Goal: Task Accomplishment & Management: Manage account settings

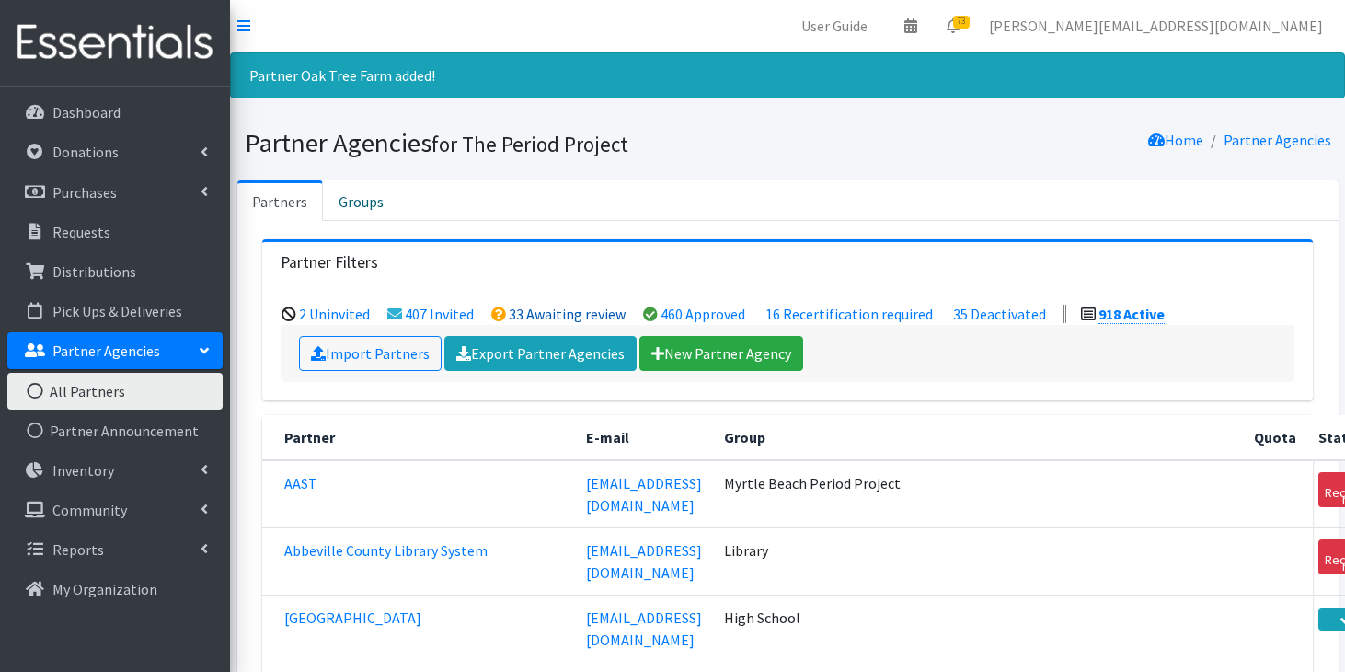
click at [569, 315] on link "33 Awaiting review" at bounding box center [567, 314] width 117 height 18
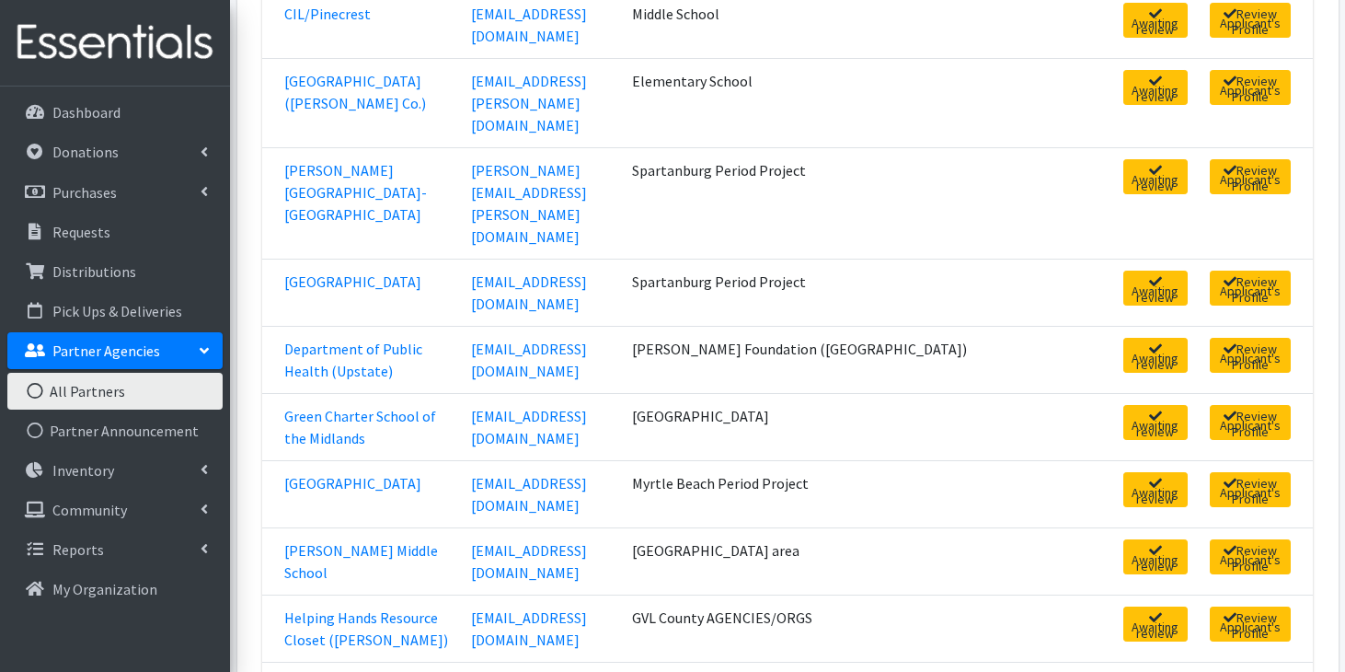
scroll to position [974, 0]
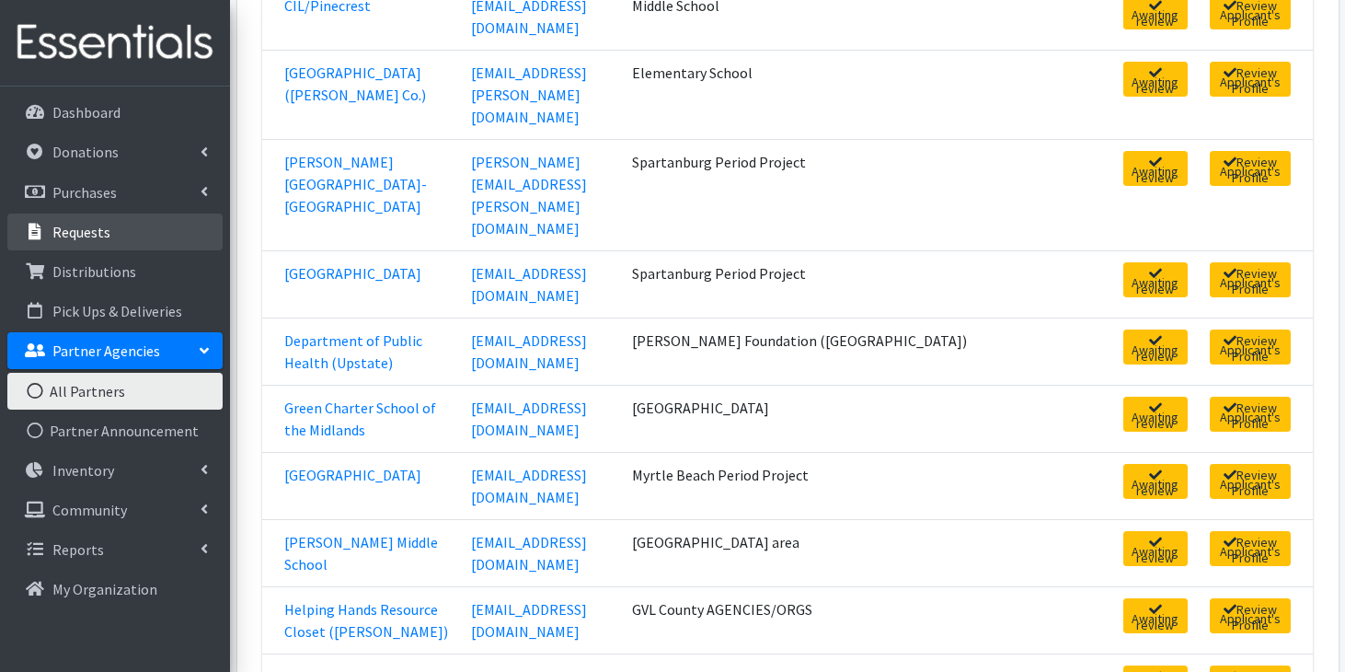
click at [136, 231] on link "Requests" at bounding box center [114, 231] width 215 height 37
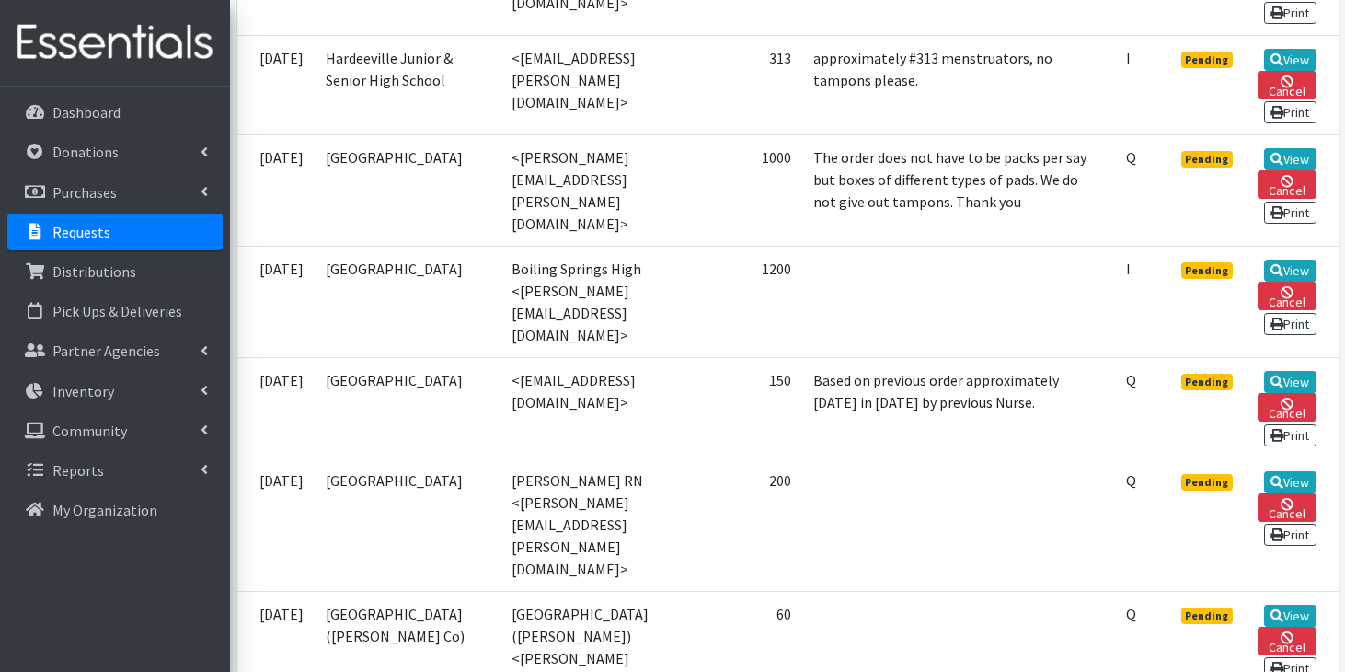
scroll to position [1545, 0]
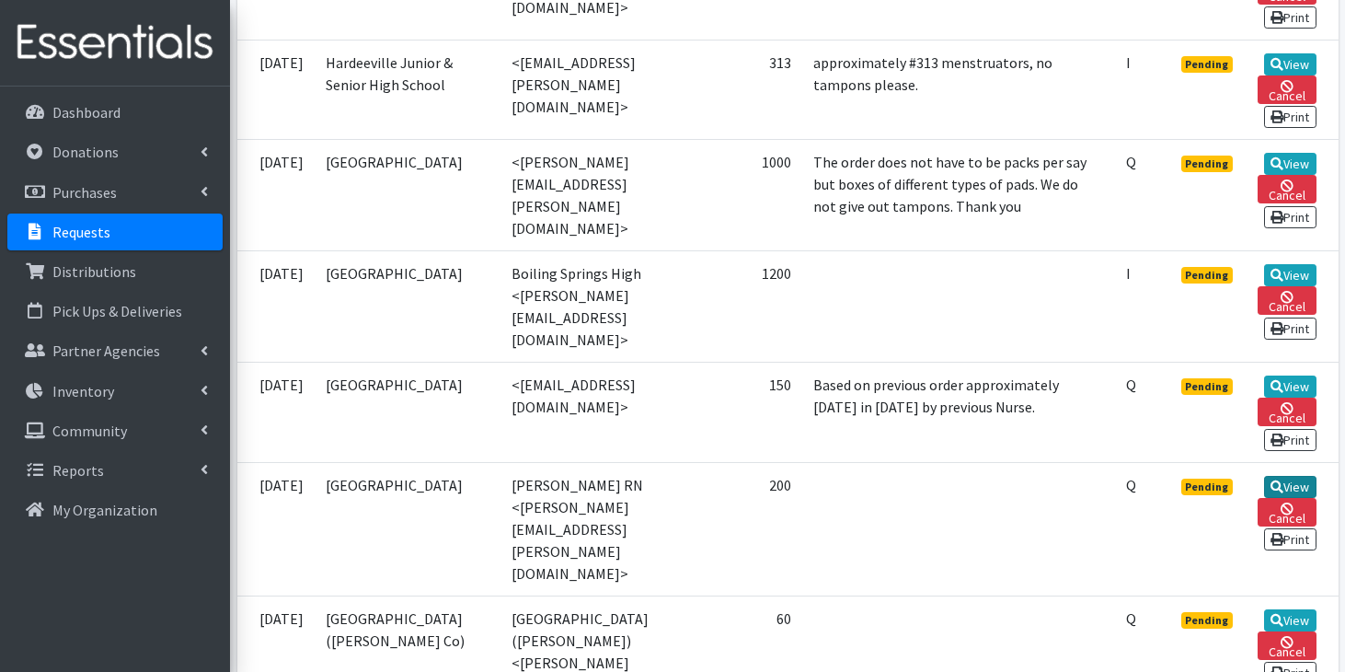
click at [1304, 476] on link "View" at bounding box center [1290, 487] width 52 height 22
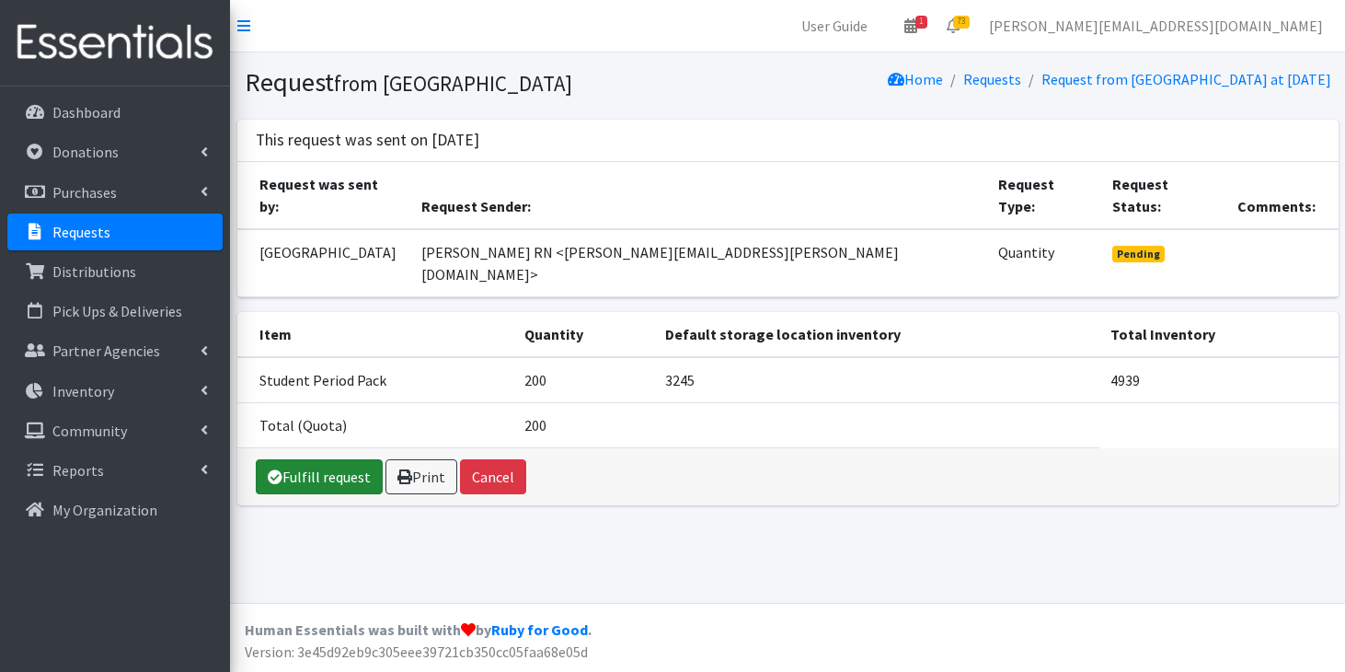
click at [342, 459] on link "Fulfill request" at bounding box center [319, 476] width 127 height 35
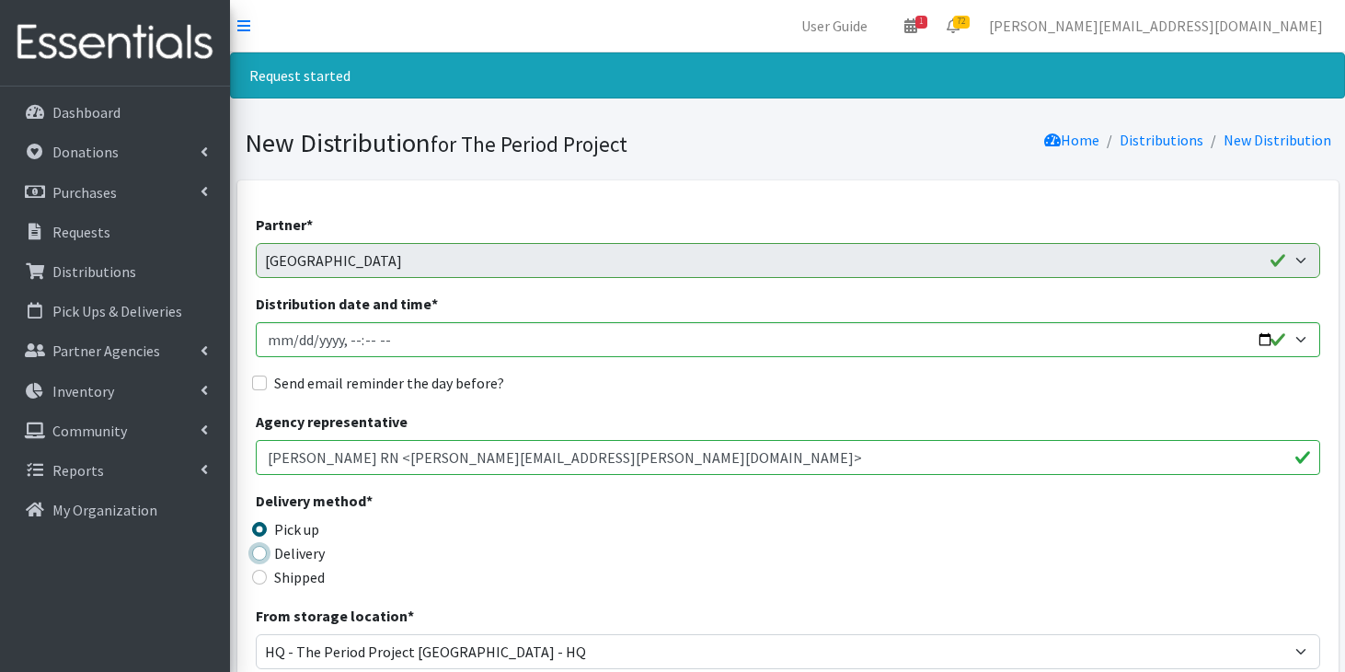
click at [262, 555] on input "Delivery" at bounding box center [259, 553] width 15 height 15
radio input "true"
click at [289, 343] on input "Distribution date and time *" at bounding box center [788, 339] width 1065 height 35
click at [395, 342] on input "Distribution date and time *" at bounding box center [788, 339] width 1065 height 35
type input "2025-09-17T11:59"
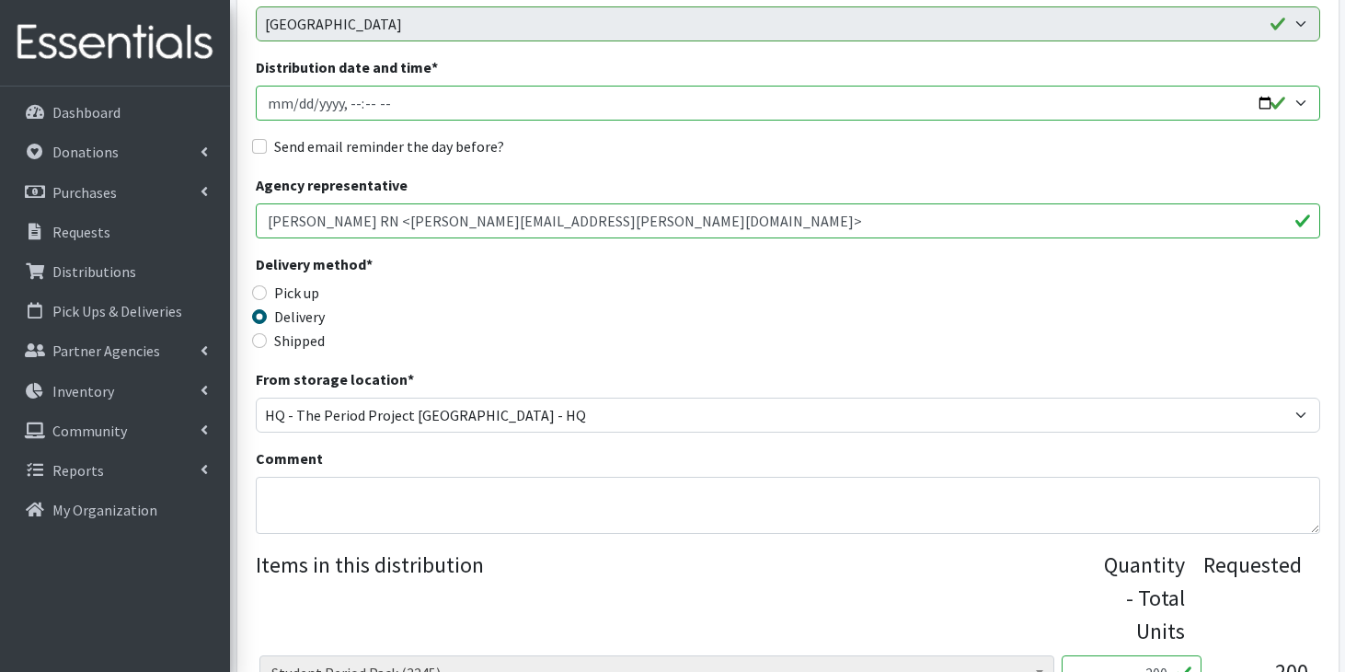
scroll to position [238, 0]
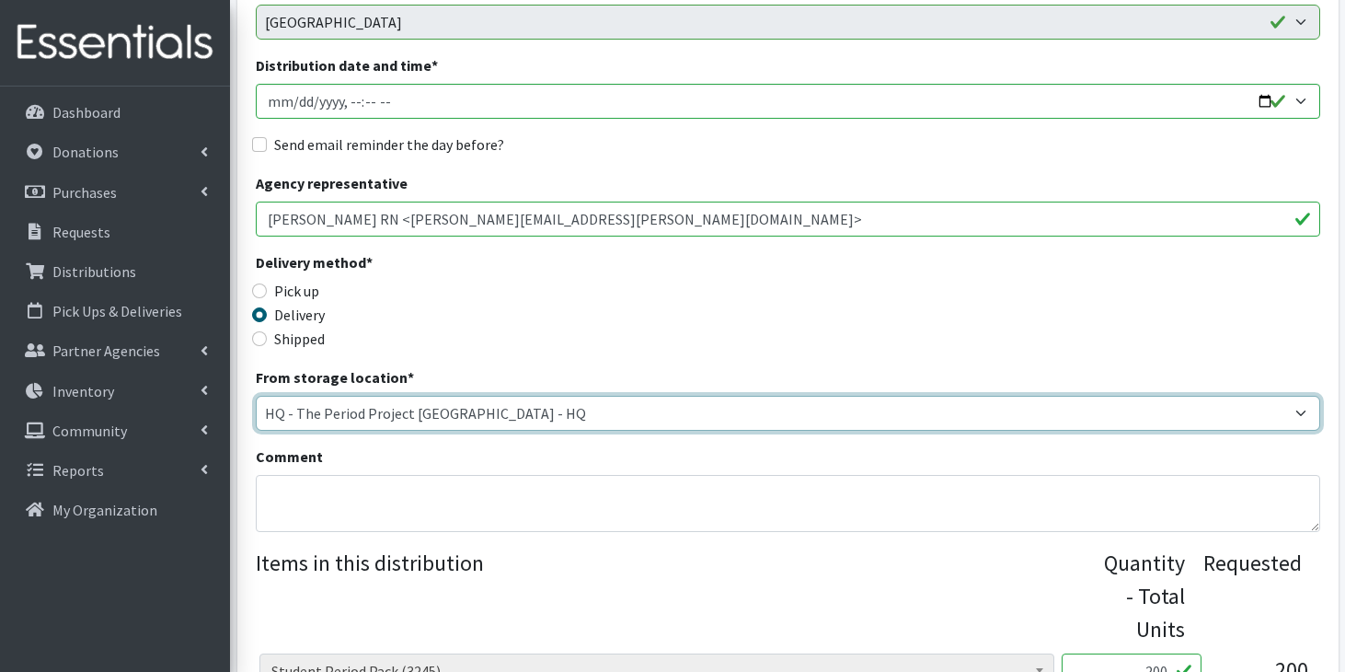
click at [467, 416] on select "Anderson HPP Atlanta, GA Charleston Charlotte Clemson University Columbia chapt…" at bounding box center [788, 413] width 1065 height 35
select select "425"
click at [256, 396] on select "Anderson HPP Atlanta, GA Charleston Charlotte Clemson University Columbia chapt…" at bounding box center [788, 413] width 1065 height 35
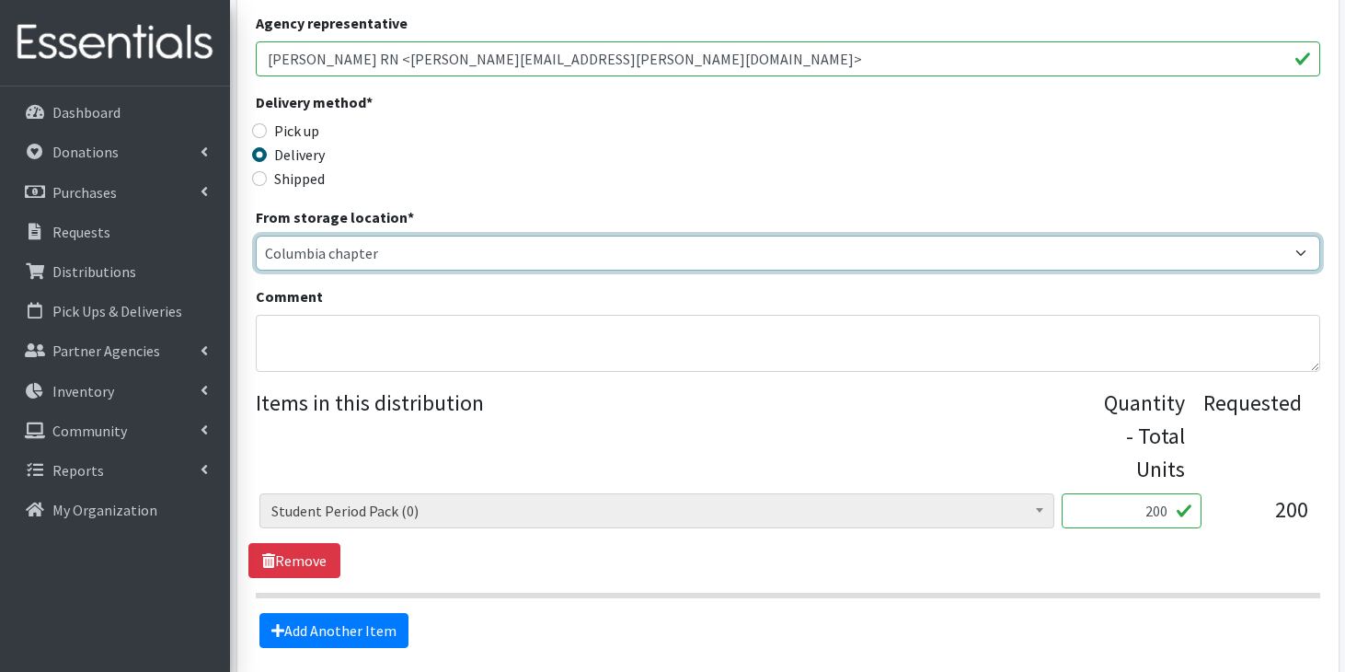
scroll to position [401, 0]
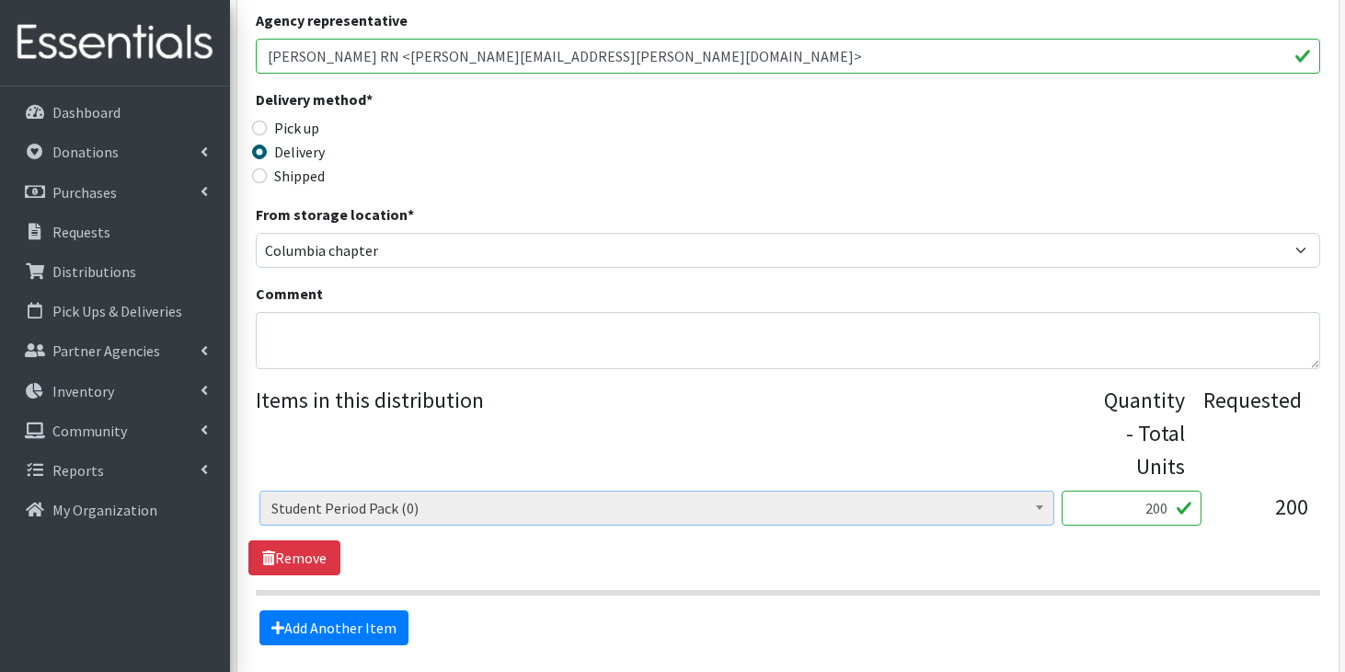
click at [426, 513] on span "Student Period Pack (0)" at bounding box center [656, 508] width 771 height 26
click at [322, 552] on link "Remove" at bounding box center [294, 557] width 92 height 35
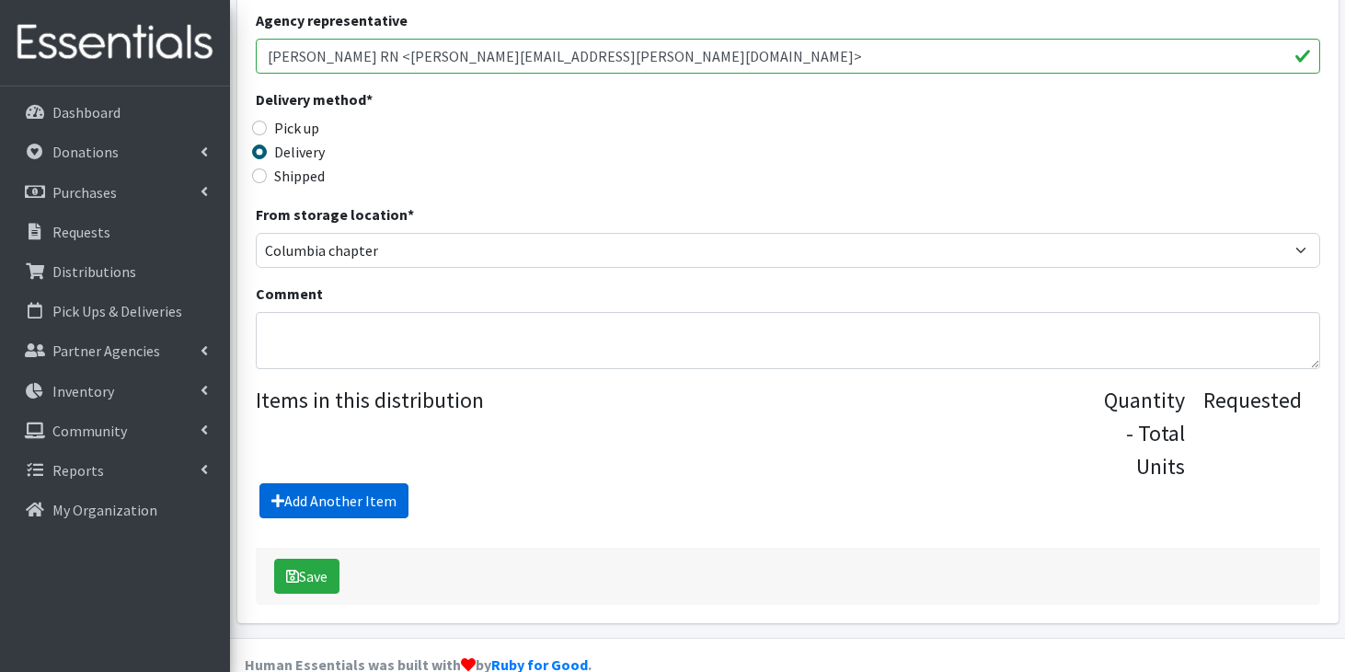
click at [362, 509] on link "Add Another Item" at bounding box center [333, 500] width 149 height 35
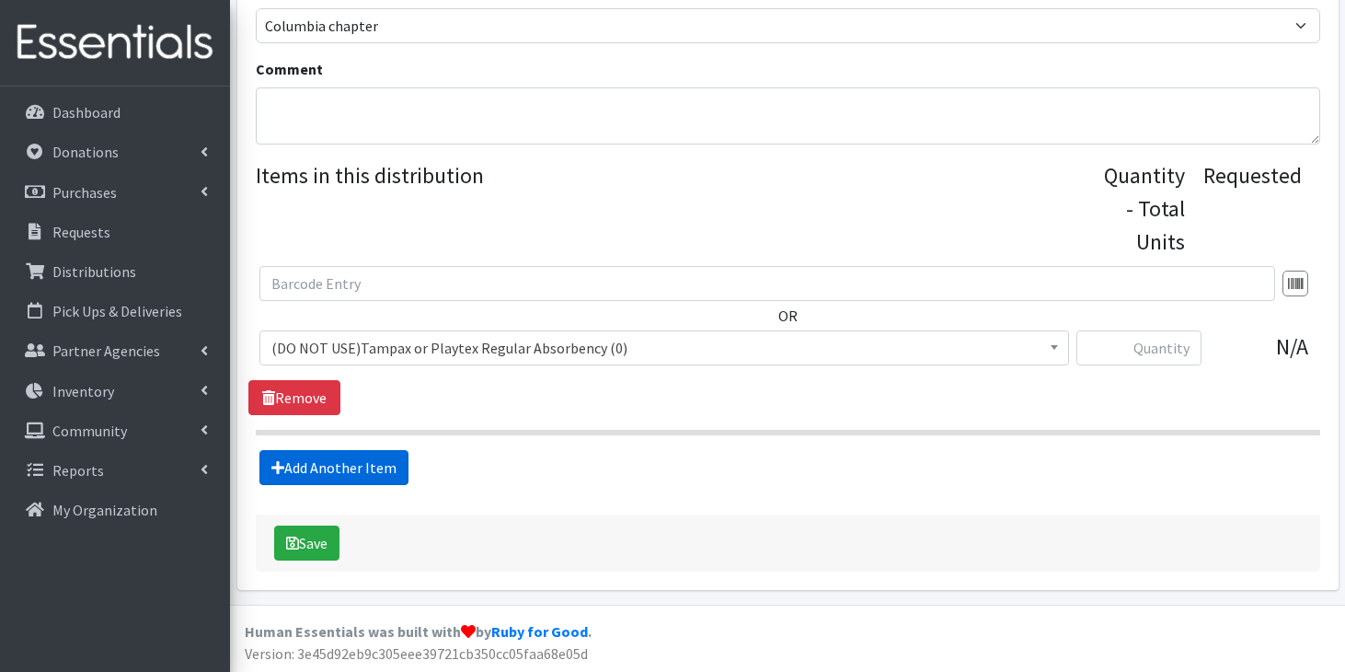
scroll to position [627, 0]
click at [483, 354] on span "(DO NOT USE)Tampax or Playtex Regular Absorbency (0)" at bounding box center [664, 347] width 786 height 26
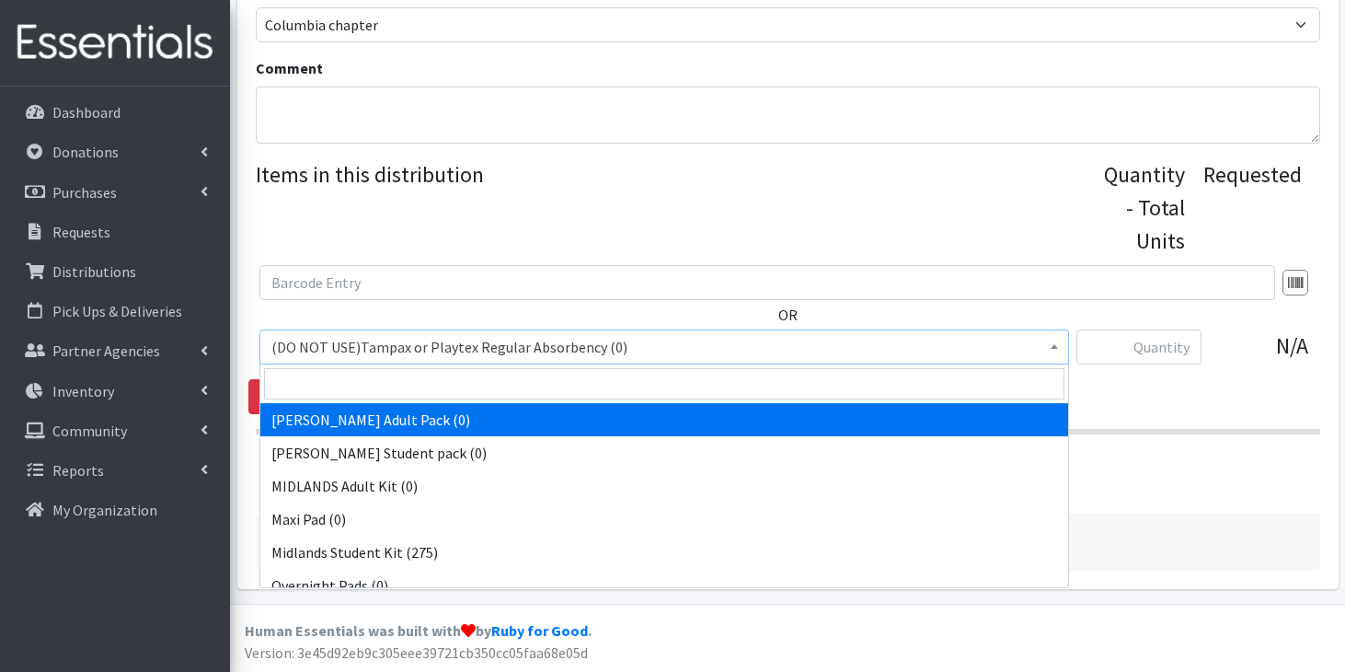
scroll to position [1525, 0]
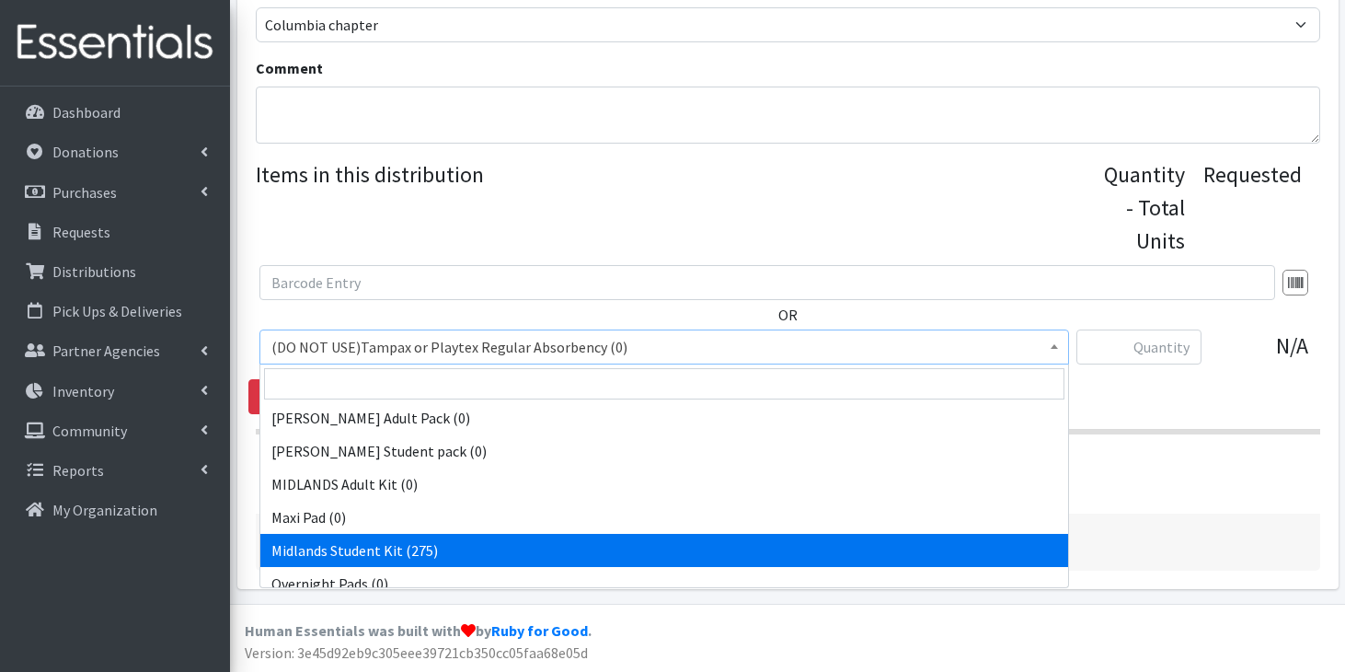
select select "15294"
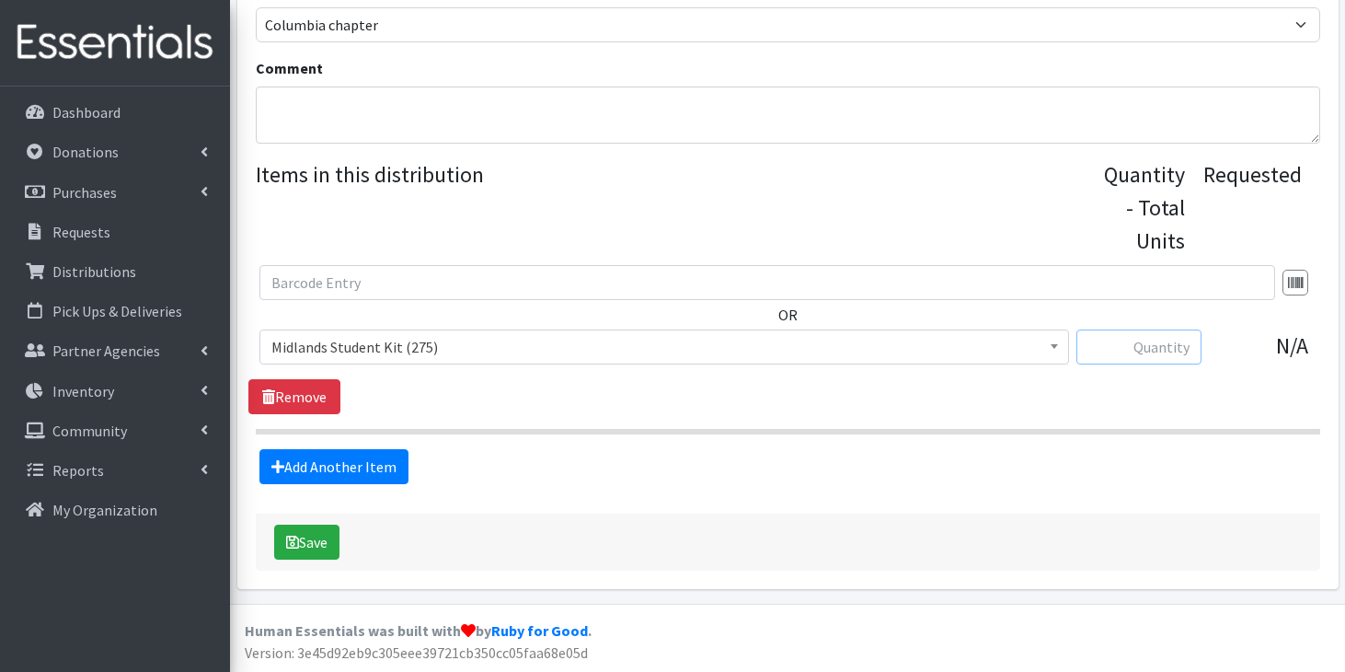
click at [1157, 360] on input "text" at bounding box center [1138, 346] width 125 height 35
type input "70"
click at [313, 542] on button "Save" at bounding box center [306, 541] width 65 height 35
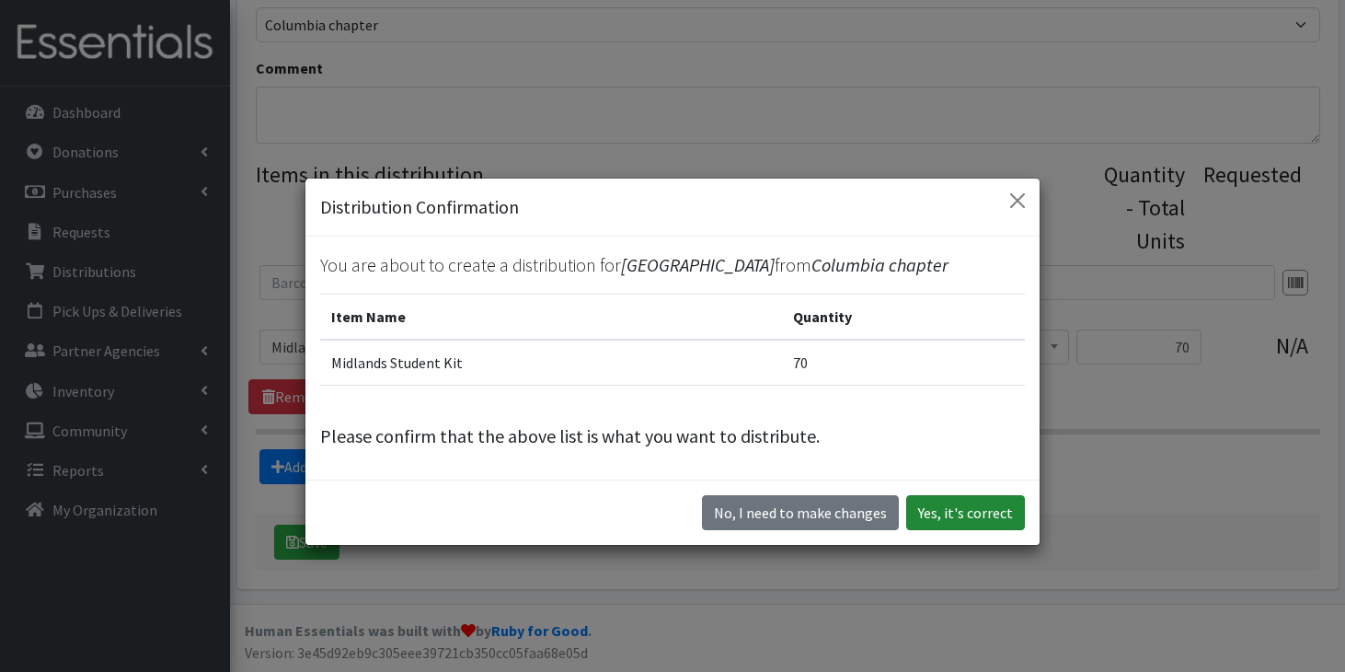
click at [932, 507] on button "Yes, it's correct" at bounding box center [965, 512] width 119 height 35
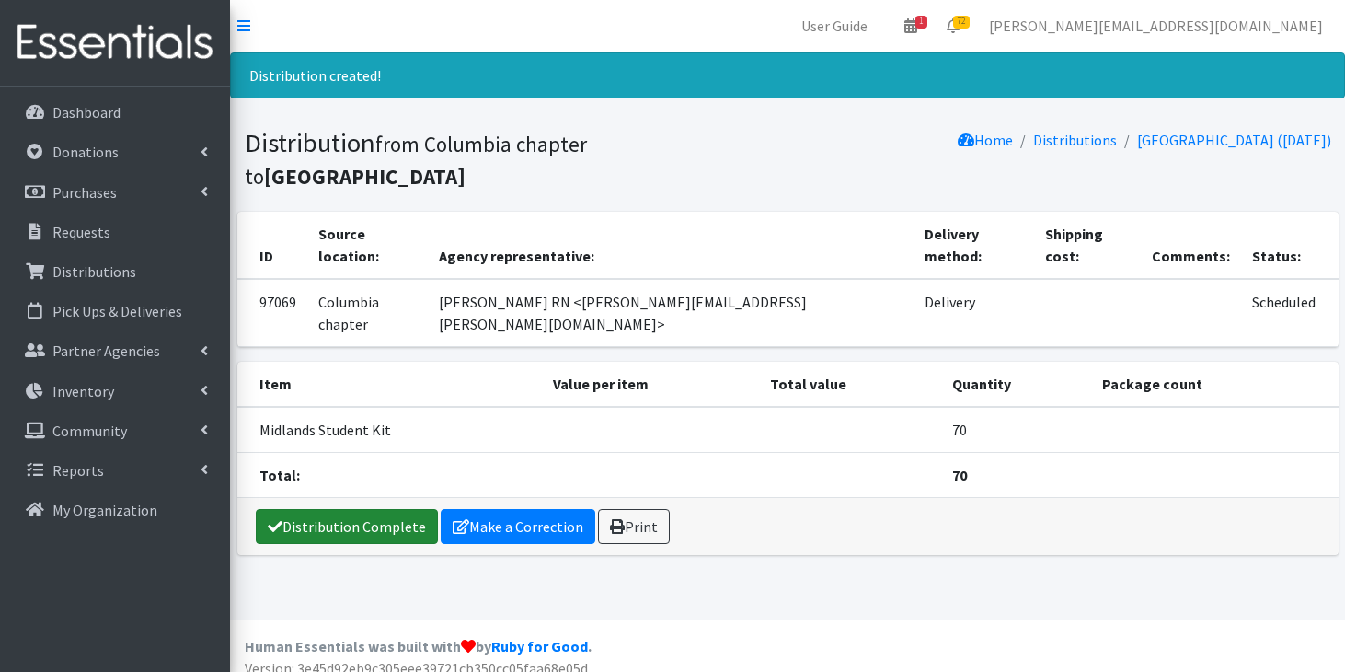
click at [407, 509] on link "Distribution Complete" at bounding box center [347, 526] width 182 height 35
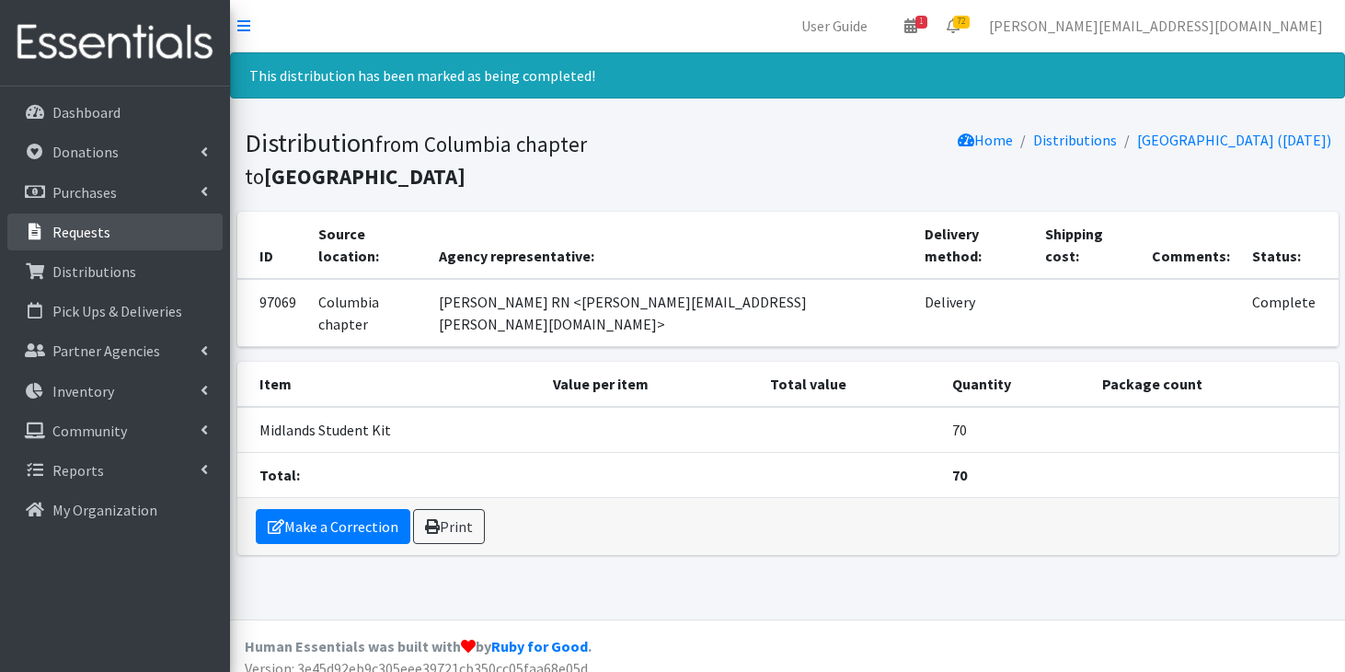
click at [70, 230] on p "Requests" at bounding box center [81, 232] width 58 height 18
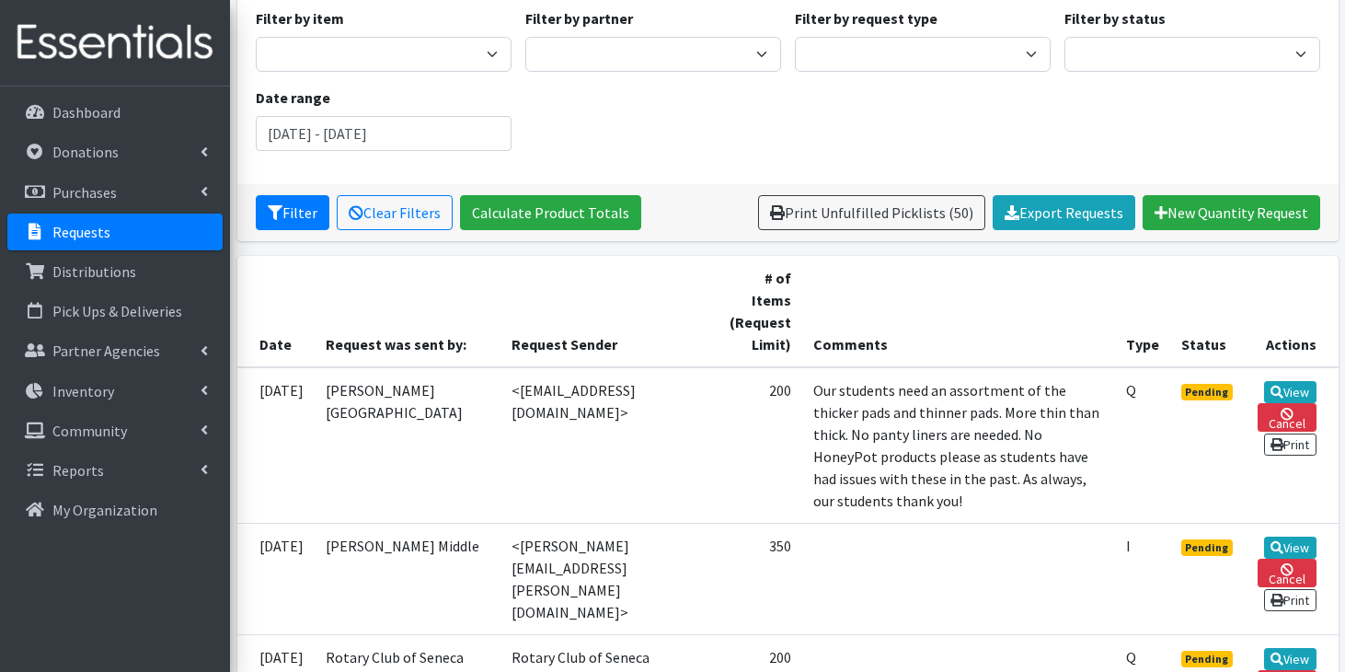
scroll to position [175, 0]
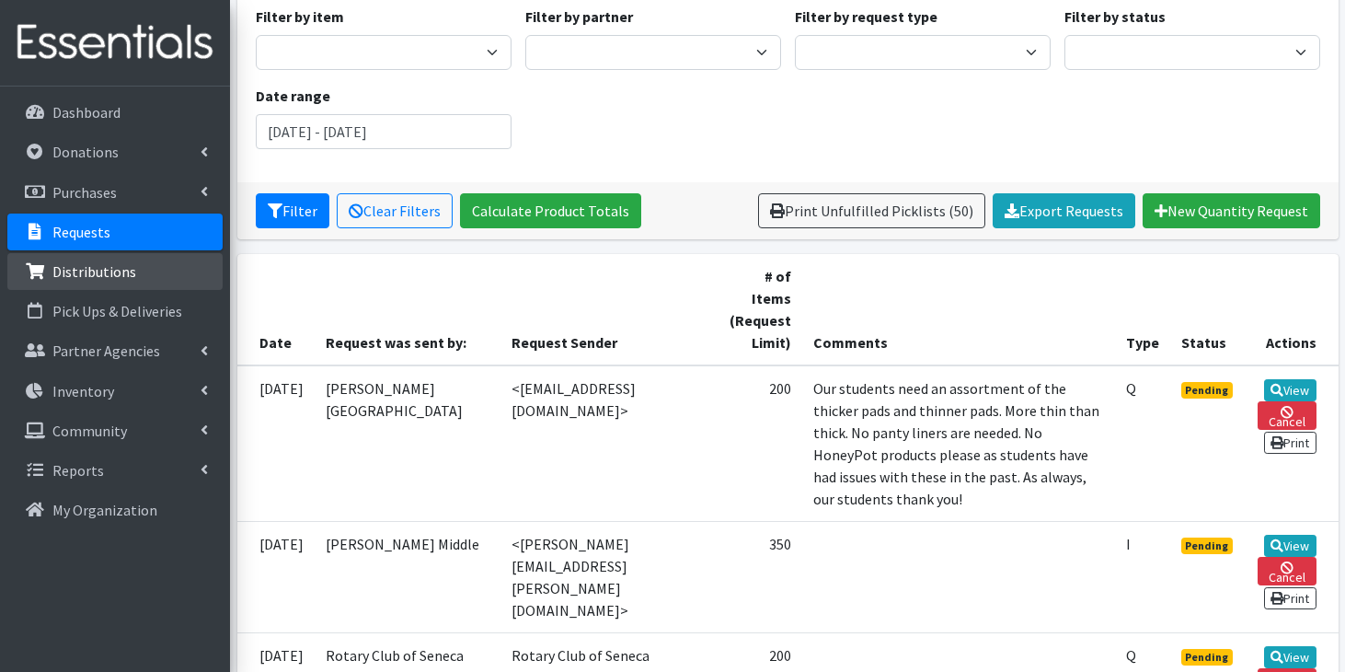
click at [136, 280] on link "Distributions" at bounding box center [114, 271] width 215 height 37
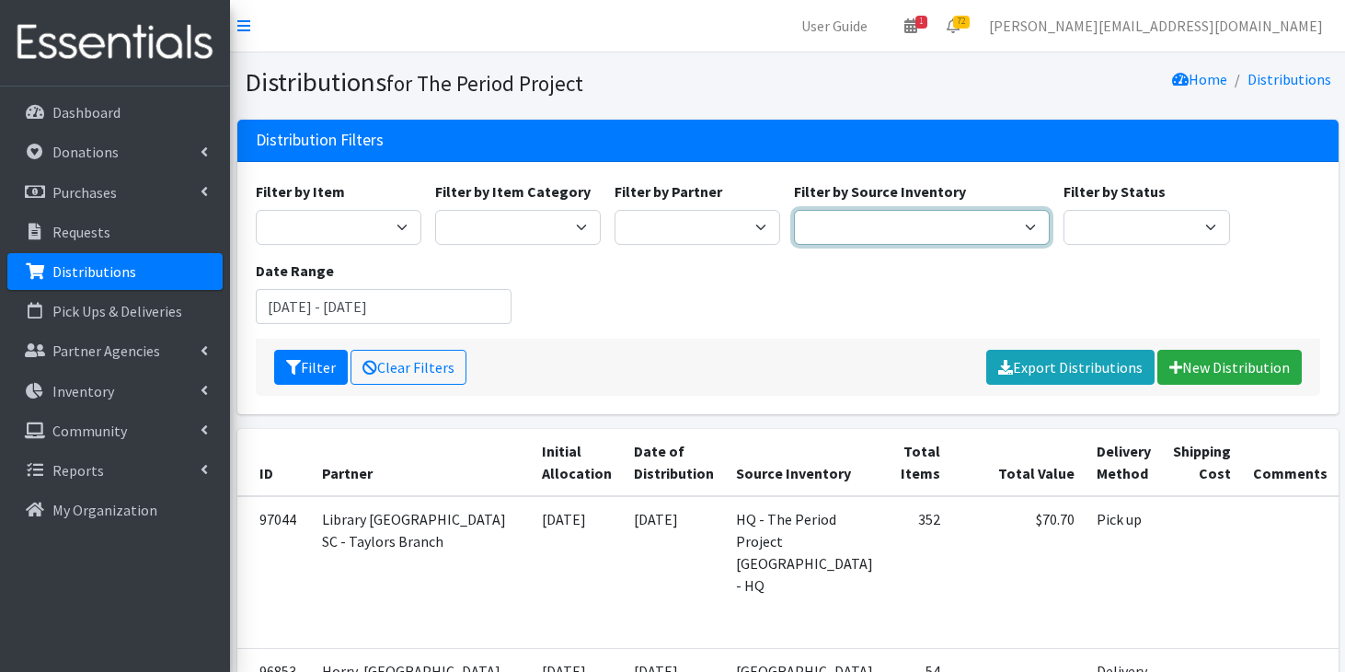
click at [903, 227] on select "Anderson HPP Atlanta, GA Charleston Charlotte Clemson University Columbia chapt…" at bounding box center [922, 227] width 256 height 35
select select "253"
click at [794, 210] on select "Anderson HPP Atlanta, GA Charleston Charlotte Clemson University Columbia chapt…" at bounding box center [922, 227] width 256 height 35
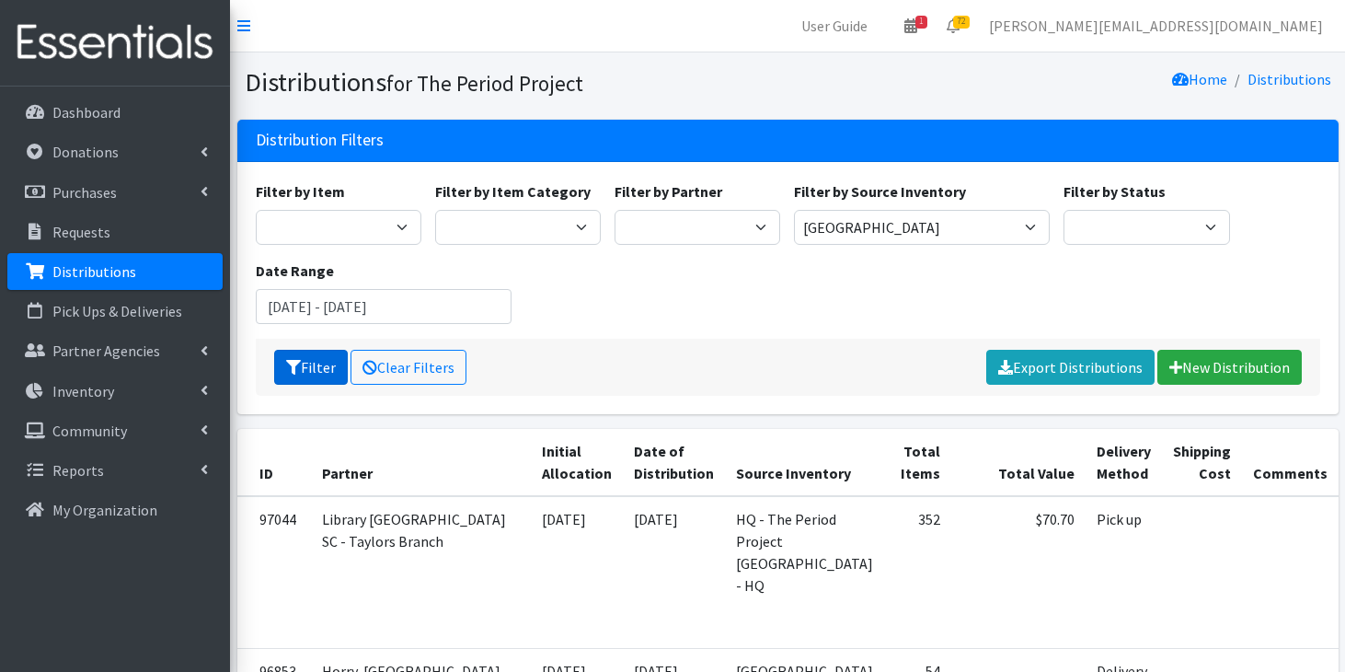
click at [305, 364] on button "Filter" at bounding box center [311, 367] width 74 height 35
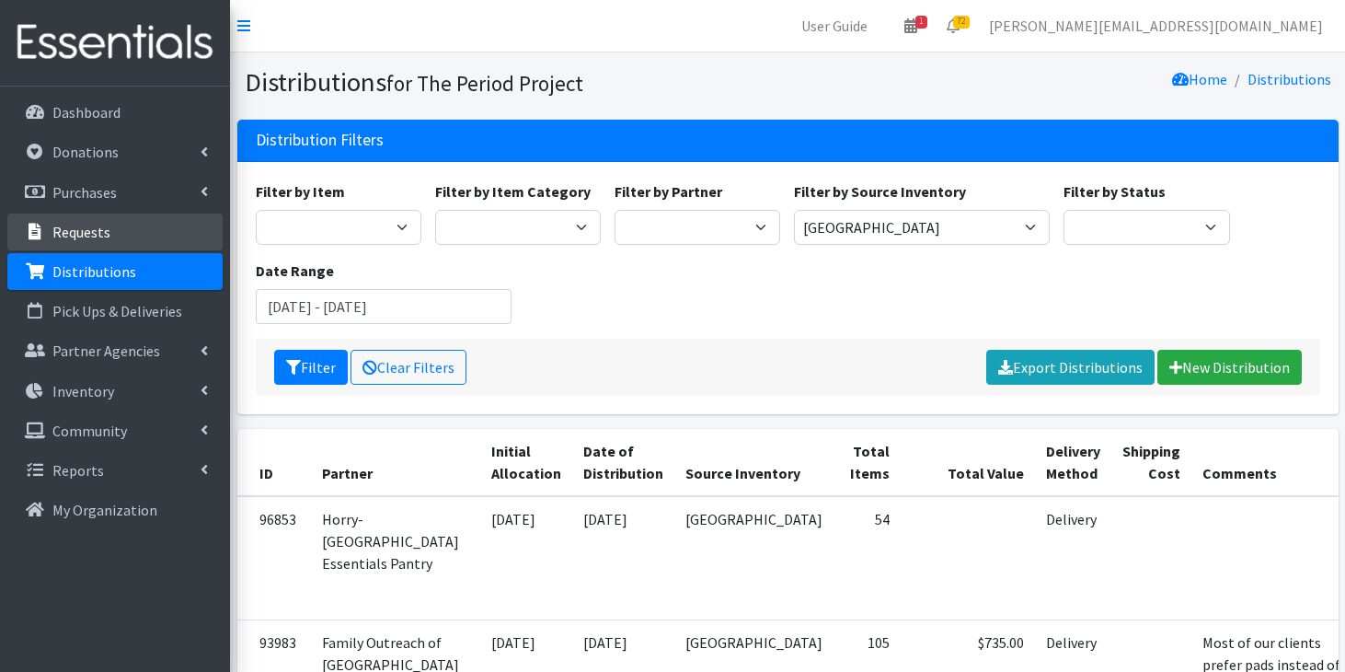
click at [103, 236] on p "Requests" at bounding box center [81, 232] width 58 height 18
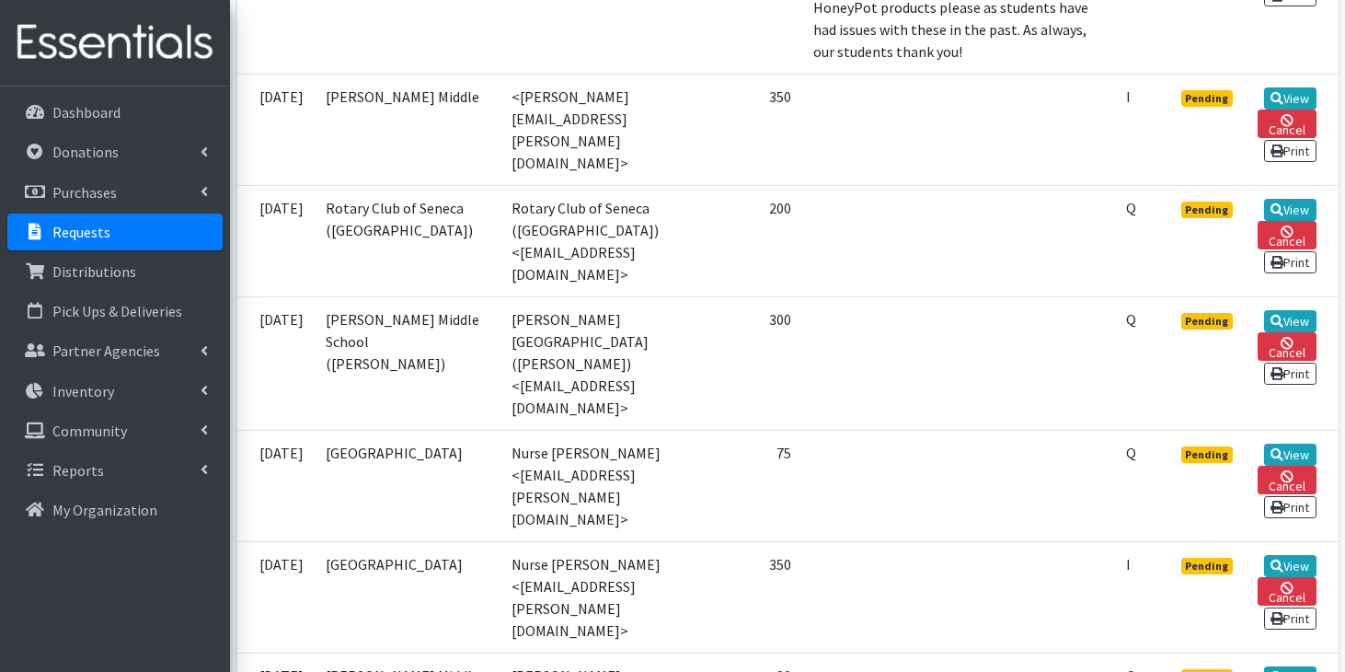
scroll to position [626, 0]
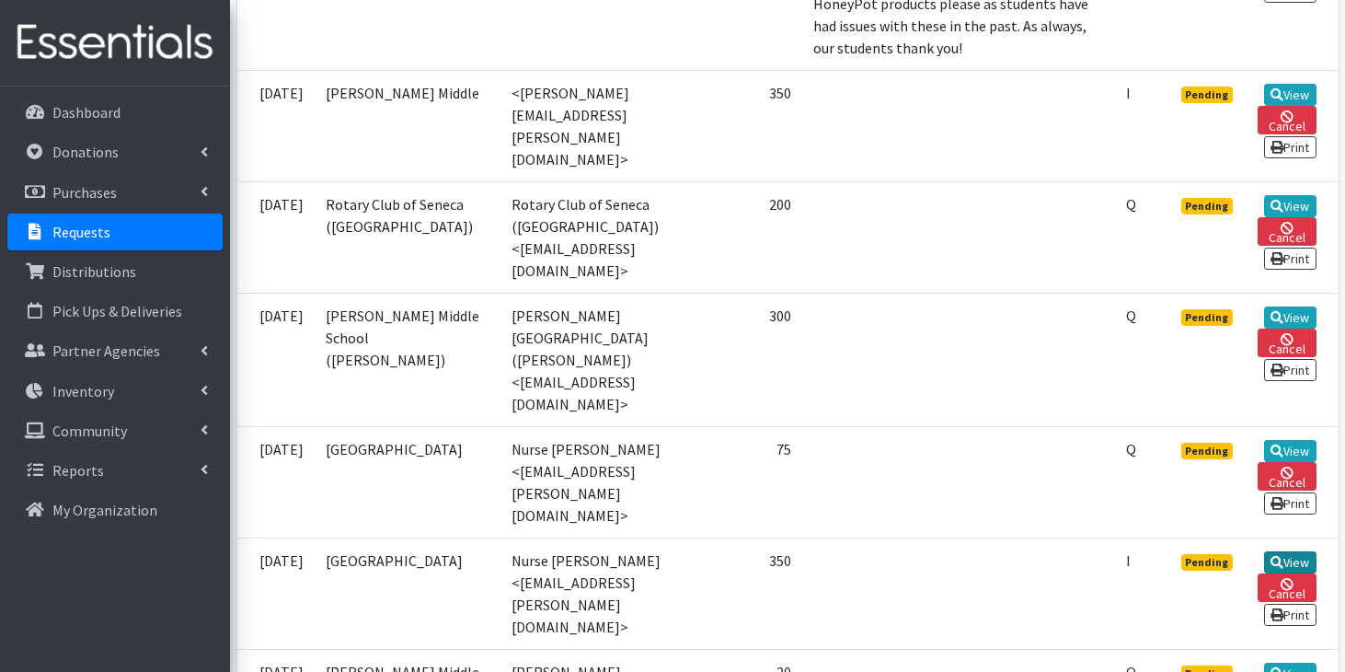
click at [1293, 551] on link "View" at bounding box center [1290, 562] width 52 height 22
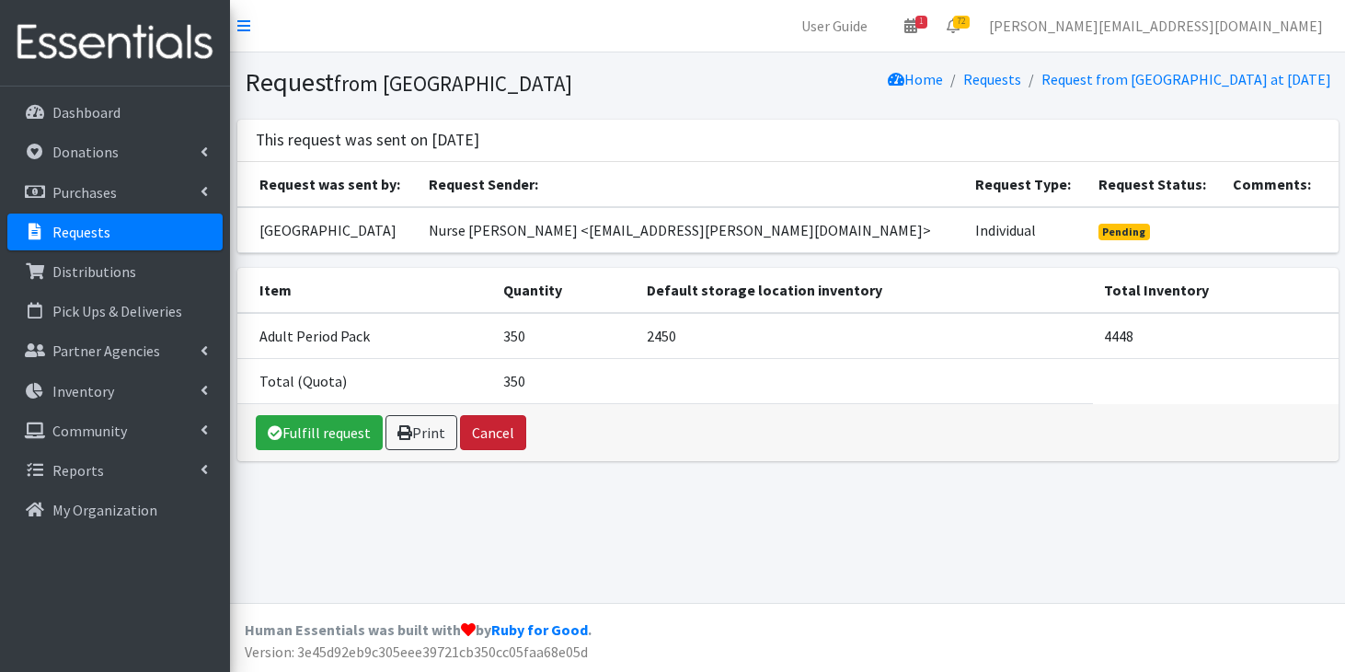
click at [514, 450] on button "Cancel" at bounding box center [493, 432] width 66 height 35
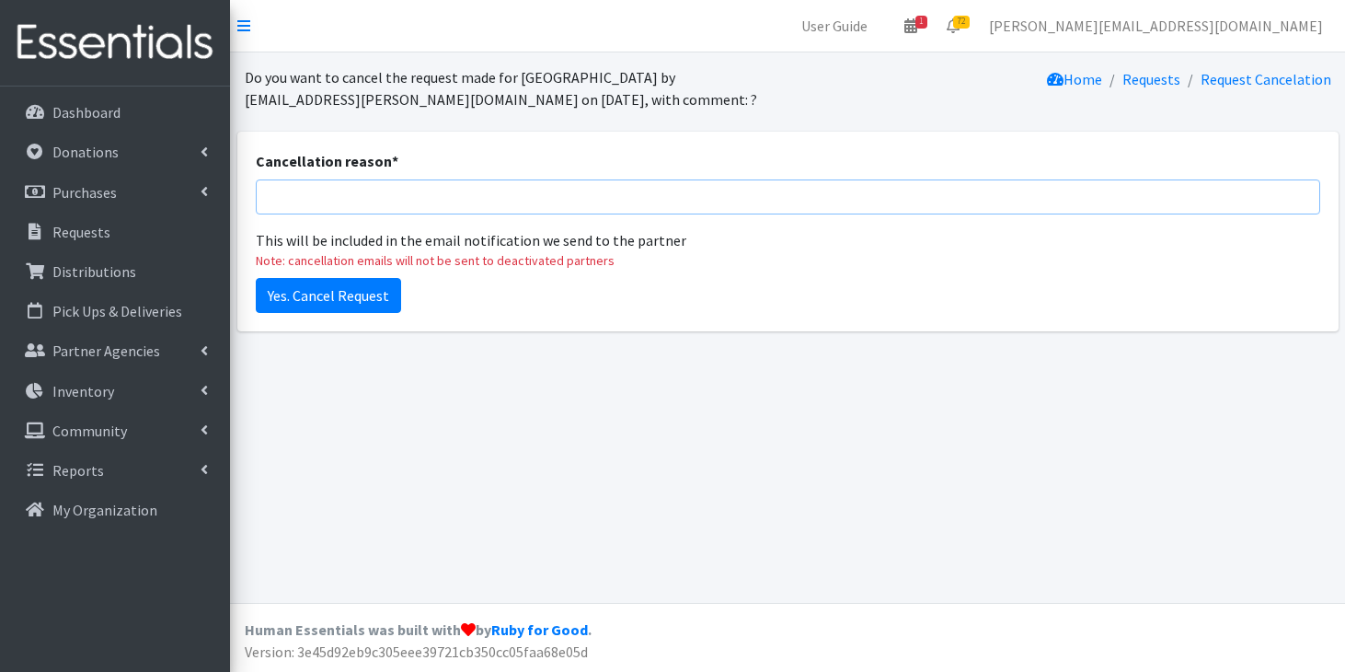
click at [461, 205] on input "Cancellation reason *" at bounding box center [788, 196] width 1065 height 35
type input "duplicate request"
click at [351, 295] on input "Yes. Cancel Request" at bounding box center [328, 295] width 145 height 35
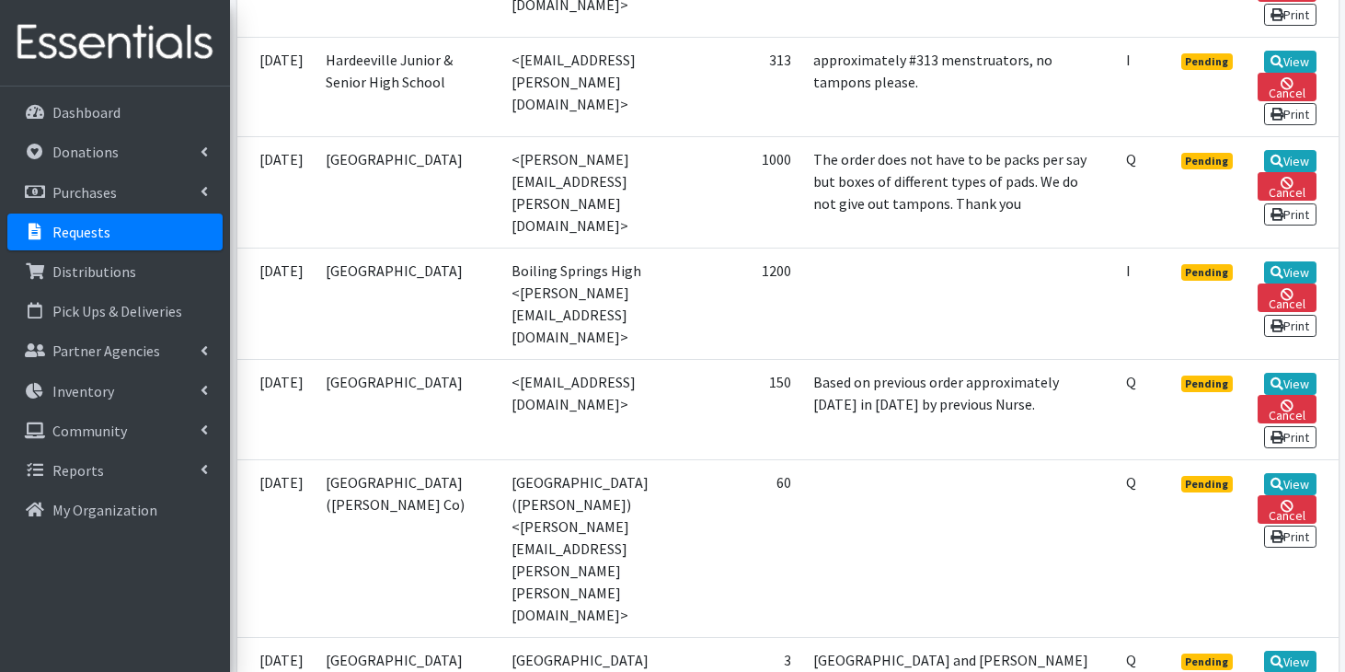
scroll to position [1495, 0]
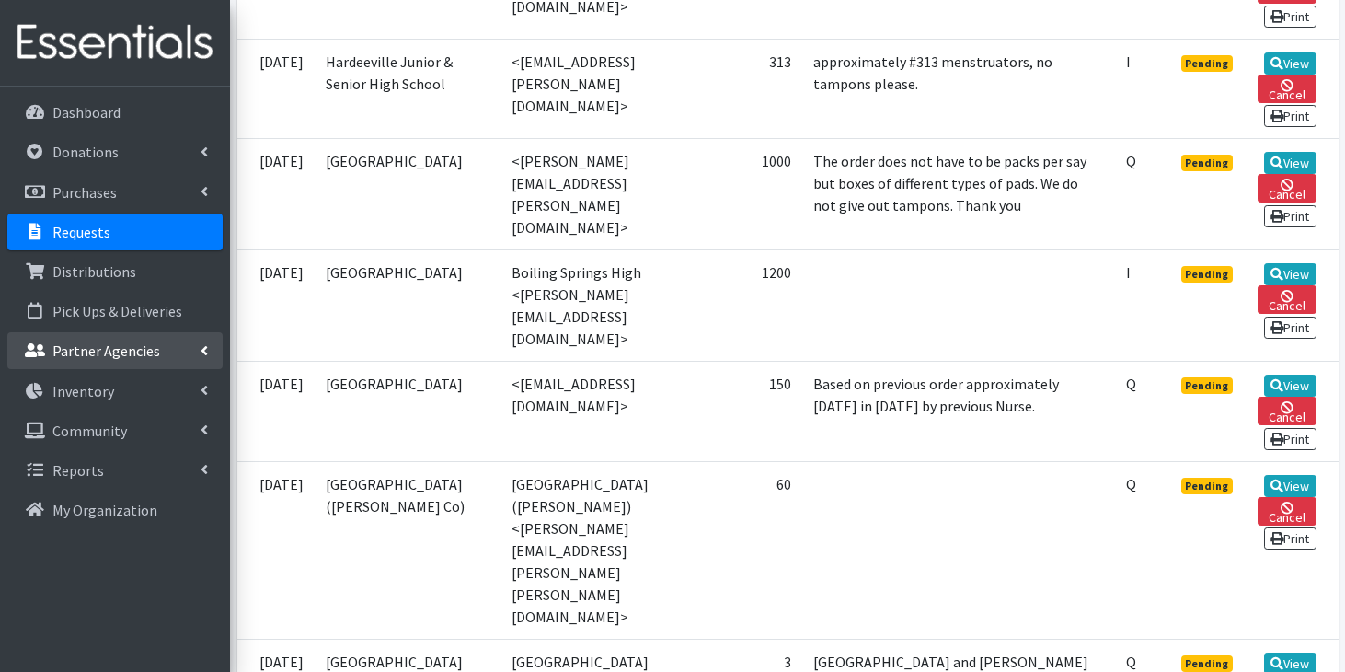
click at [134, 349] on p "Partner Agencies" at bounding box center [106, 350] width 108 height 18
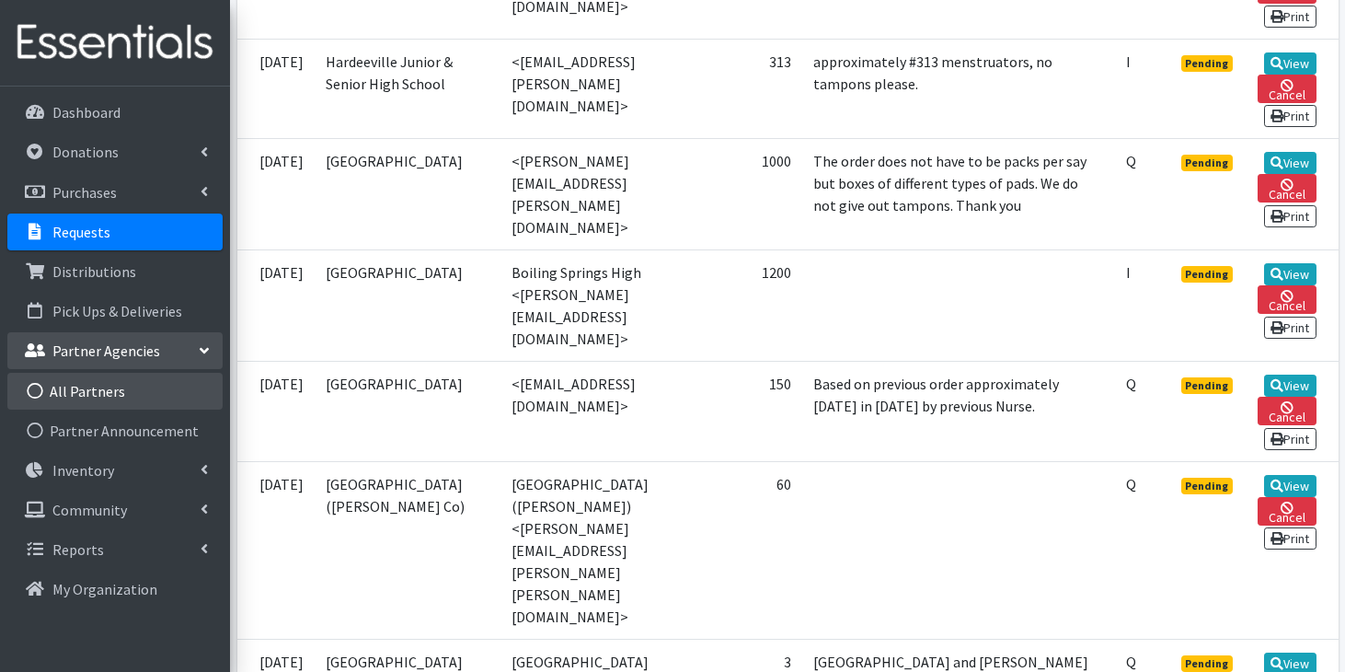
click at [134, 383] on link "All Partners" at bounding box center [114, 391] width 215 height 37
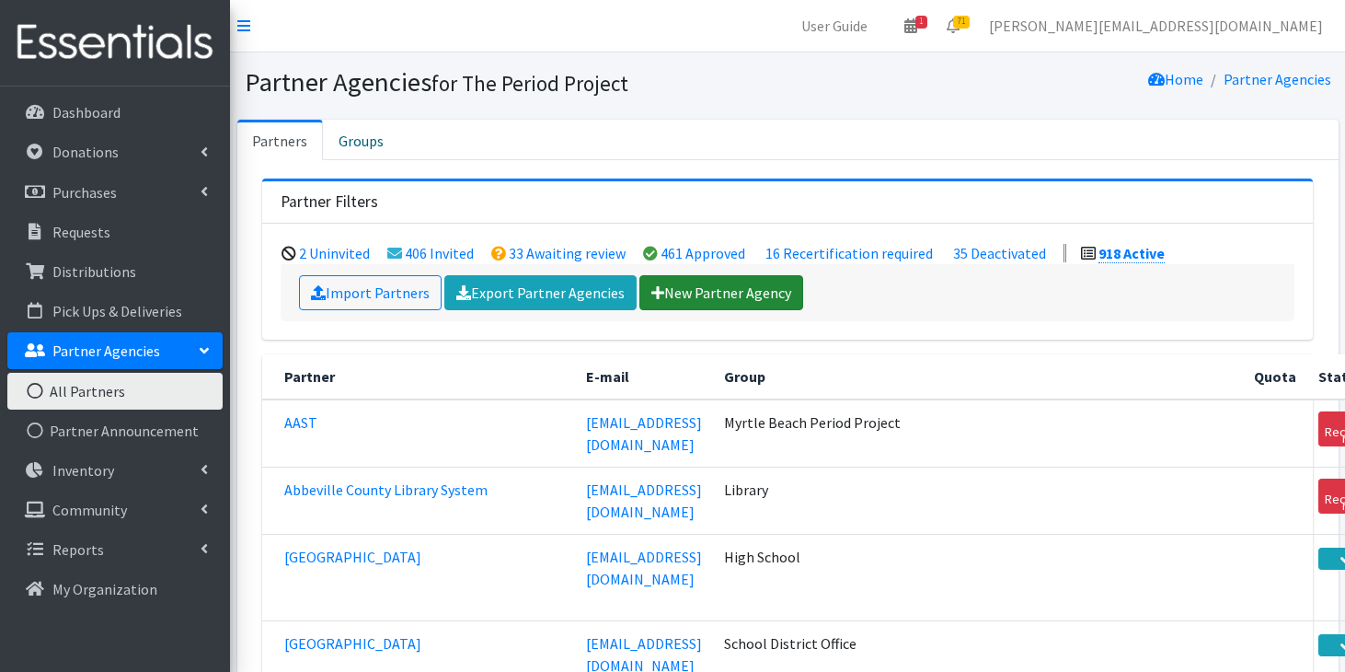
click at [735, 291] on link "New Partner Agency" at bounding box center [721, 292] width 164 height 35
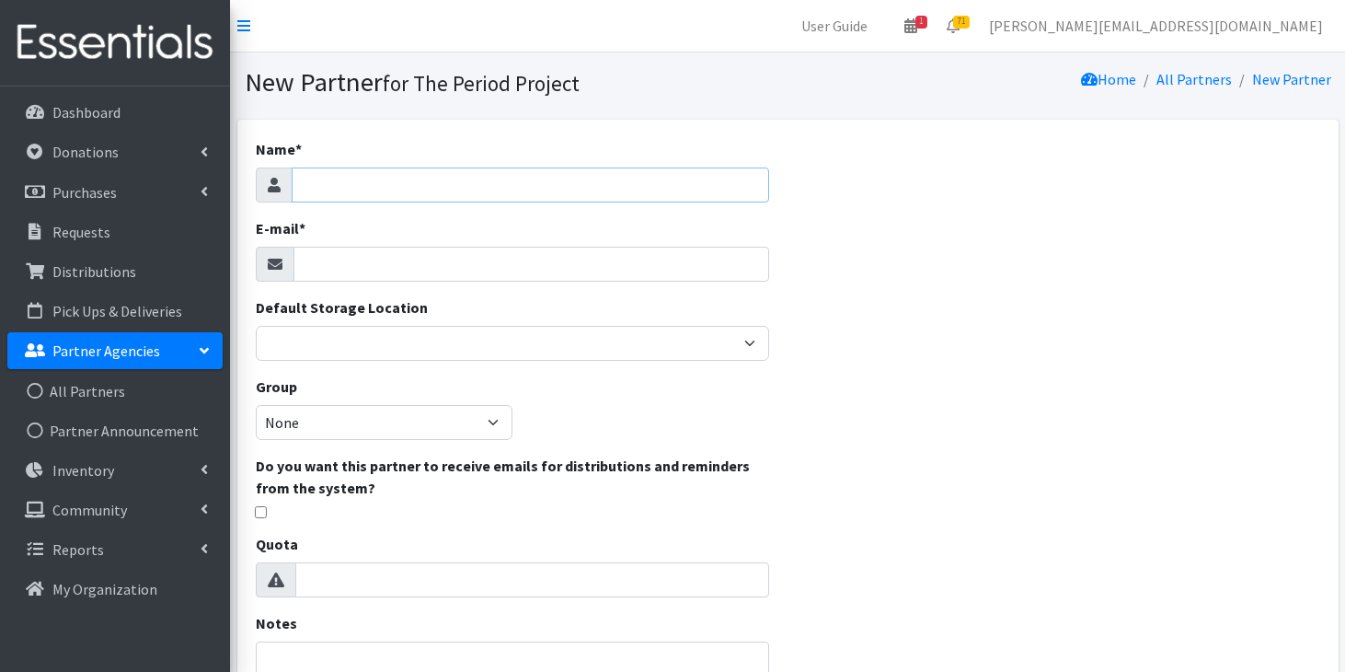
click at [483, 185] on input "Name *" at bounding box center [531, 184] width 478 height 35
type input "[PERSON_NAME][GEOGRAPHIC_DATA]"
click at [424, 270] on input "E-mail *" at bounding box center [531, 264] width 477 height 35
paste input "mailto:[EMAIL_ADDRESS][DOMAIN_NAME]"
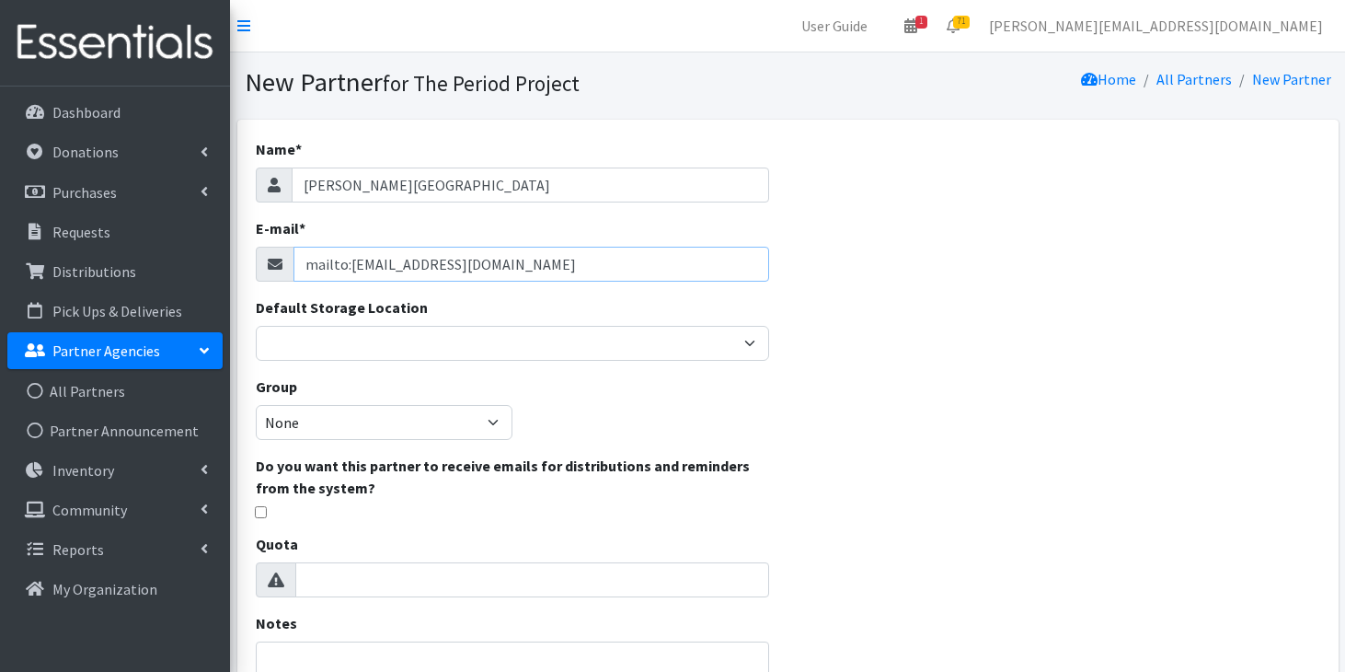
drag, startPoint x: 348, startPoint y: 262, endPoint x: 279, endPoint y: 265, distance: 69.1
click at [279, 265] on div "mailto:[EMAIL_ADDRESS][DOMAIN_NAME]" at bounding box center [513, 264] width 514 height 35
type input "[EMAIL_ADDRESS][DOMAIN_NAME]"
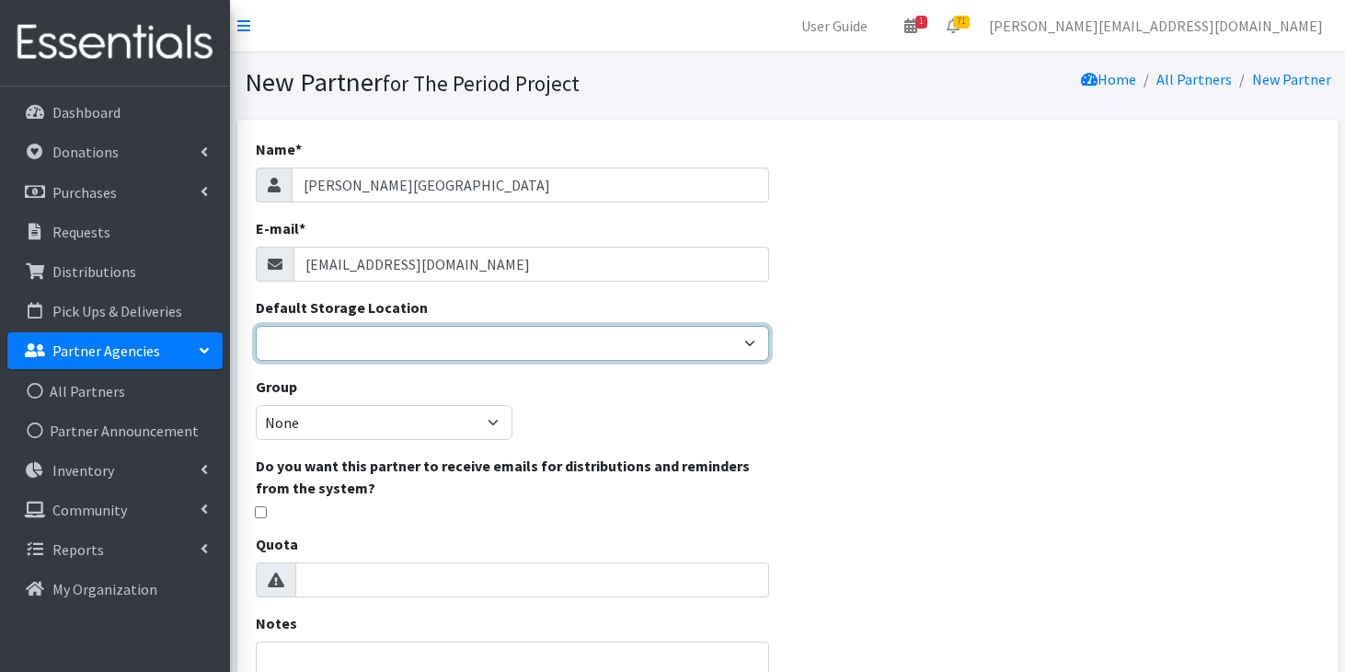
click at [423, 341] on select "[PERSON_NAME] HPP [GEOGRAPHIC_DATA], [GEOGRAPHIC_DATA] [GEOGRAPHIC_DATA] [GEOGR…" at bounding box center [513, 343] width 514 height 35
select select "230"
click at [256, 326] on select "[PERSON_NAME] HPP [GEOGRAPHIC_DATA], [GEOGRAPHIC_DATA] [GEOGRAPHIC_DATA] [GEOGR…" at bounding box center [513, 343] width 514 height 35
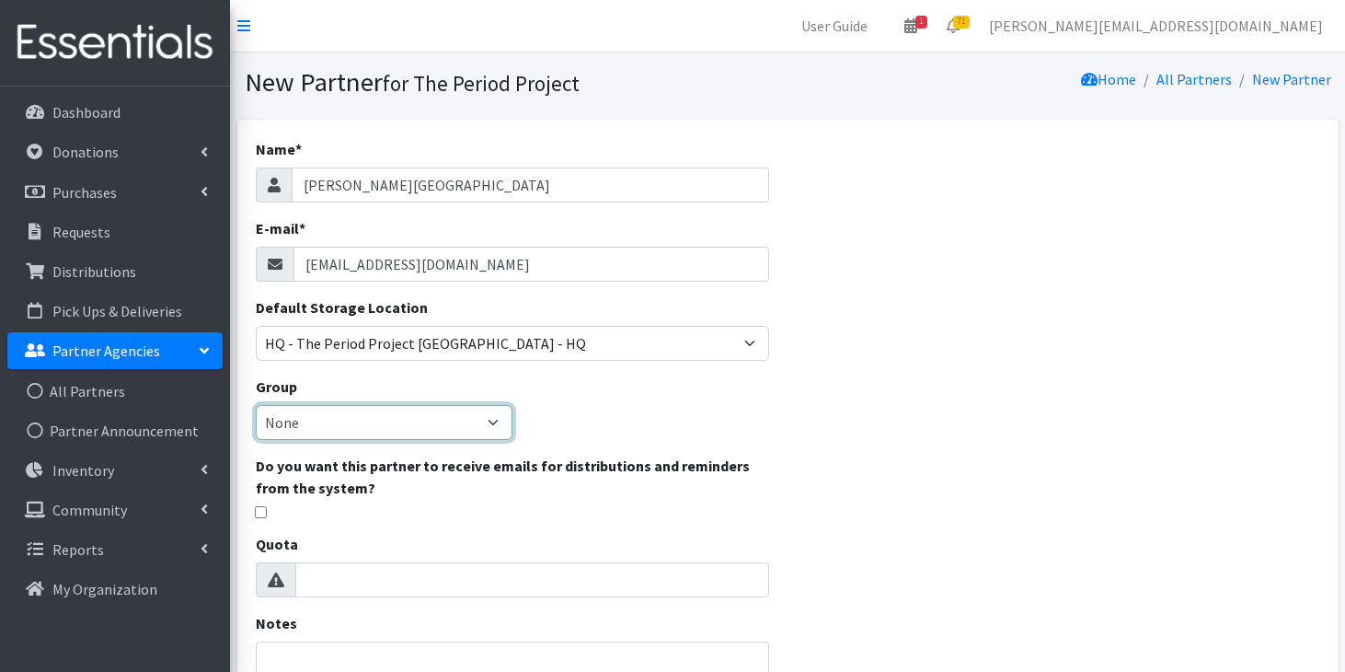
click at [396, 427] on select "None [GEOGRAPHIC_DATA] Unsheltered Support Head Start Library [PERSON_NAME] Fou…" at bounding box center [384, 422] width 257 height 35
select select "202"
click at [256, 405] on select "None [GEOGRAPHIC_DATA] Unsheltered Support Head Start Library [PERSON_NAME] Fou…" at bounding box center [384, 422] width 257 height 35
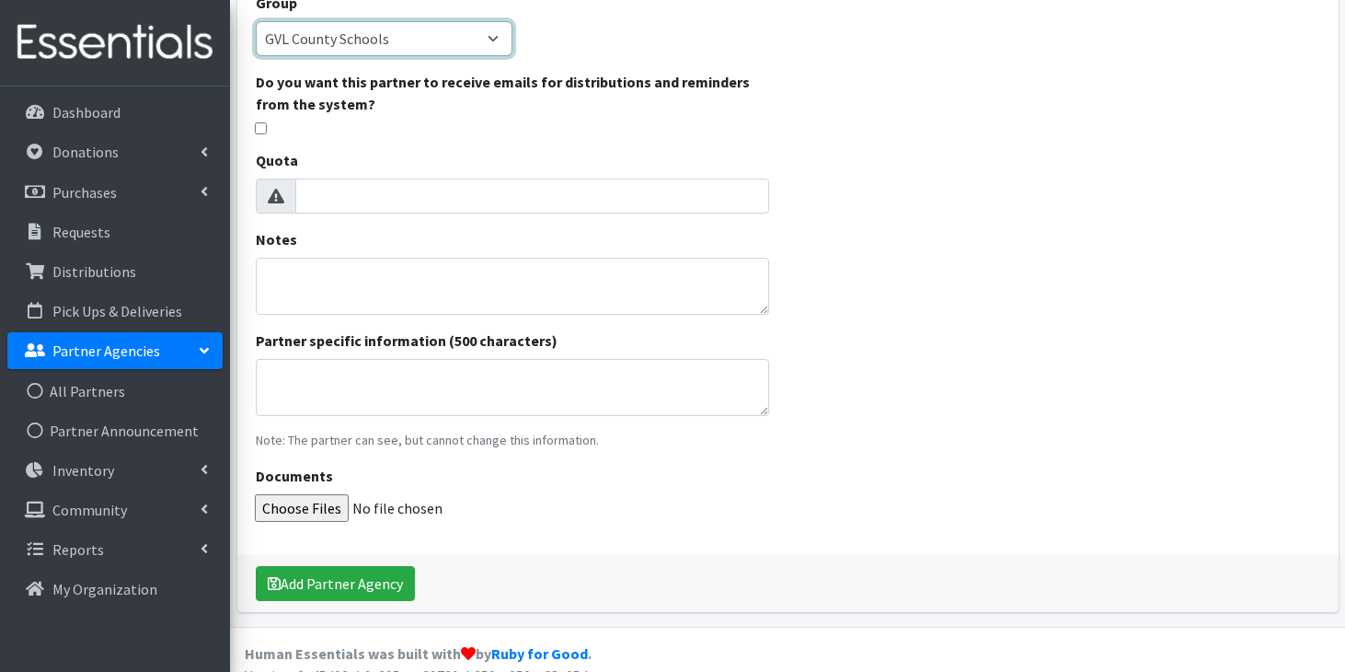
scroll to position [407, 0]
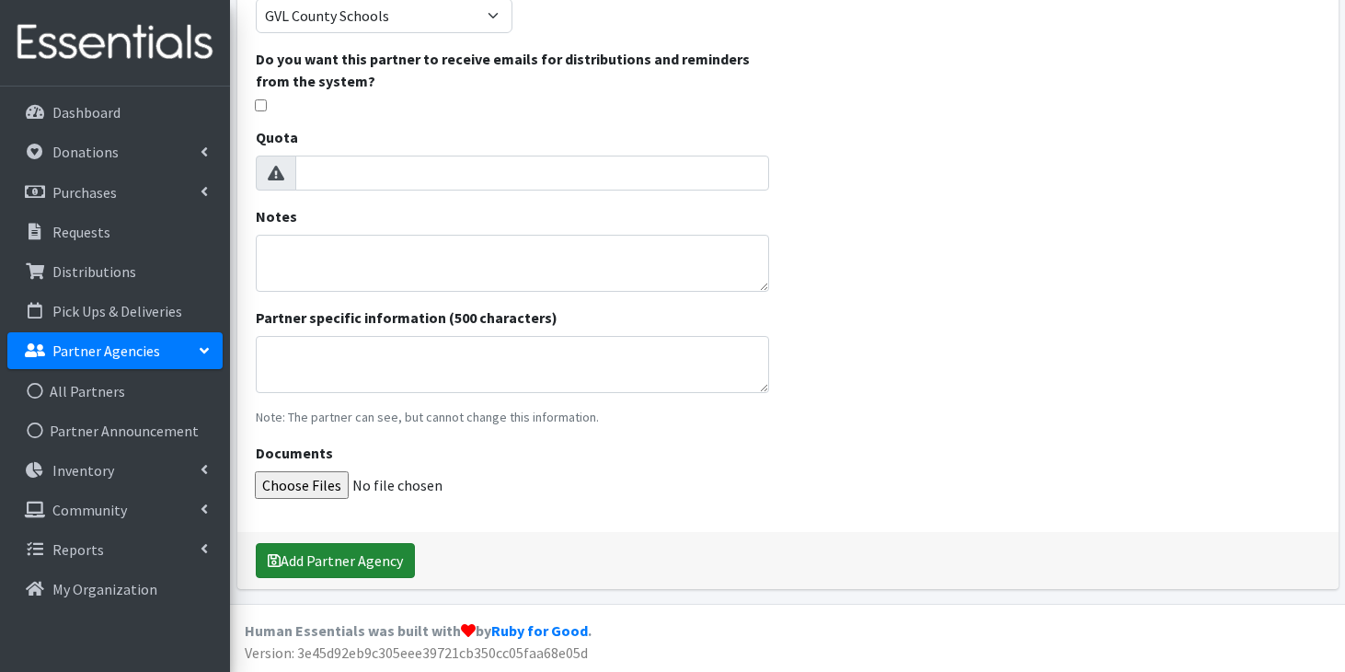
click at [363, 568] on button "Add Partner Agency" at bounding box center [335, 560] width 159 height 35
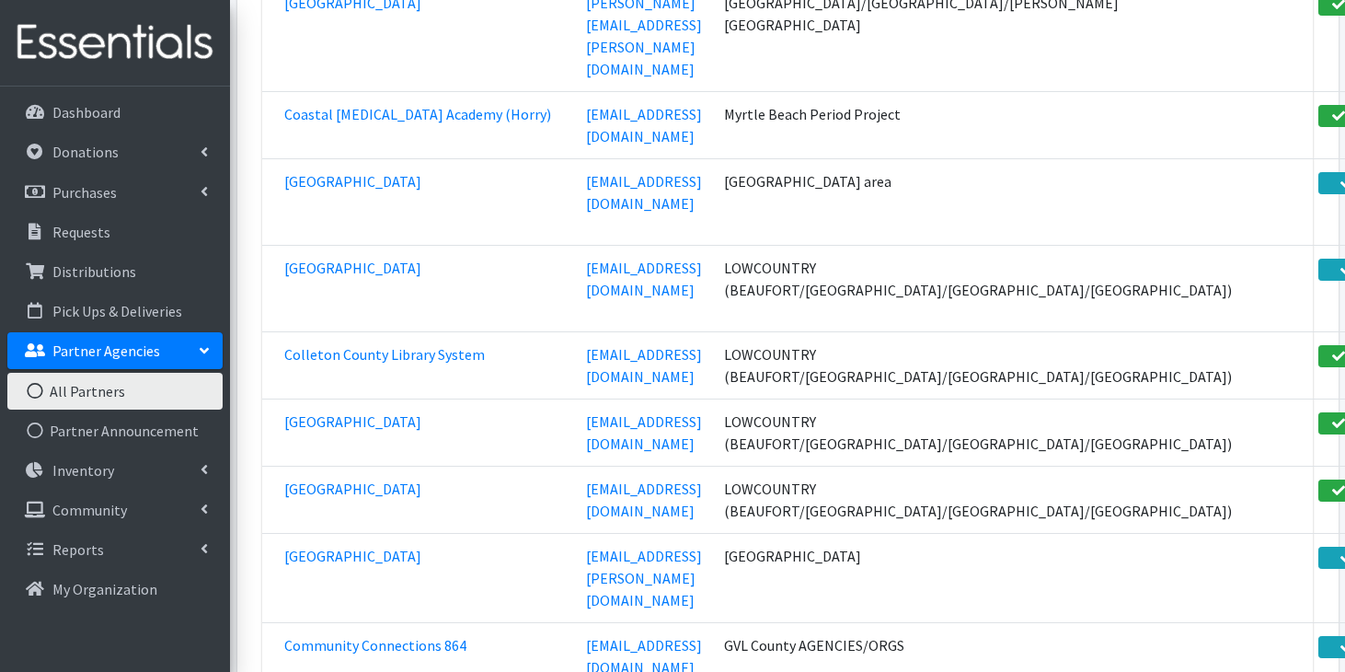
scroll to position [25694, 0]
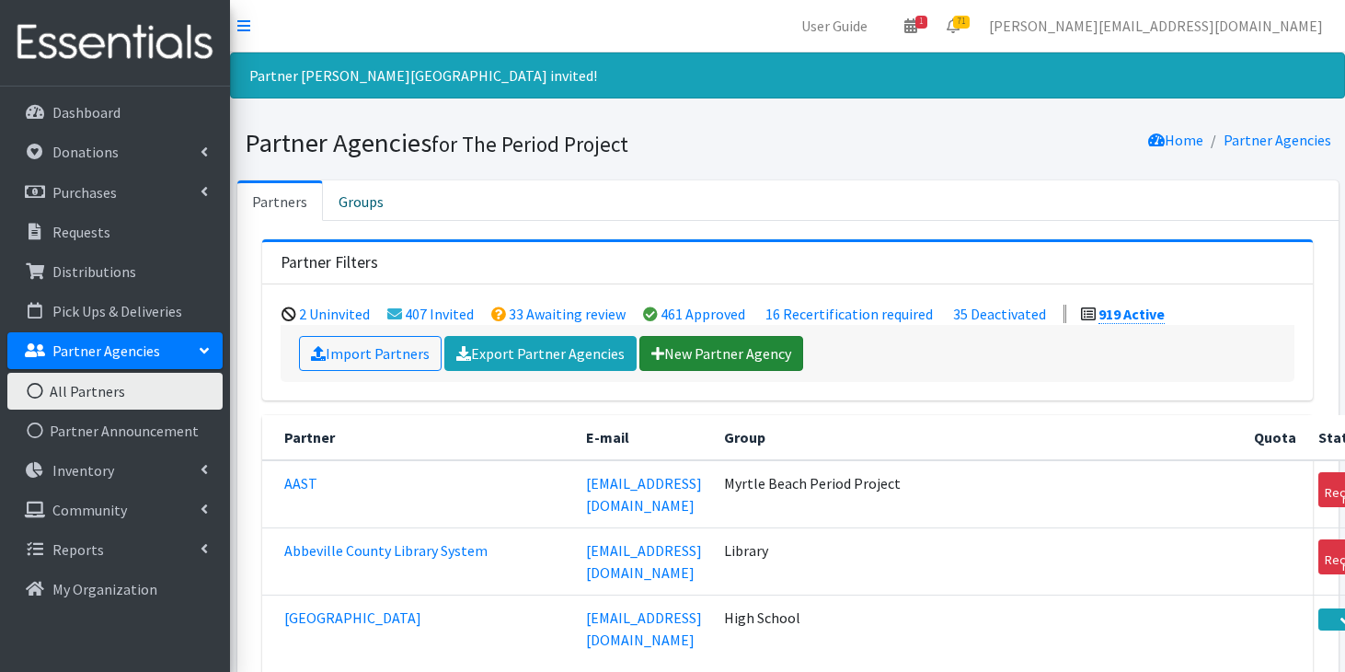
click at [721, 350] on link "New Partner Agency" at bounding box center [721, 353] width 164 height 35
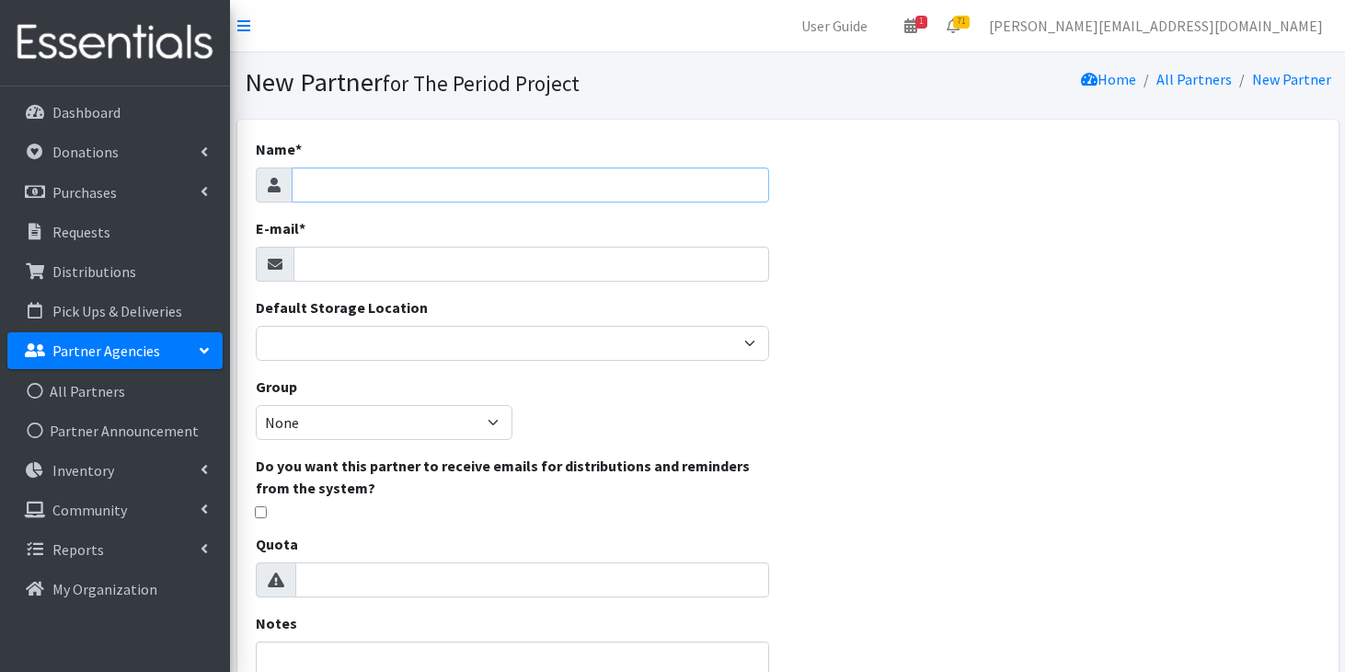
click at [418, 187] on input "Name *" at bounding box center [531, 184] width 478 height 35
type input "Hampton County First Steps"
click at [351, 265] on input "E-mail *" at bounding box center [531, 264] width 477 height 35
paste input "mailto:ddoctor@hamptonfirststeps.org"
drag, startPoint x: 348, startPoint y: 264, endPoint x: 256, endPoint y: 263, distance: 92.0
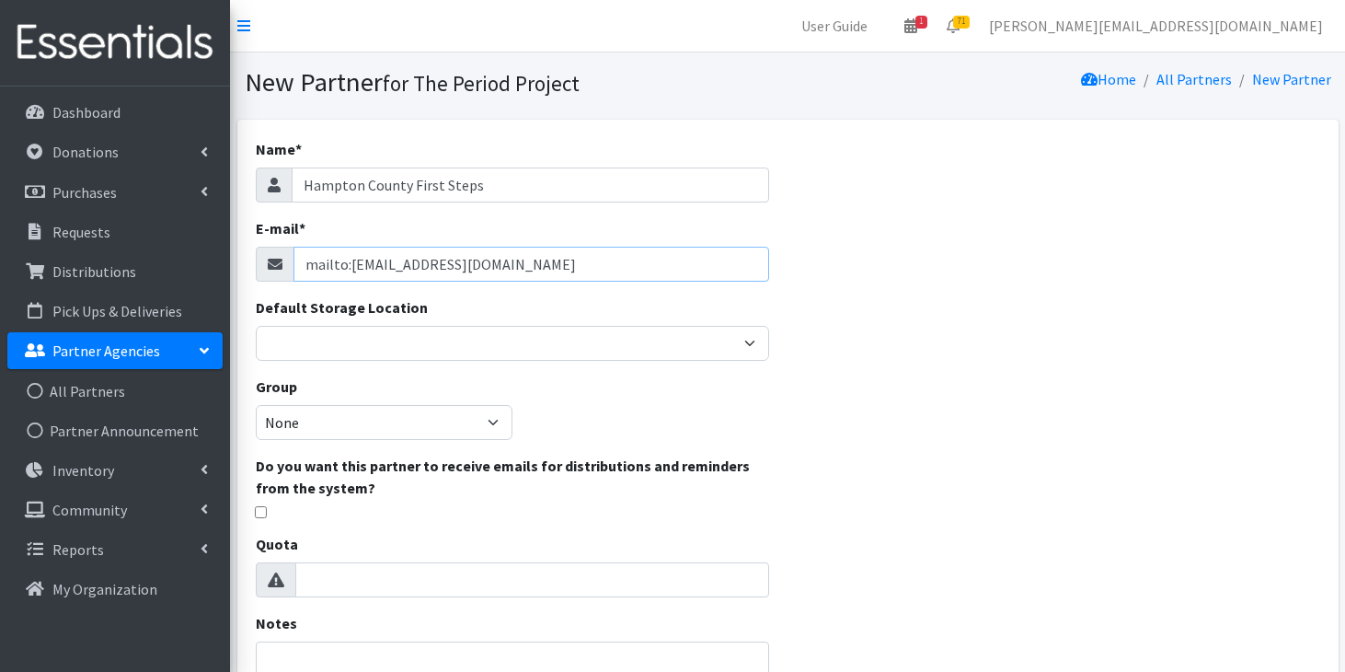
click at [256, 263] on div "mailto:ddoctor@hamptonfirststeps.org" at bounding box center [513, 264] width 514 height 35
type input "ddoctor@hamptonfirststeps.org"
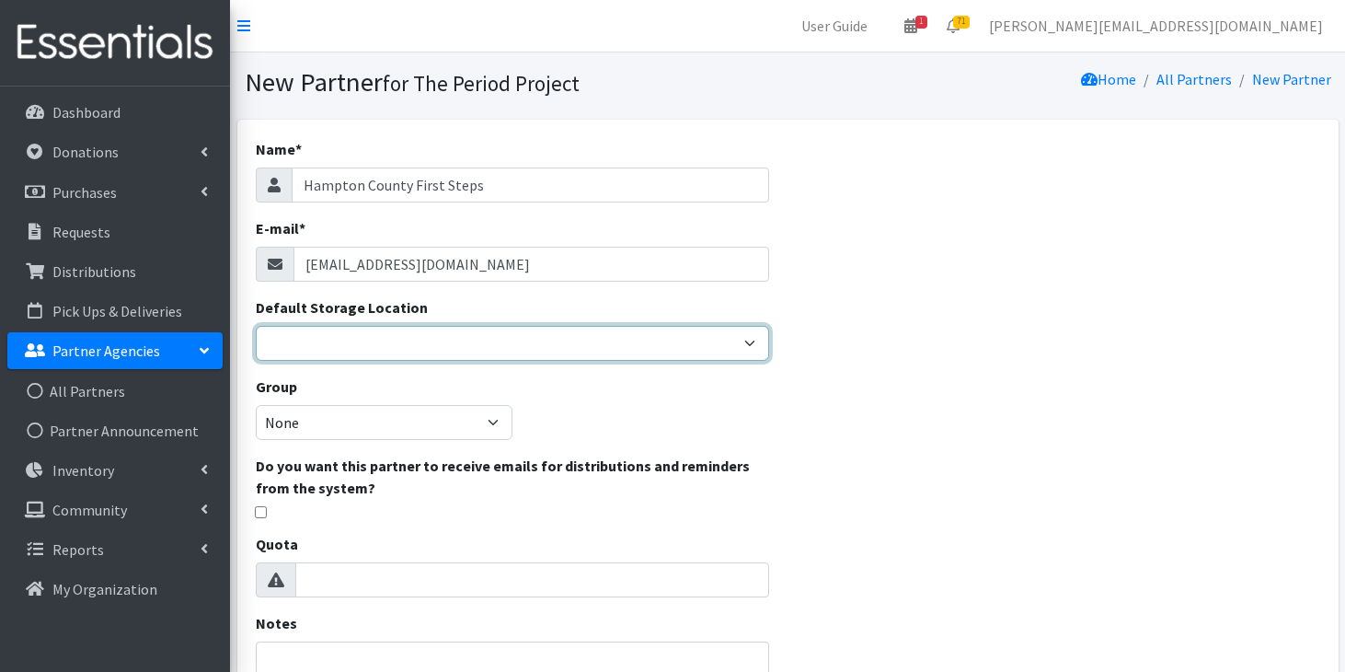
click at [338, 347] on select "Anderson HPP Atlanta, GA Charleston Charlotte Clemson University Columbia chapt…" at bounding box center [513, 343] width 514 height 35
select select "253"
click at [256, 326] on select "Anderson HPP Atlanta, GA Charleston Charlotte Clemson University Columbia chapt…" at bounding box center [513, 343] width 514 height 35
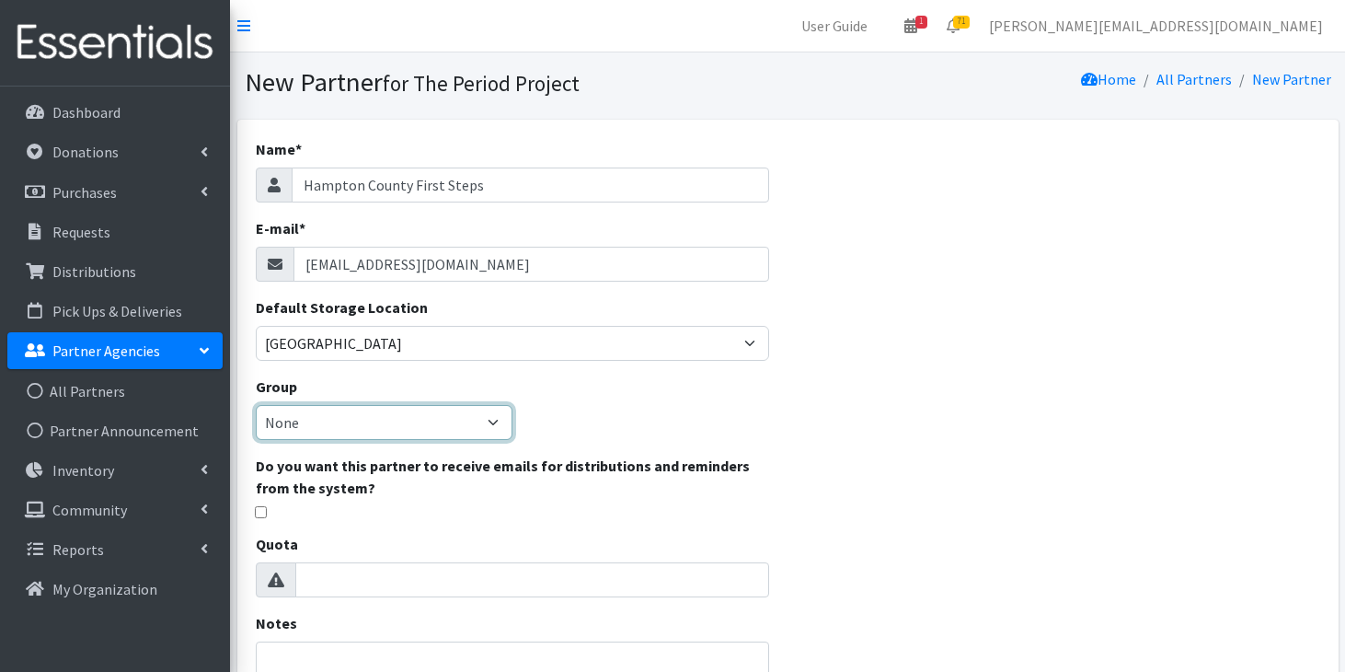
click at [402, 419] on select "None [GEOGRAPHIC_DATA] Unsheltered Support Head Start Library [PERSON_NAME] Fou…" at bounding box center [384, 422] width 257 height 35
click at [256, 405] on select "None [GEOGRAPHIC_DATA] Unsheltered Support Head Start Library [PERSON_NAME] Fou…" at bounding box center [384, 422] width 257 height 35
click at [497, 417] on select "None Middle School High School Elementary School Unsheltered Support Head Start…" at bounding box center [384, 422] width 257 height 35
select select "129"
click at [256, 405] on select "None [GEOGRAPHIC_DATA] Unsheltered Support Head Start Library [PERSON_NAME] Fou…" at bounding box center [384, 422] width 257 height 35
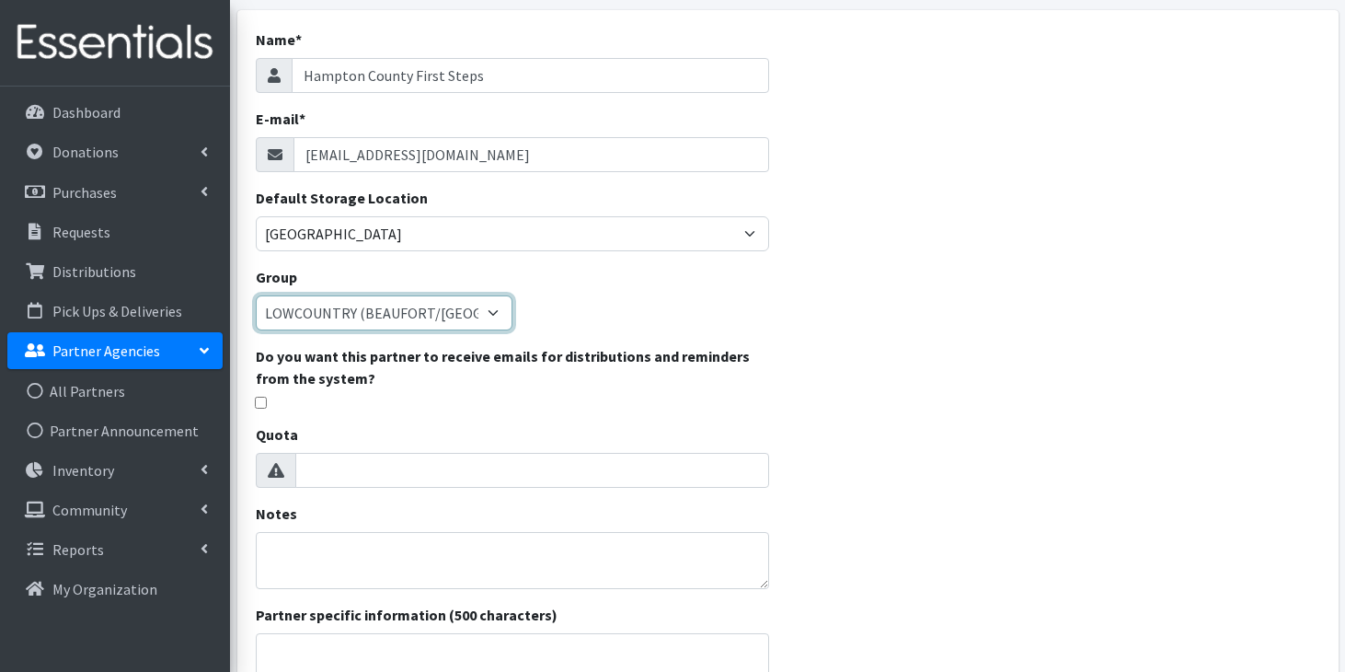
scroll to position [110, 0]
click at [543, 555] on textarea "Notes" at bounding box center [513, 559] width 514 height 57
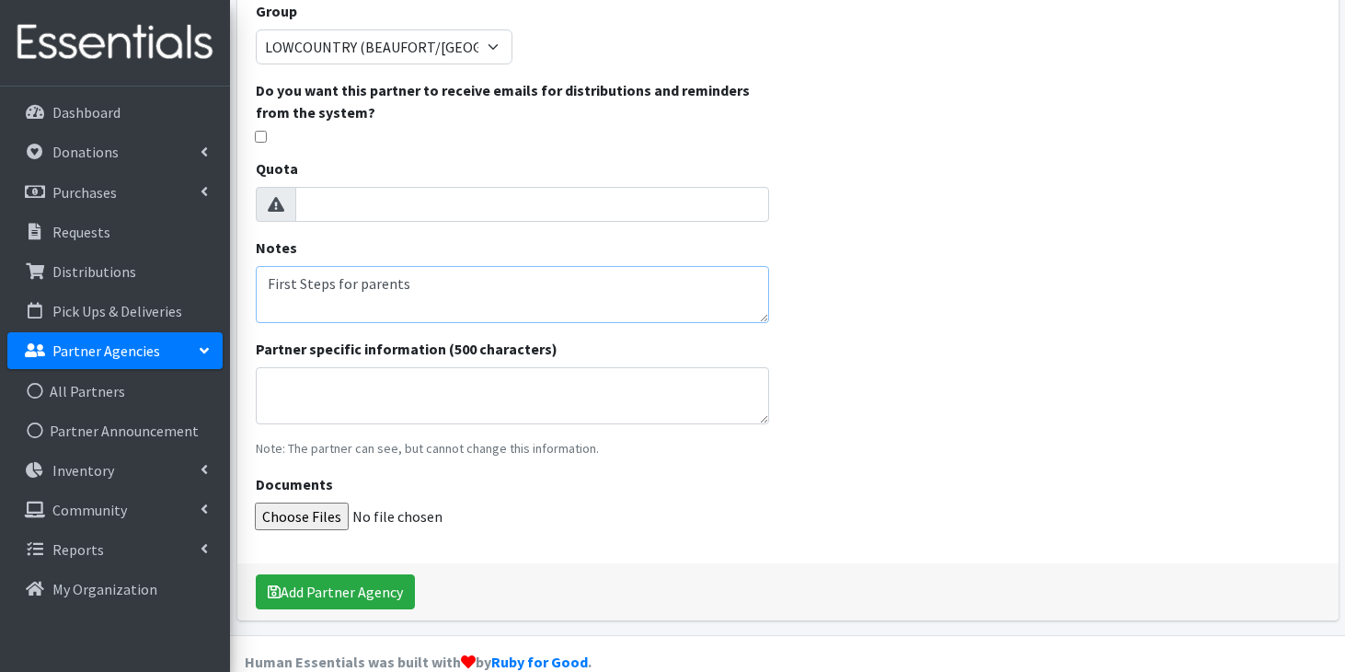
scroll to position [397, 0]
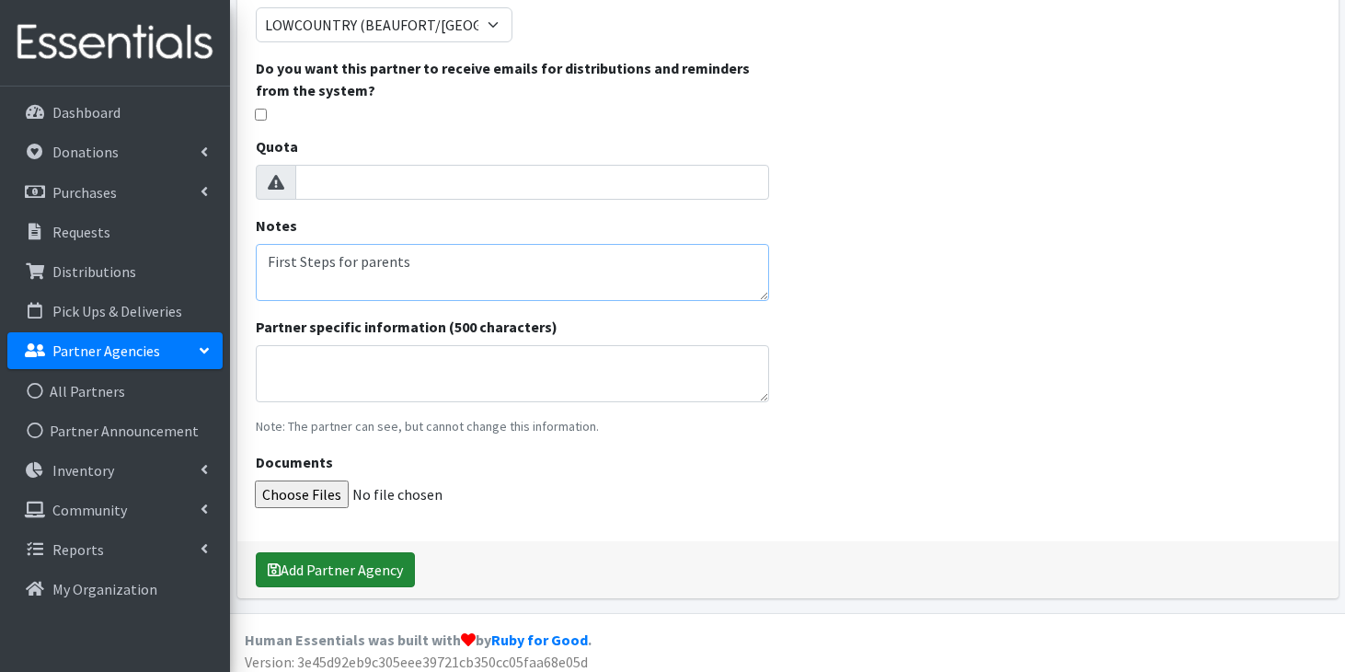
type textarea "First Steps for parents"
click at [368, 573] on button "Add Partner Agency" at bounding box center [335, 569] width 159 height 35
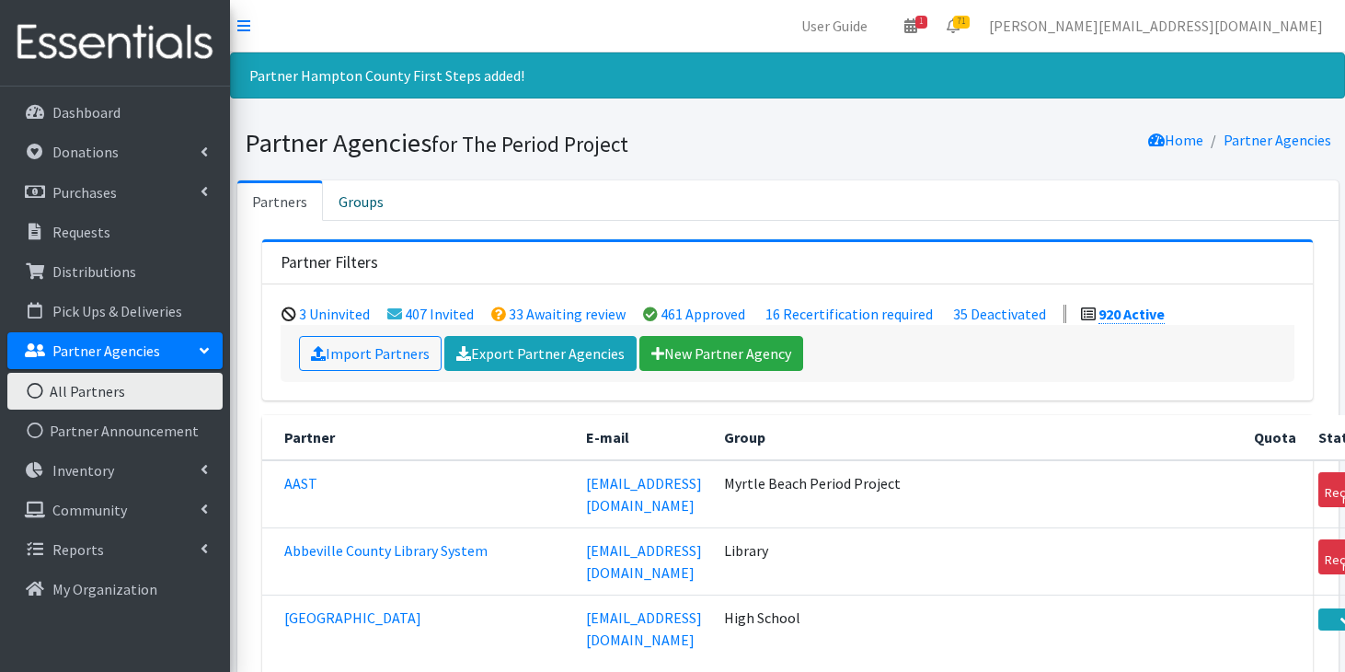
scroll to position [26245, 0]
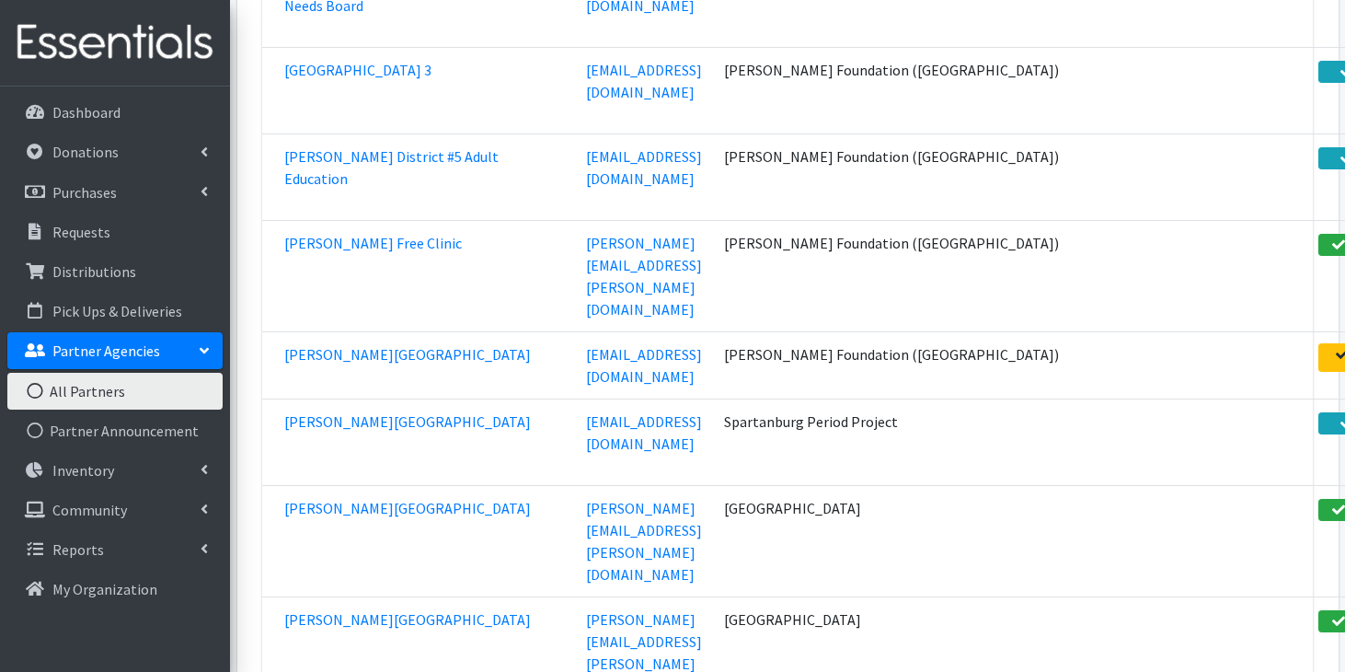
scroll to position [31599, 0]
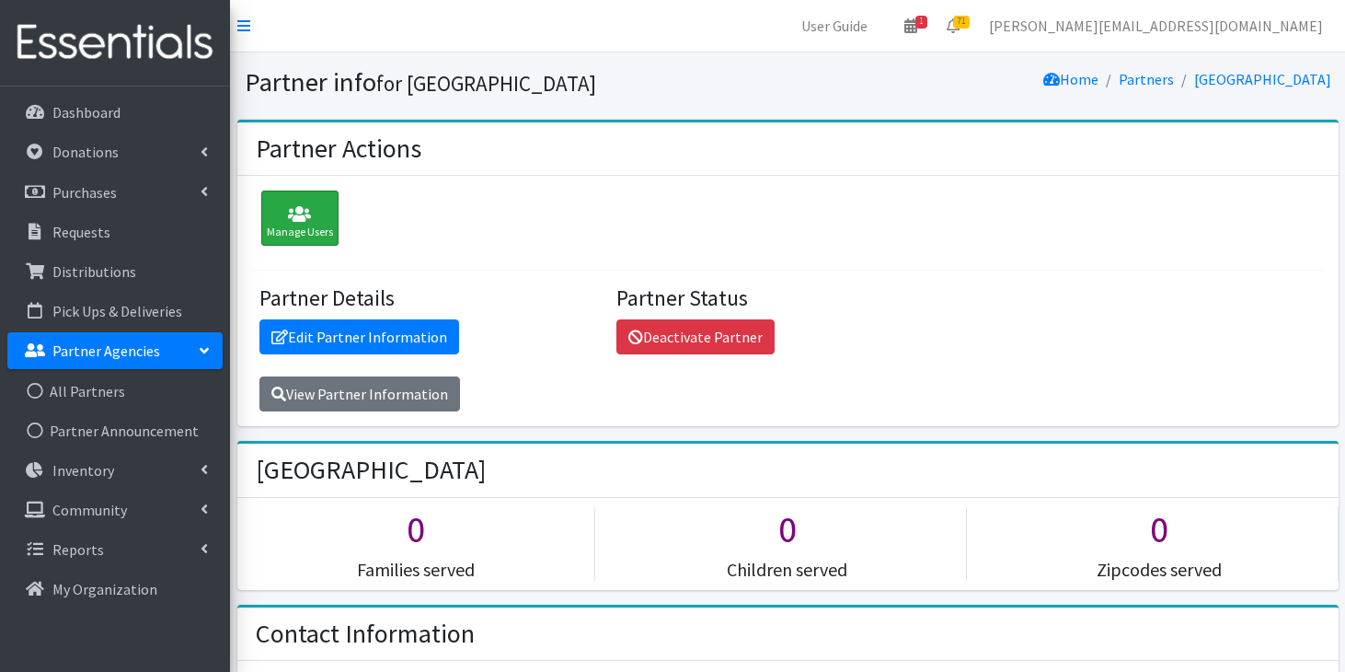
click at [309, 222] on icon at bounding box center [300, 214] width 66 height 18
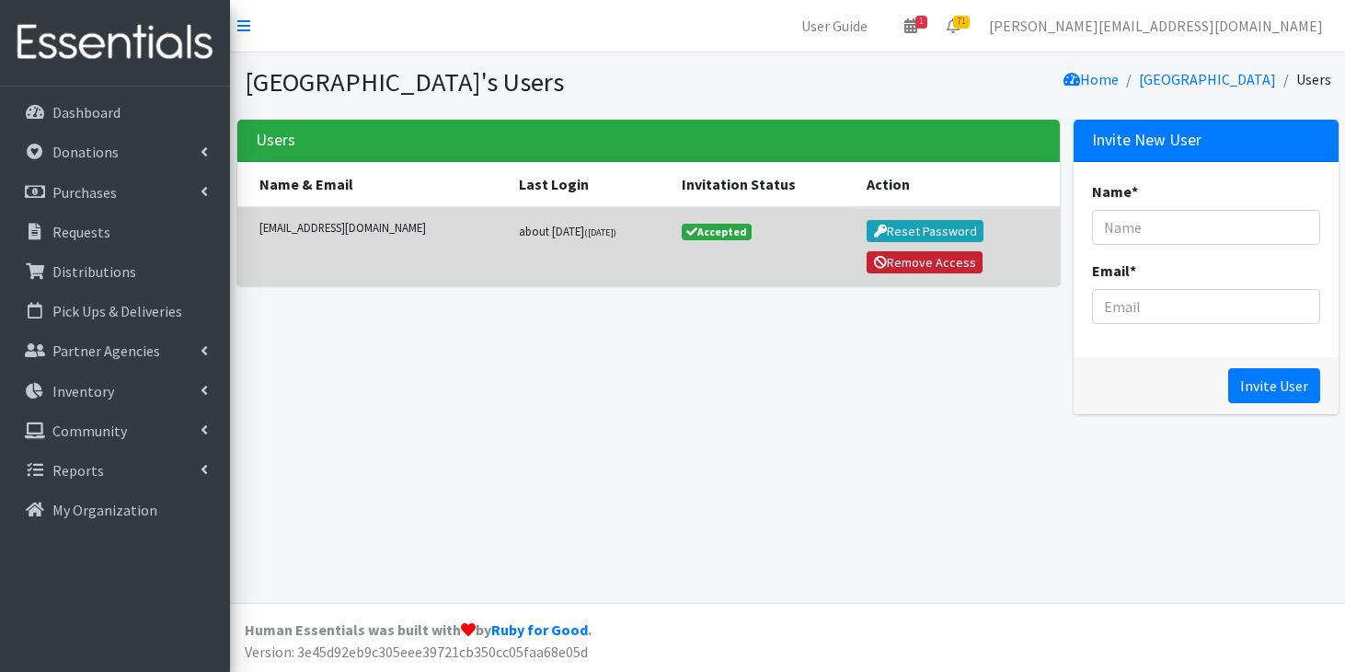
click at [901, 261] on button "Remove Access" at bounding box center [925, 262] width 116 height 22
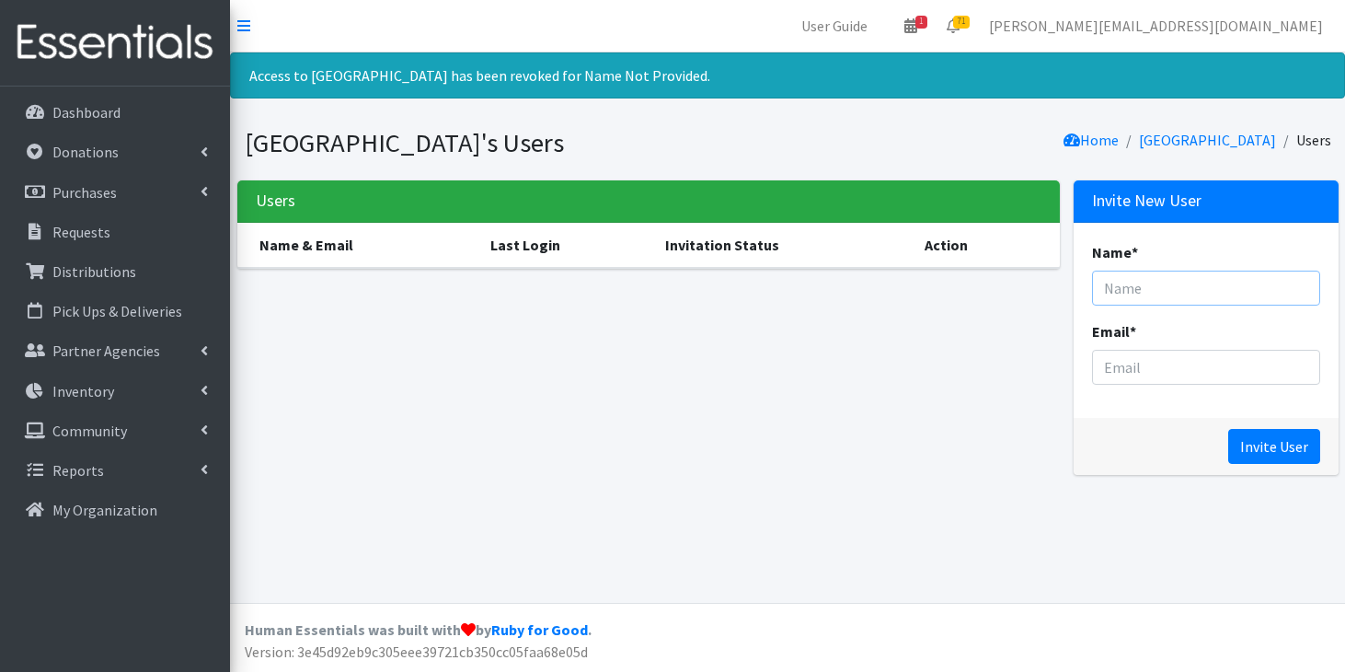
click at [1166, 293] on input "Name *" at bounding box center [1206, 287] width 228 height 35
type input "[PERSON_NAME]"
click at [1170, 365] on input "Email *" at bounding box center [1206, 367] width 228 height 35
paste input "mailto:[EMAIL_ADDRESS][DOMAIN_NAME]"
drag, startPoint x: 1131, startPoint y: 368, endPoint x: 1053, endPoint y: 369, distance: 77.3
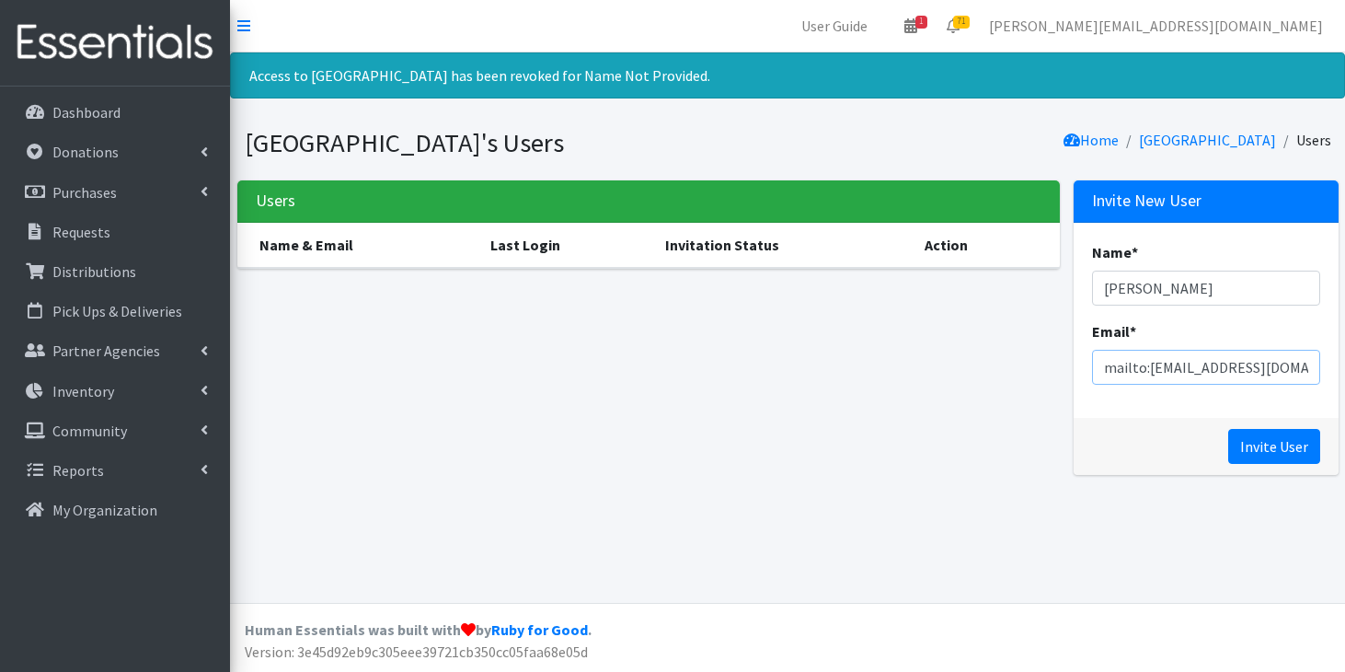
click at [1053, 369] on div "Users Name & Email Last Login Invitation Status Action Invite New User Name * […" at bounding box center [787, 334] width 1115 height 309
type input "[EMAIL_ADDRESS][DOMAIN_NAME]"
click at [1267, 451] on input "Invite User" at bounding box center [1274, 446] width 92 height 35
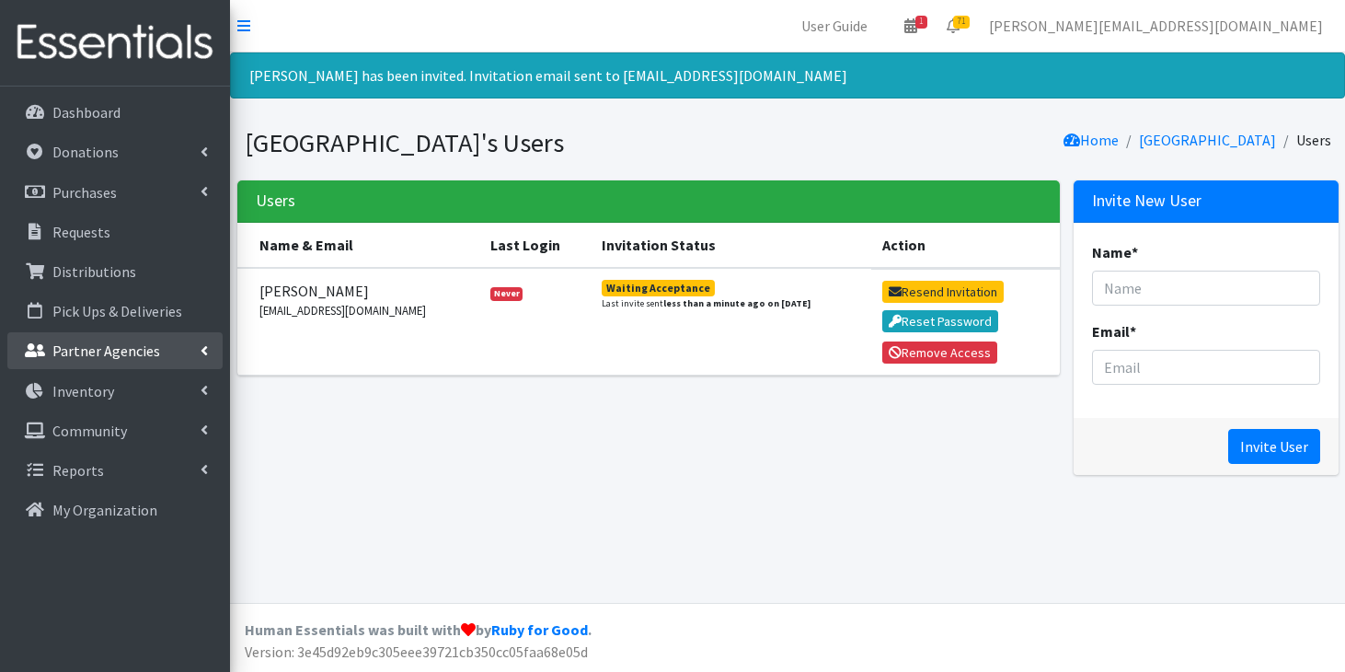
click at [130, 352] on p "Partner Agencies" at bounding box center [106, 350] width 108 height 18
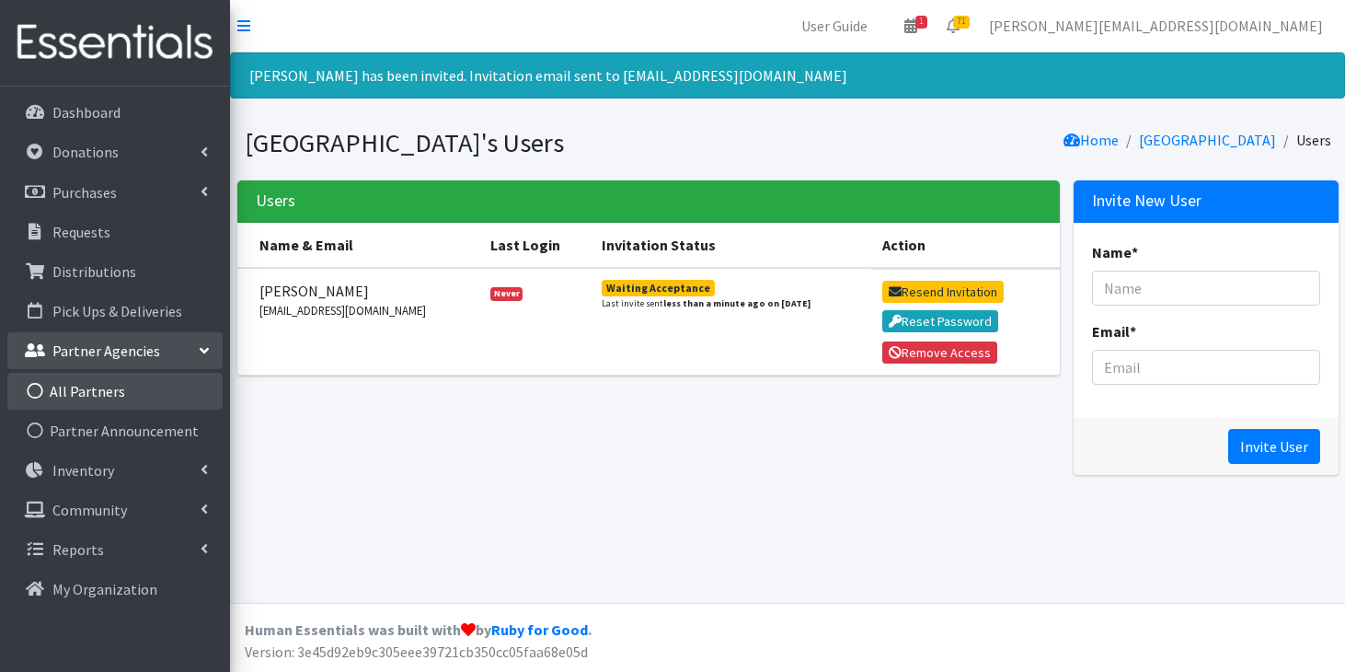
click at [127, 392] on link "All Partners" at bounding box center [114, 391] width 215 height 37
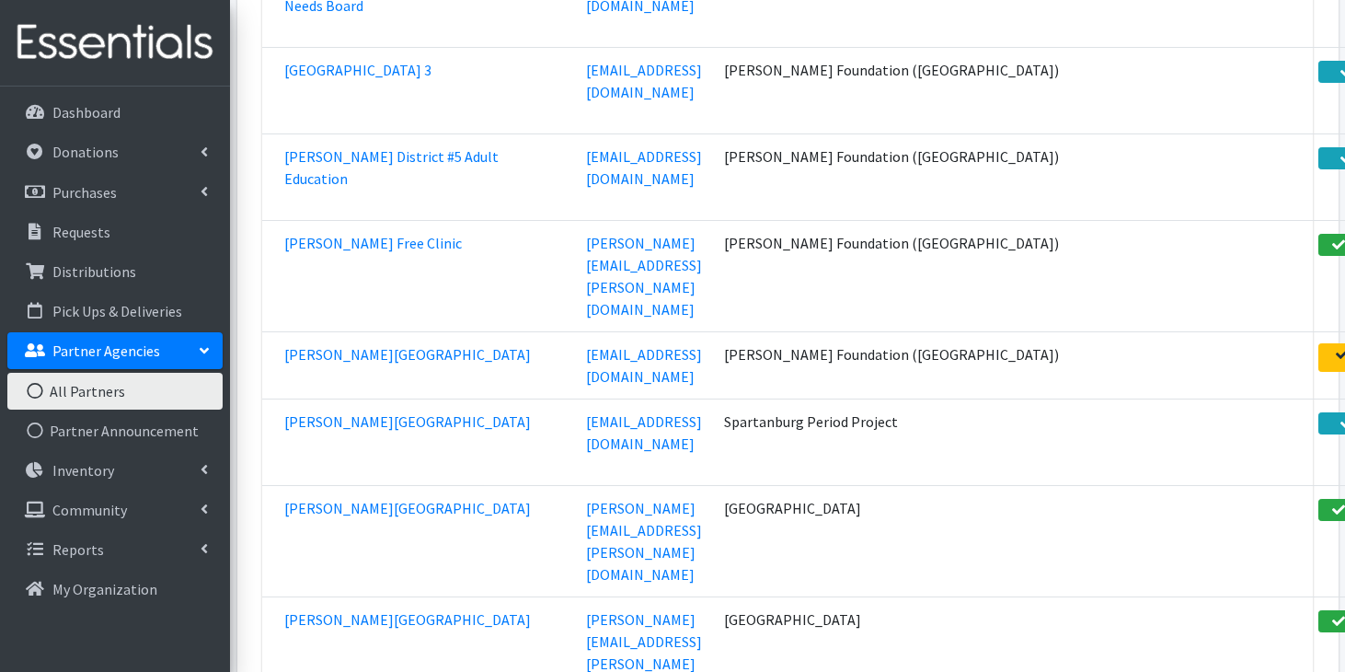
scroll to position [31538, 0]
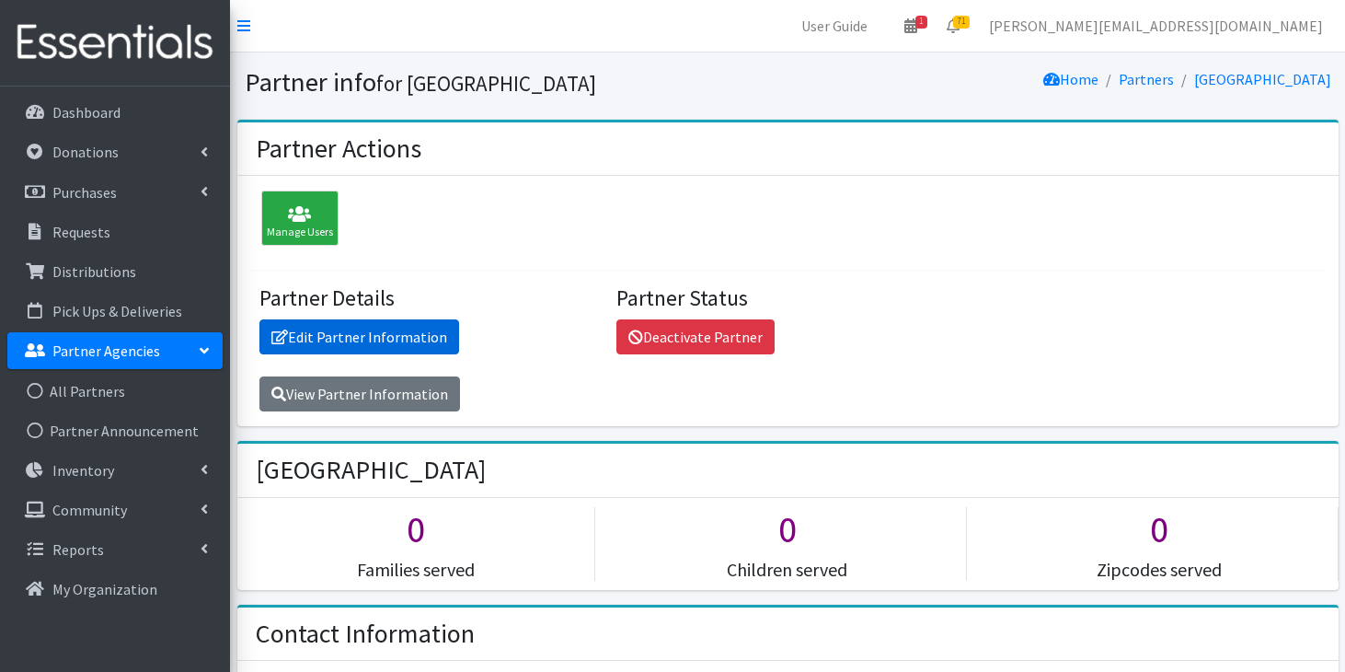
click at [423, 335] on link "Edit Partner Information" at bounding box center [359, 336] width 200 height 35
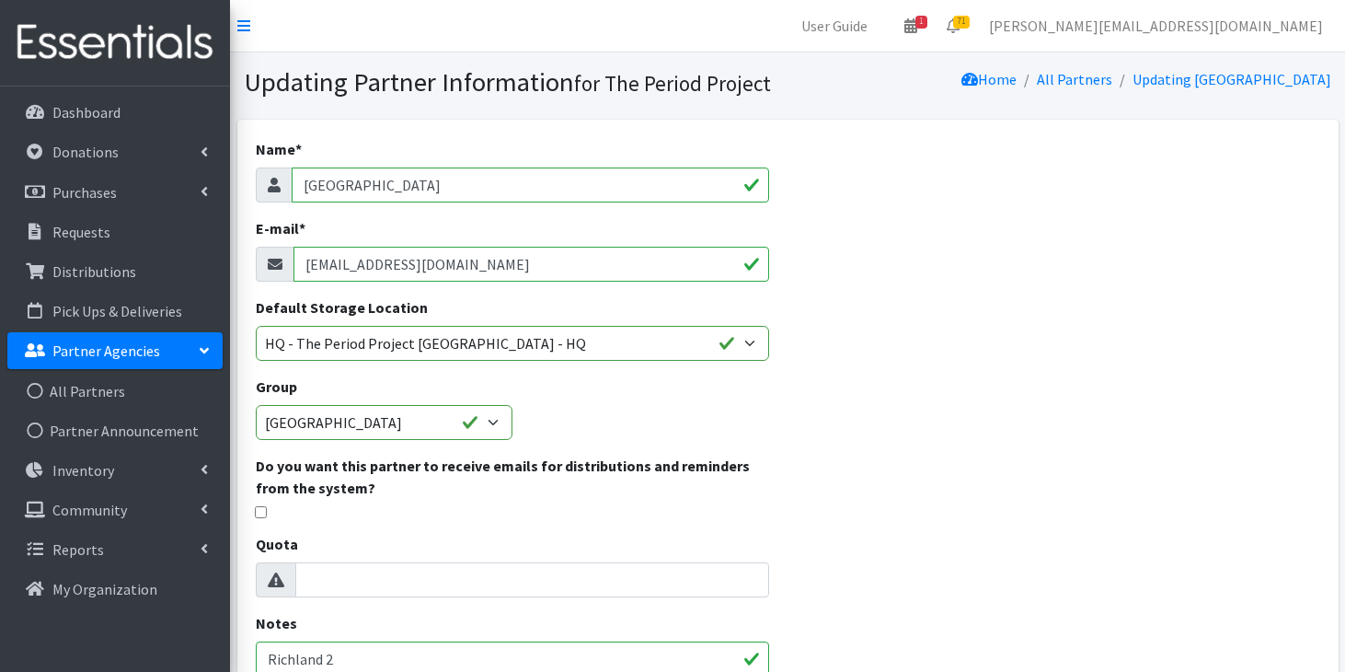
drag, startPoint x: 505, startPoint y: 265, endPoint x: 295, endPoint y: 264, distance: 209.8
click at [295, 264] on input "[EMAIL_ADDRESS][DOMAIN_NAME]" at bounding box center [531, 264] width 477 height 35
paste input "ilto:margwilliam"
drag, startPoint x: 348, startPoint y: 261, endPoint x: 260, endPoint y: 247, distance: 88.5
click at [260, 247] on div "mailto:margwilliams@richland2.org" at bounding box center [513, 264] width 514 height 35
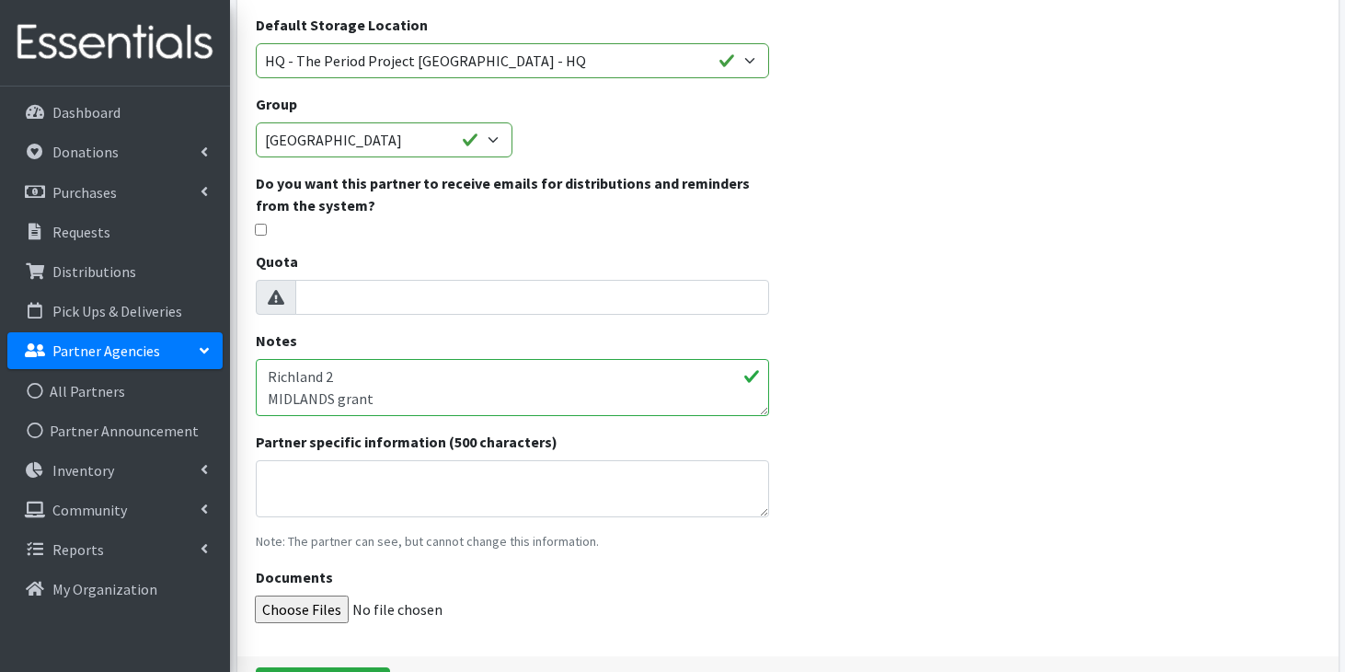
scroll to position [285, 0]
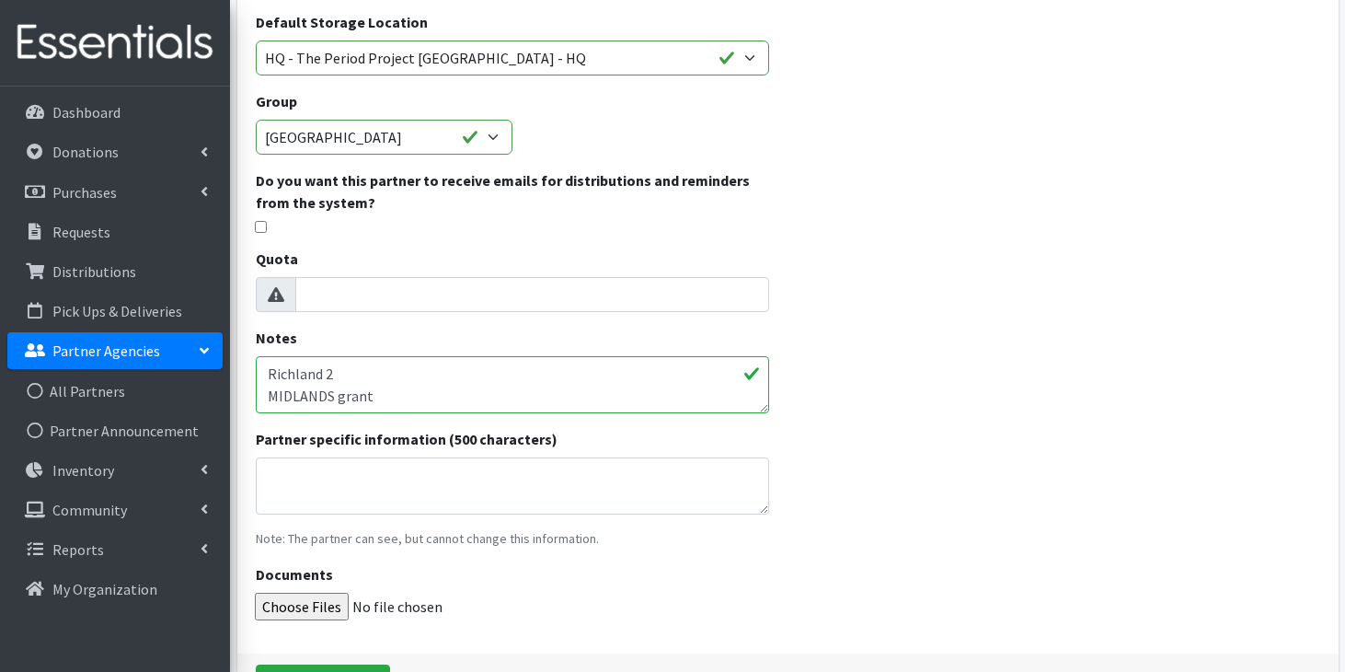
type input "margwilliams@richland2.org"
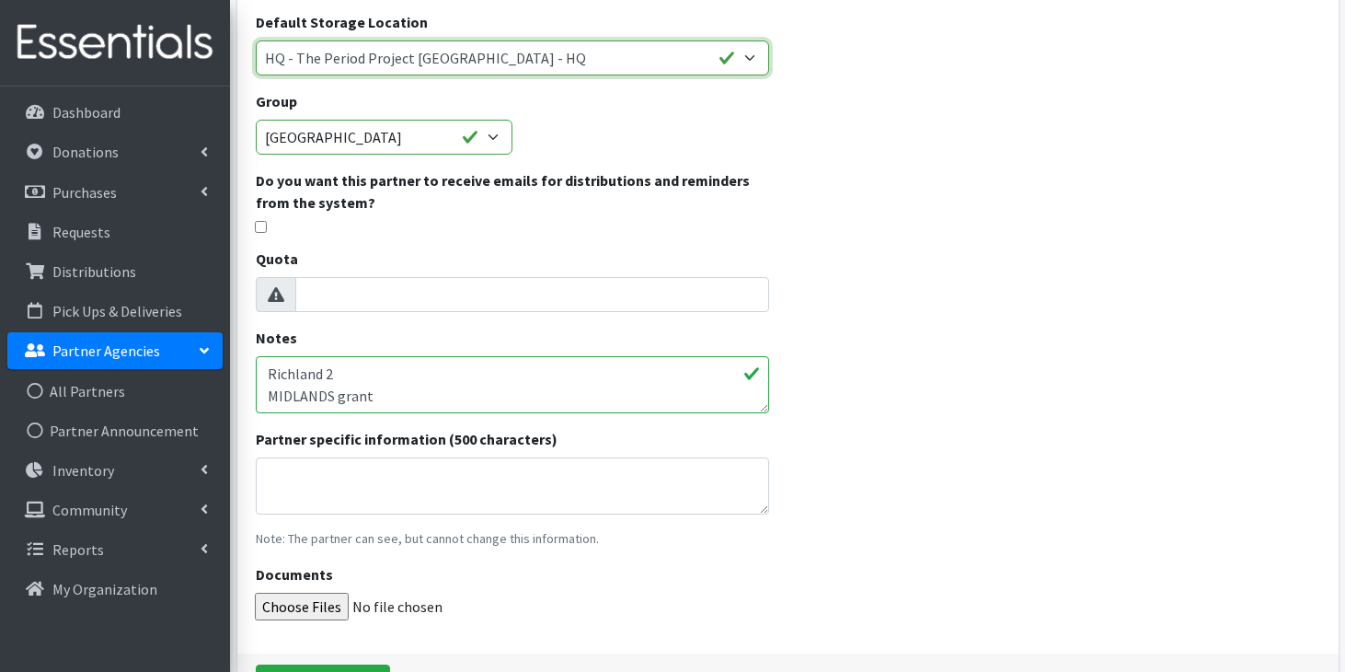
click at [498, 51] on select "Anderson HPP Atlanta, GA Charleston Charlotte Clemson University Columbia chapt…" at bounding box center [513, 57] width 514 height 35
select select "425"
click at [256, 40] on select "Anderson HPP Atlanta, GA Charleston Charlotte Clemson University Columbia chapt…" at bounding box center [513, 57] width 514 height 35
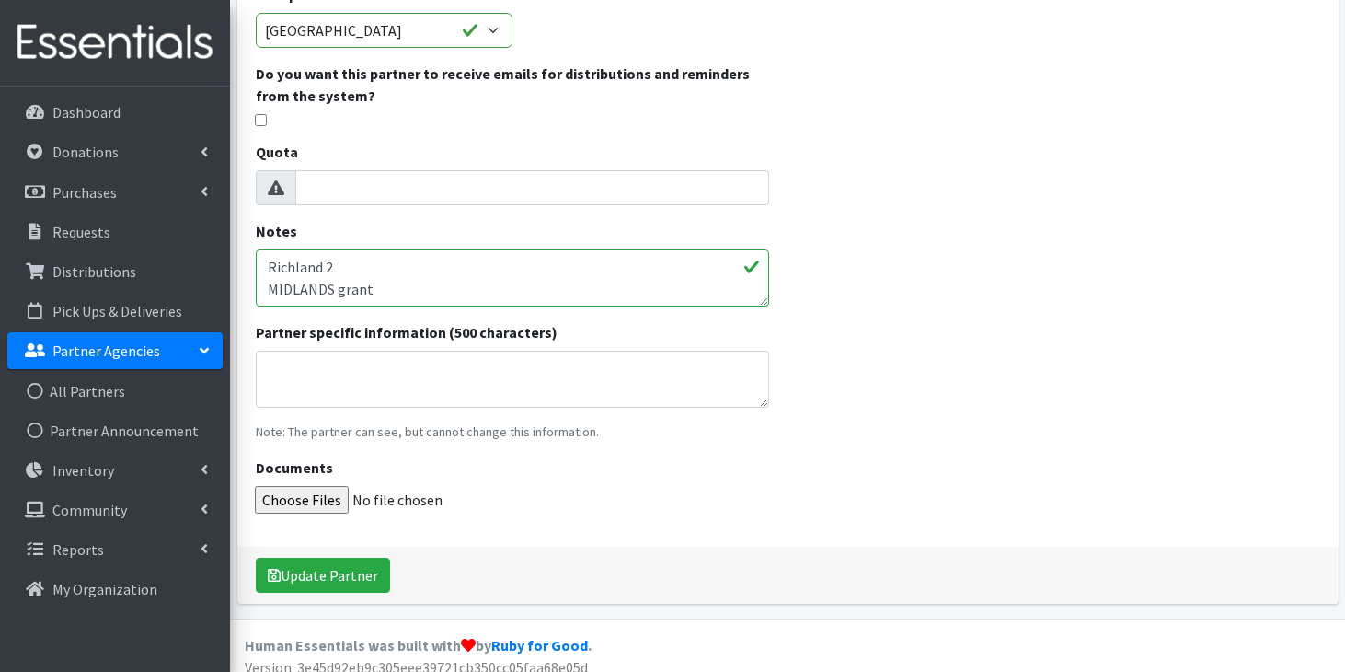
scroll to position [407, 0]
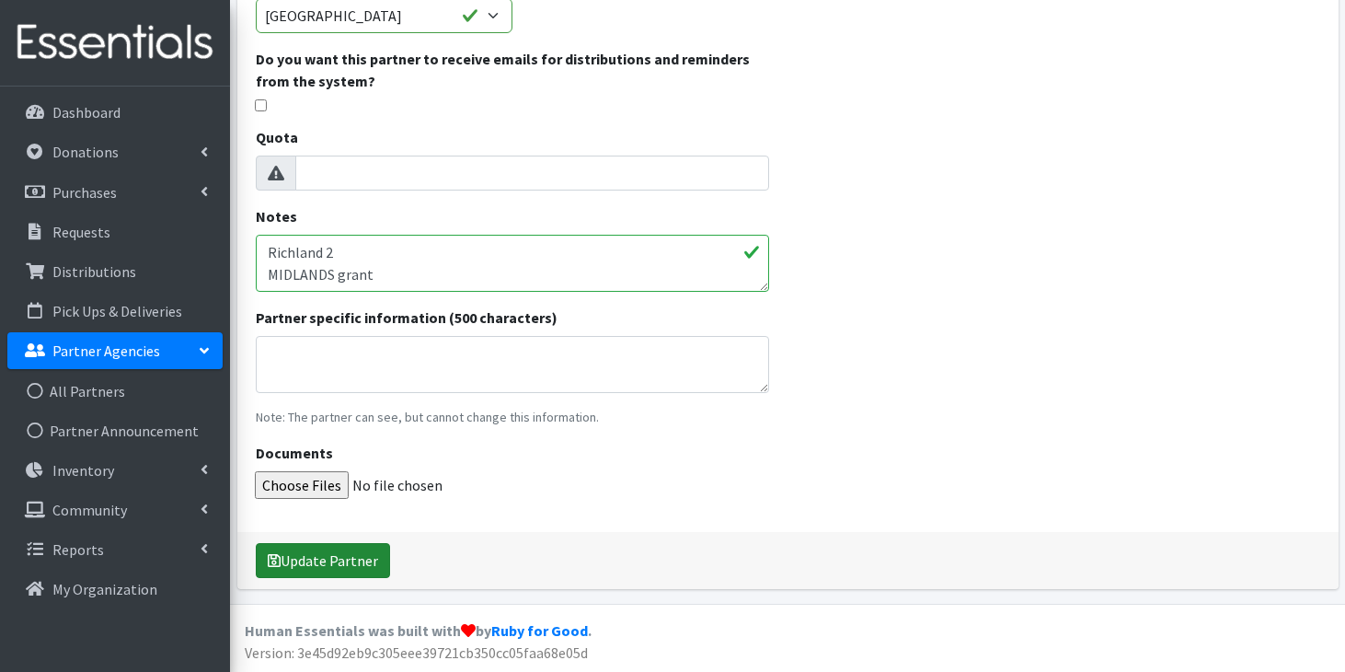
click at [309, 563] on button "Update Partner" at bounding box center [323, 560] width 134 height 35
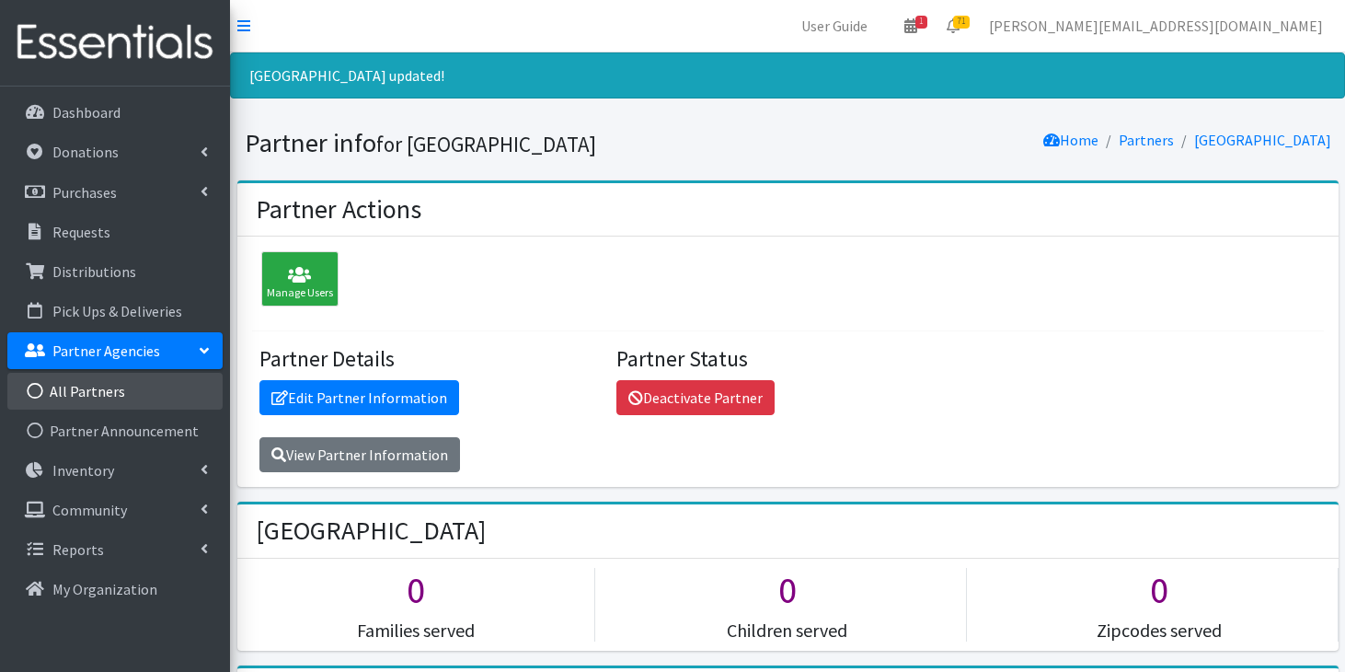
click at [109, 396] on link "All Partners" at bounding box center [114, 391] width 215 height 37
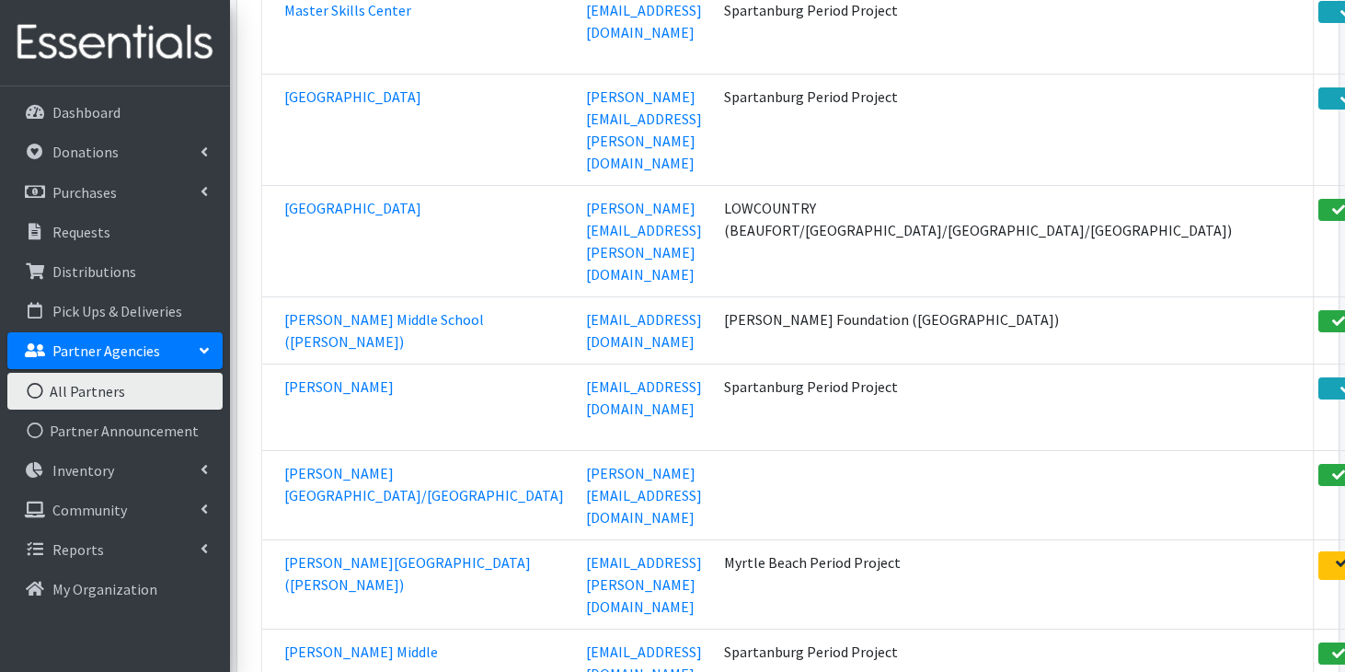
scroll to position [60988, 0]
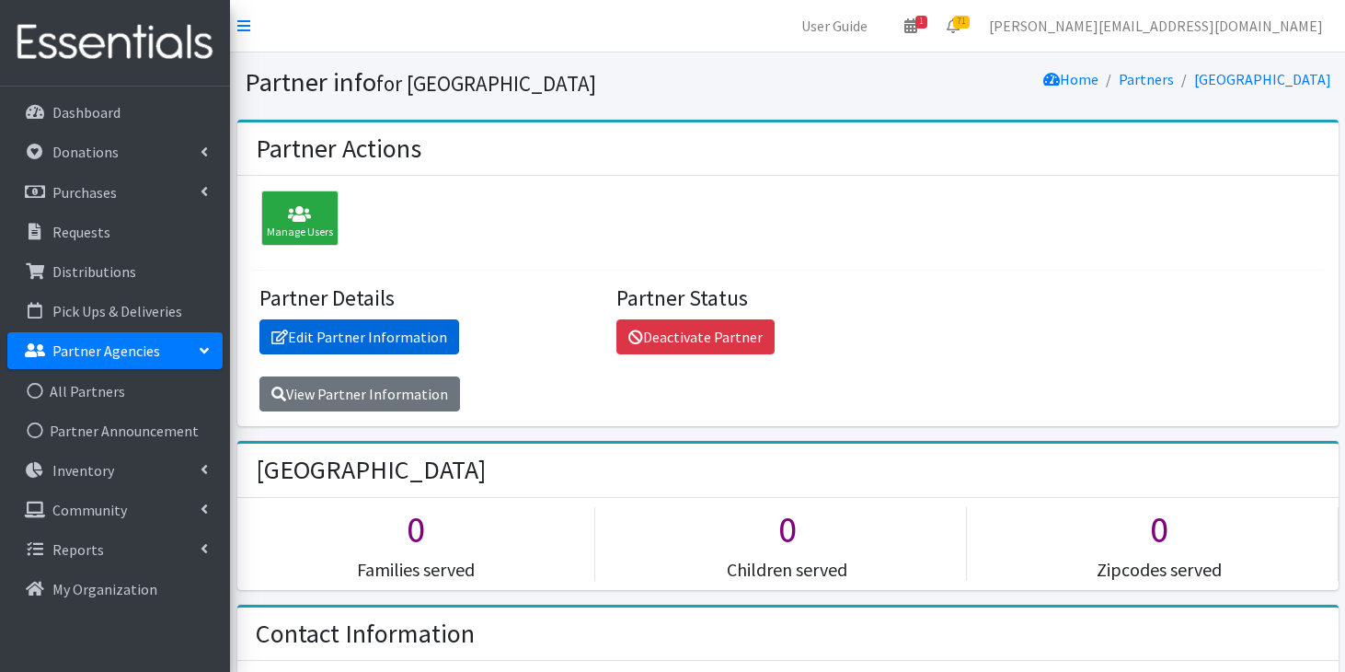
click at [325, 336] on link "Edit Partner Information" at bounding box center [359, 336] width 200 height 35
click at [289, 186] on div "Manage Users Partner Details Edit Partner Information View Partner Information …" at bounding box center [787, 301] width 1101 height 250
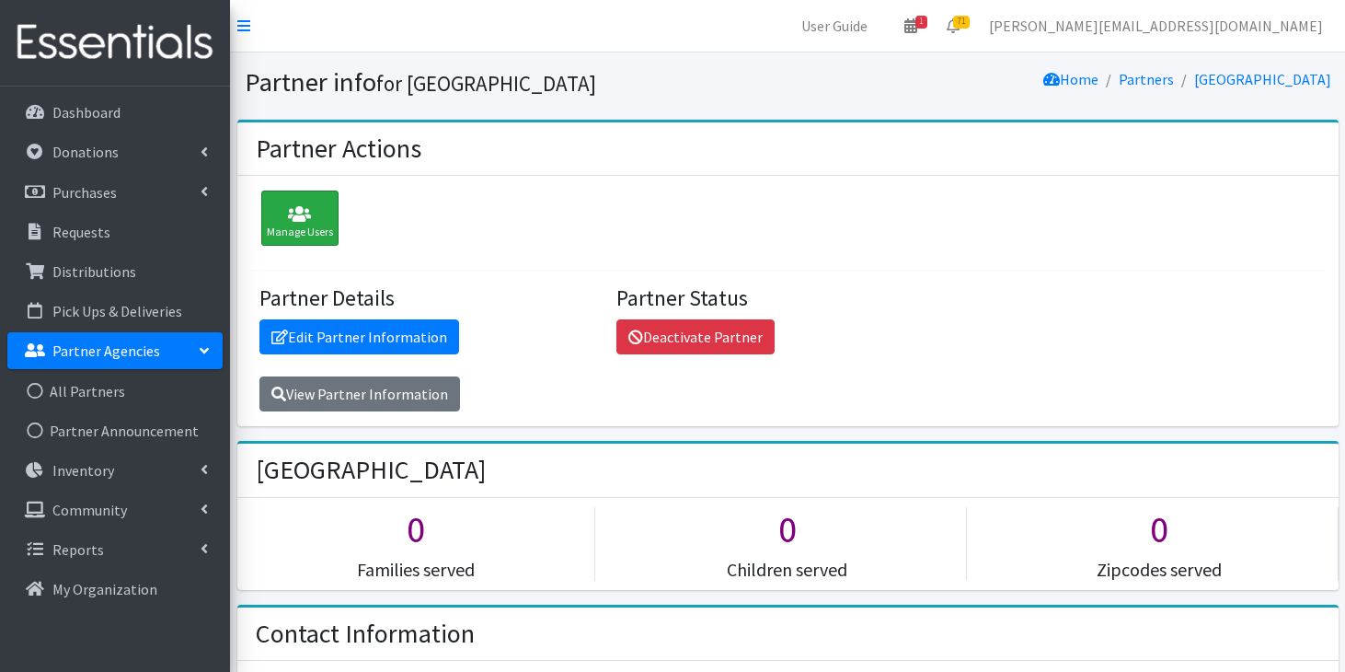
click at [290, 227] on div "Manage Users" at bounding box center [299, 217] width 77 height 55
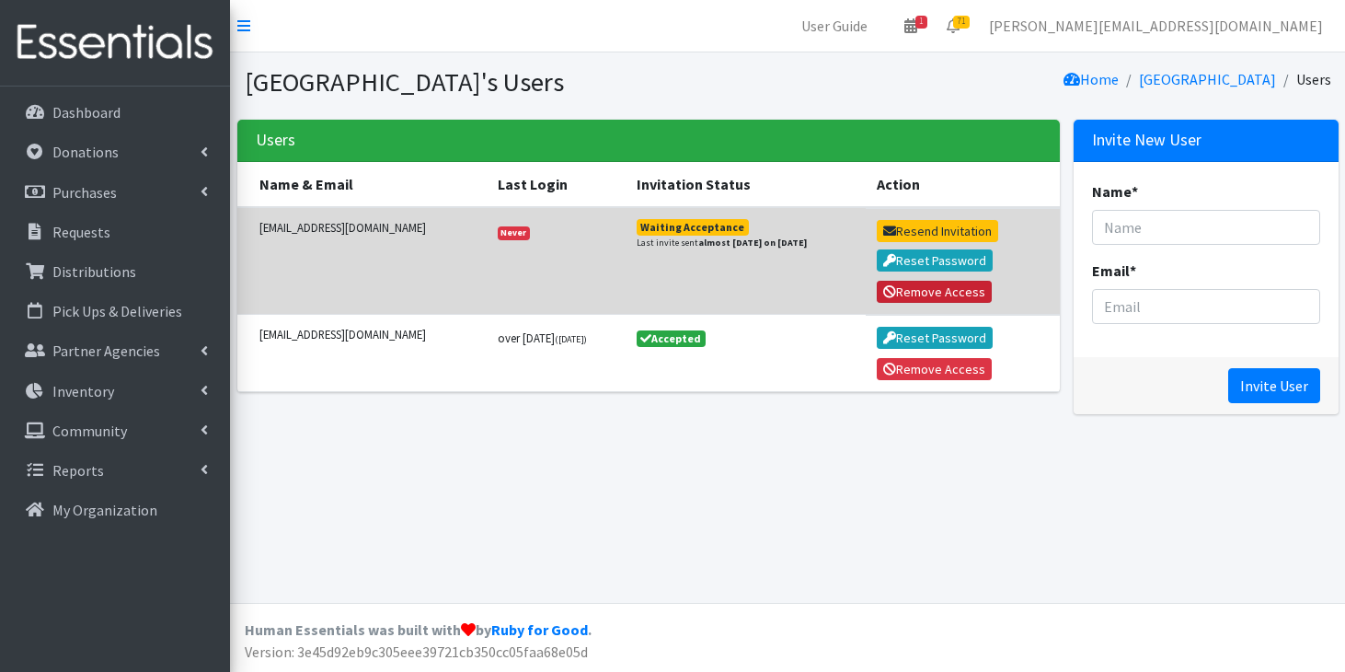
click at [923, 294] on button "Remove Access" at bounding box center [935, 292] width 116 height 22
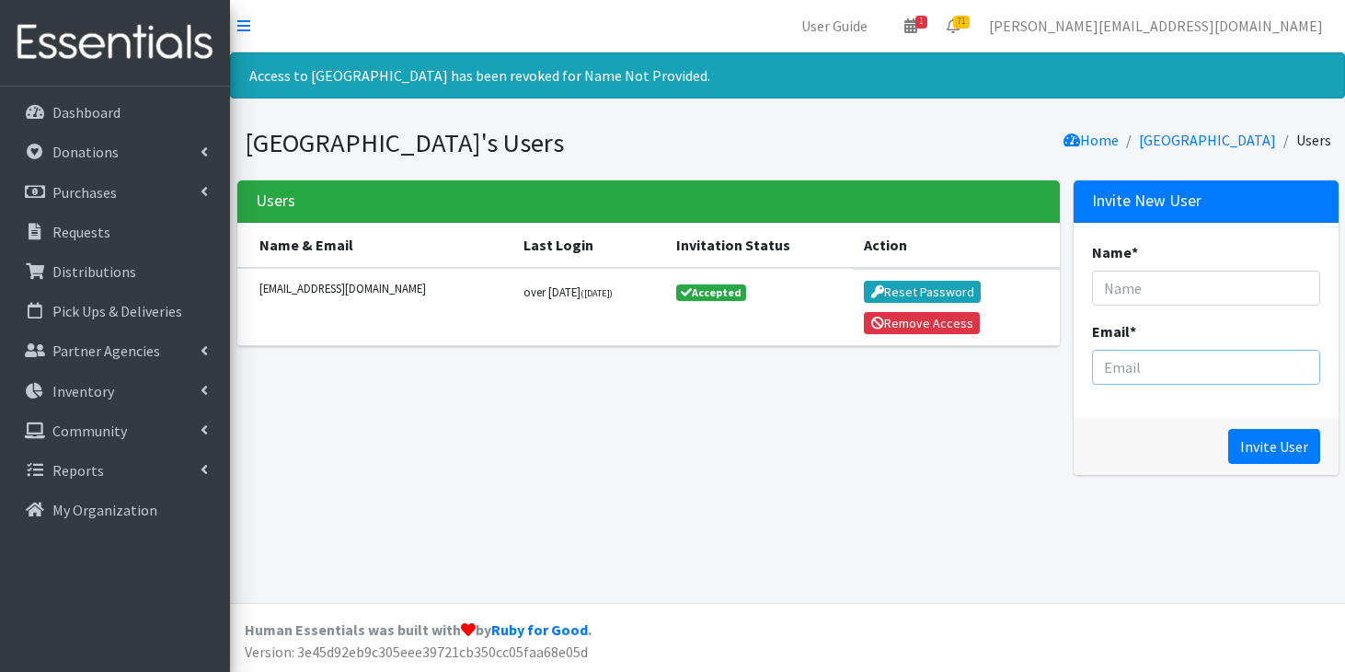
click at [1118, 368] on input "Email *" at bounding box center [1206, 367] width 228 height 35
paste input "mailto:marcollins@richland2.org"
drag, startPoint x: 1145, startPoint y: 368, endPoint x: 1088, endPoint y: 366, distance: 56.2
click at [1088, 366] on div "Name * Email * mailto:marcollins@richland2.org" at bounding box center [1206, 320] width 265 height 195
type input "marcollins@richland2.org"
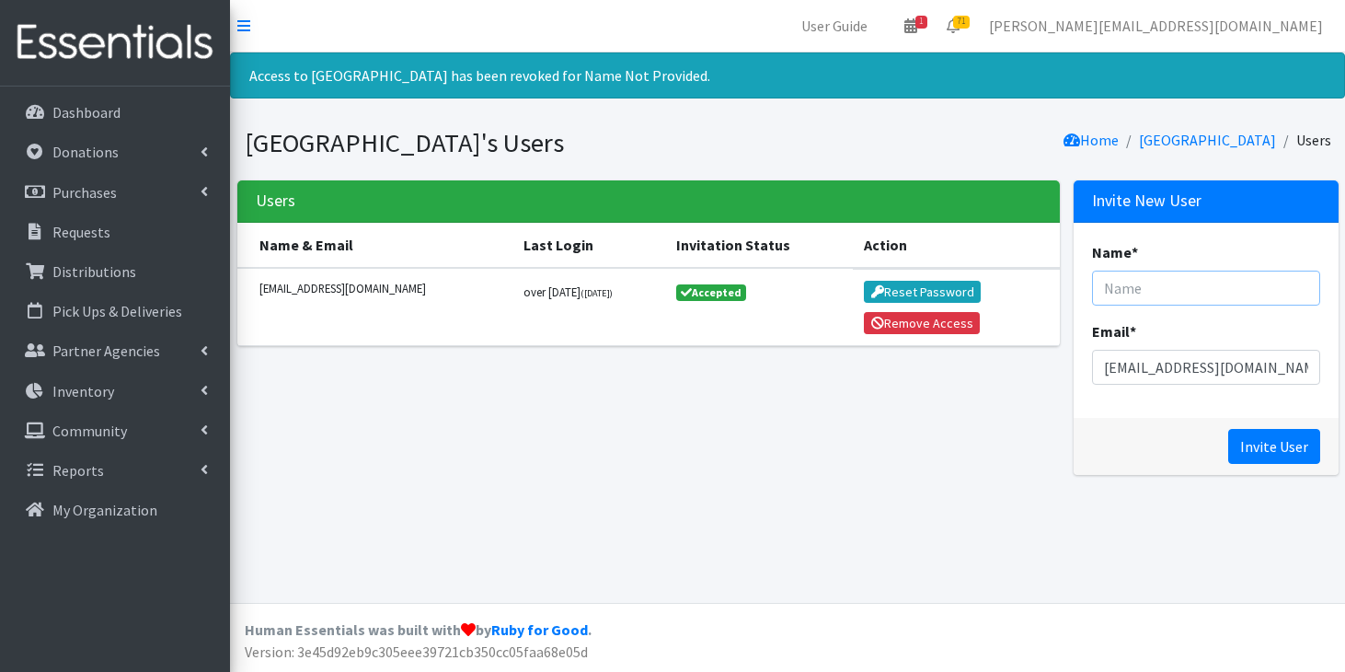
click at [1205, 295] on input "Name *" at bounding box center [1206, 287] width 228 height 35
type input "Marcie Collins"
click at [1269, 440] on input "Invite User" at bounding box center [1274, 446] width 92 height 35
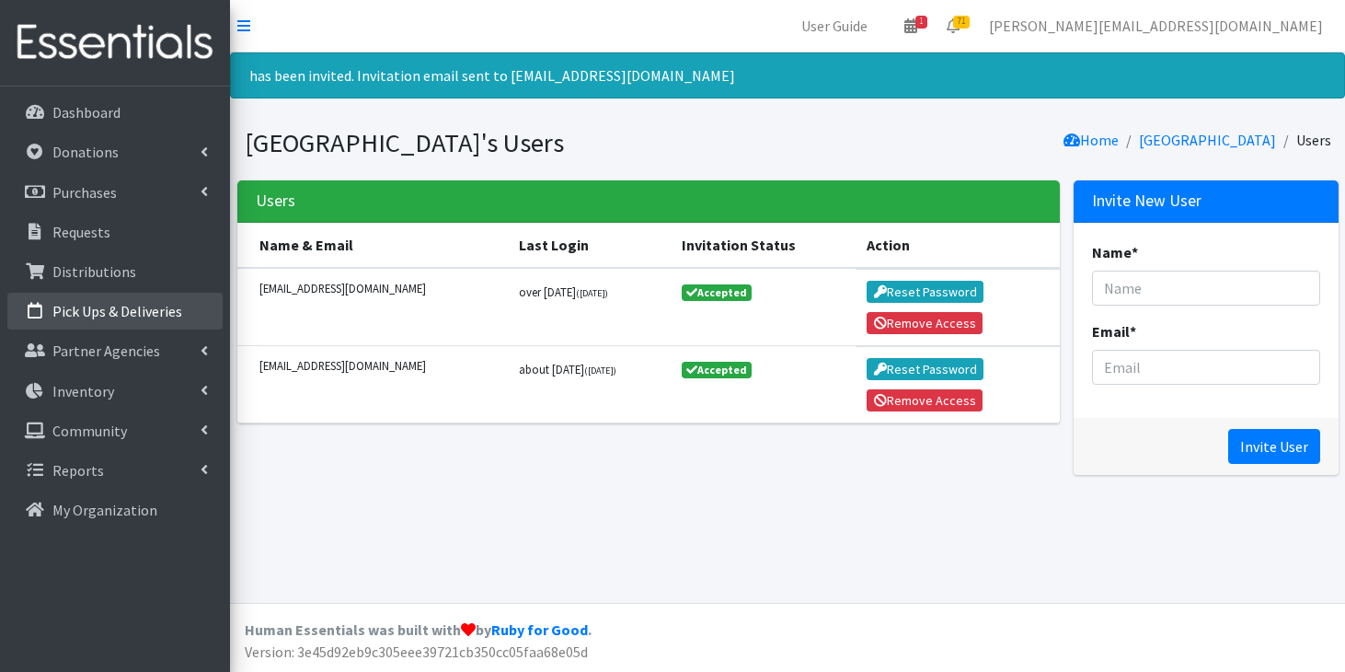
click at [143, 307] on p "Pick Ups & Deliveries" at bounding box center [117, 311] width 130 height 18
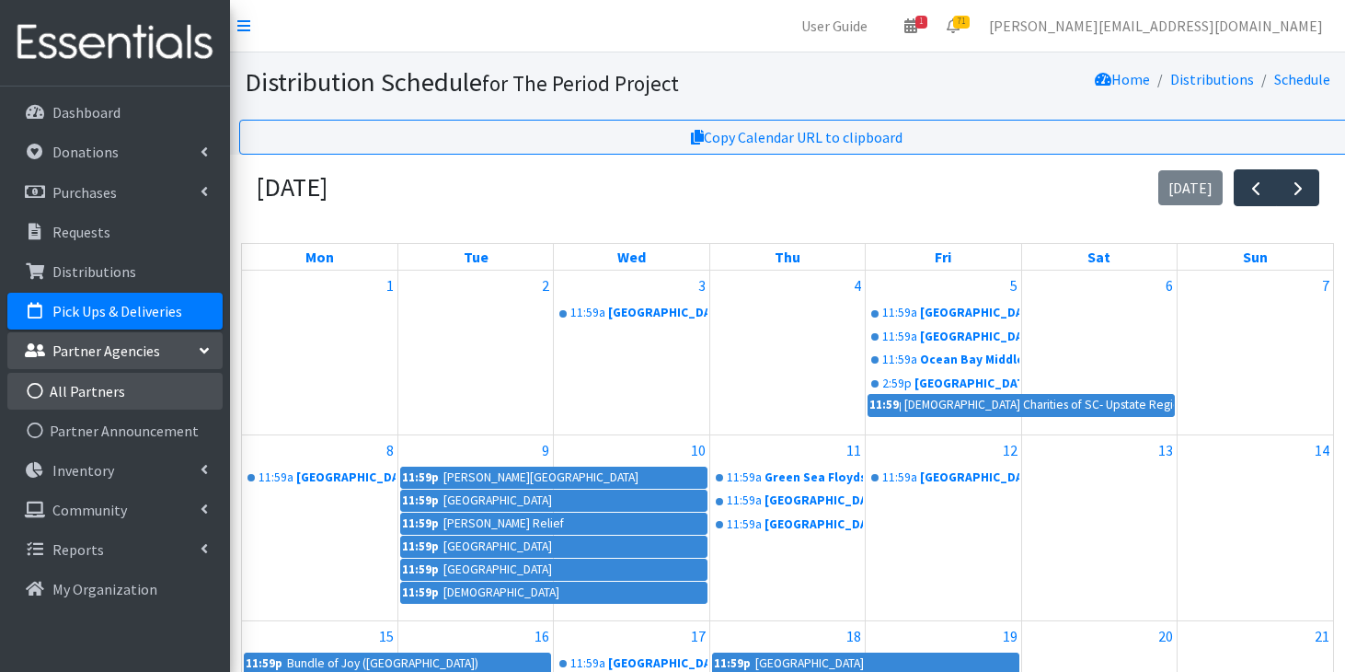
click at [120, 391] on link "All Partners" at bounding box center [114, 391] width 215 height 37
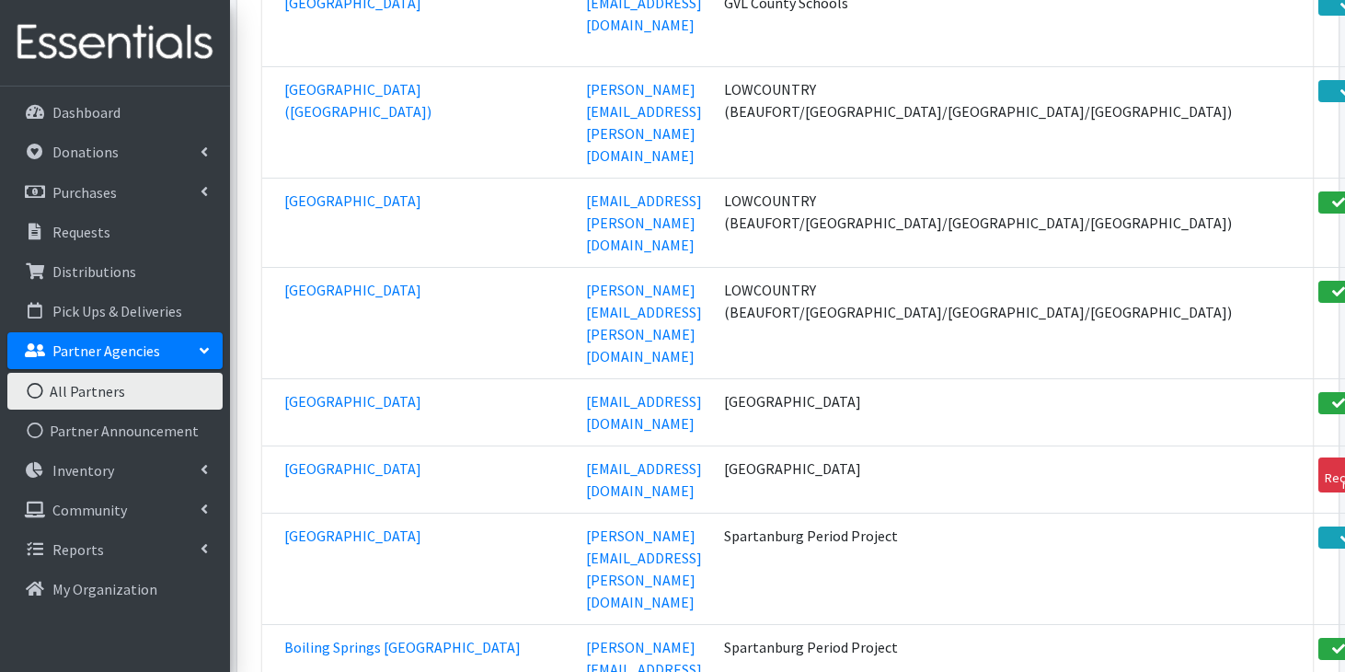
scroll to position [34669, 0]
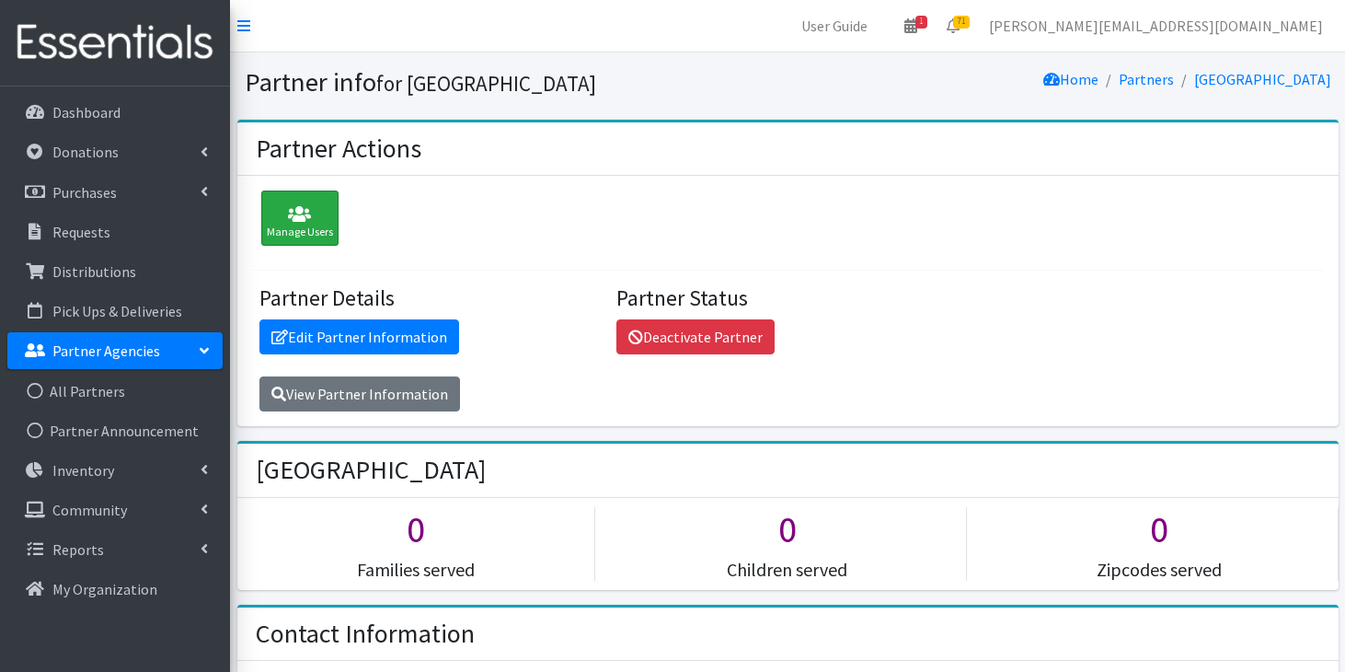
click at [298, 202] on div "Manage Users" at bounding box center [299, 217] width 77 height 55
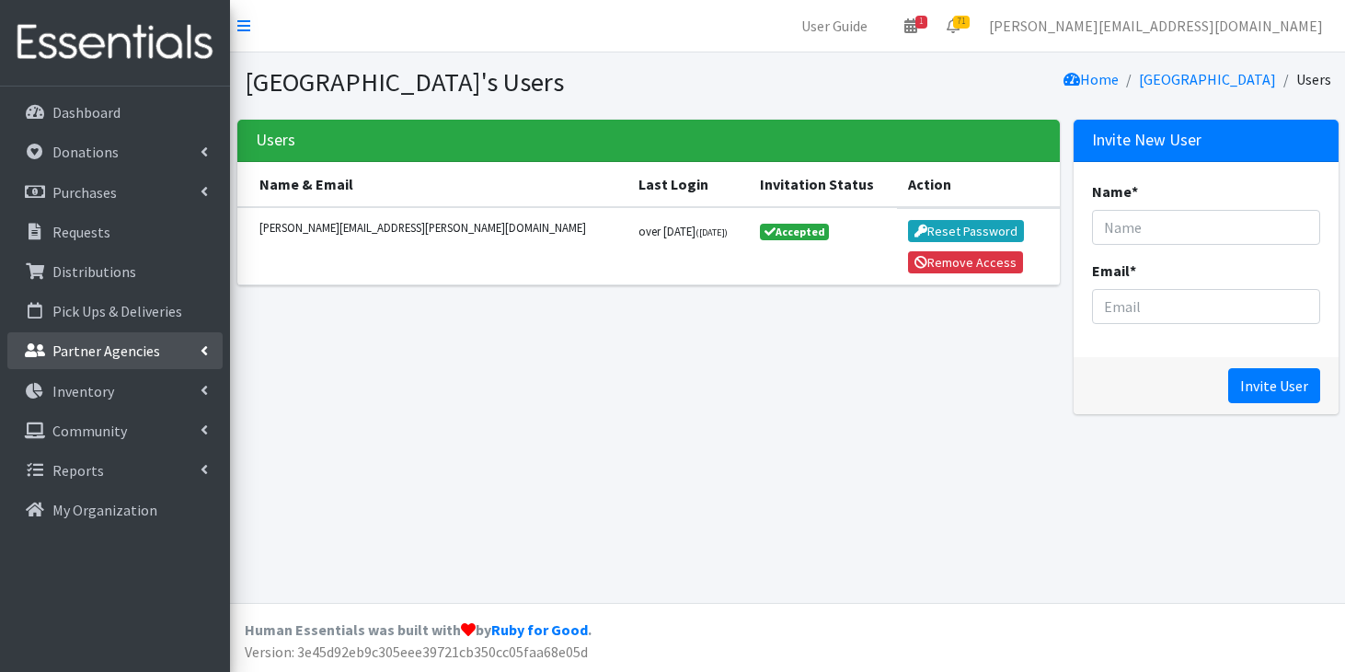
click at [162, 356] on link "Partner Agencies" at bounding box center [114, 350] width 215 height 37
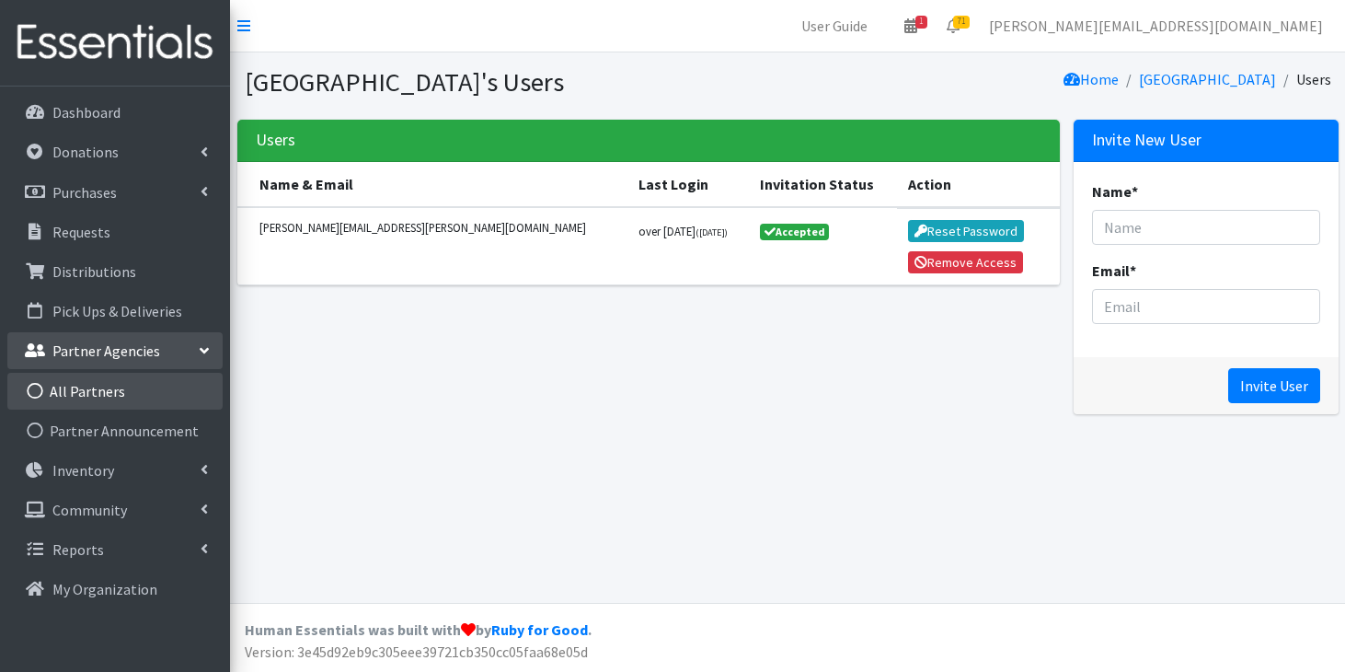
click at [123, 383] on link "All Partners" at bounding box center [114, 391] width 215 height 37
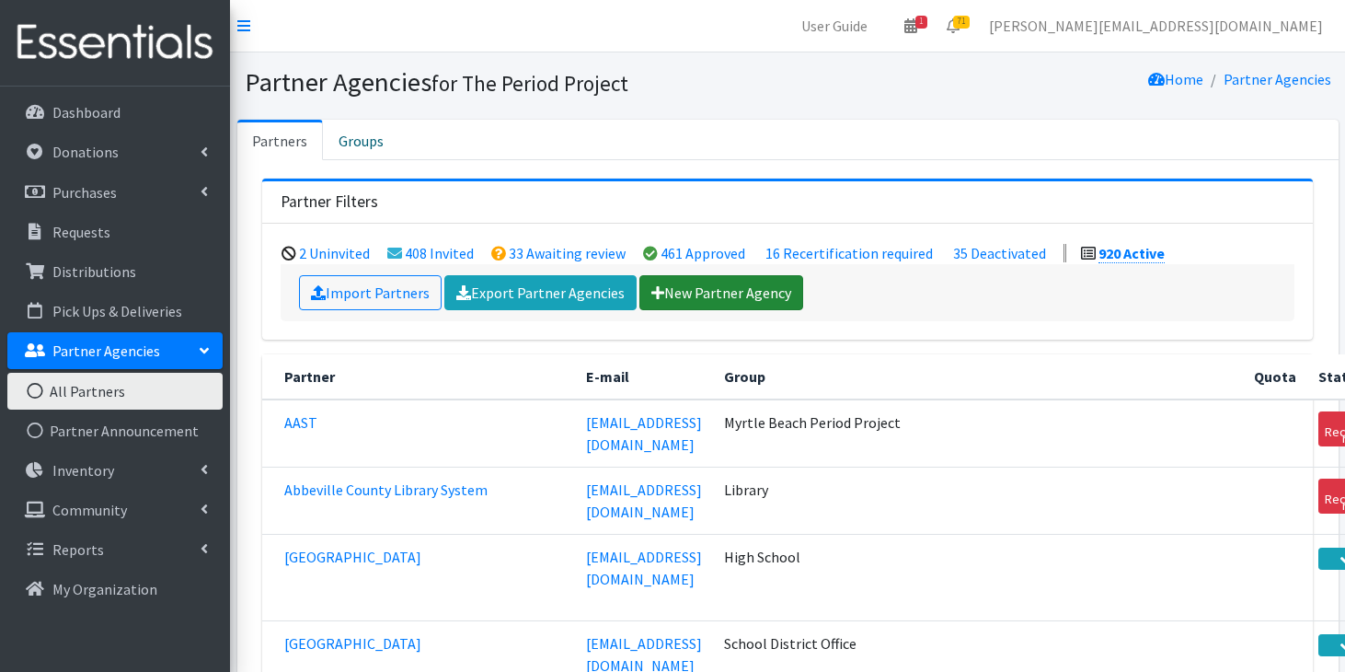
click at [671, 288] on link "New Partner Agency" at bounding box center [721, 292] width 164 height 35
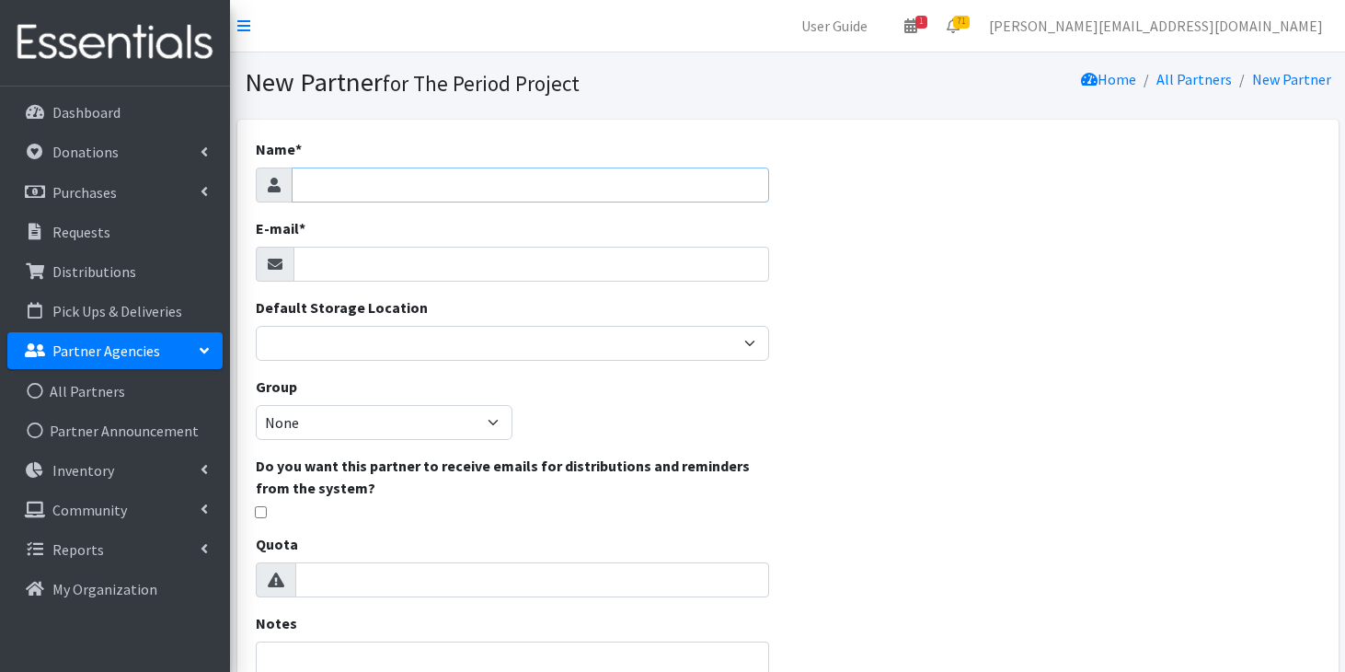
click at [606, 193] on input "Name *" at bounding box center [531, 184] width 478 height 35
type input "[PERSON_NAME][GEOGRAPHIC_DATA]"
click at [536, 259] on input "E-mail *" at bounding box center [531, 264] width 477 height 35
paste input "[EMAIL_ADDRESS][DOMAIN_NAME]"
type input "[EMAIL_ADDRESS][DOMAIN_NAME]"
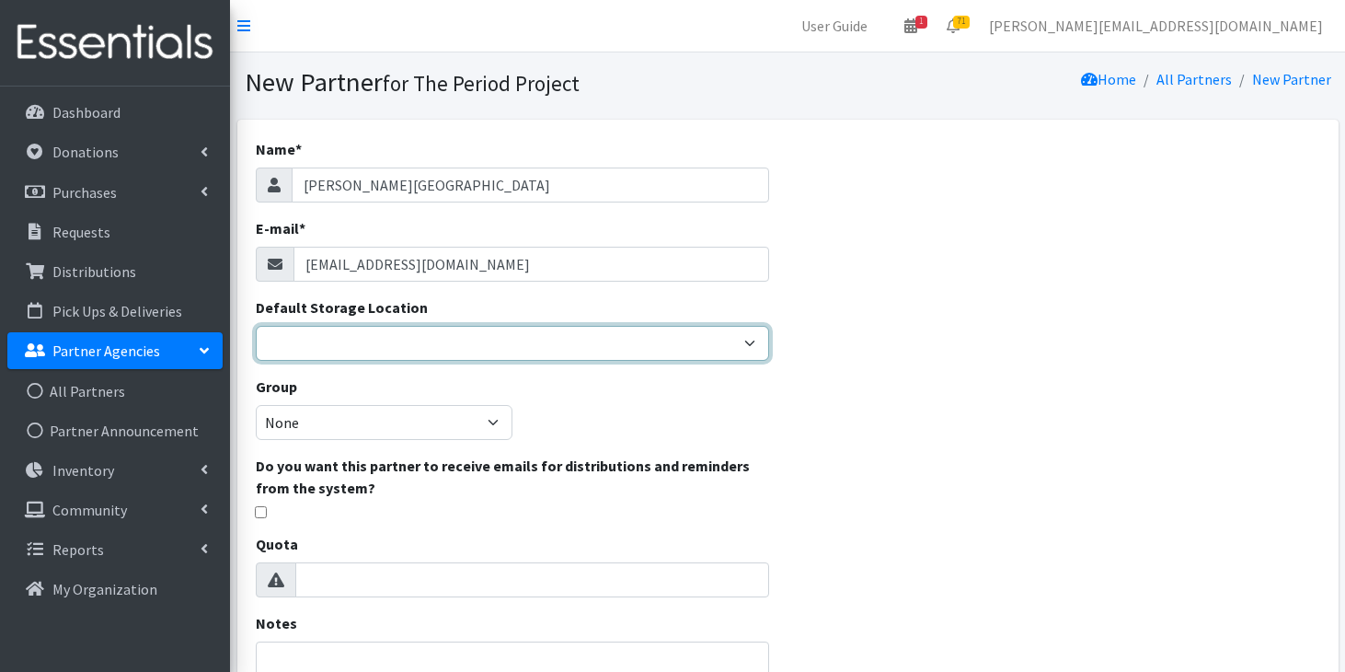
click at [432, 346] on select "[PERSON_NAME] HPP [GEOGRAPHIC_DATA], [GEOGRAPHIC_DATA] [GEOGRAPHIC_DATA] [GEOGR…" at bounding box center [513, 343] width 514 height 35
select select "230"
click at [256, 326] on select "[PERSON_NAME] HPP [GEOGRAPHIC_DATA], [GEOGRAPHIC_DATA] [GEOGRAPHIC_DATA] [GEOGR…" at bounding box center [513, 343] width 514 height 35
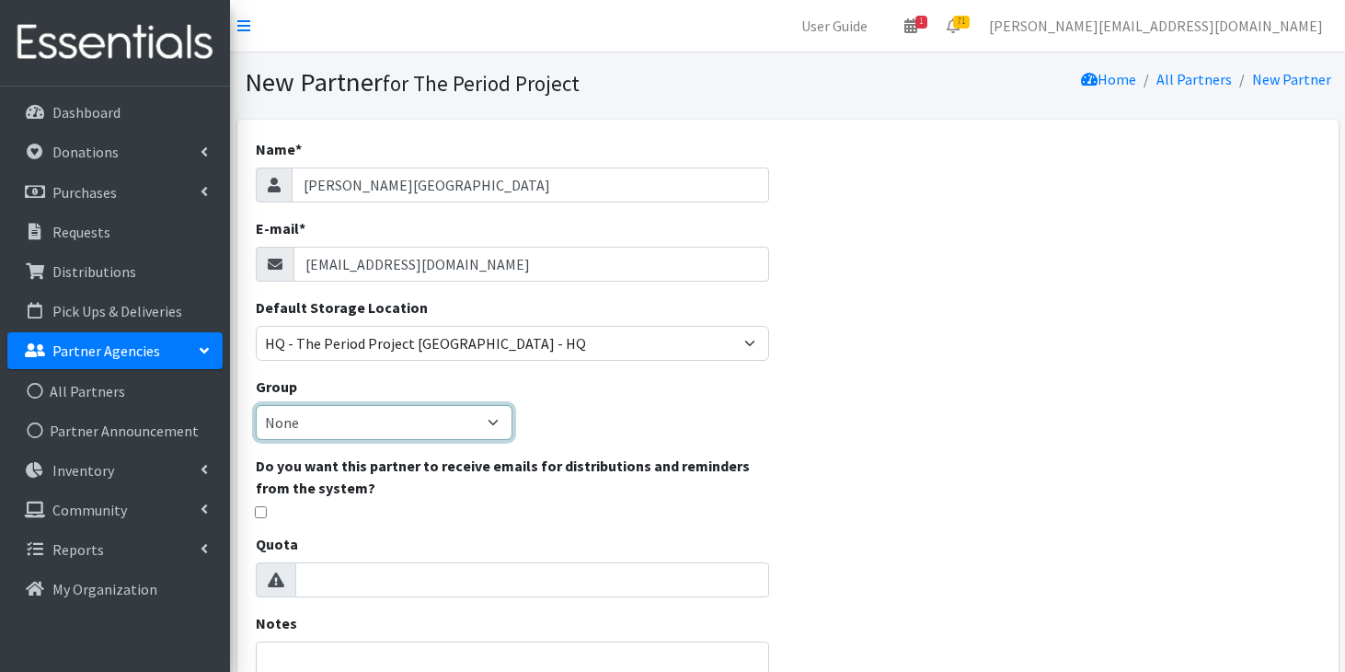
click at [434, 432] on select "None [GEOGRAPHIC_DATA] Unsheltered Support Head Start Library [PERSON_NAME] Fou…" at bounding box center [384, 422] width 257 height 35
select select "202"
click at [256, 405] on select "None [GEOGRAPHIC_DATA] Unsheltered Support Head Start Library [PERSON_NAME] Fou…" at bounding box center [384, 422] width 257 height 35
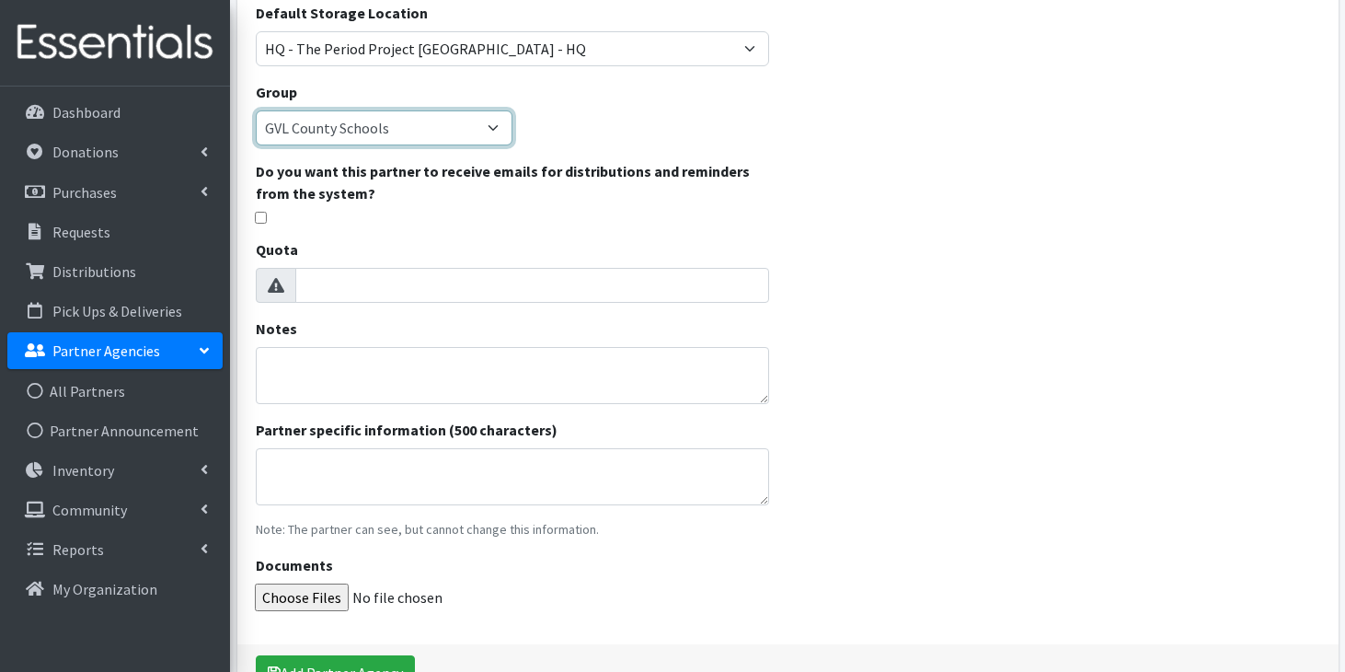
scroll to position [355, 0]
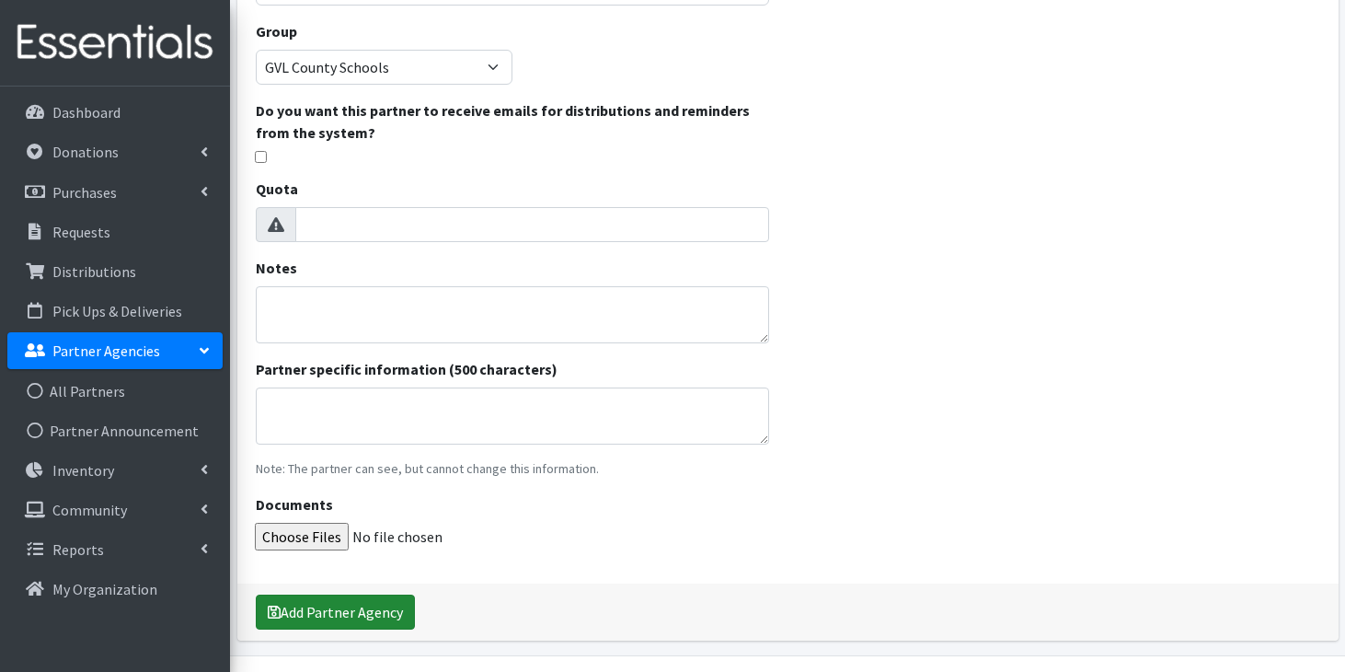
click at [323, 617] on button "Add Partner Agency" at bounding box center [335, 611] width 159 height 35
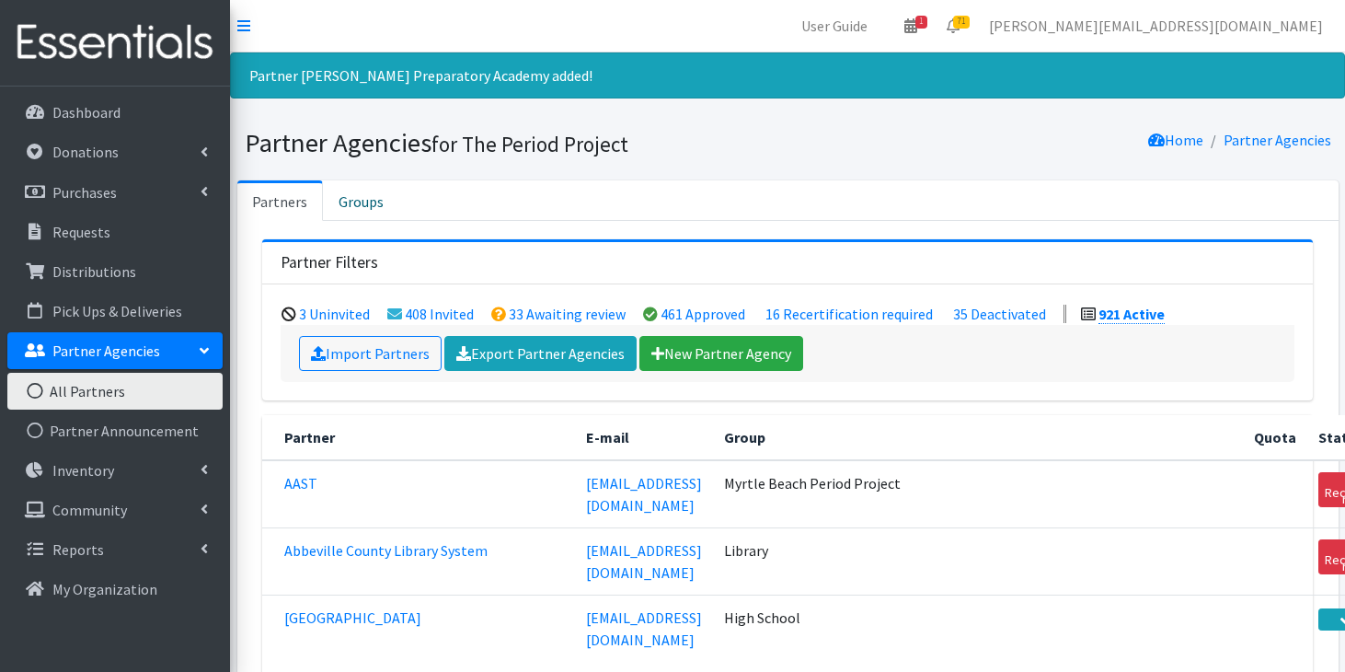
scroll to position [25694, 0]
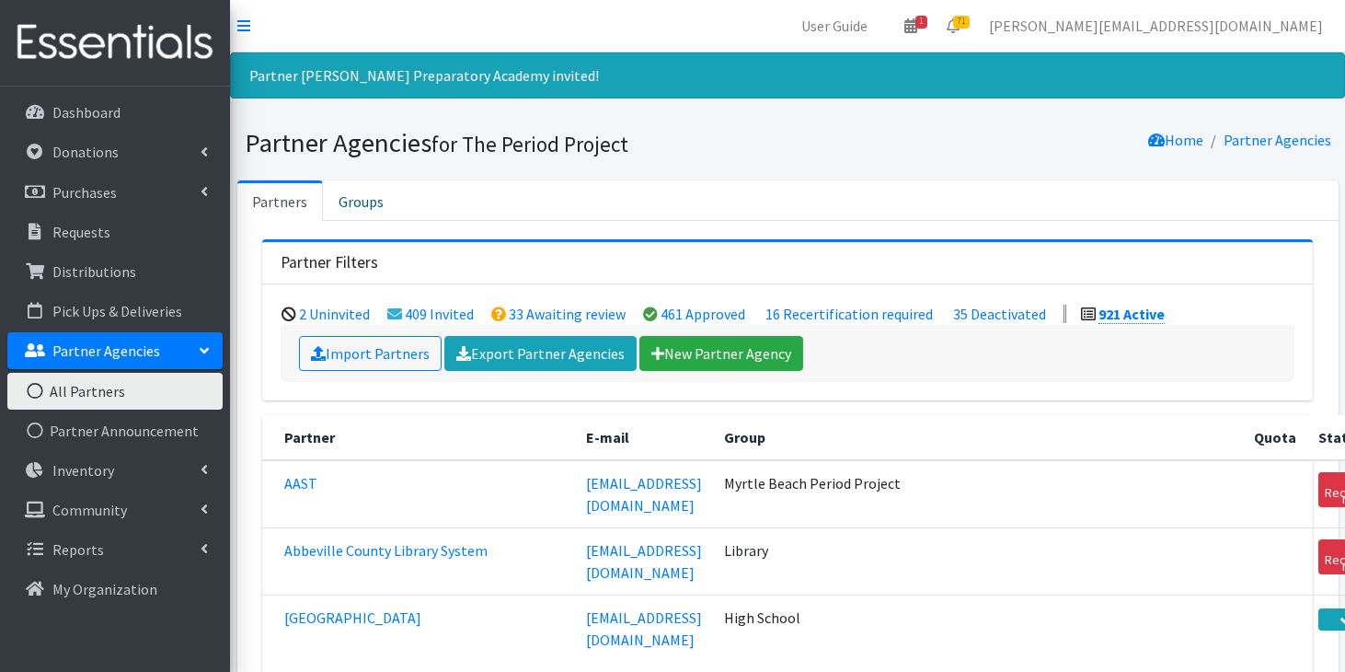
scroll to position [25694, 0]
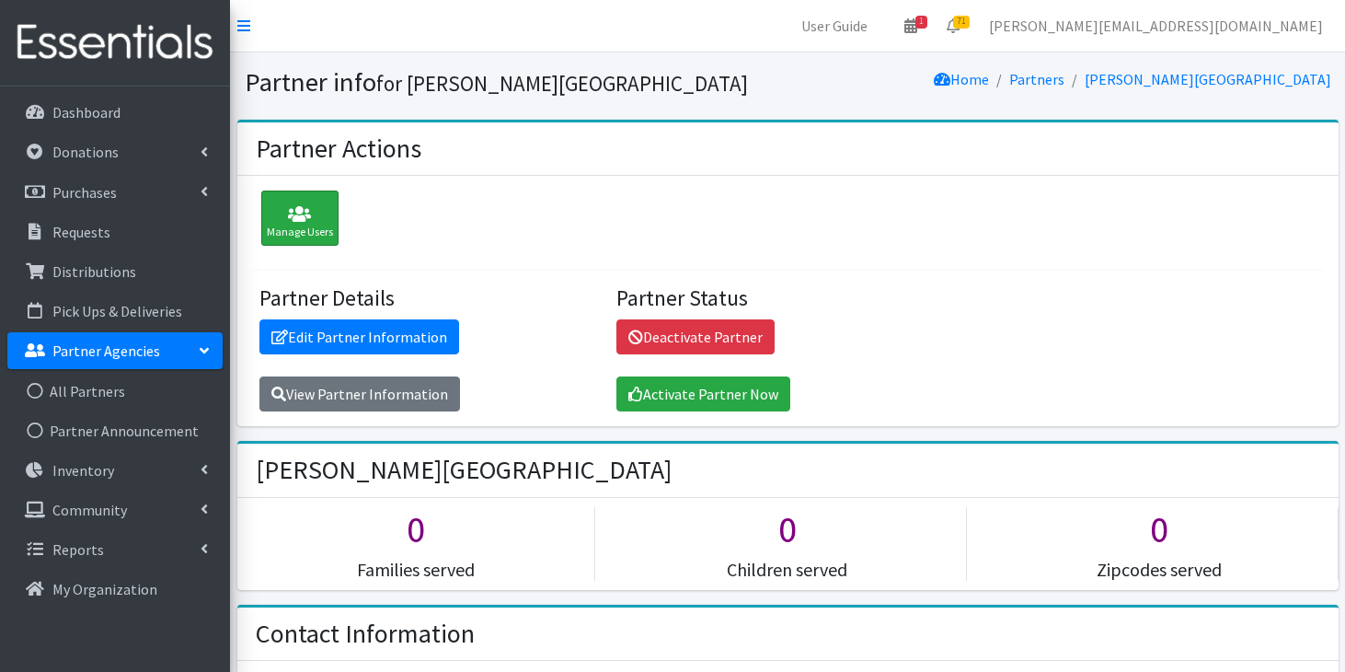
click at [328, 239] on div "Manage Users" at bounding box center [299, 217] width 77 height 55
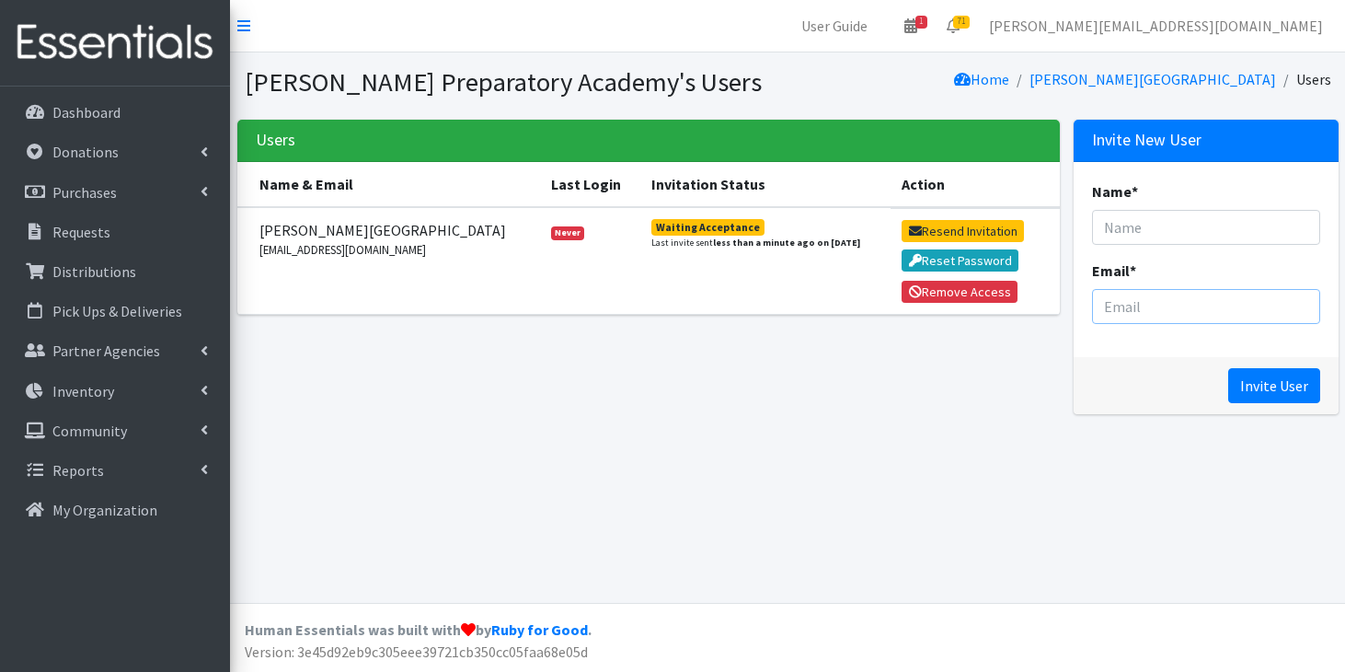
click at [1134, 305] on input "Email *" at bounding box center [1206, 306] width 228 height 35
paste input "[EMAIL_ADDRESS][DOMAIN_NAME]"
type input "[EMAIL_ADDRESS][DOMAIN_NAME]"
click at [1132, 227] on input "Name *" at bounding box center [1206, 227] width 228 height 35
type input "Nurse Davis"
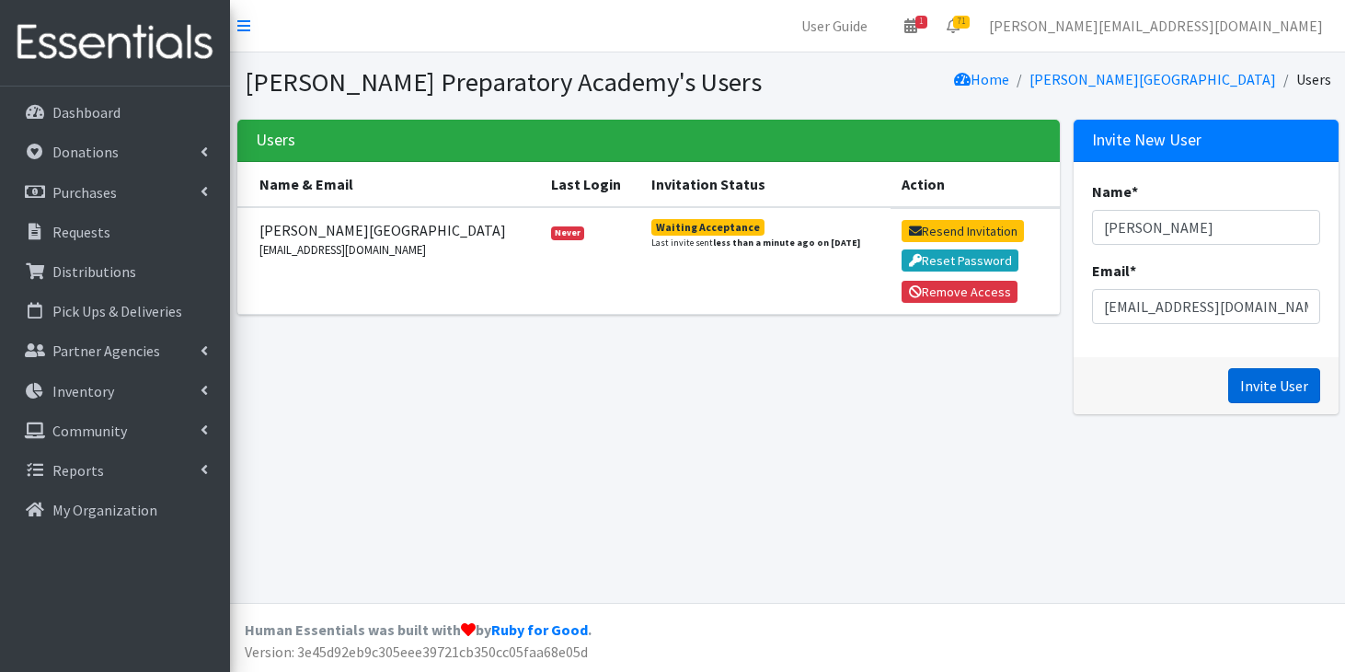
click at [1265, 397] on input "Invite User" at bounding box center [1274, 385] width 92 height 35
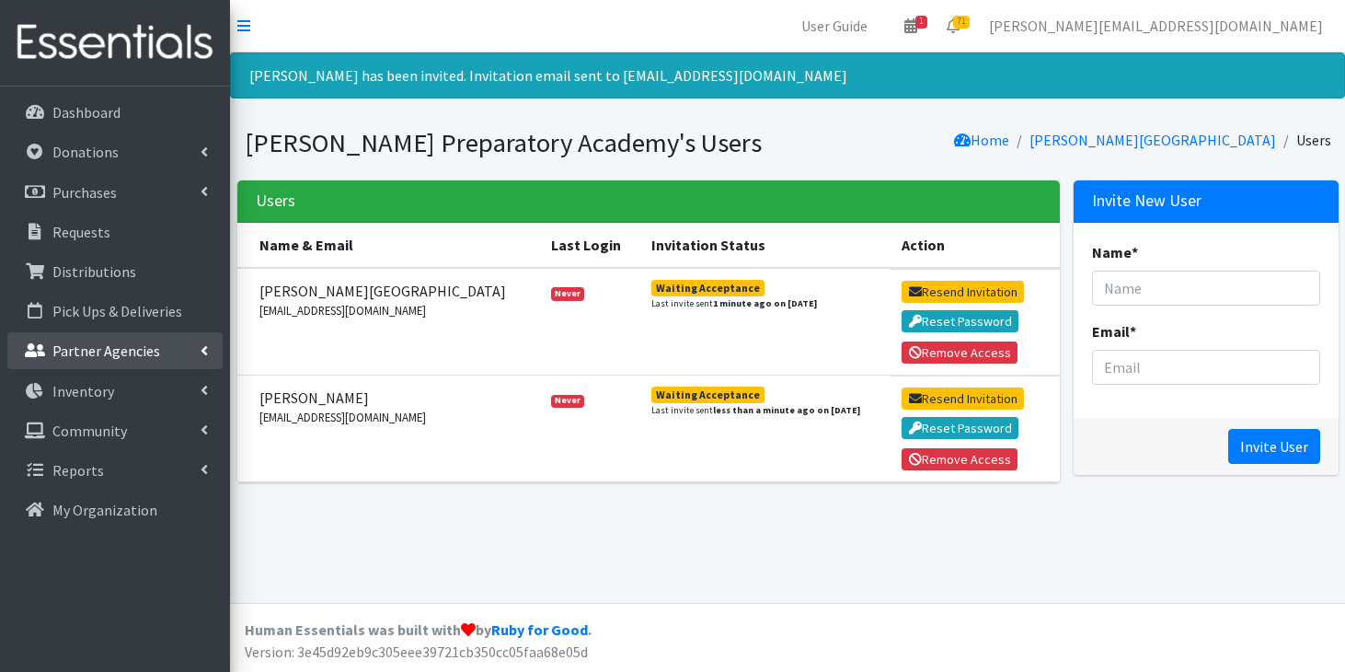
click at [103, 351] on p "Partner Agencies" at bounding box center [106, 350] width 108 height 18
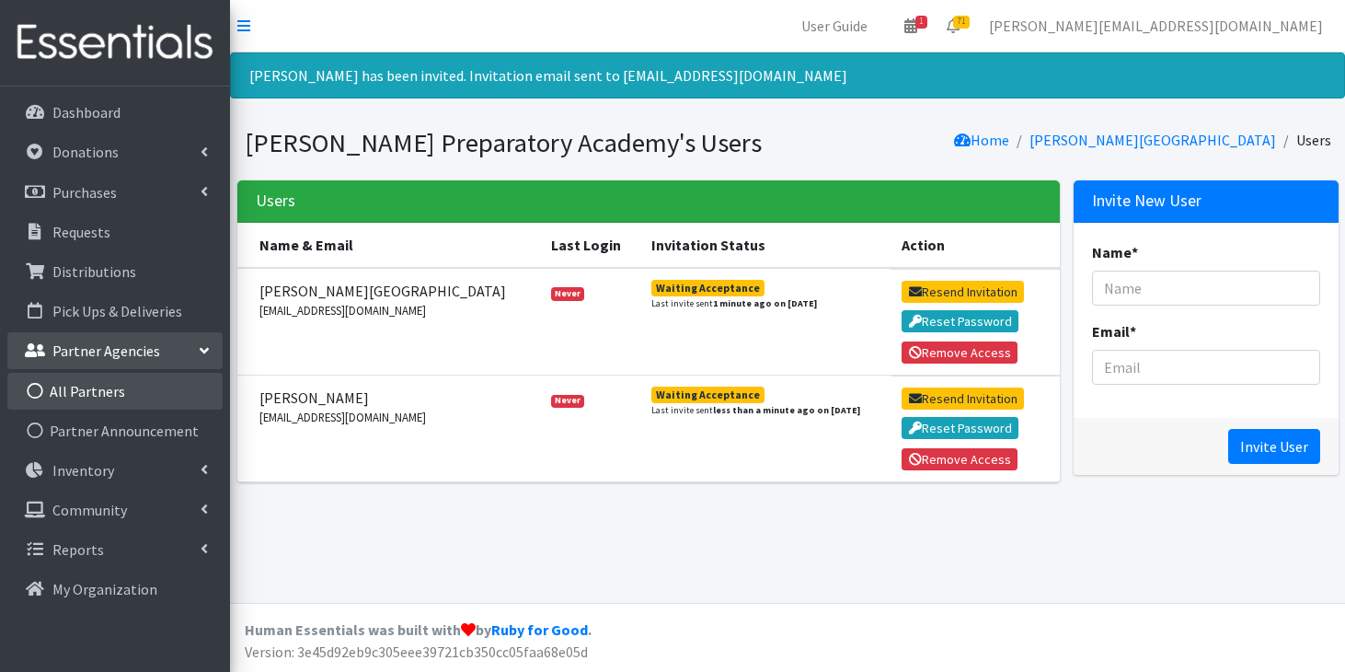
click at [101, 385] on link "All Partners" at bounding box center [114, 391] width 215 height 37
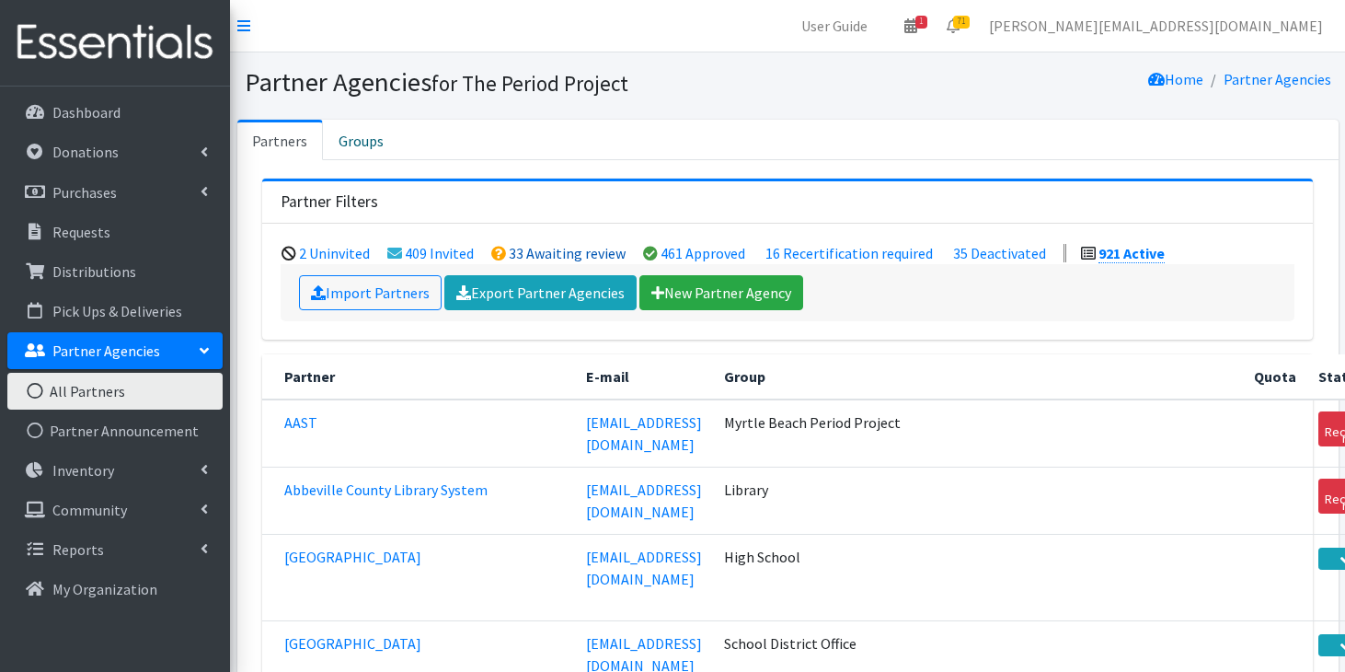
click at [569, 247] on link "33 Awaiting review" at bounding box center [567, 253] width 117 height 18
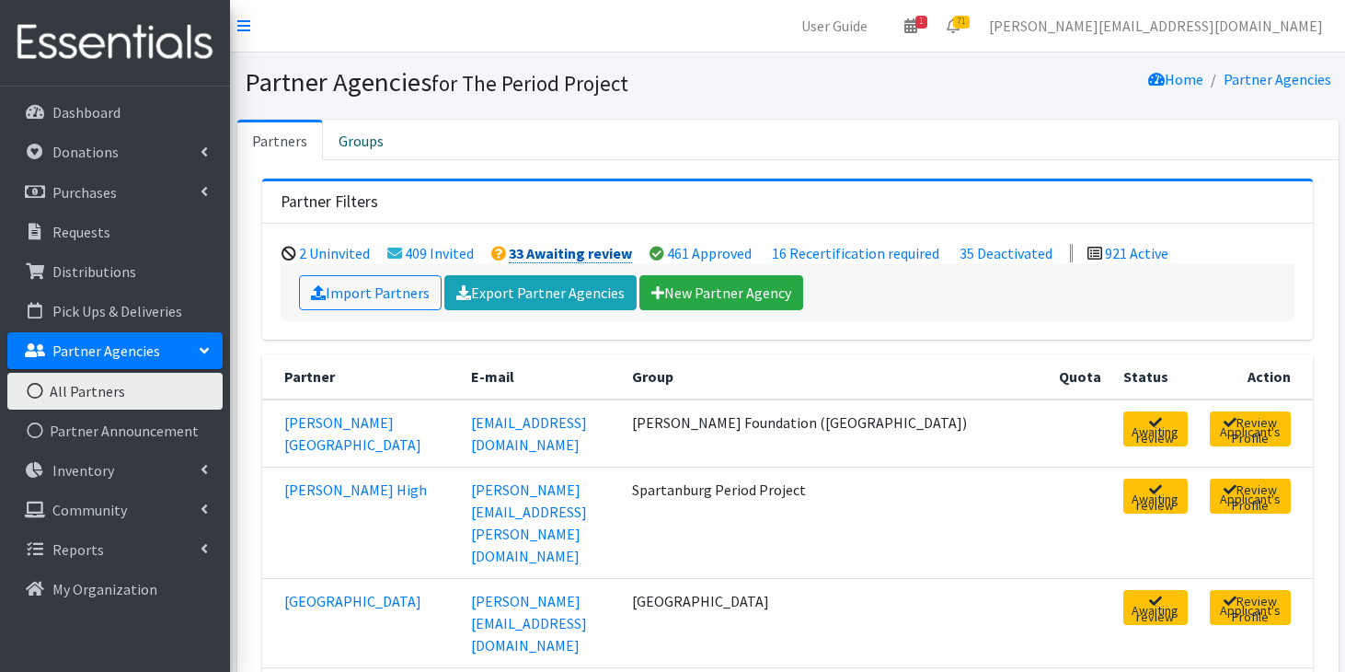
click at [533, 251] on link "33 Awaiting review" at bounding box center [570, 253] width 123 height 19
click at [1210, 493] on link "Review Applicant's Profile" at bounding box center [1250, 495] width 81 height 35
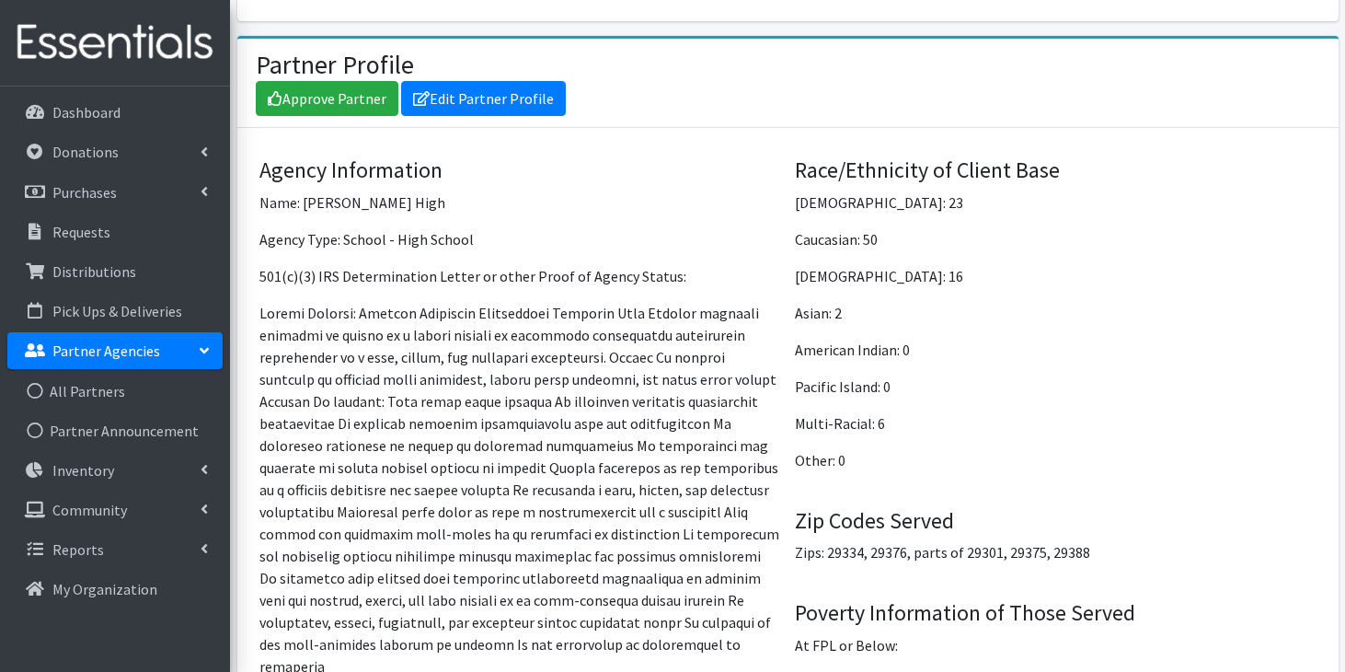
scroll to position [1306, 0]
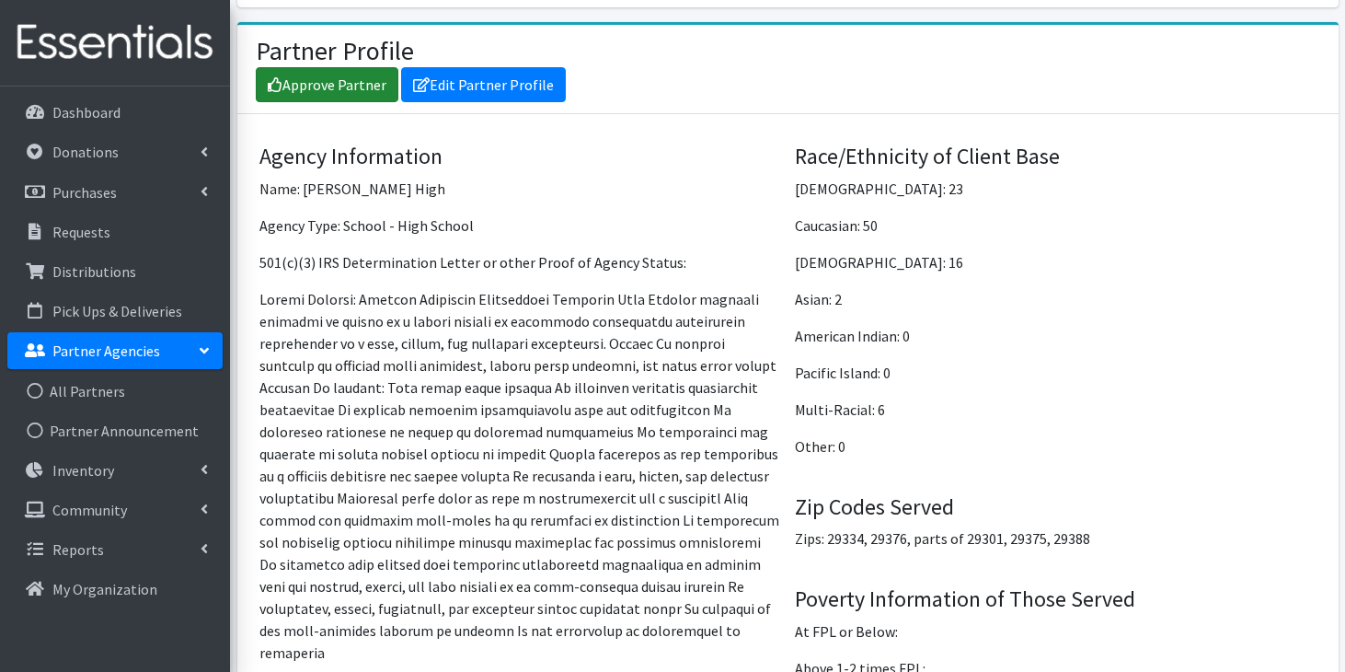
click at [376, 67] on link "Approve Partner" at bounding box center [327, 84] width 143 height 35
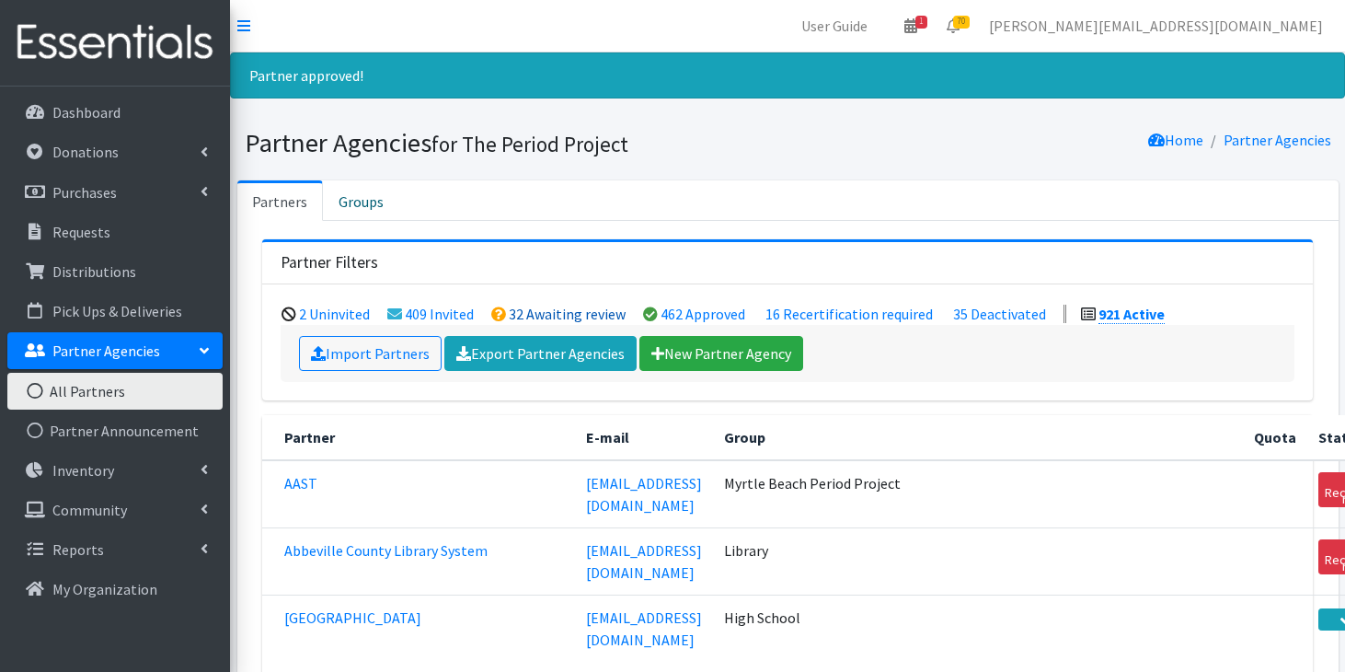
click at [568, 311] on link "32 Awaiting review" at bounding box center [567, 314] width 117 height 18
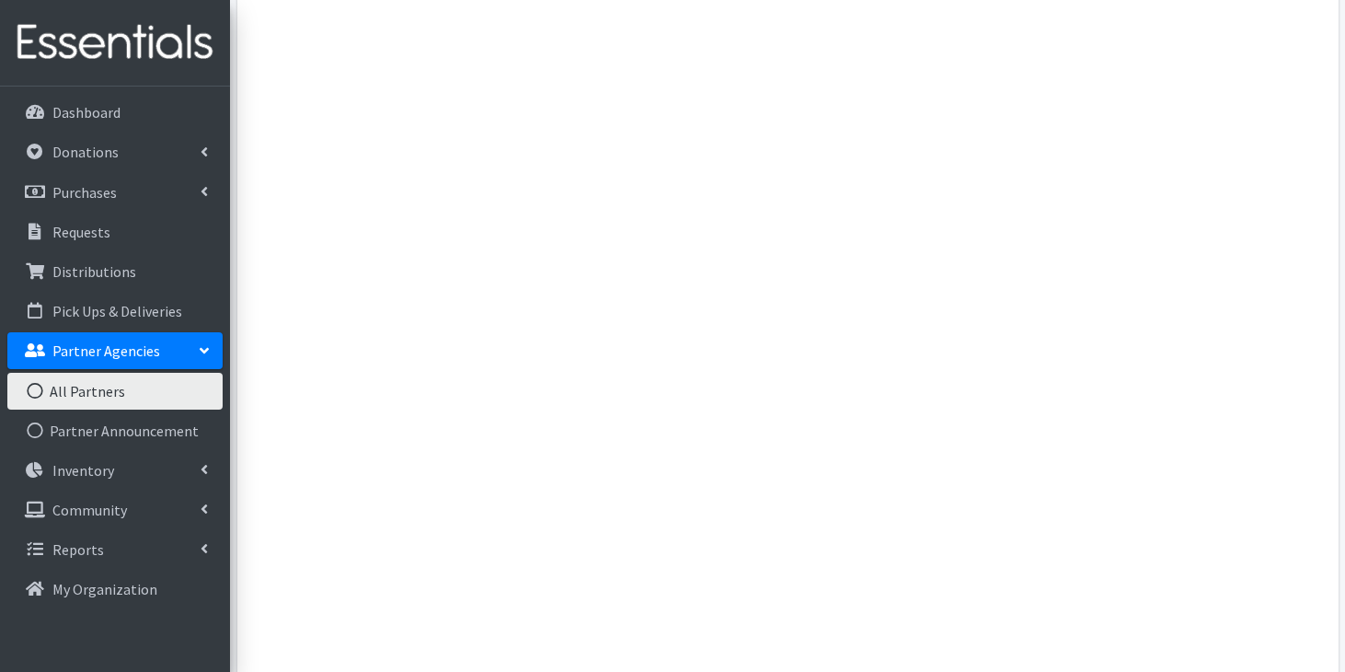
scroll to position [13903, 0]
click at [121, 390] on link "All Partners" at bounding box center [114, 391] width 215 height 37
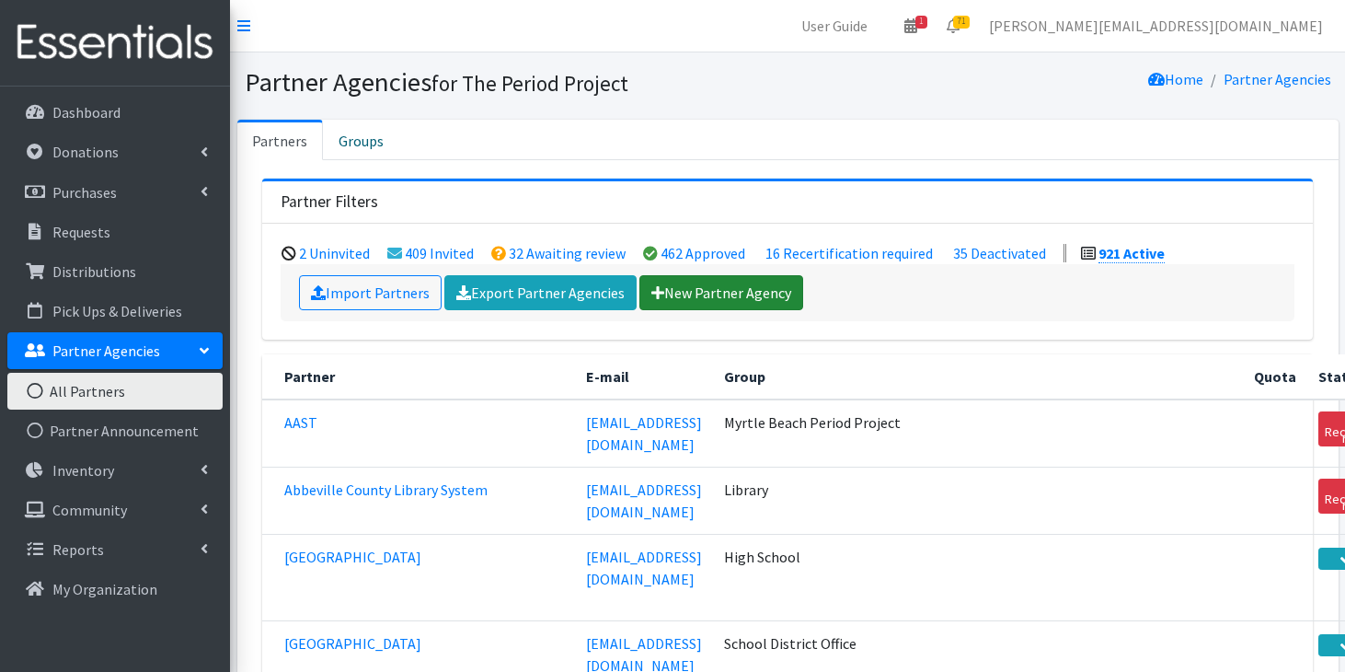
click at [782, 288] on link "New Partner Agency" at bounding box center [721, 292] width 164 height 35
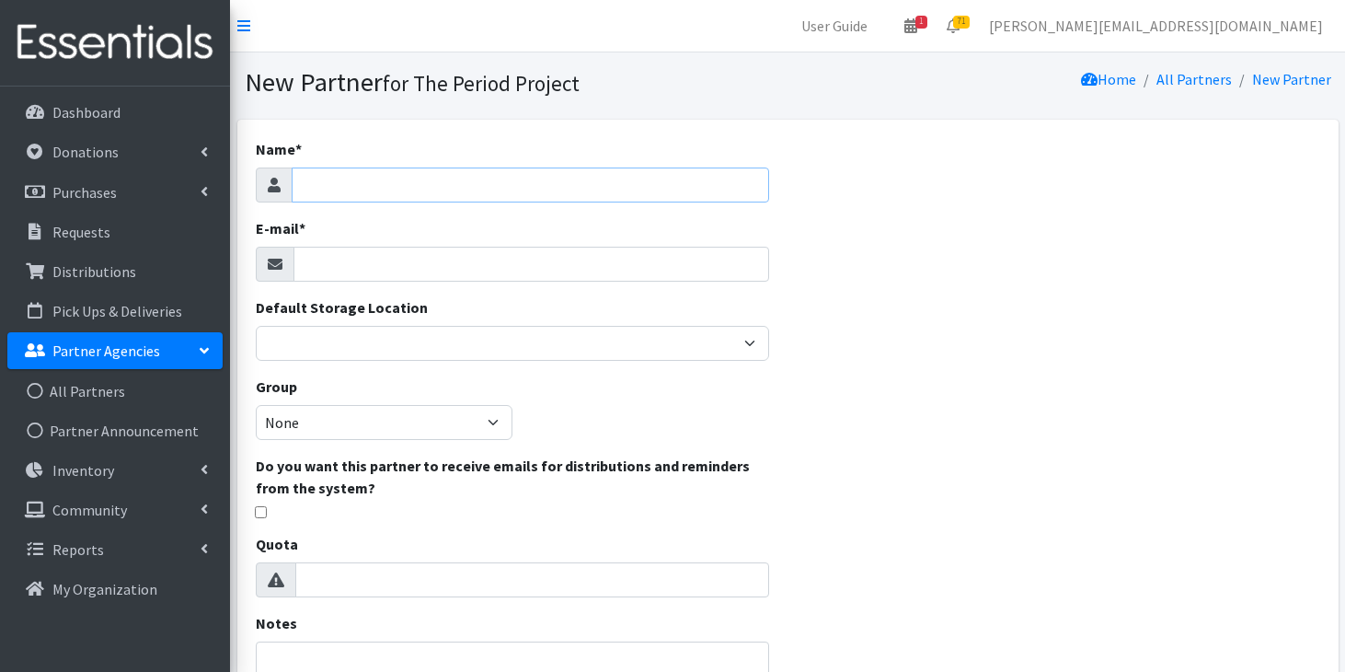
click at [521, 183] on input "Name *" at bounding box center [531, 184] width 478 height 35
type input "Northside Elementary (Oconee)"
click at [423, 264] on input "E-mail *" at bounding box center [531, 264] width 477 height 35
paste input "sdouglas@sdoc.org <sdouglas@sdoc.org>"
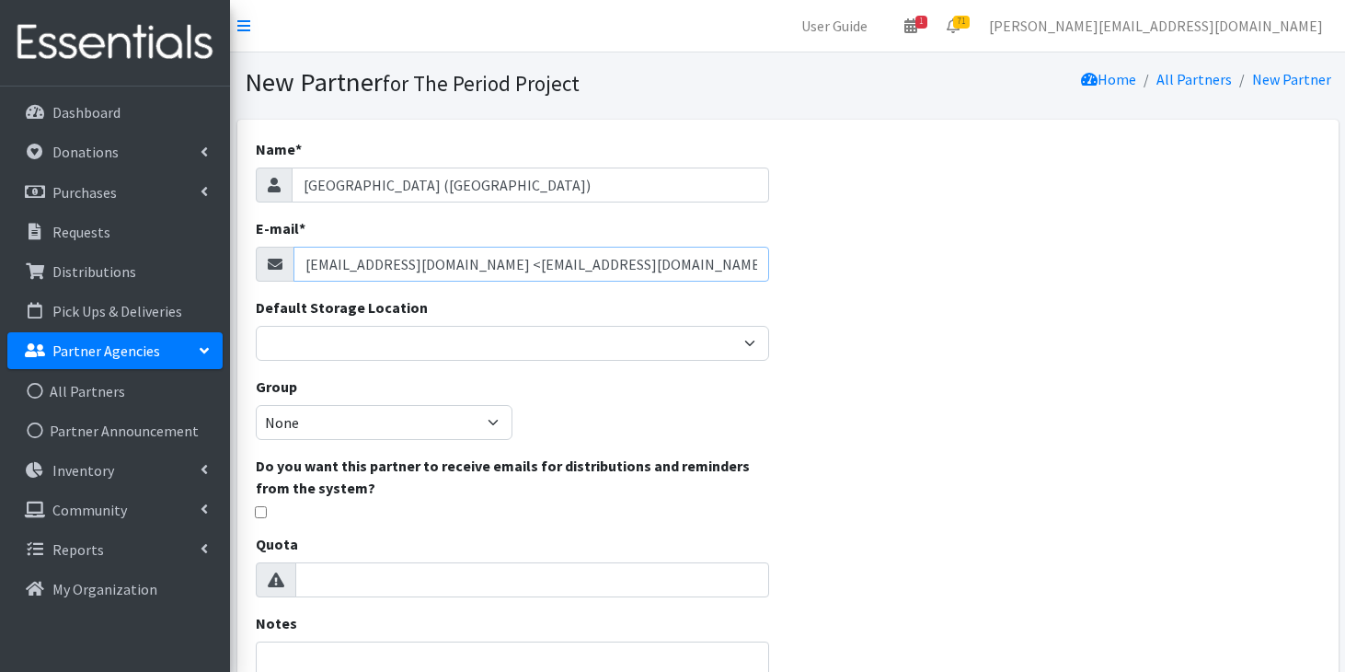
click at [434, 262] on input "sdouglas@sdoc.org <sdouglas@sdoc.org>" at bounding box center [531, 264] width 477 height 35
drag, startPoint x: 430, startPoint y: 263, endPoint x: 580, endPoint y: 270, distance: 150.2
click at [580, 270] on input "sdouglas@sdoc.org <sdouglas@sdoc.org>" at bounding box center [531, 264] width 477 height 35
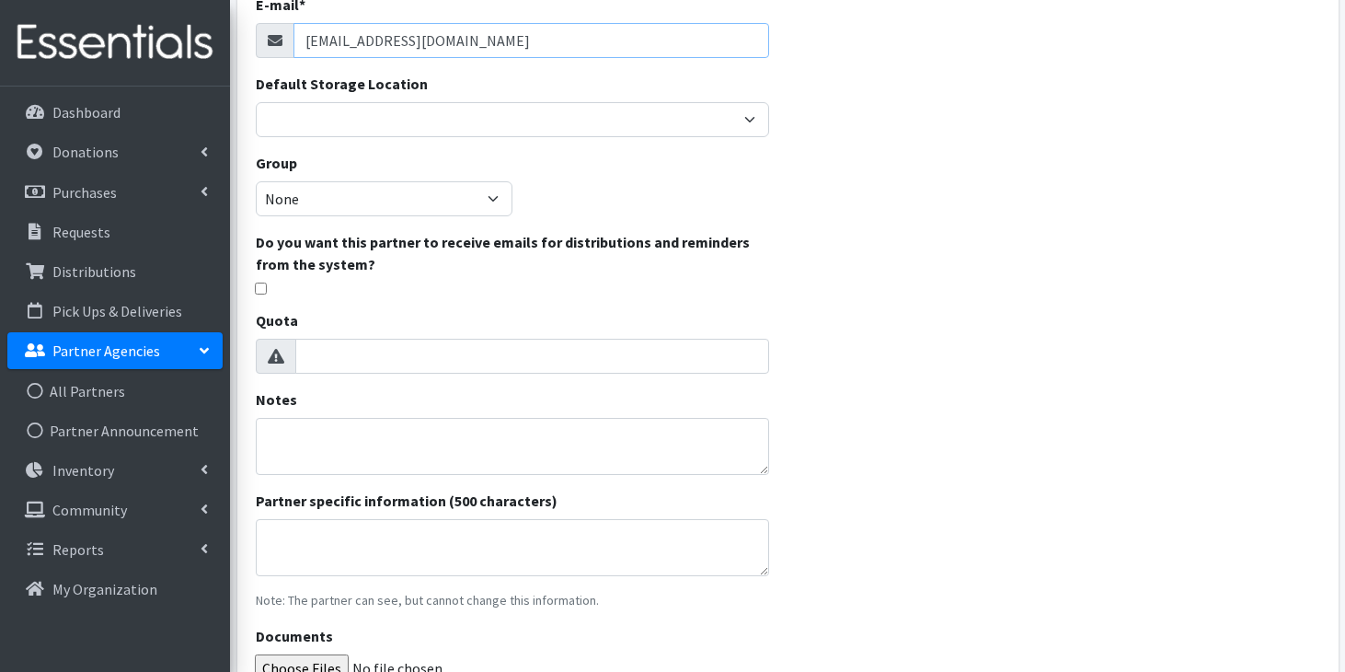
scroll to position [226, 0]
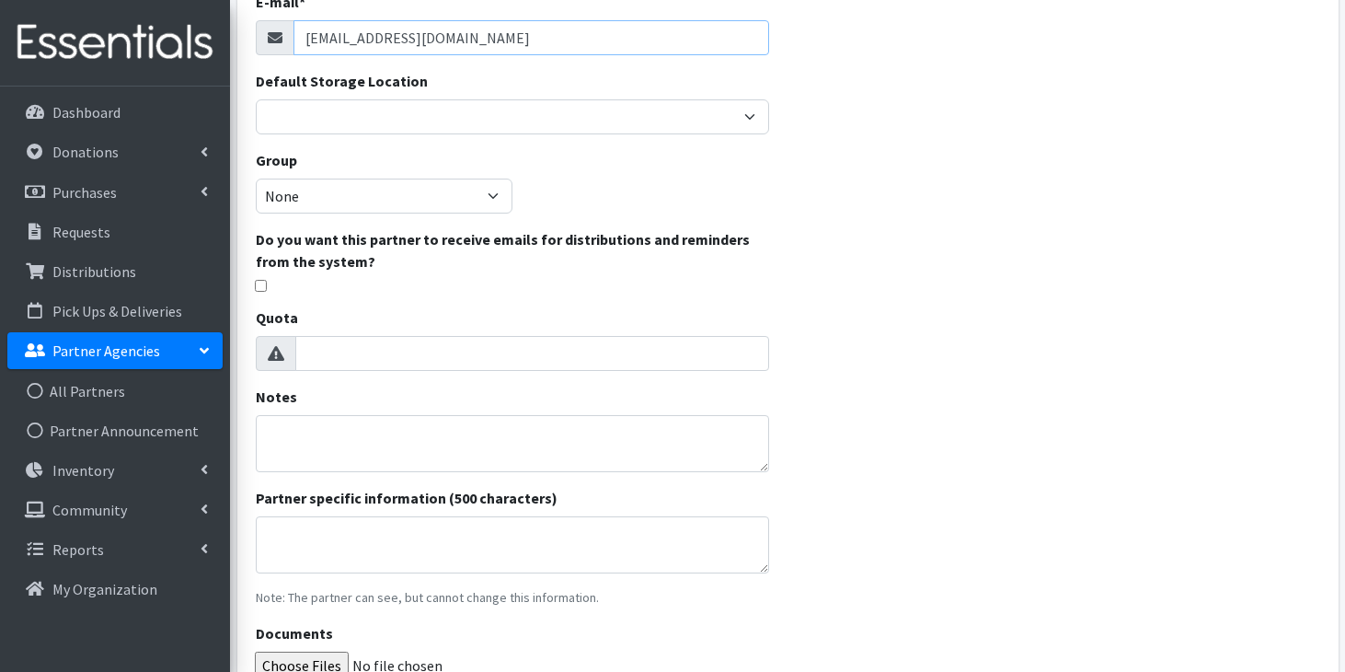
type input "sdouglas@sdoc.org"
click at [463, 543] on textarea "Partner specific information (500 characters)" at bounding box center [513, 544] width 514 height 57
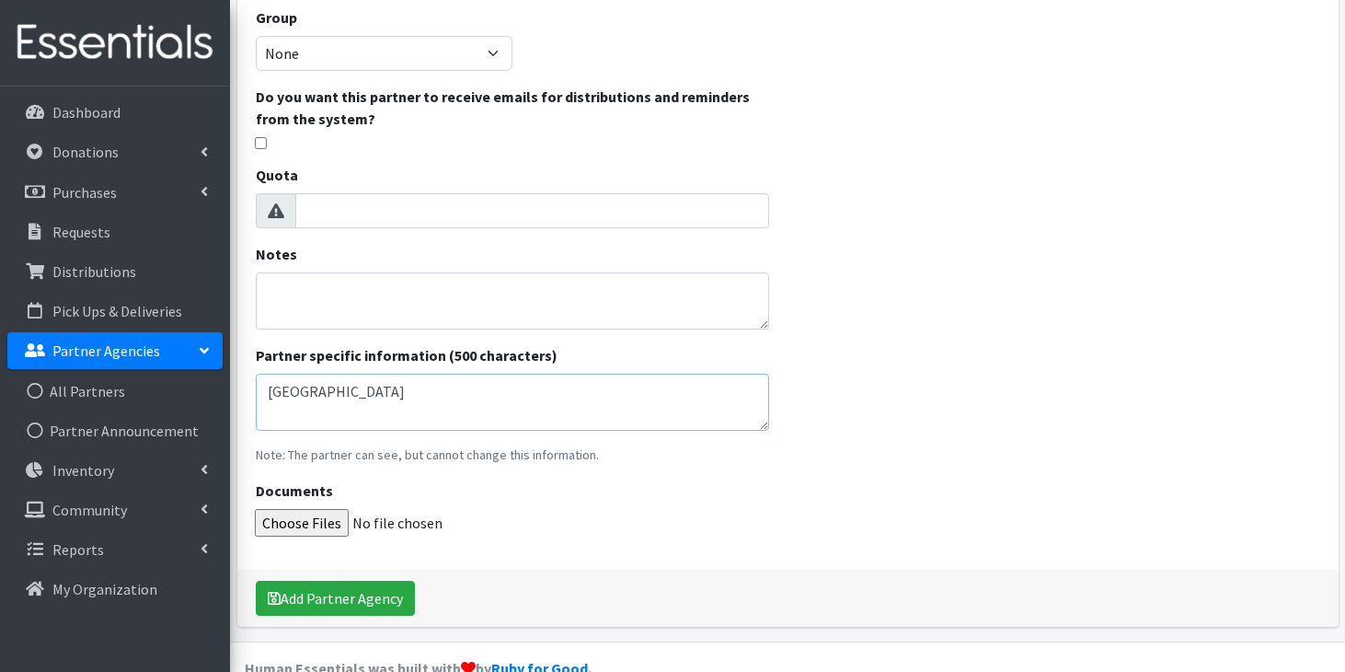
scroll to position [407, 0]
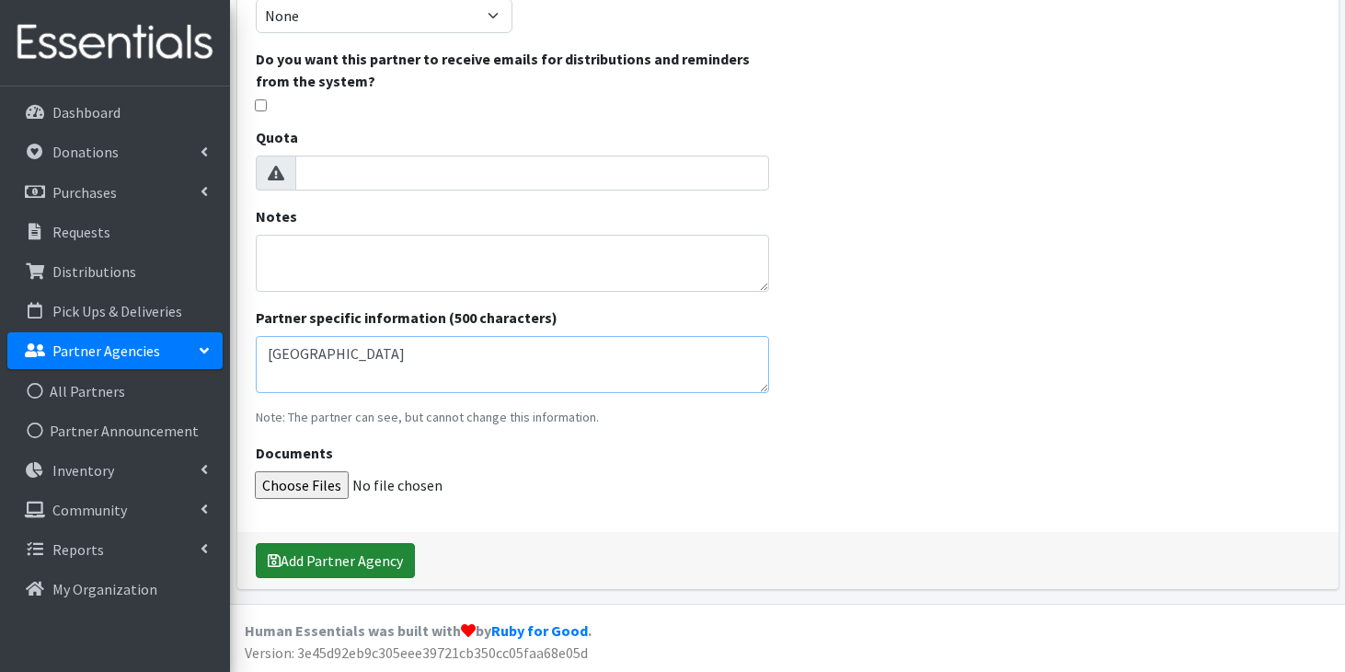
type textarea "oconee county elementary school"
click at [344, 568] on button "Add Partner Agency" at bounding box center [335, 560] width 159 height 35
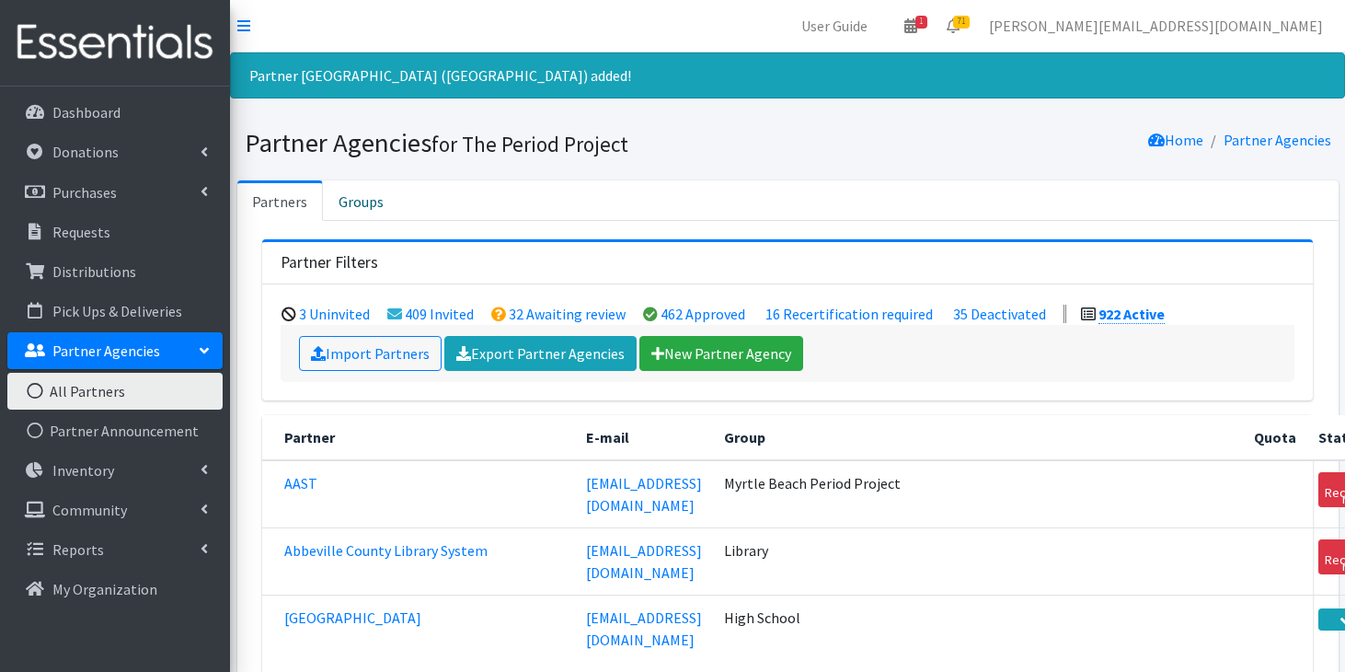
scroll to position [46285, 0]
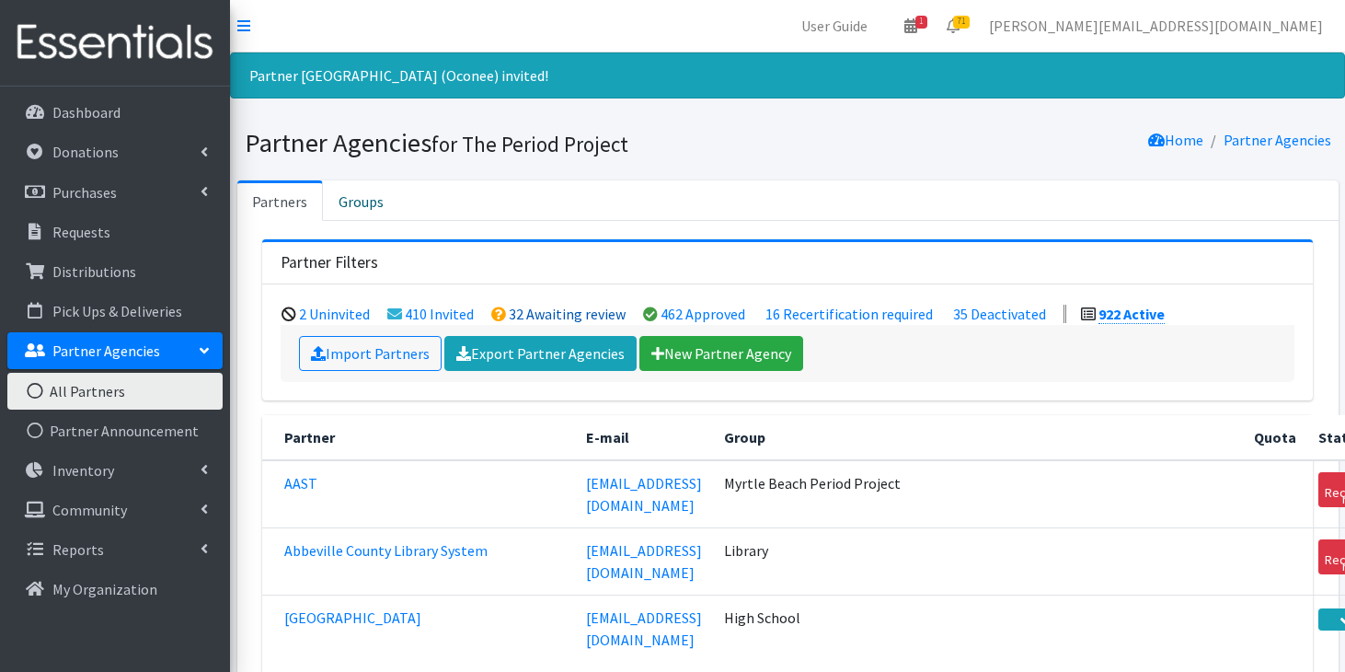
click at [523, 310] on link "32 Awaiting review" at bounding box center [567, 314] width 117 height 18
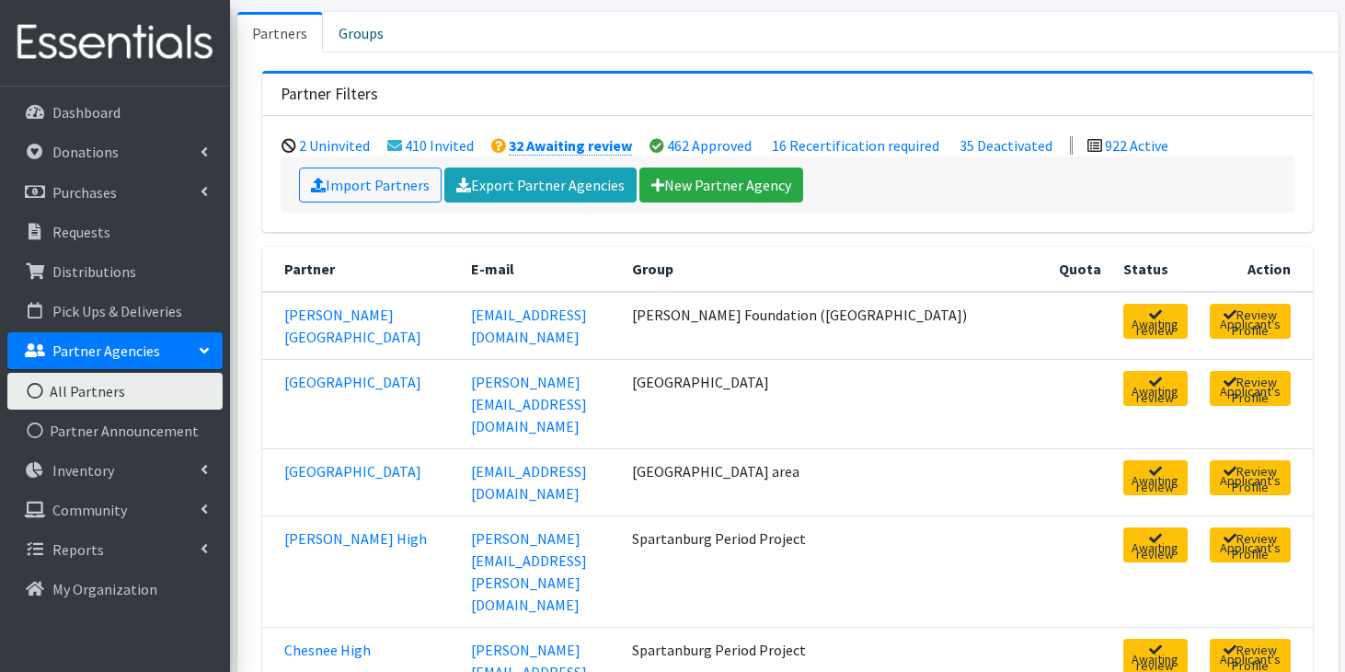
scroll to position [112, 0]
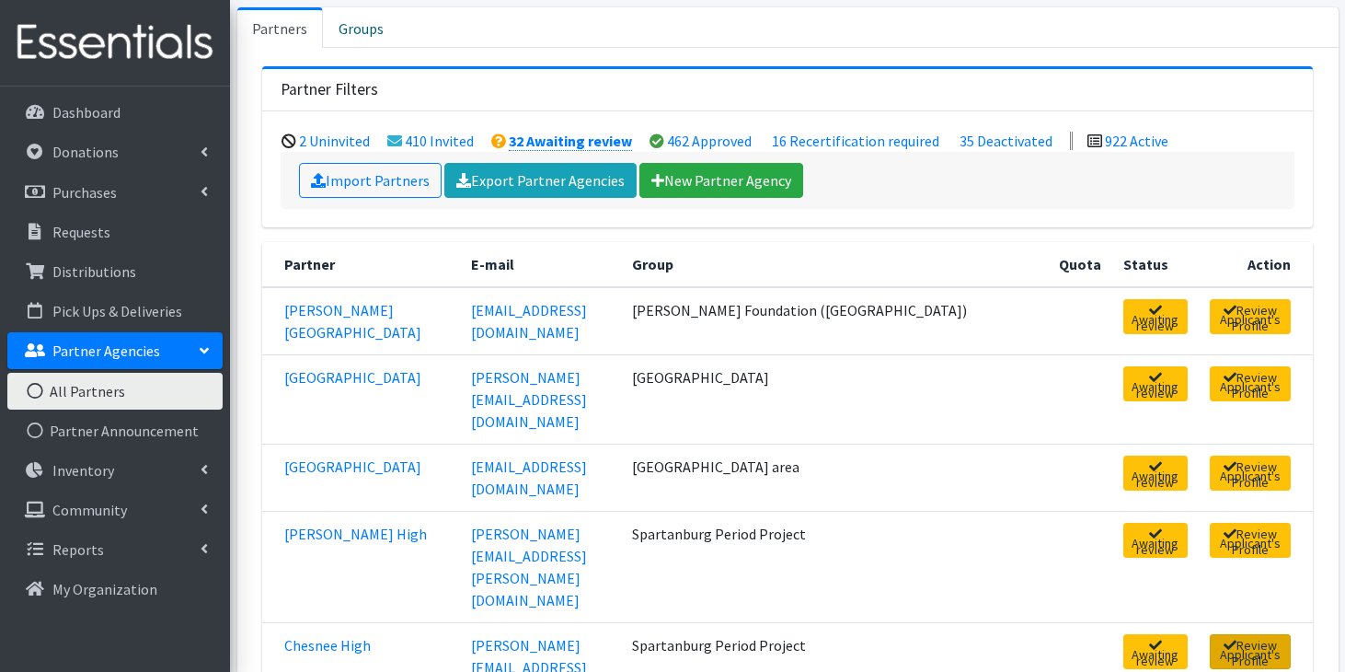
click at [1226, 634] on link "Review Applicant's Profile" at bounding box center [1250, 651] width 81 height 35
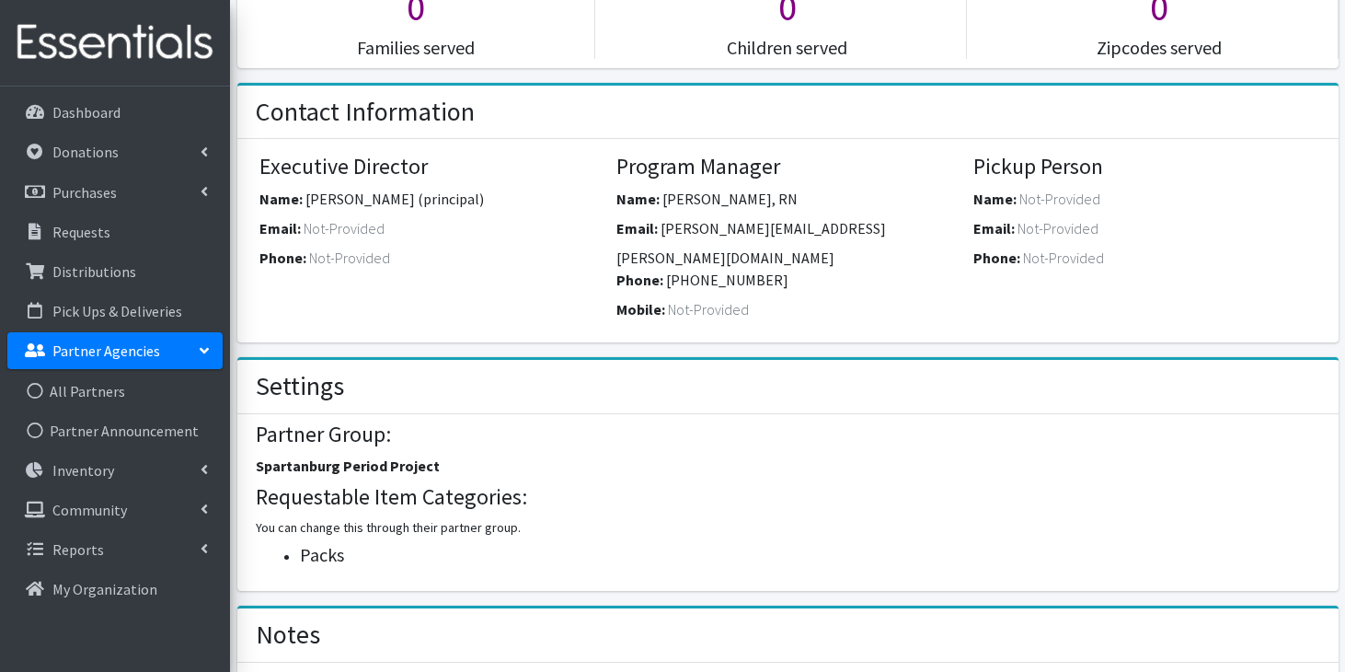
scroll to position [508, 0]
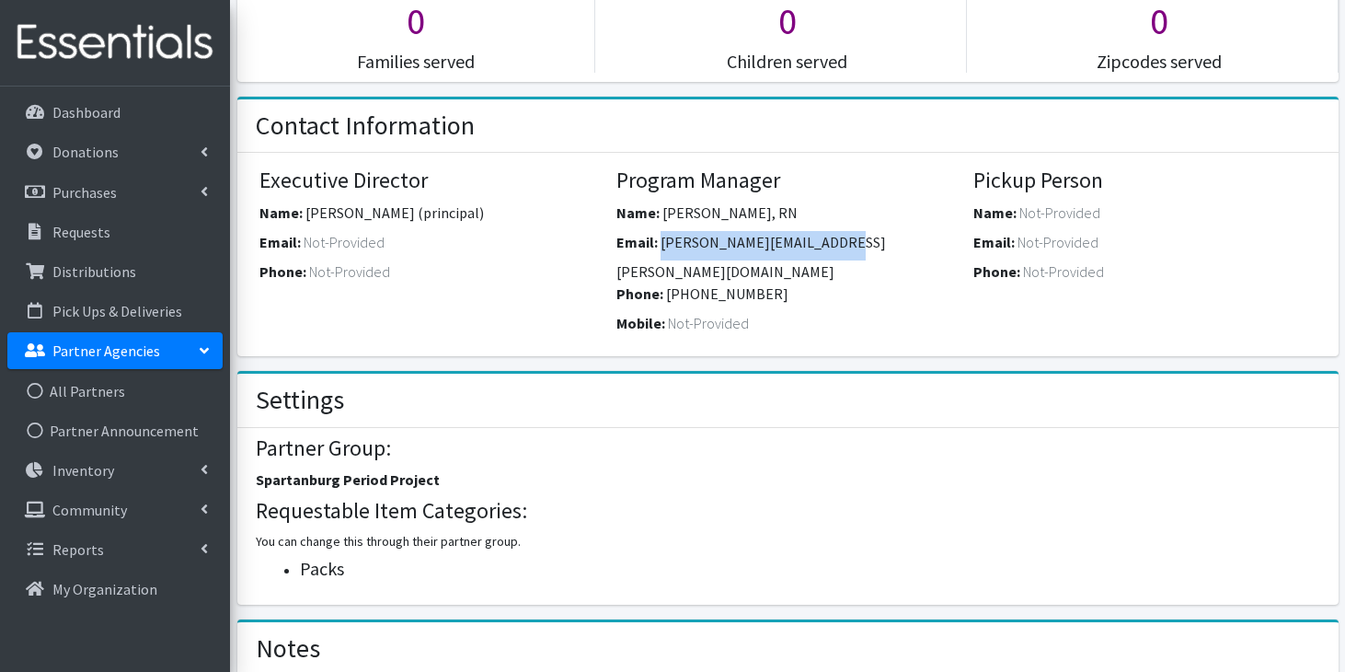
drag, startPoint x: 832, startPoint y: 246, endPoint x: 662, endPoint y: 249, distance: 169.3
click at [662, 249] on div "Email: [PERSON_NAME][EMAIL_ADDRESS][PERSON_NAME][DOMAIN_NAME]" at bounding box center [787, 257] width 343 height 52
copy span "[PERSON_NAME][EMAIL_ADDRESS][PERSON_NAME][DOMAIN_NAME]"
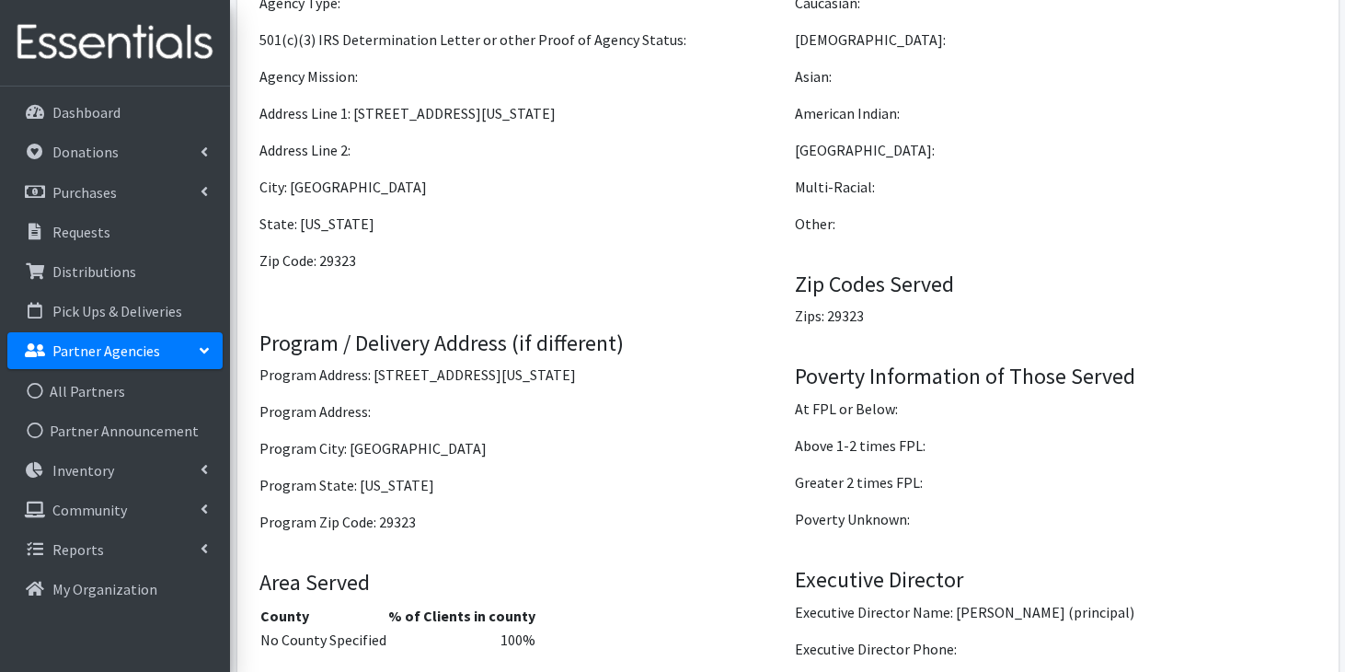
scroll to position [1531, 0]
click at [106, 389] on link "All Partners" at bounding box center [114, 391] width 215 height 37
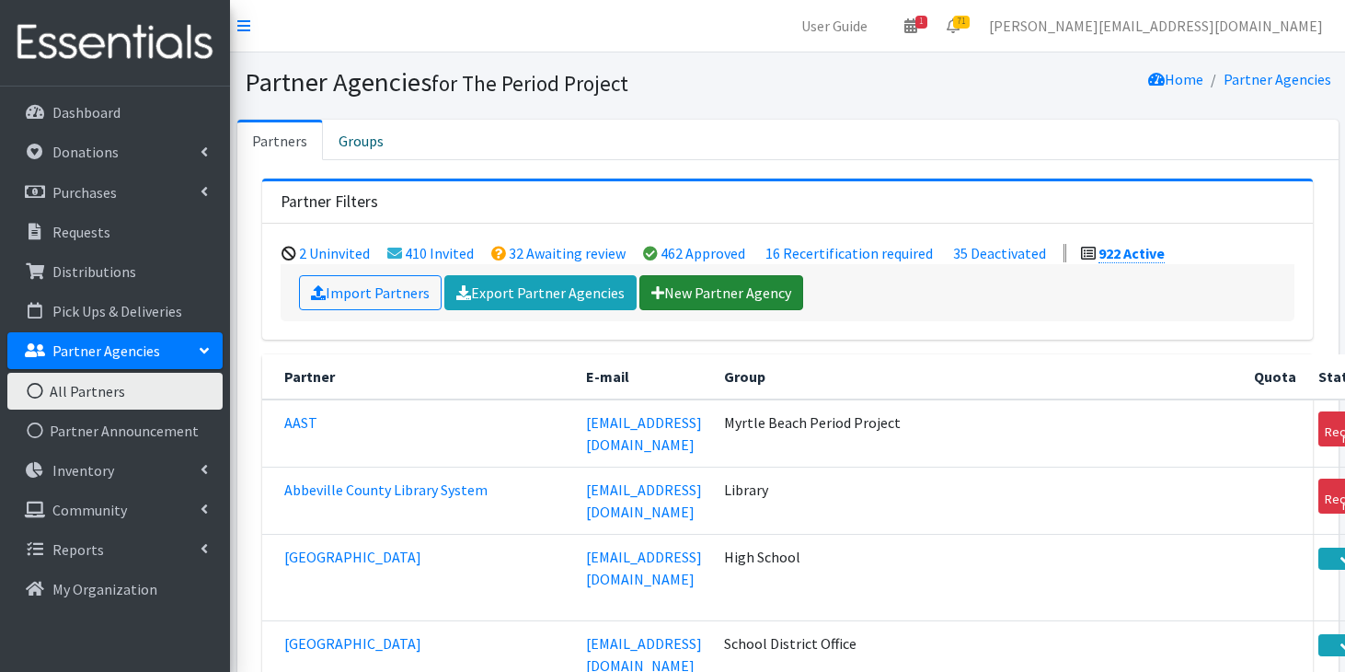
click at [714, 298] on link "New Partner Agency" at bounding box center [721, 292] width 164 height 35
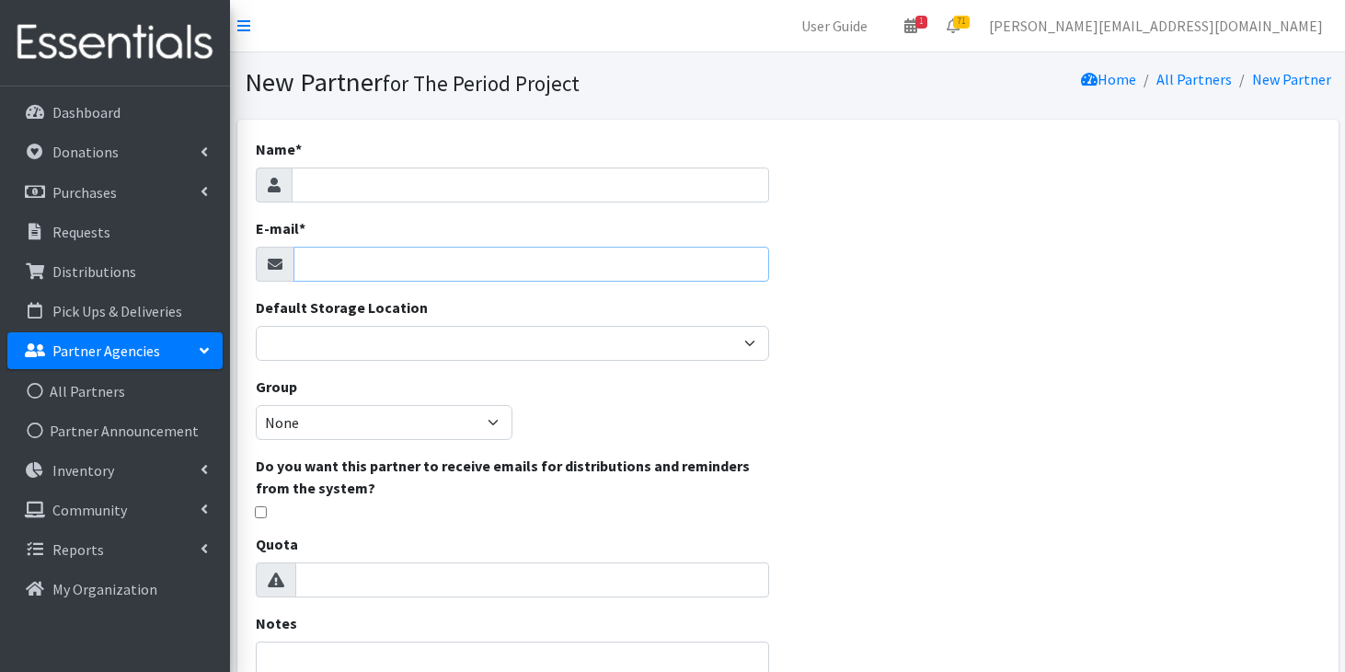
click at [401, 267] on input "E-mail *" at bounding box center [531, 264] width 477 height 35
paste input "taiylar.pearson@sccpss.com <taiylar.pearson@sccpss.com>"
drag, startPoint x: 480, startPoint y: 262, endPoint x: 562, endPoint y: 257, distance: 82.1
click at [562, 257] on input "taiylar.pearson@sccpss.com <taiylar.pearson@sccpss.com>" at bounding box center [531, 264] width 477 height 35
click at [670, 269] on input "taiylar.pearson@sccpss.com <taiylar.pearson@sccpss.com>" at bounding box center [531, 264] width 477 height 35
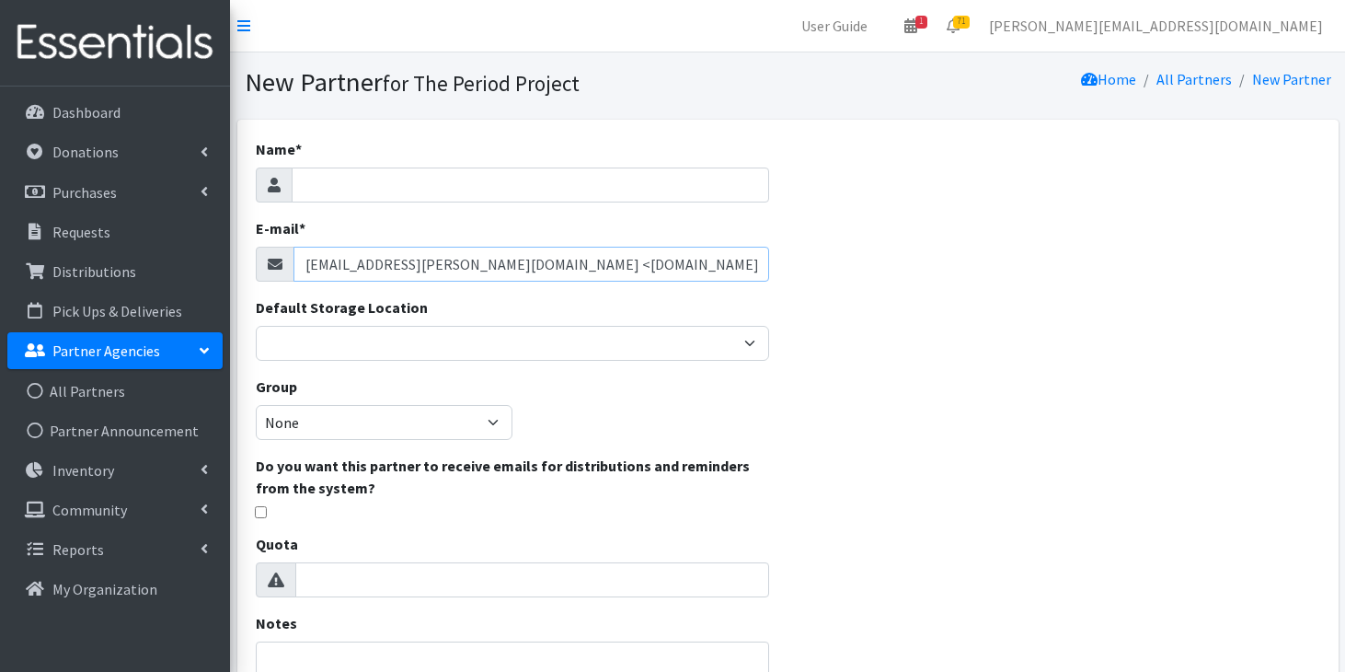
drag, startPoint x: 670, startPoint y: 269, endPoint x: 485, endPoint y: 259, distance: 185.2
click at [484, 259] on input "taiylar.pearson@sccpss.com <taiylar.pearson@sccpss.com>" at bounding box center [531, 264] width 477 height 35
type input "[EMAIL_ADDRESS][PERSON_NAME][DOMAIN_NAME]"
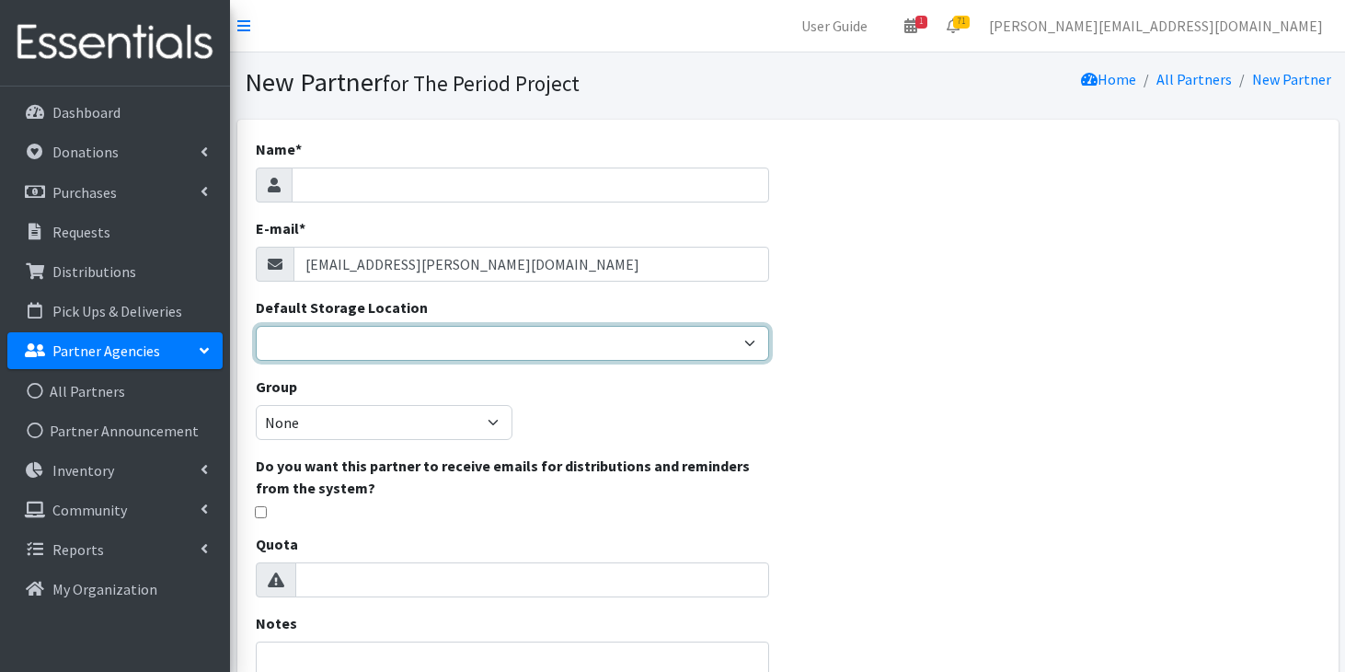
click at [427, 336] on select "Anderson HPP Atlanta, GA Charleston Charlotte Clemson University Columbia chapt…" at bounding box center [513, 343] width 514 height 35
select select "253"
click at [256, 326] on select "Anderson HPP Atlanta, GA Charleston Charlotte Clemson University Columbia chapt…" at bounding box center [513, 343] width 514 height 35
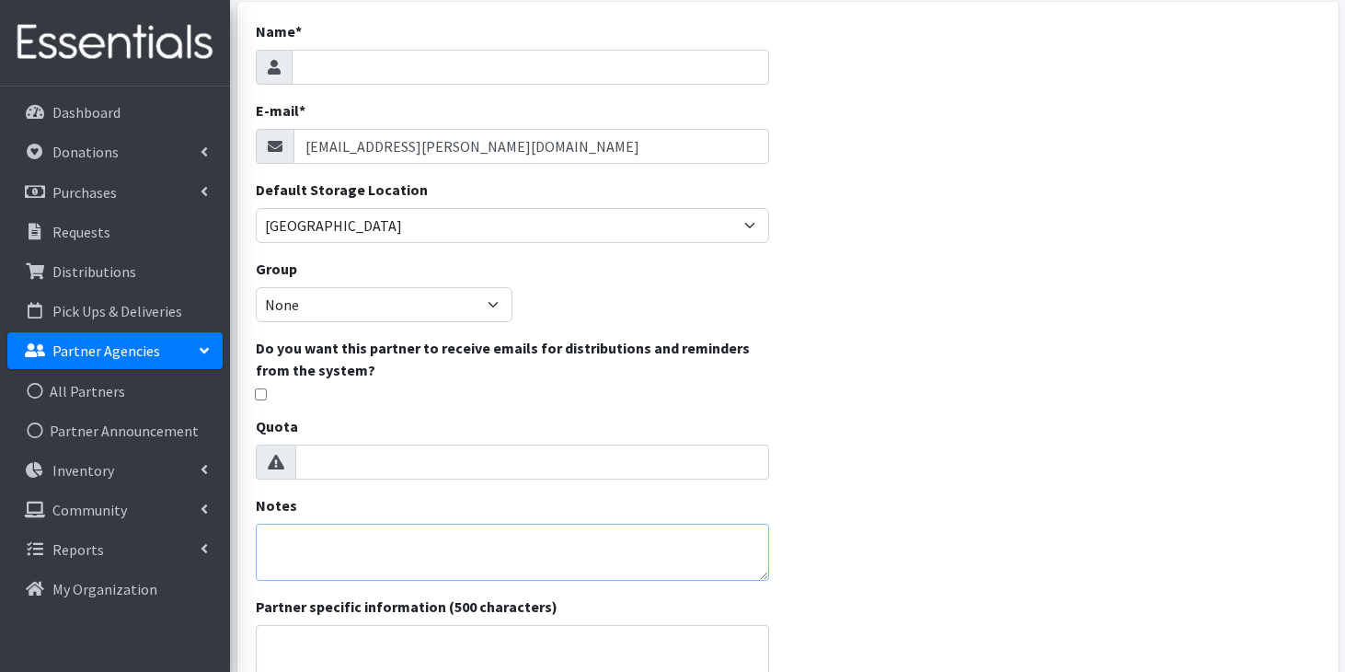
click at [400, 563] on textarea "Notes" at bounding box center [513, 552] width 514 height 57
type textarea "Savannah GA school"
click at [603, 76] on input "Name *" at bounding box center [531, 67] width 478 height 35
type input "J"
paste input "Jenkins High School"
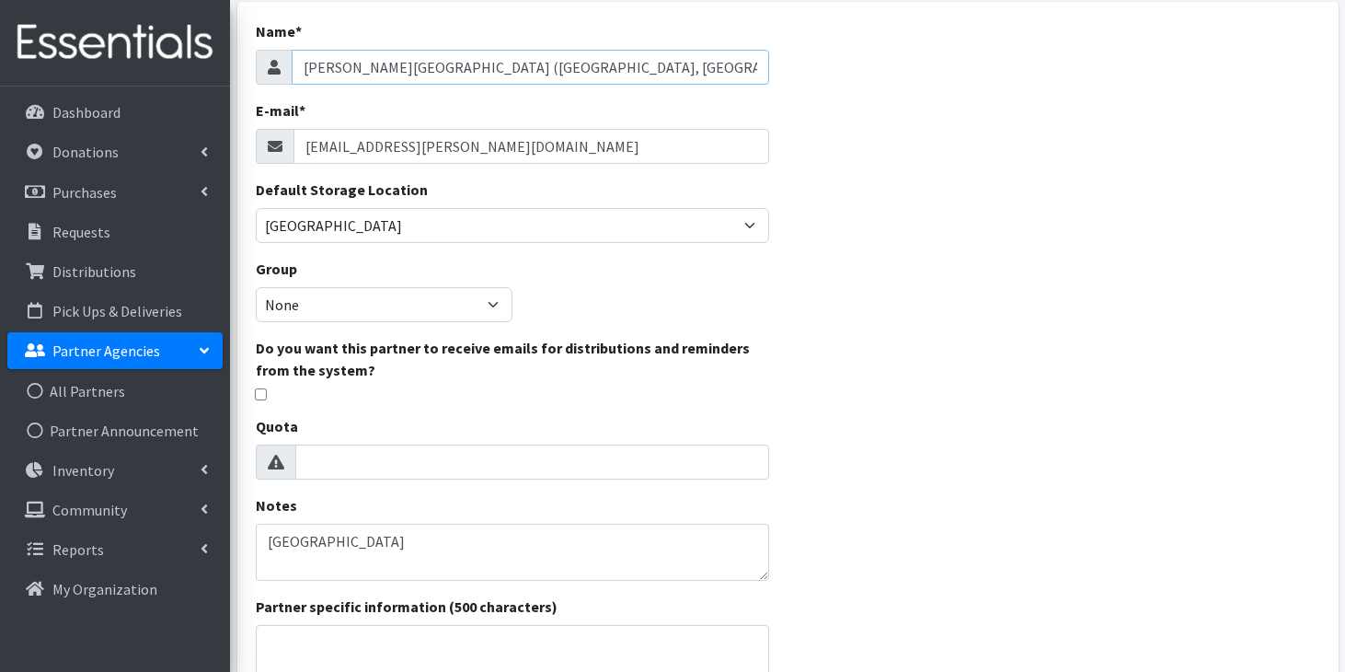
type input "Jenkins High School (Savannah, GA)"
click at [413, 300] on select "None Middle School High School Elementary School Unsheltered Support Head Start…" at bounding box center [384, 304] width 257 height 35
select select "84"
click at [256, 287] on select "None Middle School High School Elementary School Unsheltered Support Head Start…" at bounding box center [384, 304] width 257 height 35
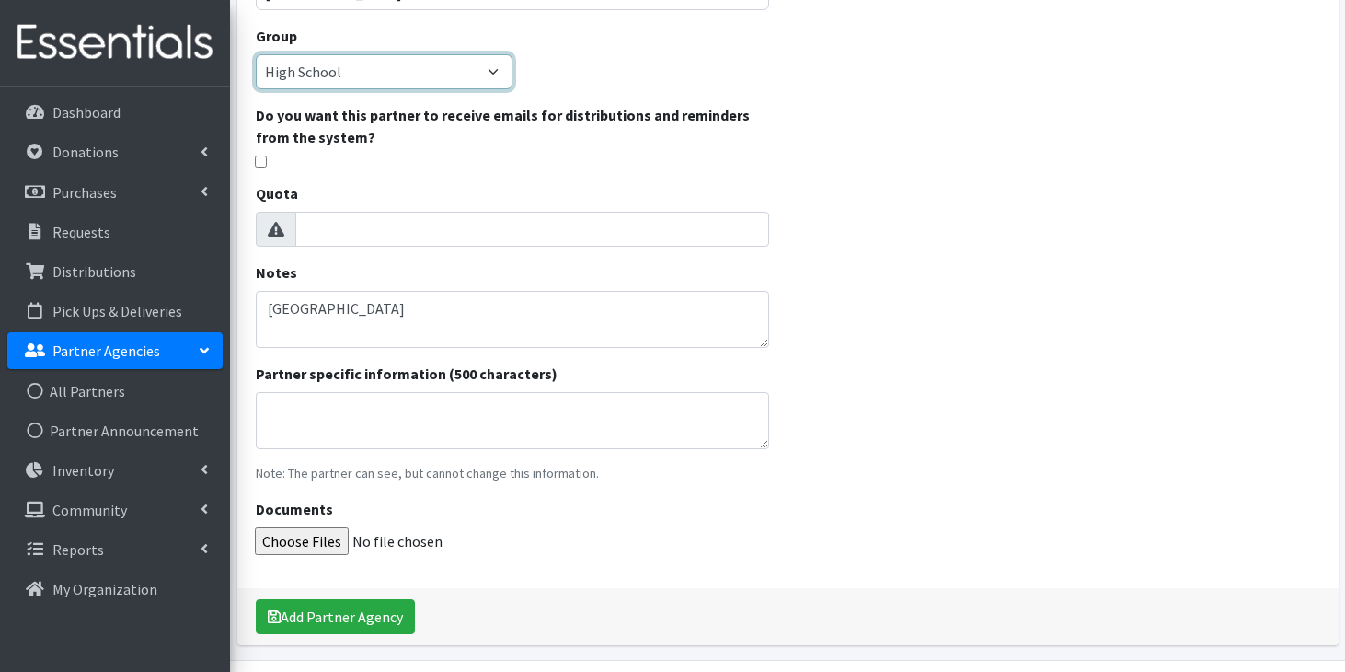
scroll to position [407, 0]
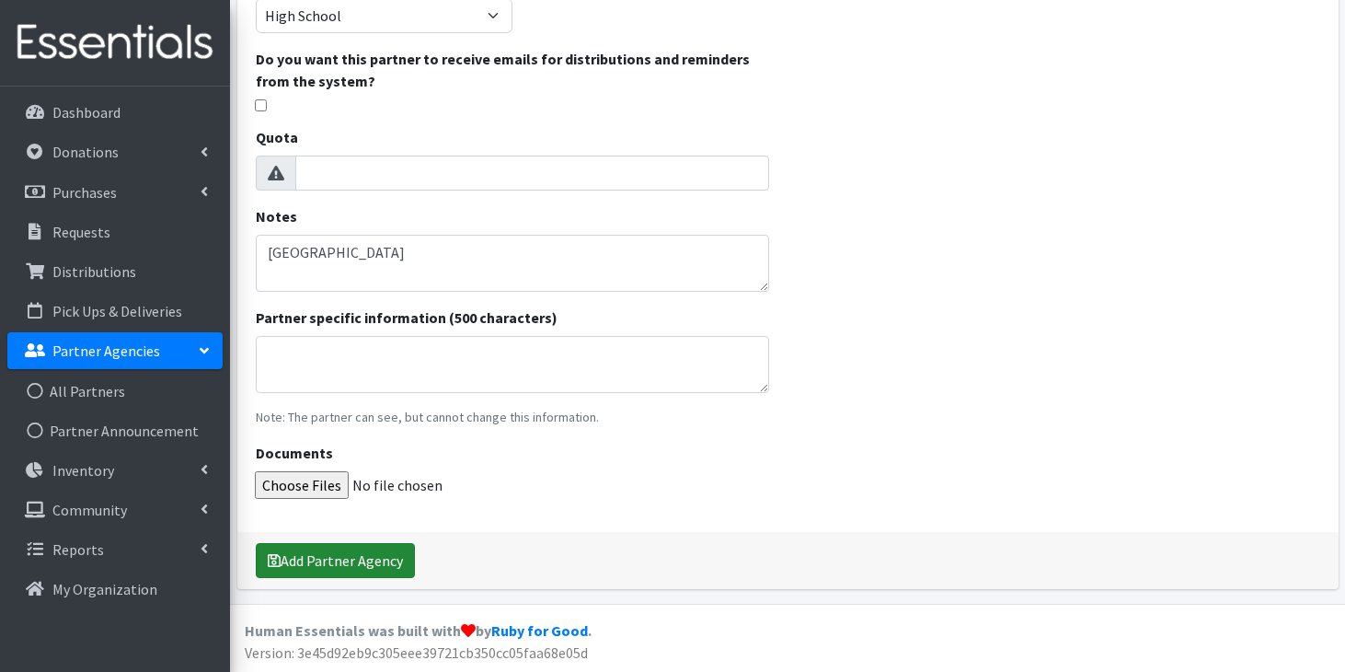
click at [330, 568] on button "Add Partner Agency" at bounding box center [335, 560] width 159 height 35
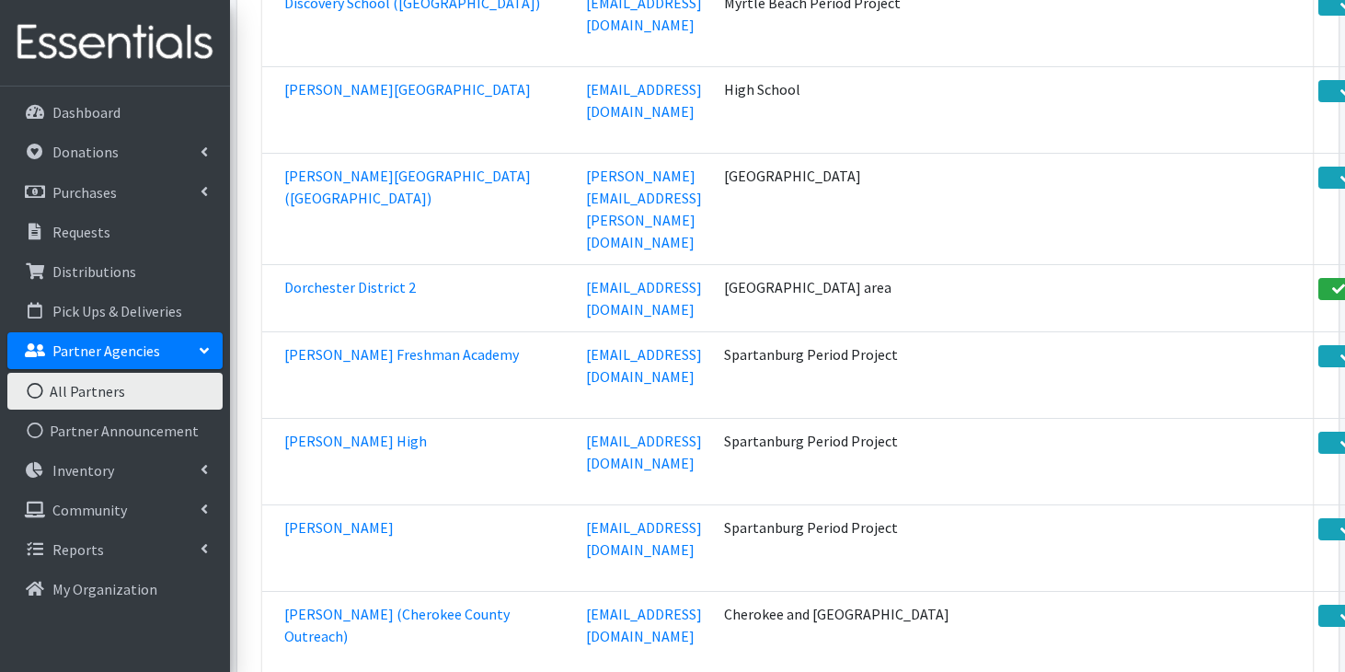
scroll to position [32129, 0]
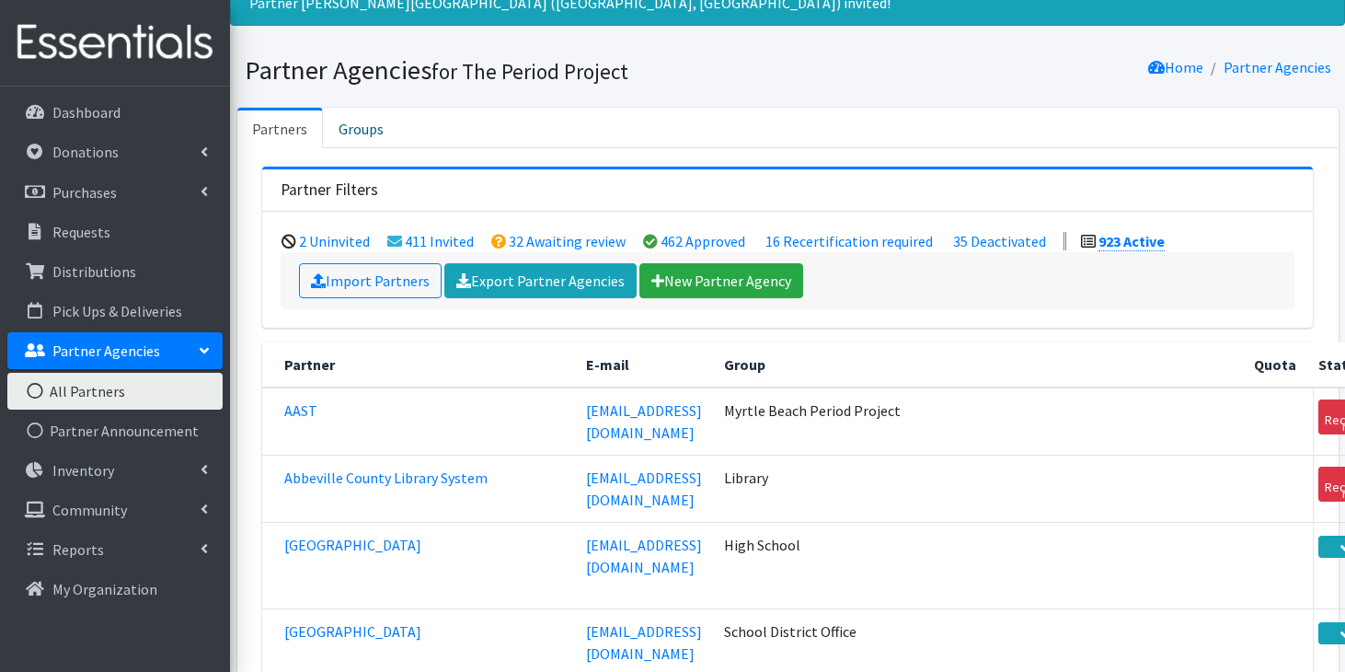
scroll to position [76, 0]
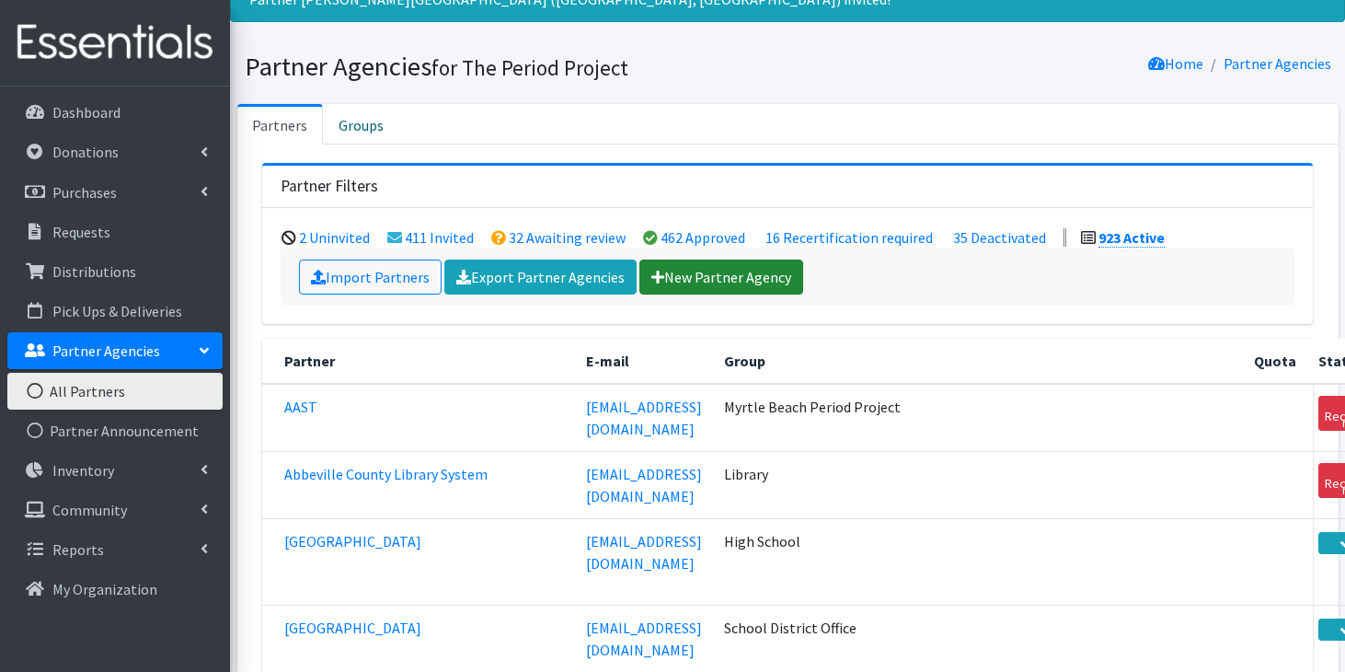
click at [706, 282] on link "New Partner Agency" at bounding box center [721, 276] width 164 height 35
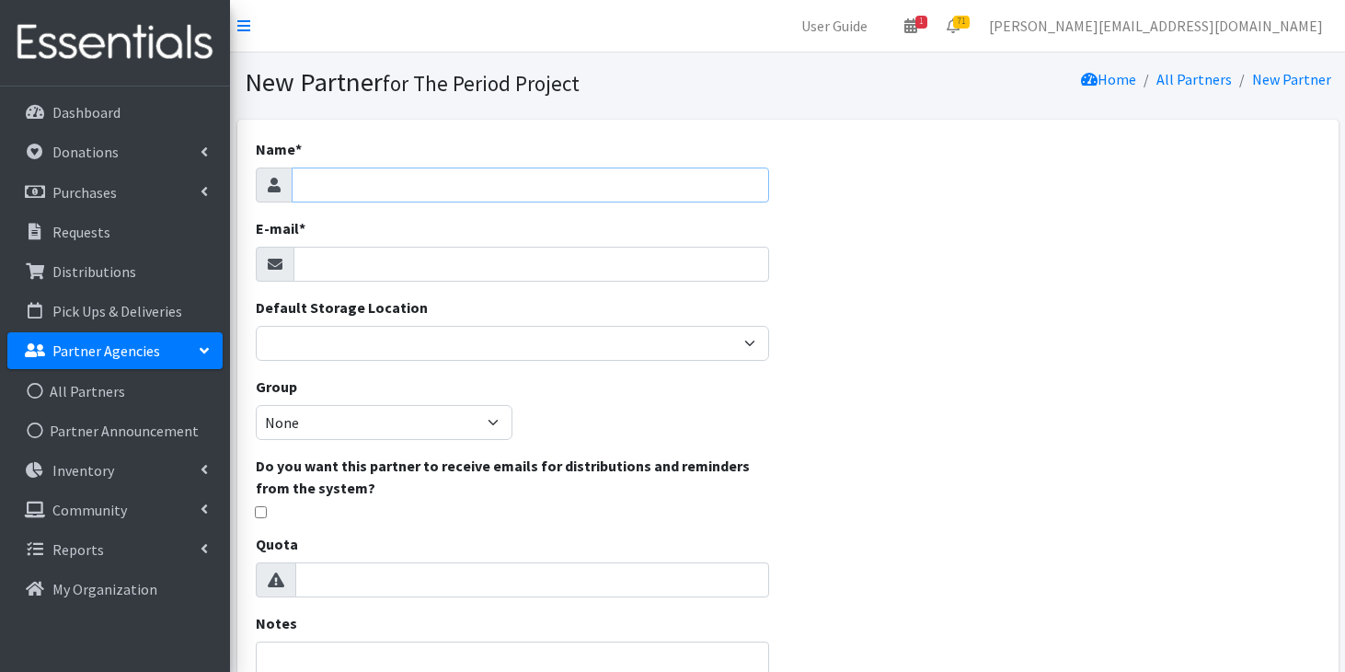
click at [644, 174] on input "Name *" at bounding box center [531, 184] width 478 height 35
type input "[GEOGRAPHIC_DATA] ([GEOGRAPHIC_DATA])"
click at [456, 258] on input "E-mail *" at bounding box center [531, 264] width 477 height 35
paste input "mailto:[PERSON_NAME][EMAIL_ADDRESS][DOMAIN_NAME]"
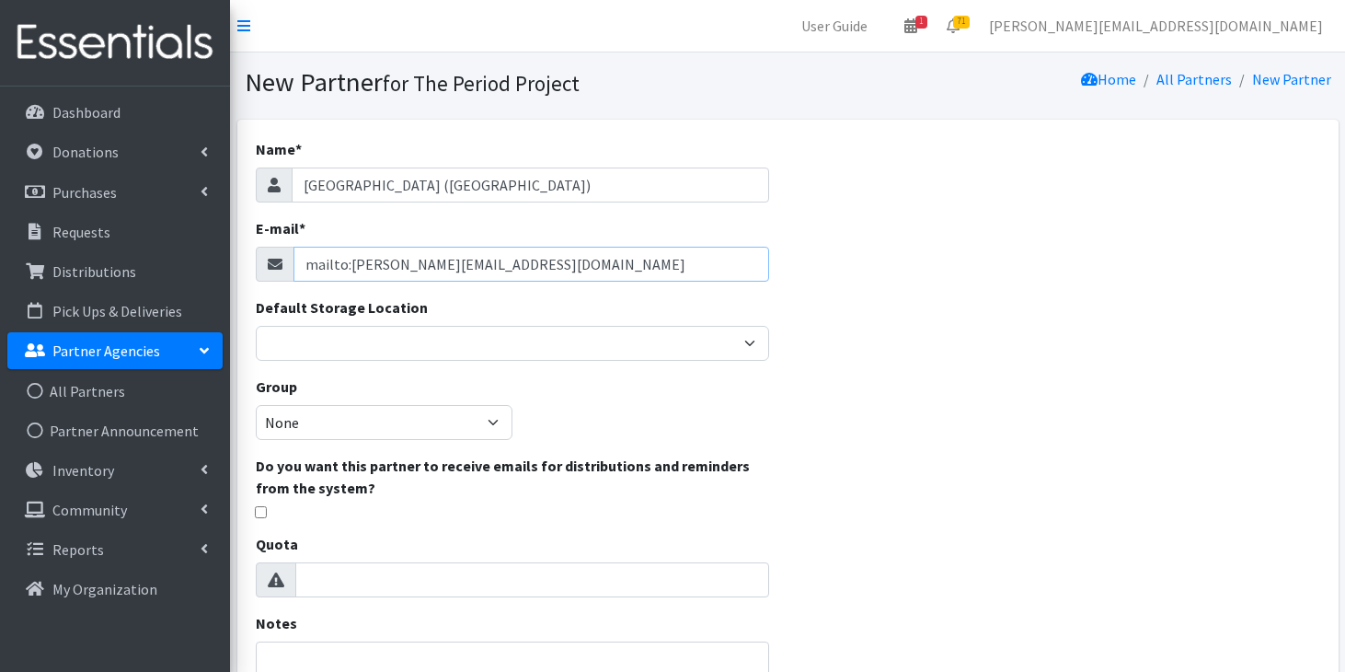
drag, startPoint x: 347, startPoint y: 265, endPoint x: 296, endPoint y: 260, distance: 50.8
click at [296, 260] on input "mailto:[PERSON_NAME][EMAIL_ADDRESS][DOMAIN_NAME]" at bounding box center [531, 264] width 477 height 35
type input "[EMAIL_ADDRESS][PERSON_NAME][DOMAIN_NAME]"
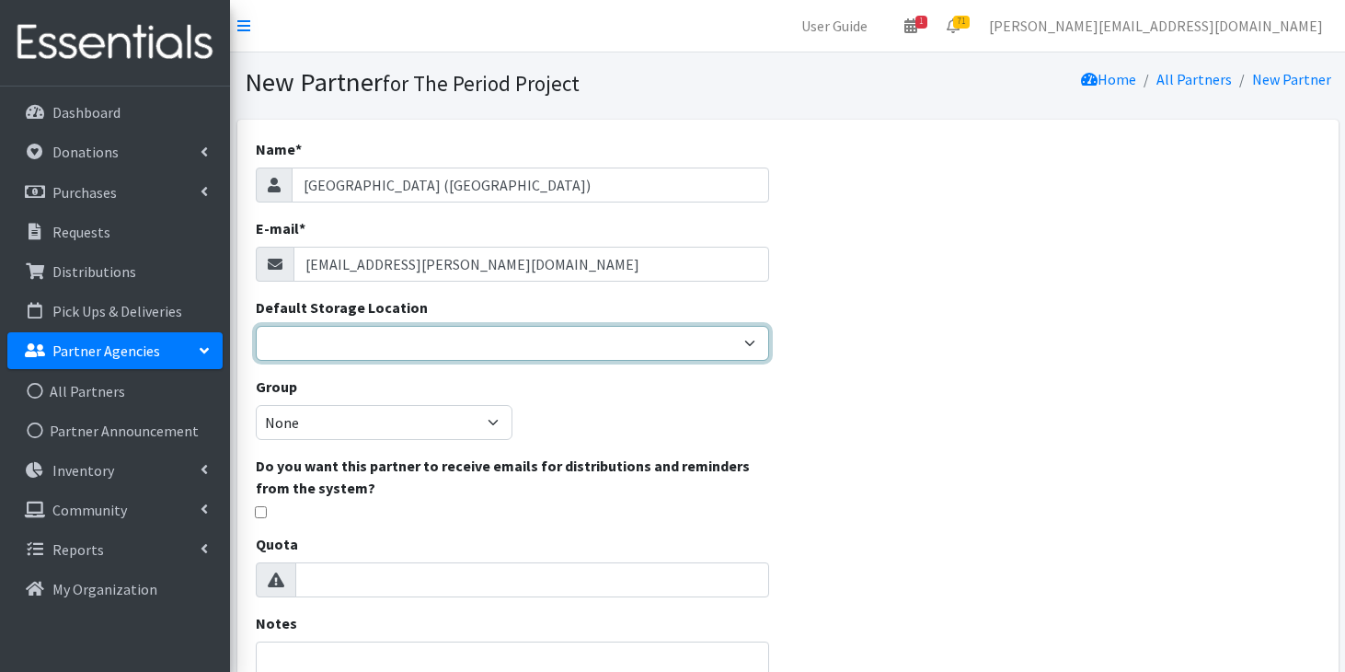
click at [375, 340] on select "[PERSON_NAME] HPP [GEOGRAPHIC_DATA], [GEOGRAPHIC_DATA] [GEOGRAPHIC_DATA] [GEOGR…" at bounding box center [513, 343] width 514 height 35
select select "425"
click at [256, 326] on select "[PERSON_NAME] HPP [GEOGRAPHIC_DATA], [GEOGRAPHIC_DATA] [GEOGRAPHIC_DATA] [GEOGR…" at bounding box center [513, 343] width 514 height 35
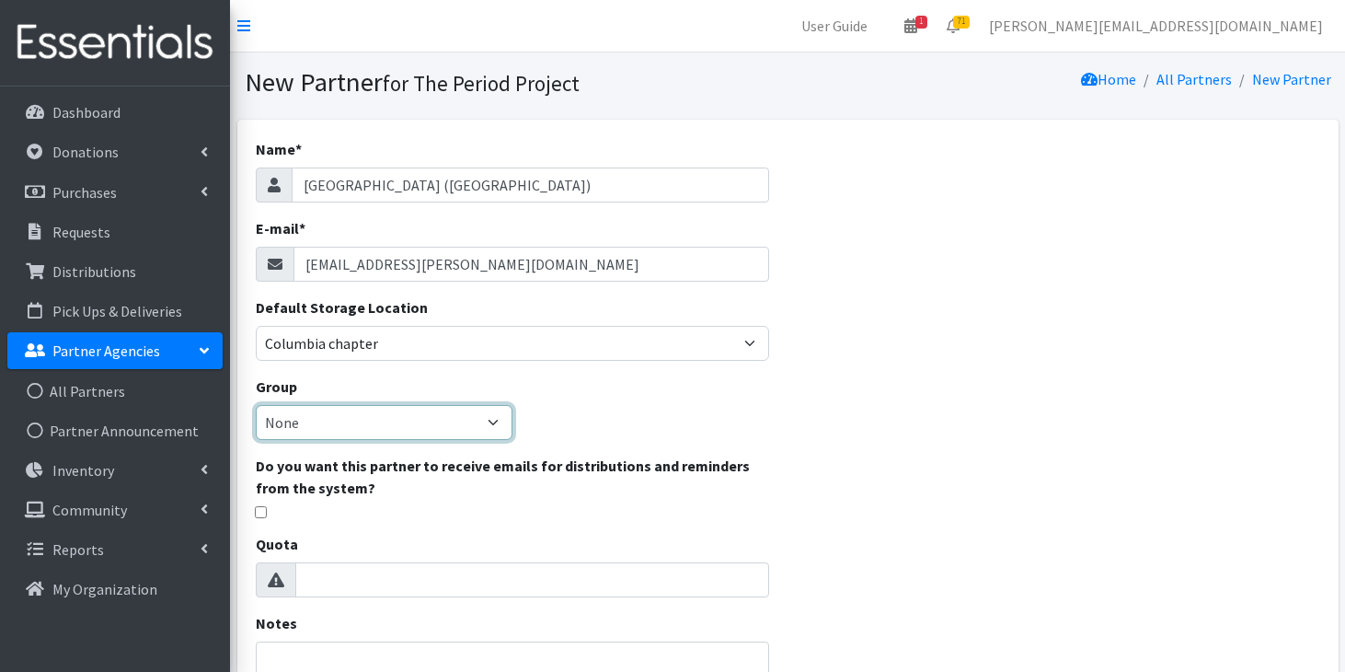
click at [390, 427] on select "None [GEOGRAPHIC_DATA] Unsheltered Support Head Start Library [PERSON_NAME] Fou…" at bounding box center [384, 422] width 257 height 35
select select "125"
click at [256, 405] on select "None [GEOGRAPHIC_DATA] Unsheltered Support Head Start Library [PERSON_NAME] Fou…" at bounding box center [384, 422] width 257 height 35
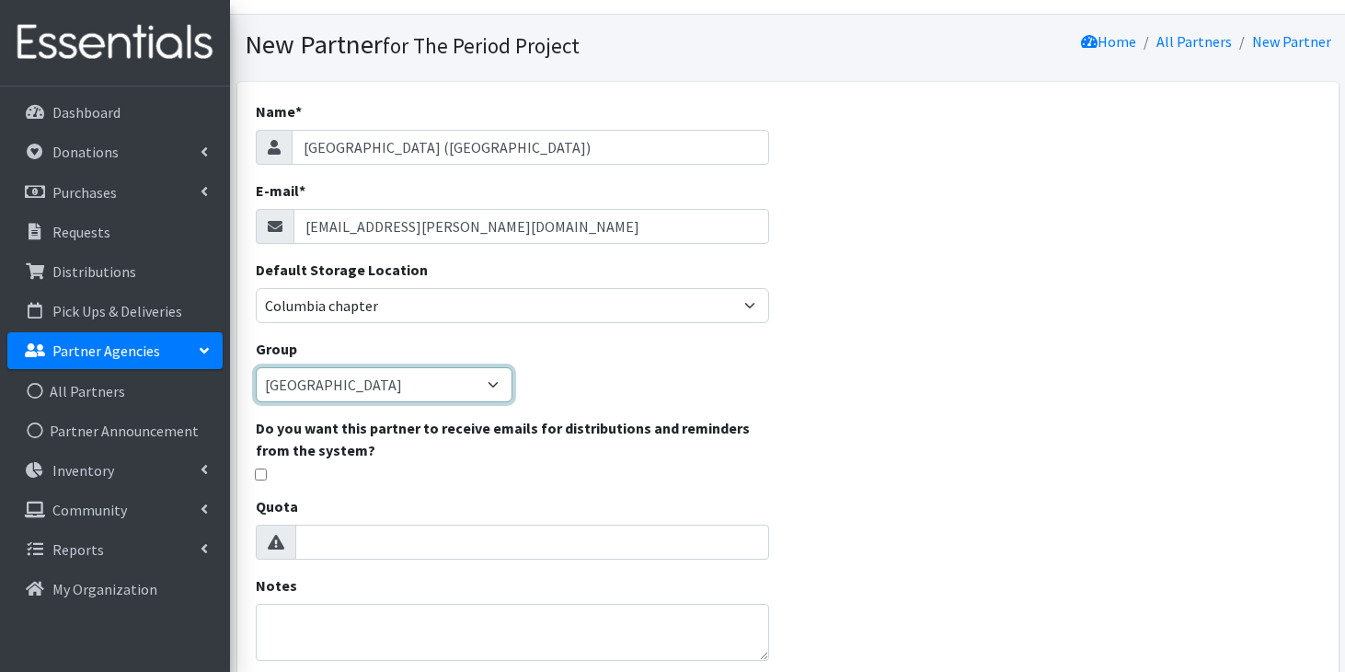
scroll to position [49, 0]
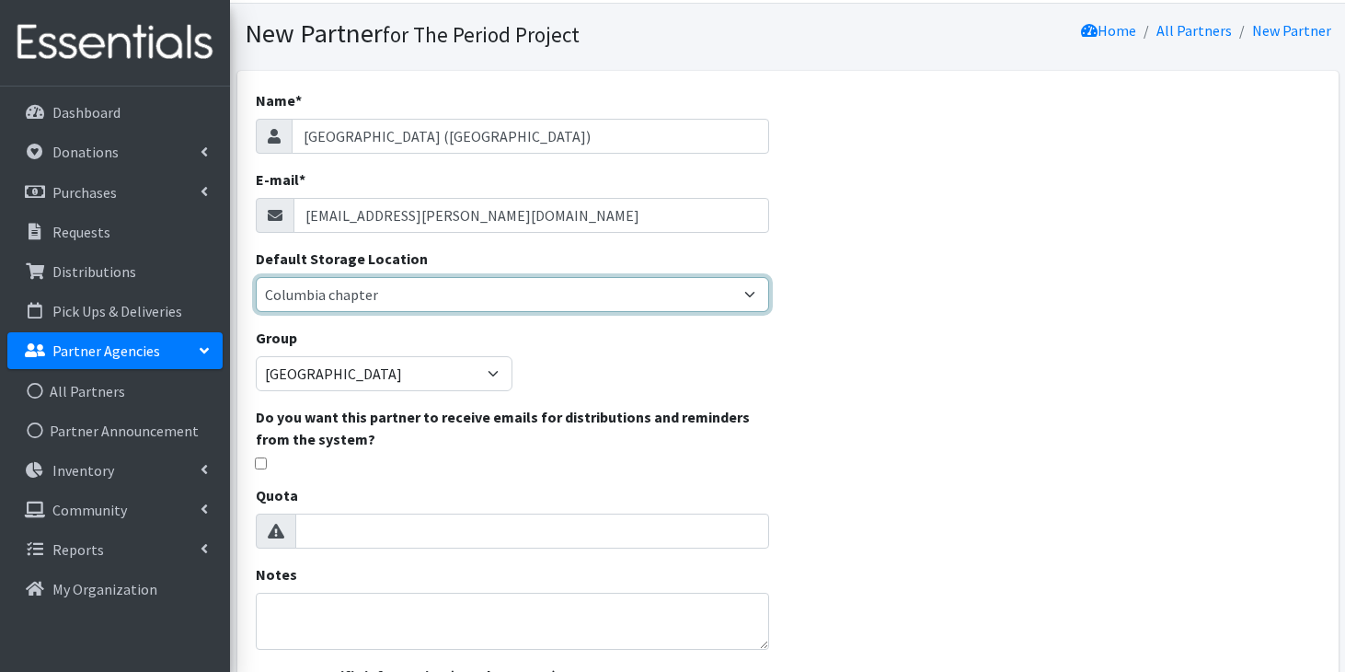
click at [449, 304] on select "[PERSON_NAME] HPP [GEOGRAPHIC_DATA], [GEOGRAPHIC_DATA] [GEOGRAPHIC_DATA] [GEOGR…" at bounding box center [513, 294] width 514 height 35
select select "230"
click at [256, 277] on select "[PERSON_NAME] HPP [GEOGRAPHIC_DATA], [GEOGRAPHIC_DATA] [GEOGRAPHIC_DATA] [GEOGR…" at bounding box center [513, 294] width 514 height 35
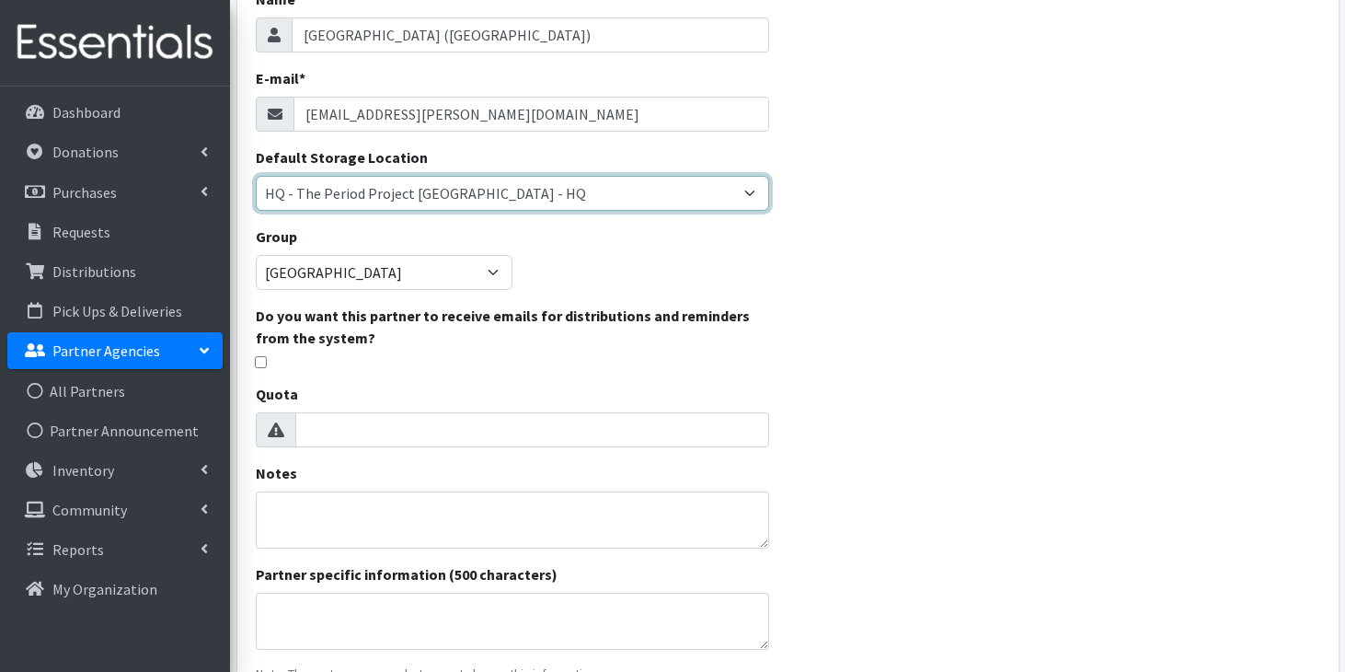
scroll to position [194, 0]
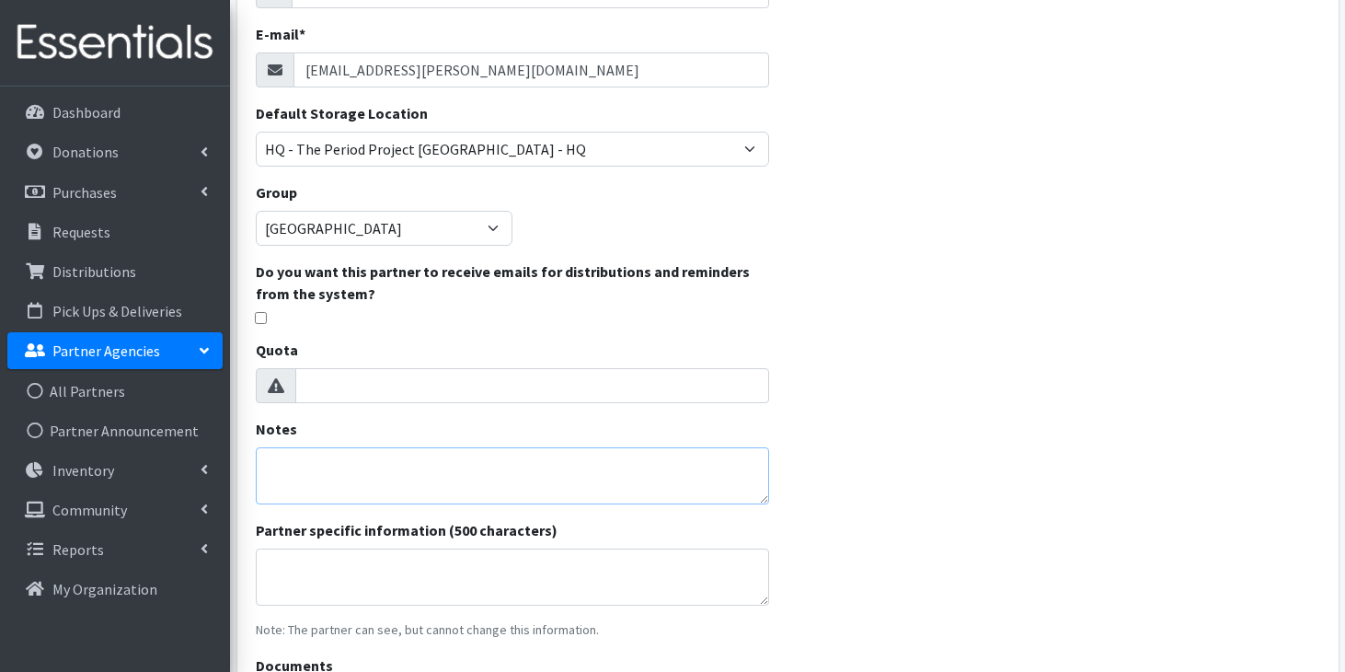
click at [400, 481] on textarea "Notes" at bounding box center [513, 475] width 514 height 57
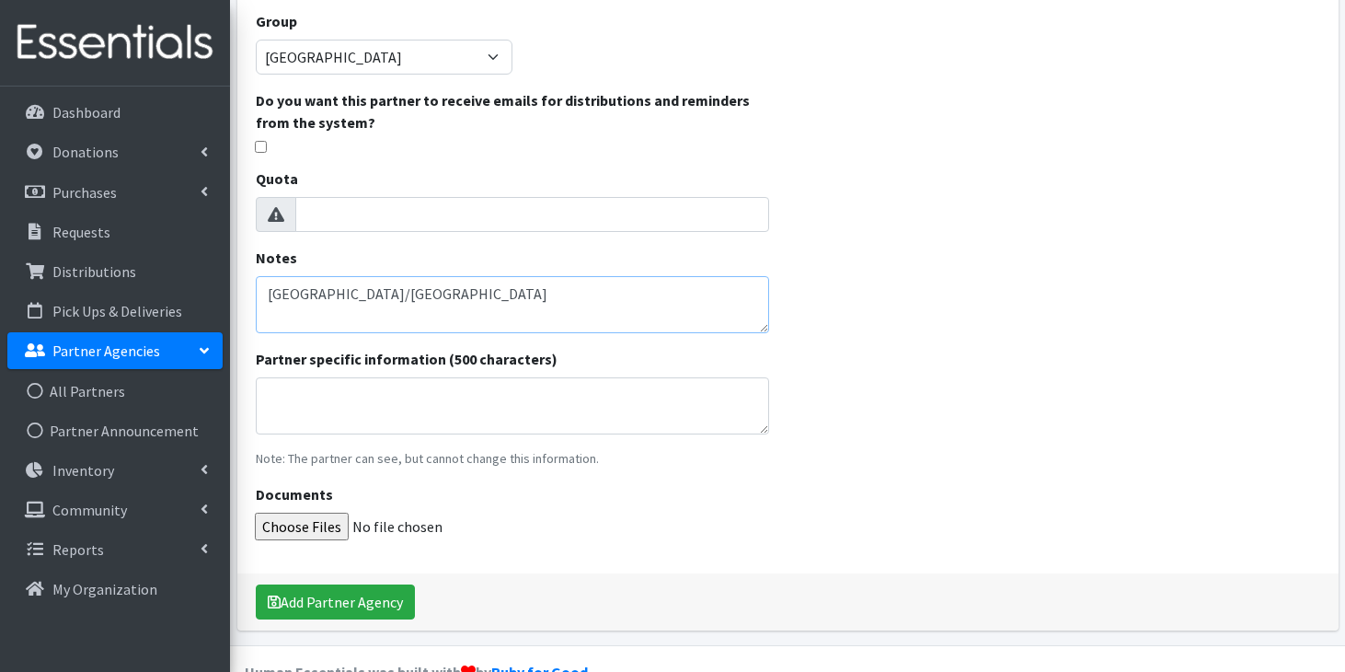
scroll to position [407, 0]
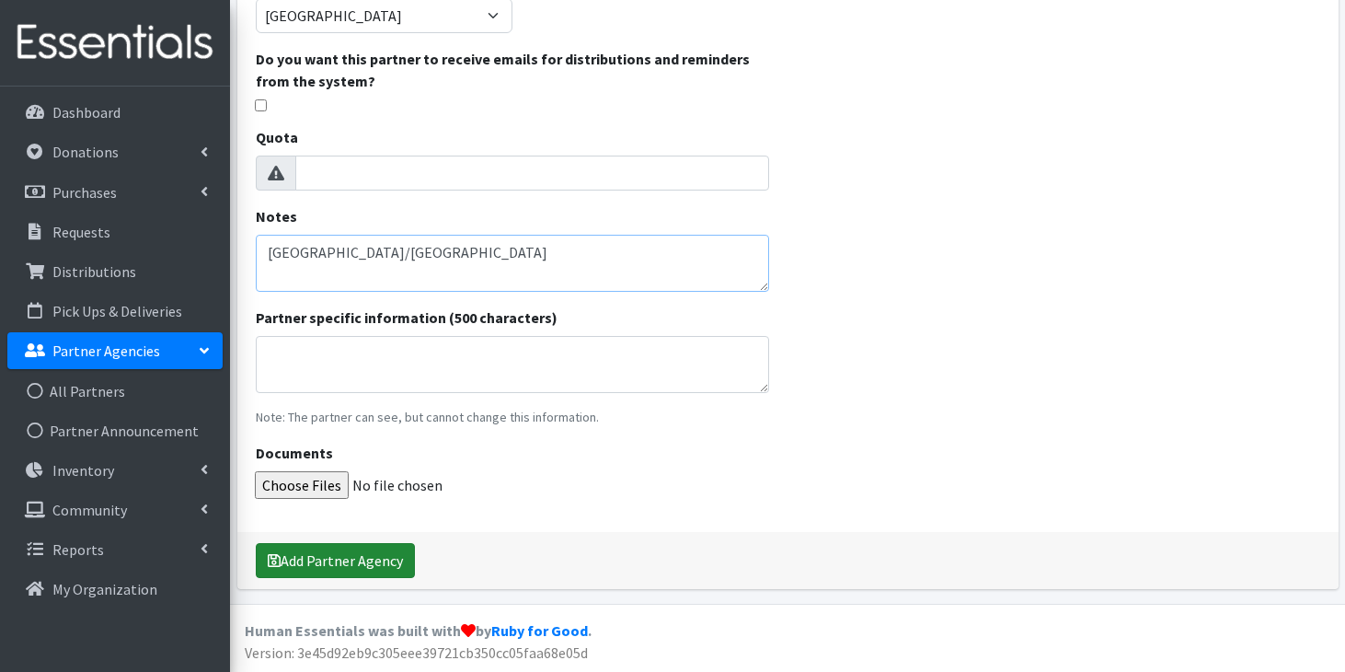
type textarea "[GEOGRAPHIC_DATA]/[GEOGRAPHIC_DATA]"
click at [349, 563] on button "Add Partner Agency" at bounding box center [335, 560] width 159 height 35
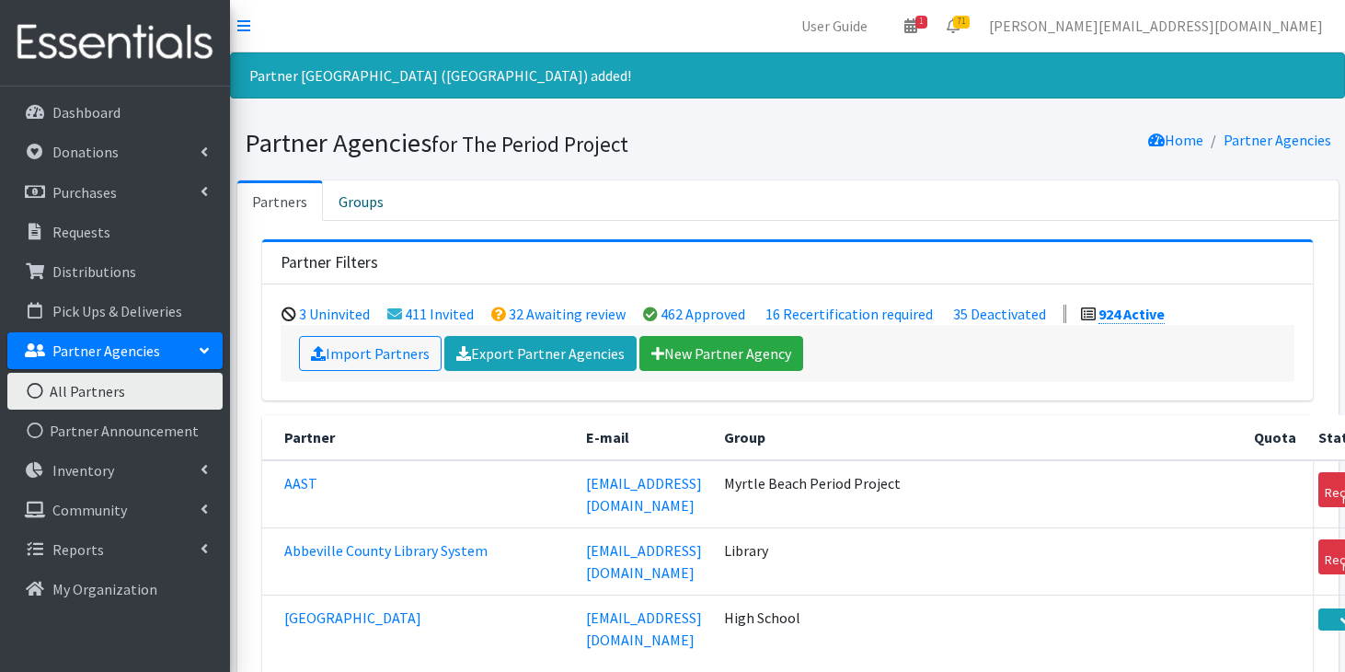
scroll to position [8649, 0]
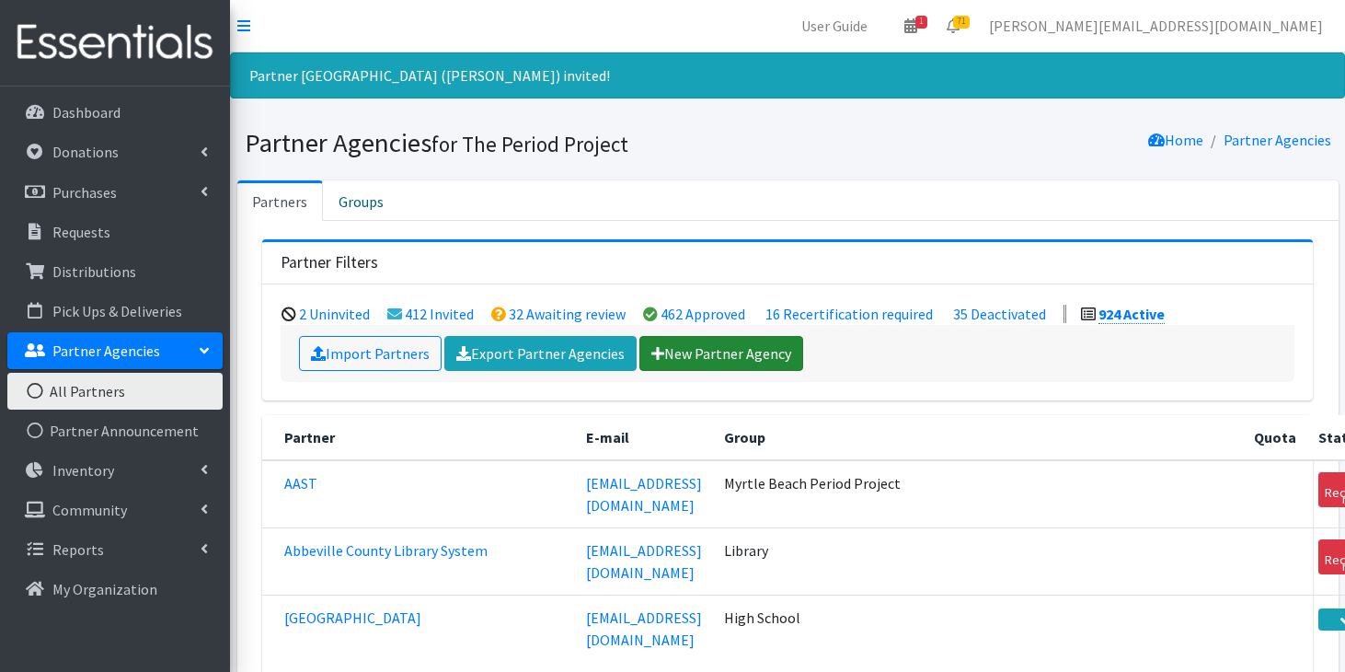
click at [734, 351] on link "New Partner Agency" at bounding box center [721, 353] width 164 height 35
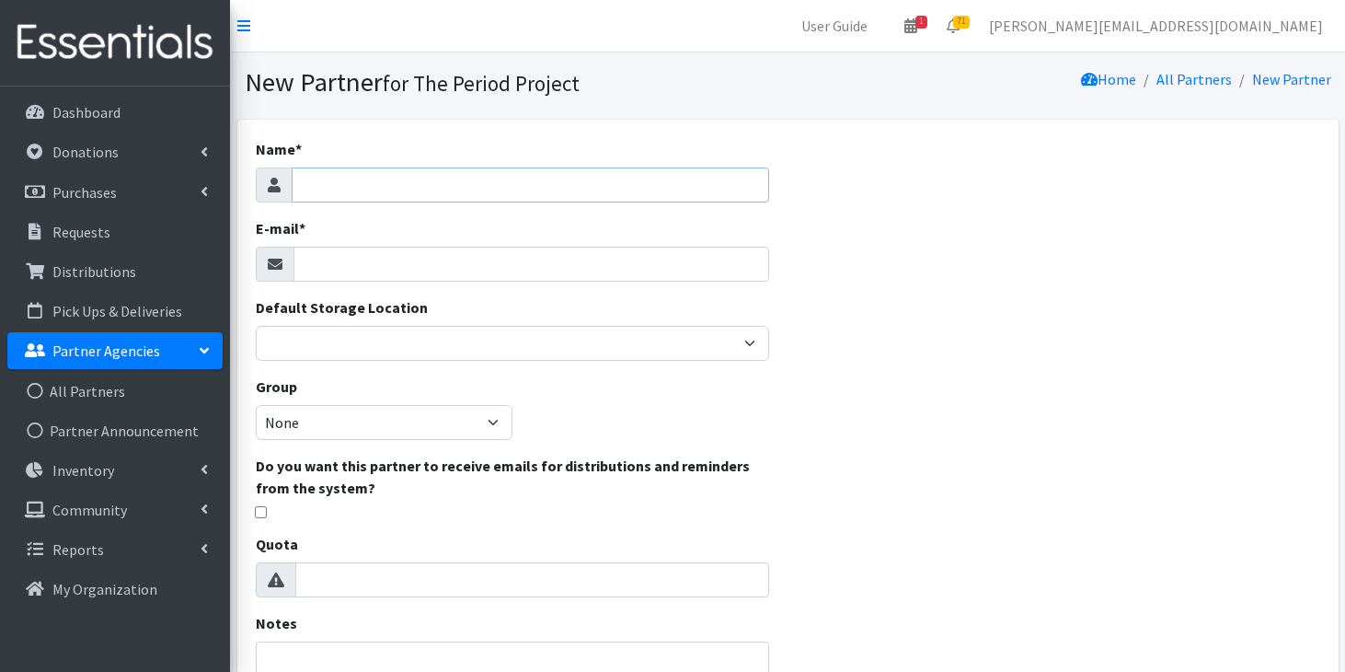
click at [390, 183] on input "Name *" at bounding box center [531, 184] width 478 height 35
type input "[PERSON_NAME][GEOGRAPHIC_DATA]"
click at [340, 264] on input "E-mail *" at bounding box center [531, 264] width 477 height 35
paste input "mailto:pstrange@richland2.org"
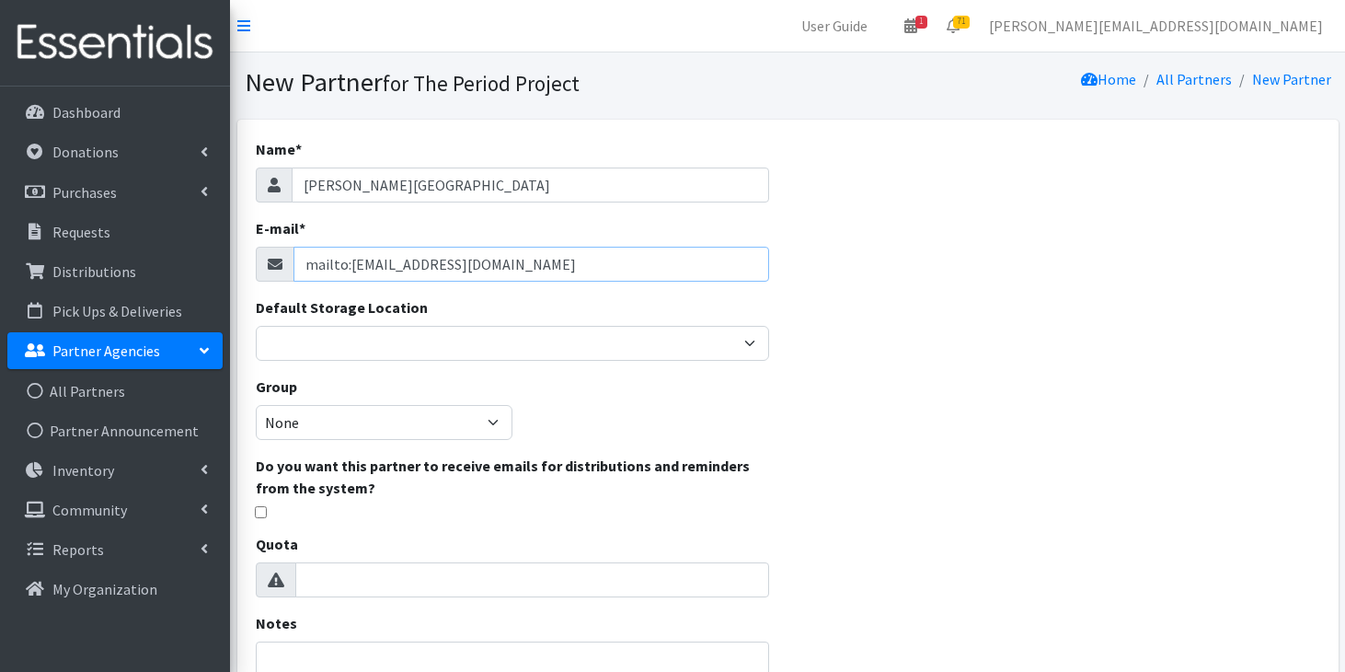
drag, startPoint x: 349, startPoint y: 266, endPoint x: 265, endPoint y: 259, distance: 84.0
click at [265, 259] on div "mailto:pstrange@richland2.org" at bounding box center [513, 264] width 514 height 35
type input "[EMAIL_ADDRESS][DOMAIN_NAME]"
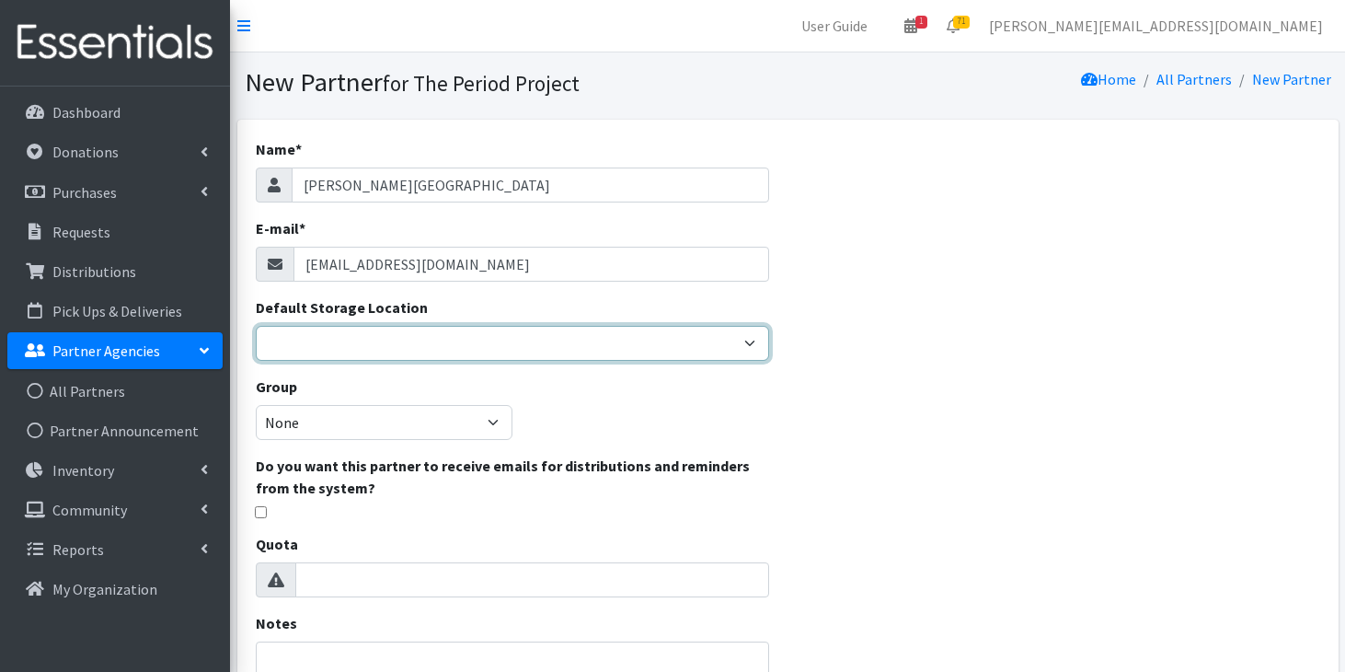
click at [334, 340] on select "Anderson HPP Atlanta, GA Charleston Charlotte Clemson University Columbia chapt…" at bounding box center [513, 343] width 514 height 35
select select "425"
click at [256, 326] on select "Anderson HPP Atlanta, GA Charleston Charlotte Clemson University Columbia chapt…" at bounding box center [513, 343] width 514 height 35
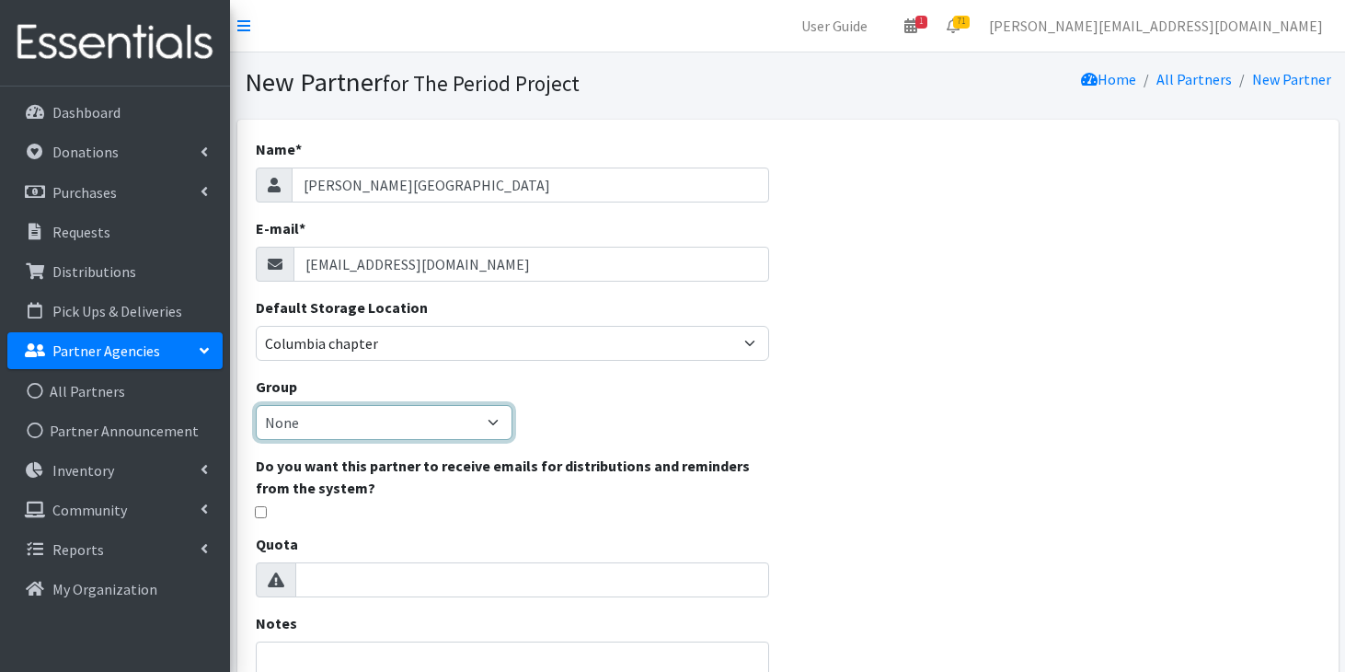
click at [394, 435] on select "None Middle School High School Elementary School Unsheltered Support Head Start…" at bounding box center [384, 422] width 257 height 35
select select "125"
click at [256, 405] on select "None Middle School High School Elementary School Unsheltered Support Head Start…" at bounding box center [384, 422] width 257 height 35
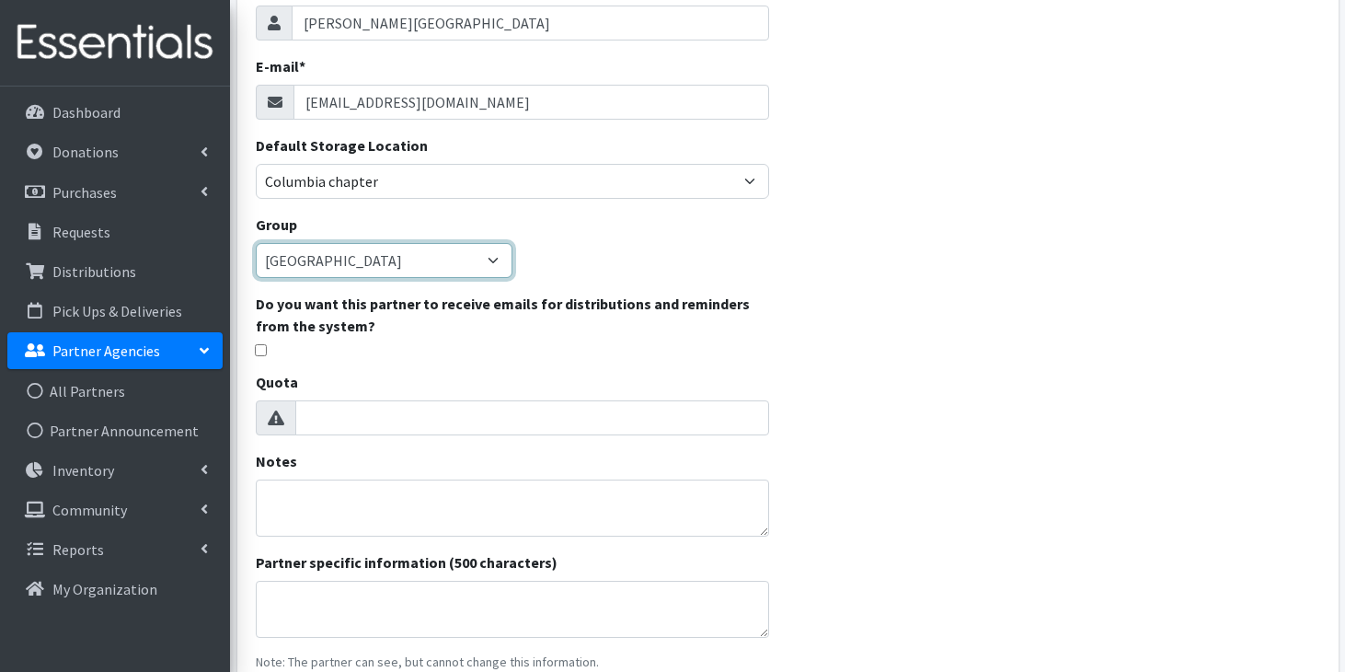
scroll to position [201, 0]
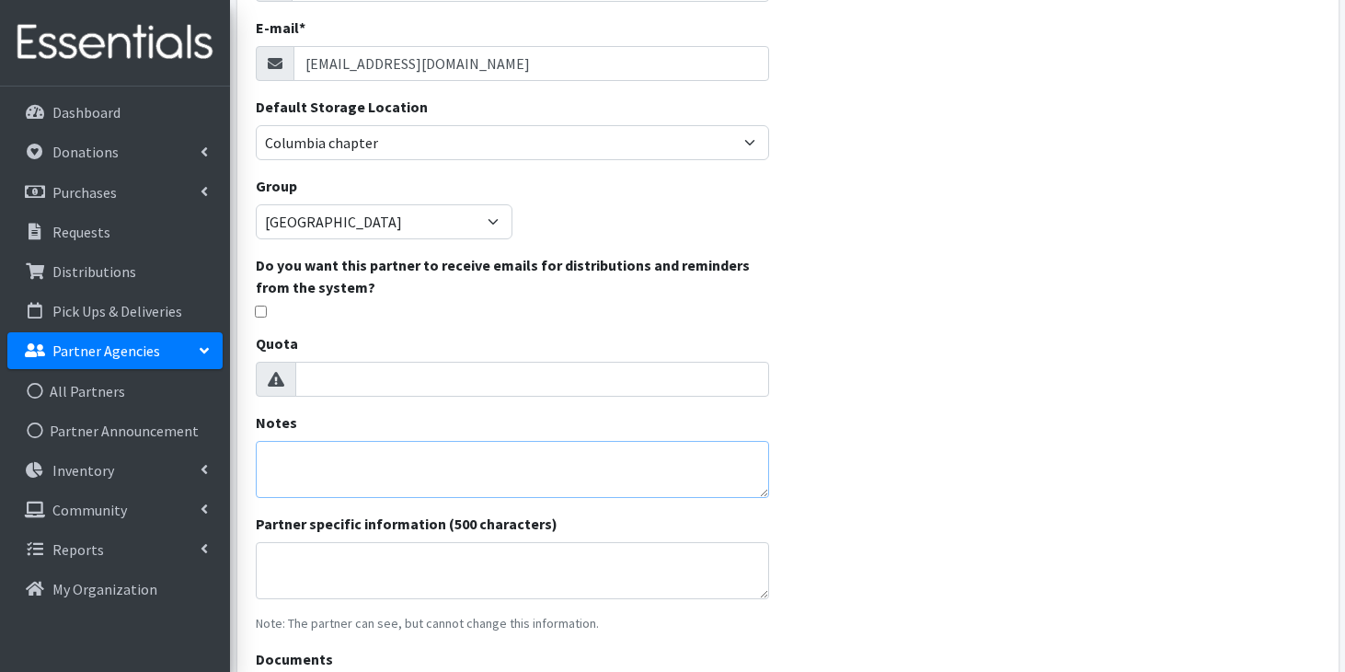
click at [447, 461] on textarea "Notes" at bounding box center [513, 469] width 514 height 57
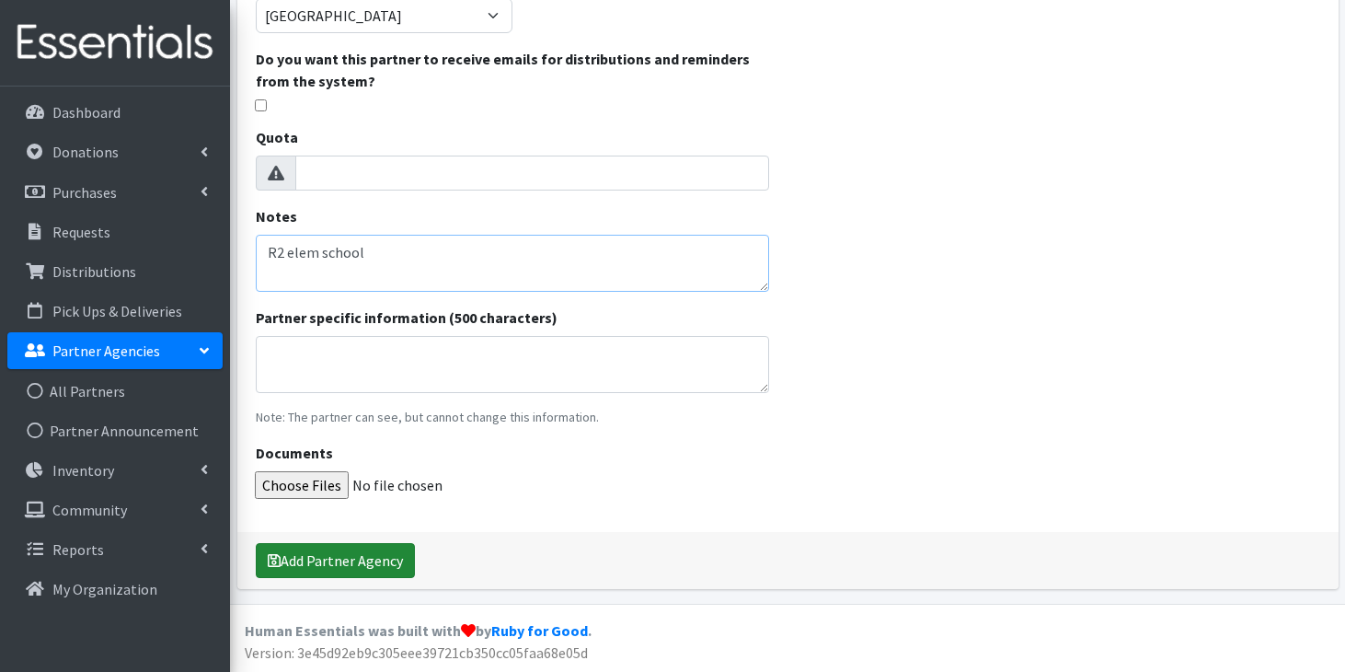
type textarea "R2 elem school"
click at [343, 567] on button "Add Partner Agency" at bounding box center [335, 560] width 159 height 35
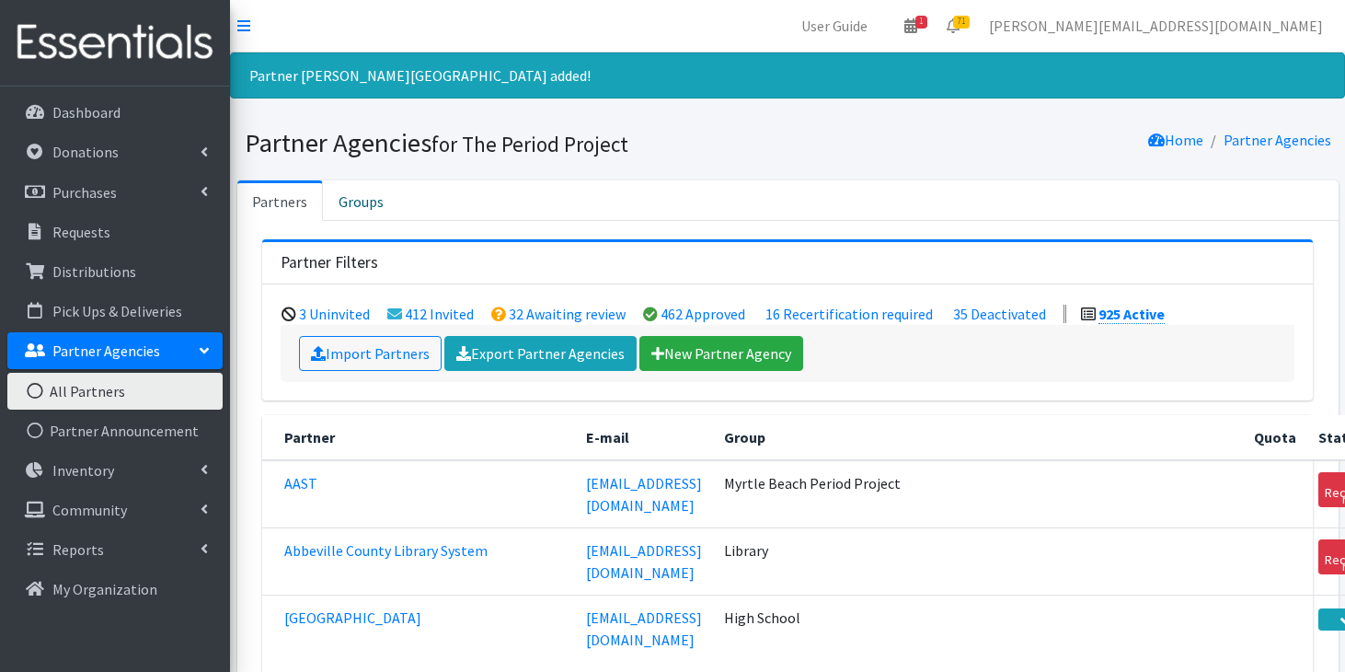
scroll to position [32869, 0]
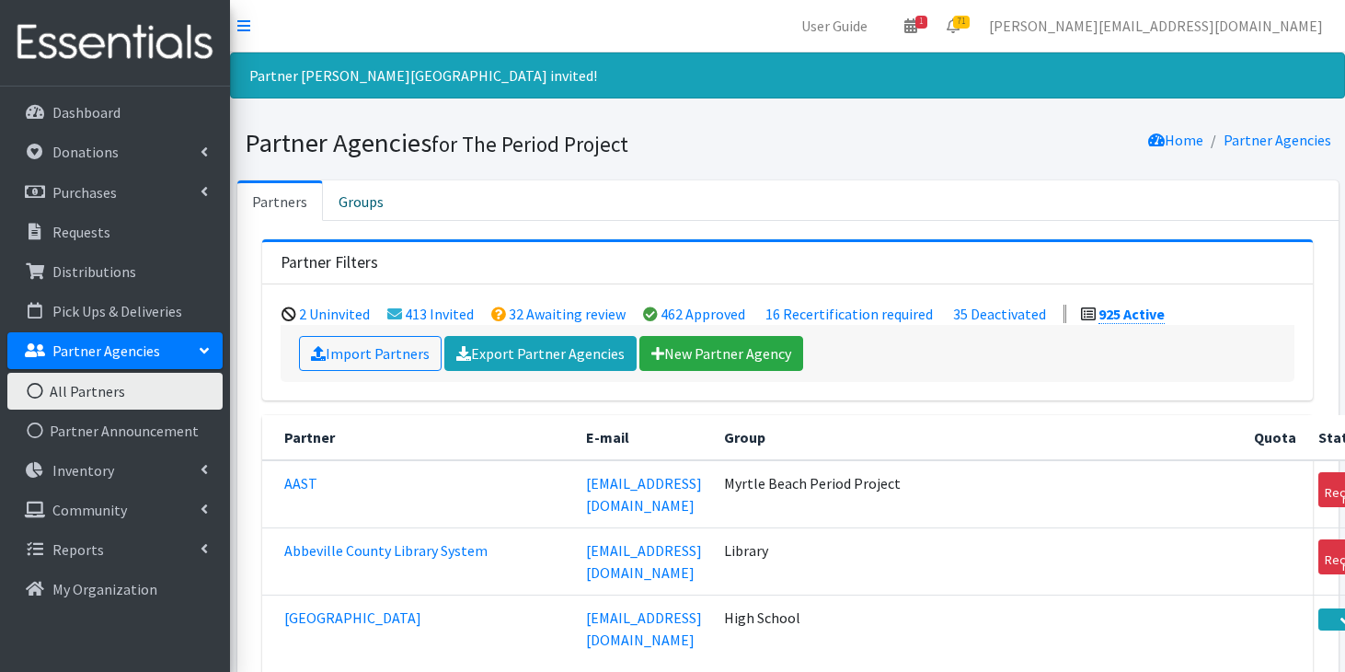
scroll to position [4447, 0]
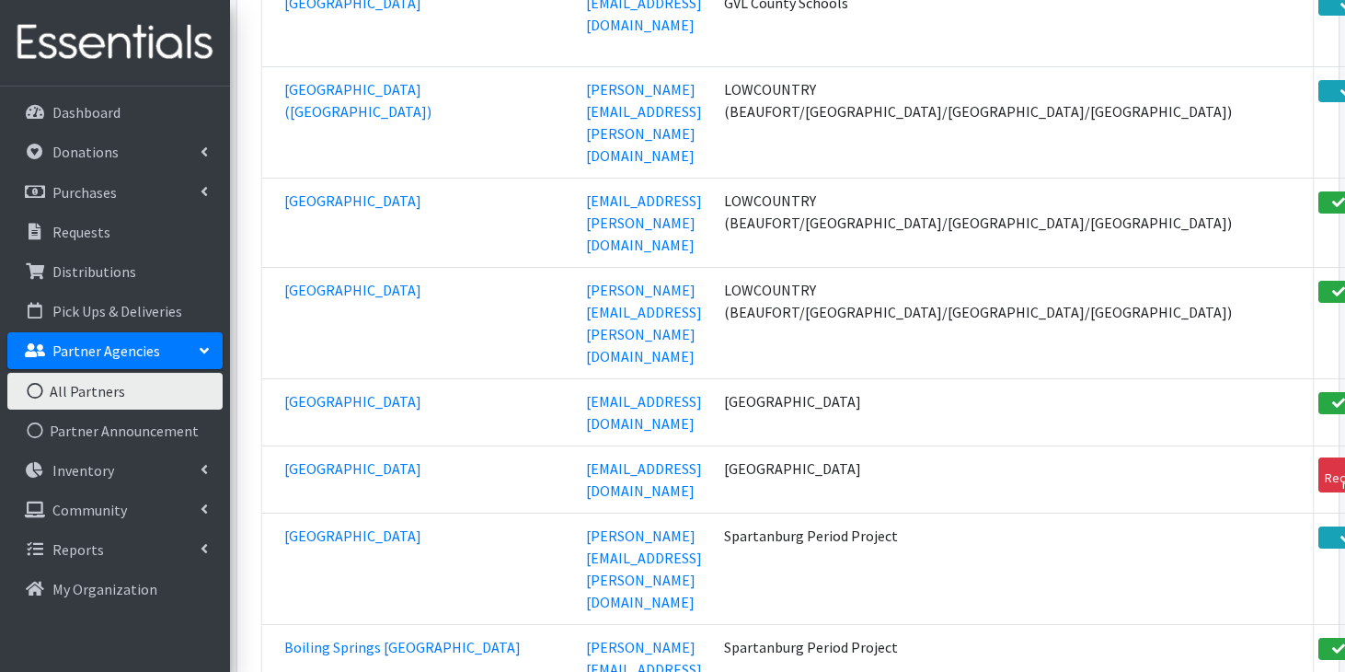
scroll to position [35069, 0]
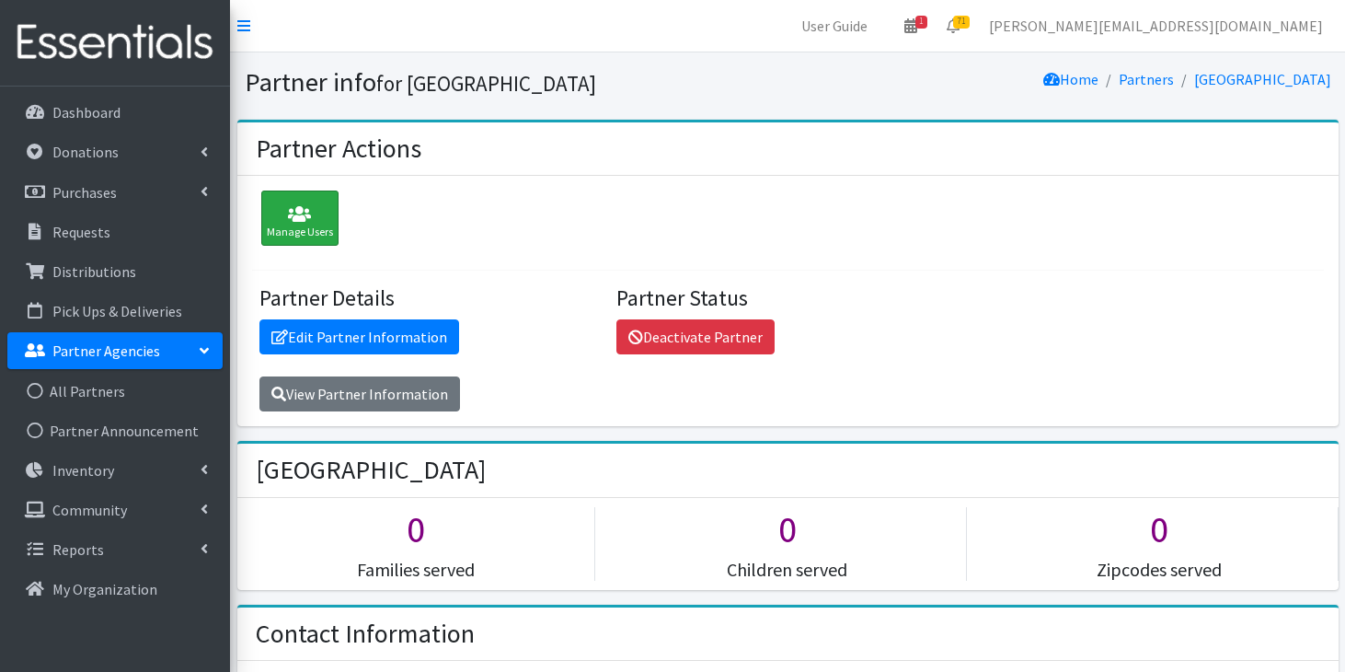
click at [322, 211] on icon at bounding box center [300, 214] width 66 height 18
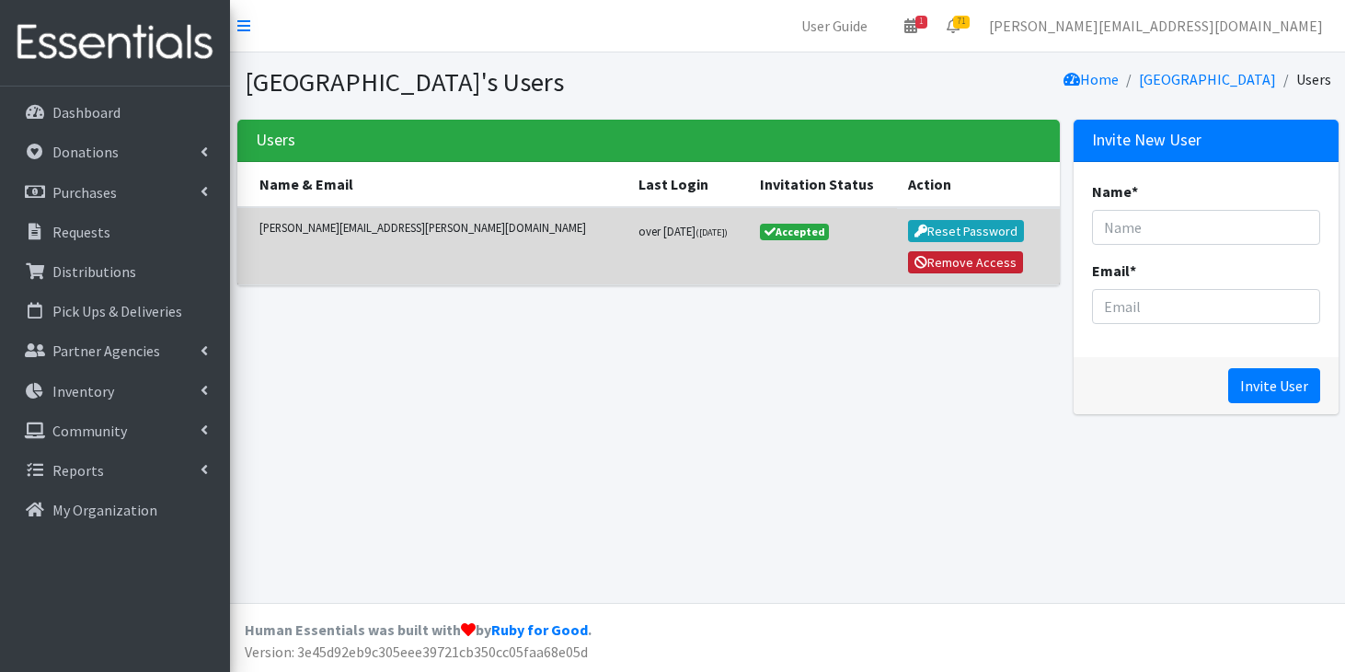
click at [946, 257] on button "Remove Access" at bounding box center [966, 262] width 116 height 22
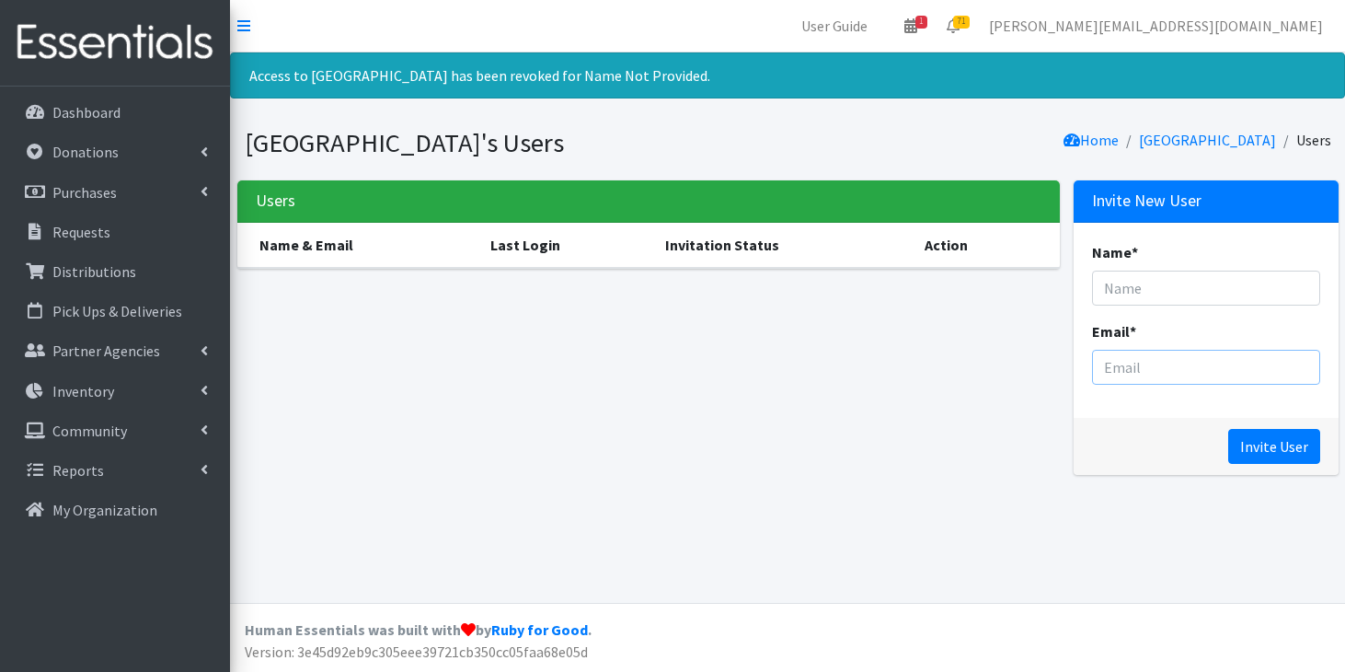
click at [1109, 369] on input "Email *" at bounding box center [1206, 367] width 228 height 35
paste input "mailto:[PERSON_NAME][EMAIL_ADDRESS][DOMAIN_NAME]"
drag, startPoint x: 1146, startPoint y: 365, endPoint x: 1092, endPoint y: 362, distance: 54.4
click at [1092, 362] on input "mailto:[PERSON_NAME][EMAIL_ADDRESS][DOMAIN_NAME]" at bounding box center [1206, 367] width 228 height 35
type input "[PERSON_NAME][EMAIL_ADDRESS][DOMAIN_NAME]"
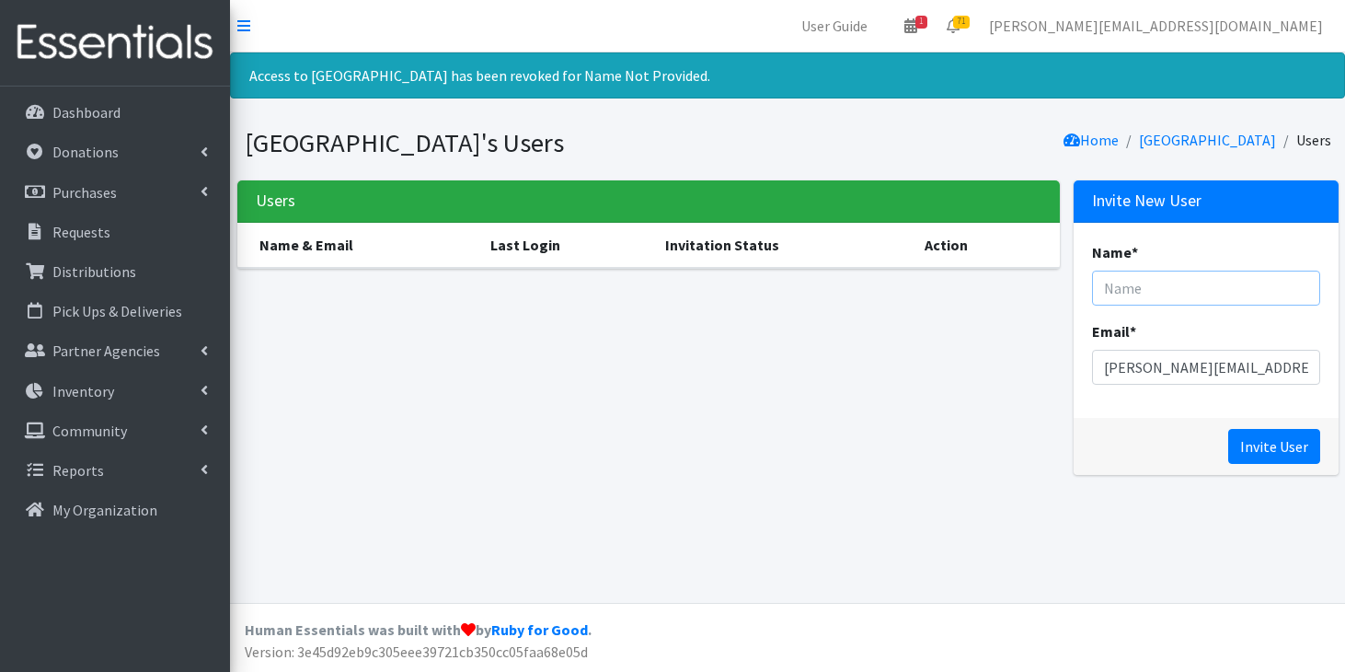
click at [1183, 287] on input "Name *" at bounding box center [1206, 287] width 228 height 35
type input "[PERSON_NAME]"
click at [1276, 454] on input "Invite User" at bounding box center [1274, 446] width 92 height 35
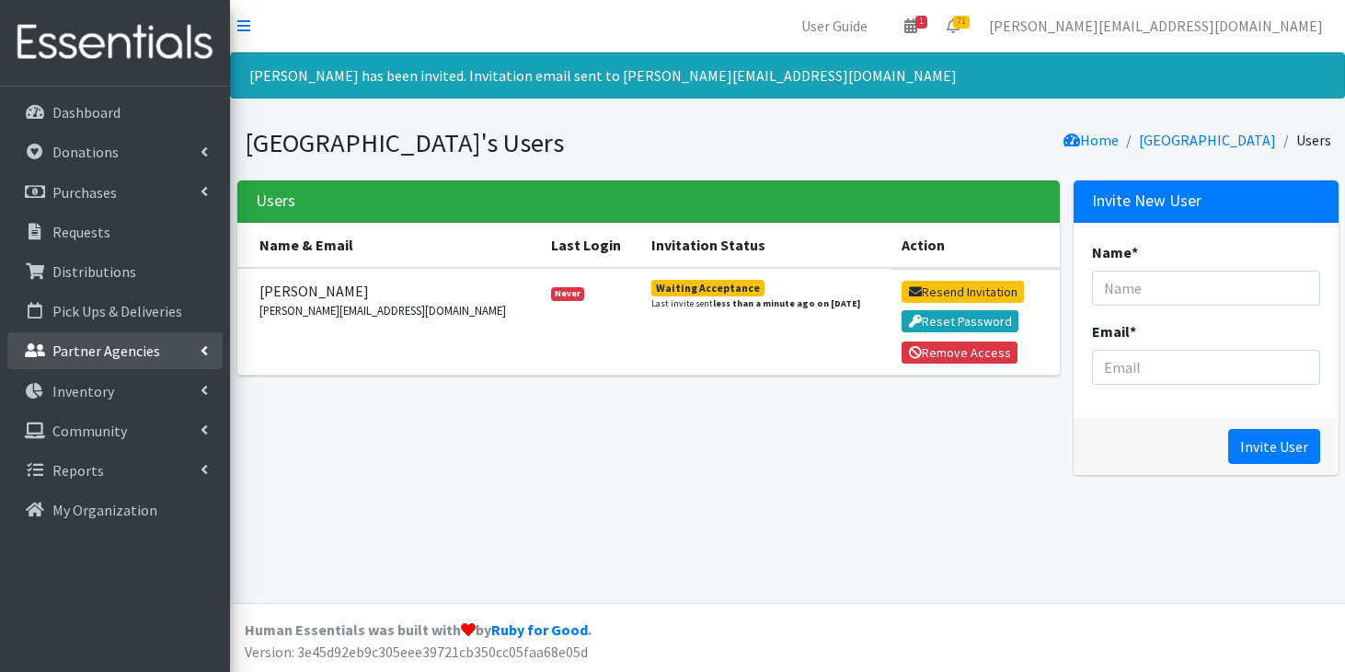
click at [88, 353] on p "Partner Agencies" at bounding box center [106, 350] width 108 height 18
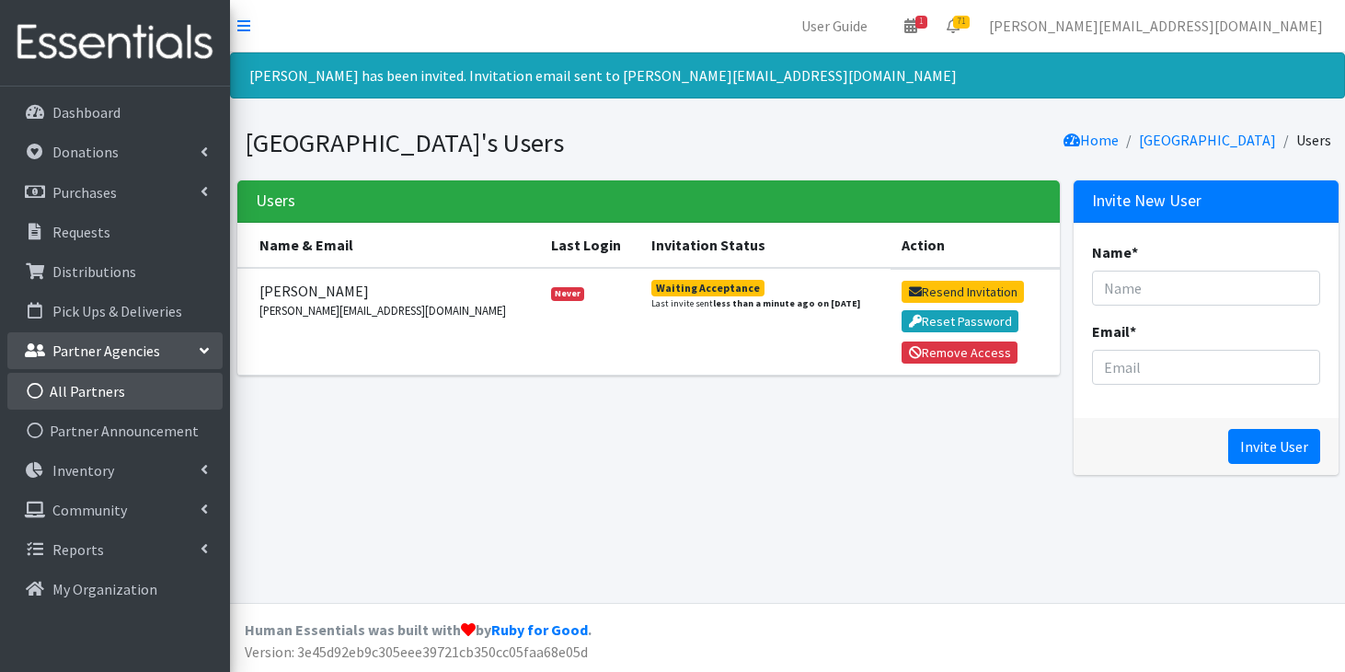
click at [80, 389] on link "All Partners" at bounding box center [114, 391] width 215 height 37
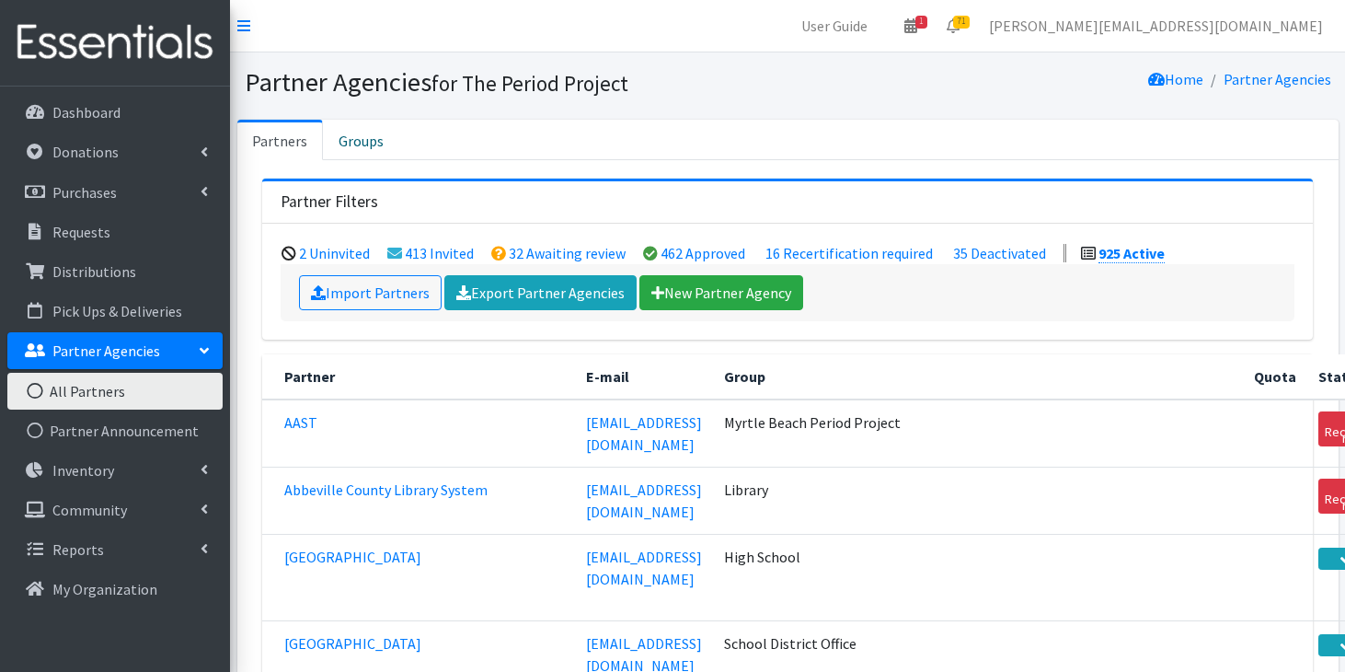
scroll to position [35008, 0]
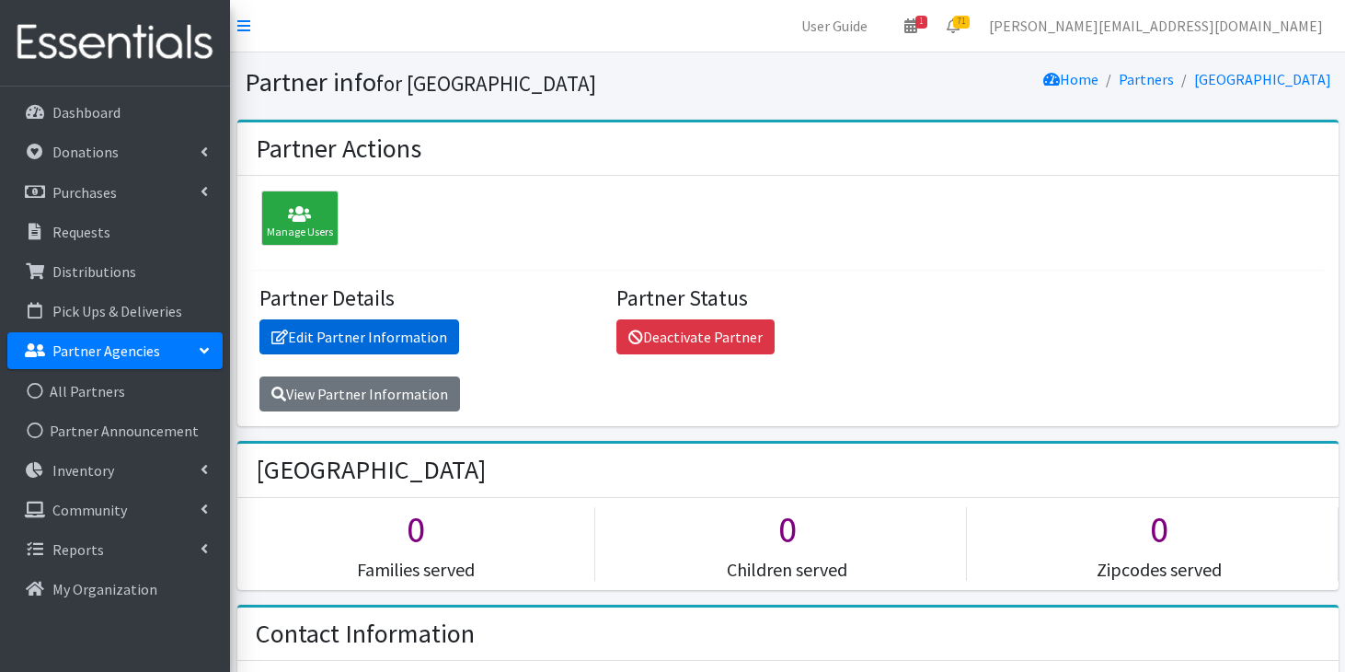
click at [374, 330] on link "Edit Partner Information" at bounding box center [359, 336] width 200 height 35
click at [398, 343] on link "Edit Partner Information" at bounding box center [359, 336] width 200 height 35
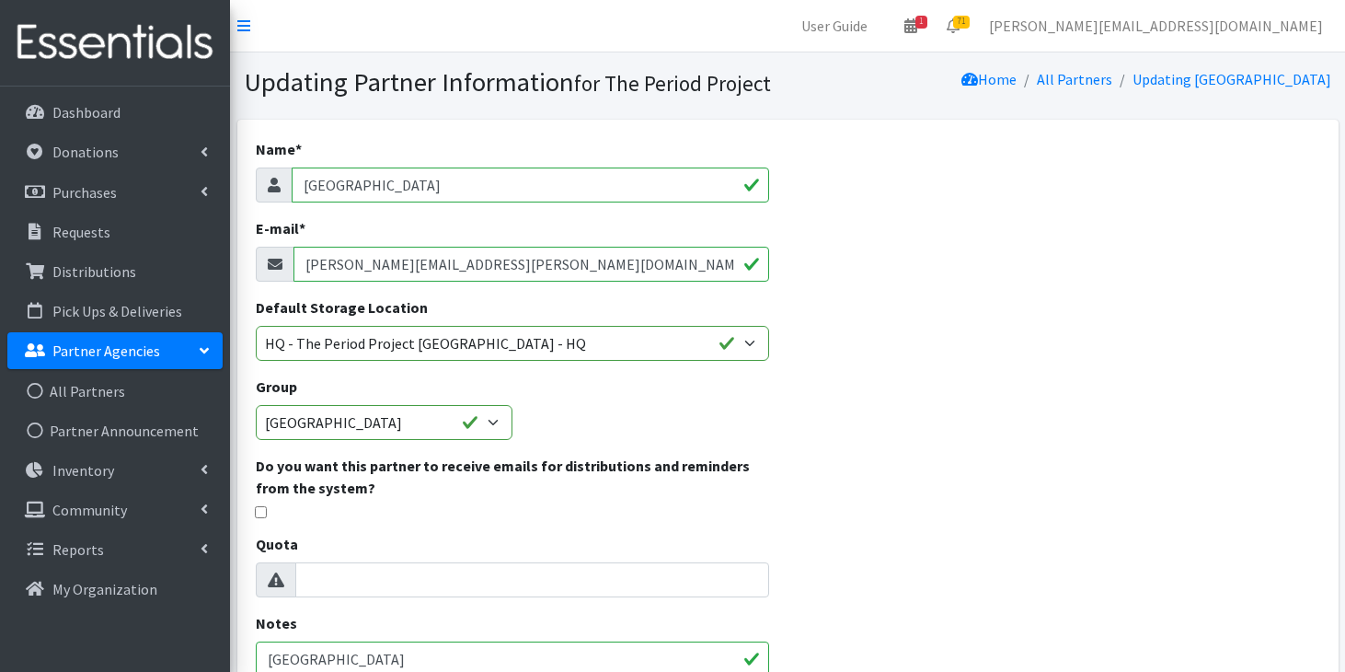
drag, startPoint x: 546, startPoint y: 267, endPoint x: 265, endPoint y: 261, distance: 280.7
click at [265, 262] on div "[PERSON_NAME][EMAIL_ADDRESS][PERSON_NAME][DOMAIN_NAME]" at bounding box center [513, 264] width 514 height 35
paste input "Lorem ips dol sita consecte ad elitsed DOEIUSM temporinci ut l Etdolo Magnaal e…"
type input "Thank you for your interest in getting XXXXXXX registered as a Period Project p…"
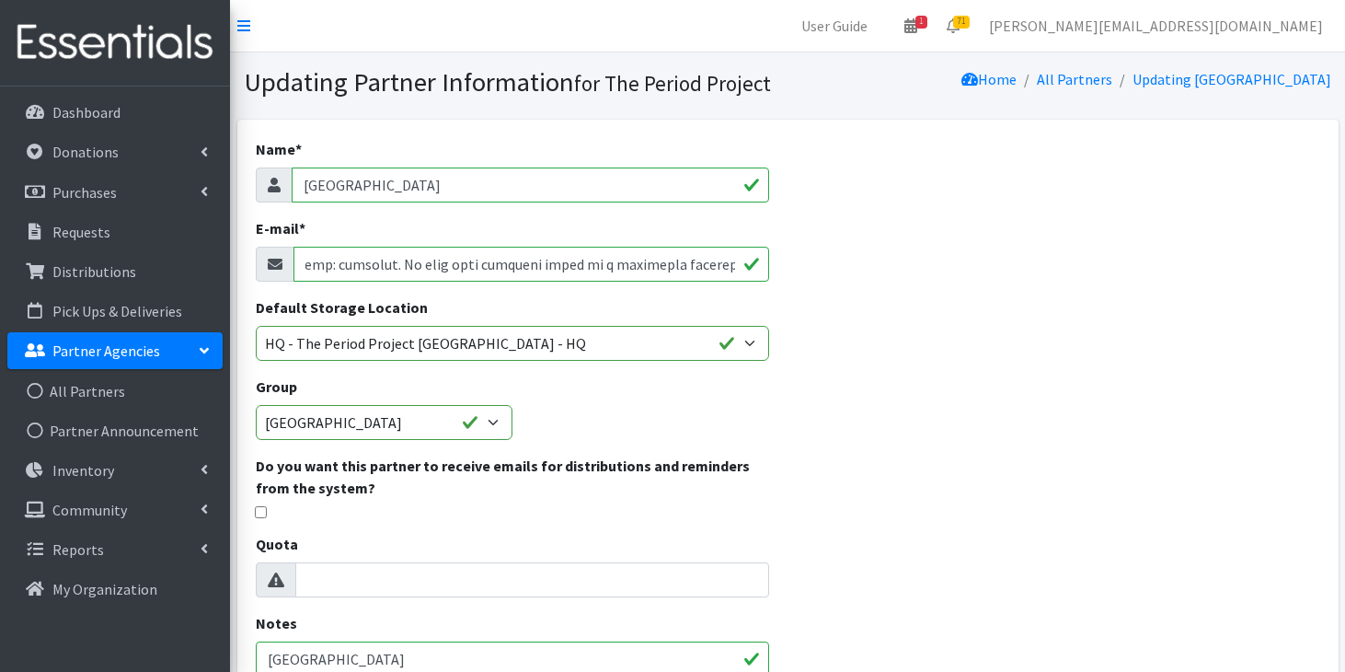
scroll to position [0, 0]
drag, startPoint x: 561, startPoint y: 270, endPoint x: 238, endPoint y: 241, distance: 324.2
click at [238, 241] on div "Name * Lakewood High School E-mail * roxanne.holloway@sumterschools.net Default…" at bounding box center [512, 529] width 551 height 819
paste input "Melissa.Beach@sumterschools.net"
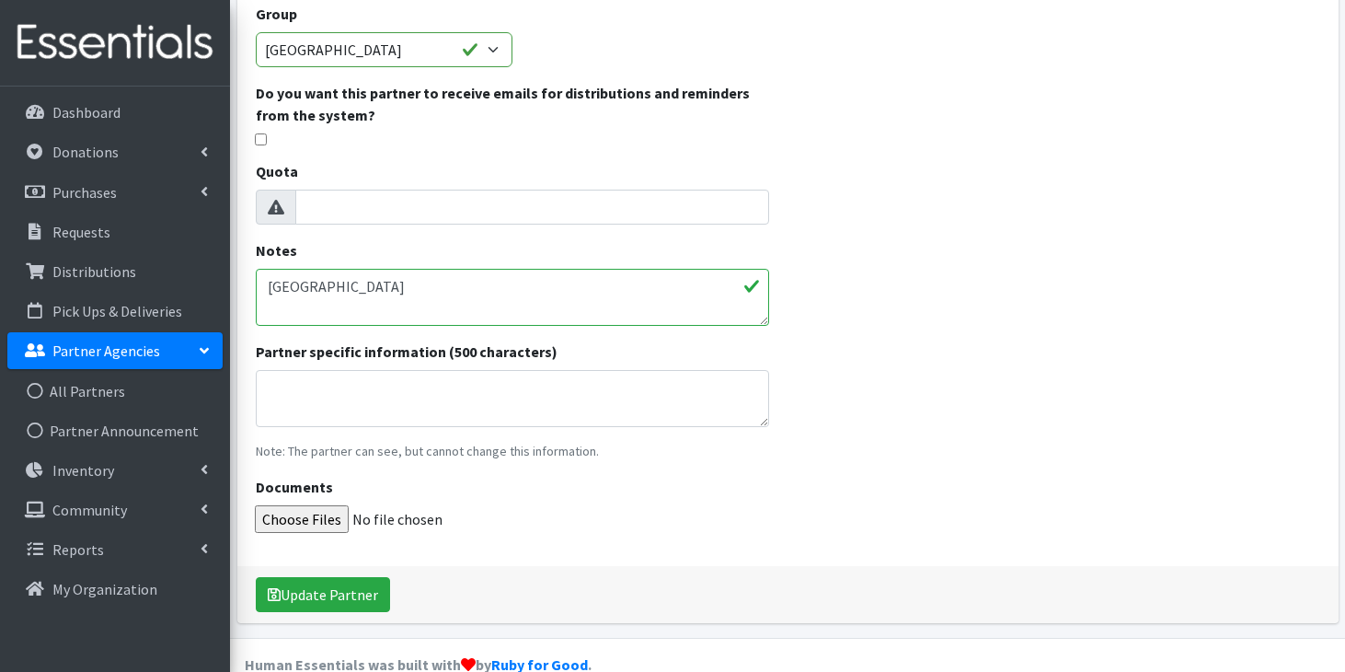
scroll to position [407, 0]
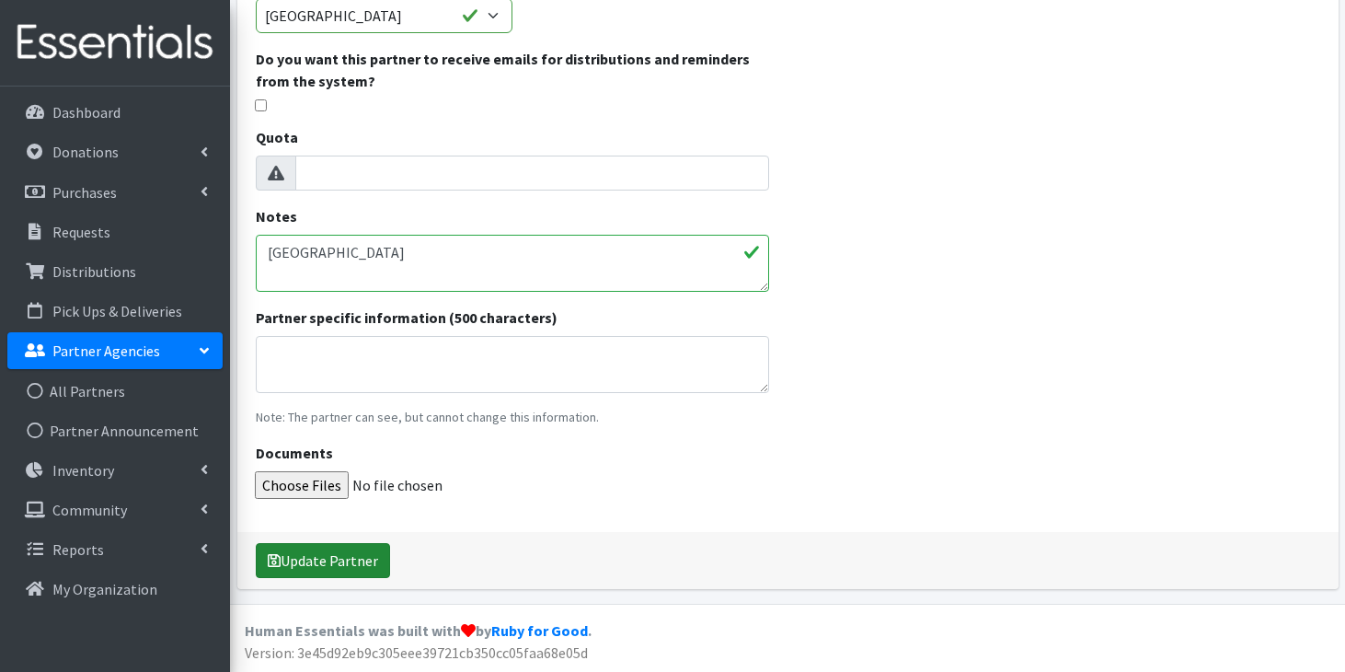
type input "Melissa.Beach@sumterschools.net"
click at [353, 559] on button "Update Partner" at bounding box center [323, 560] width 134 height 35
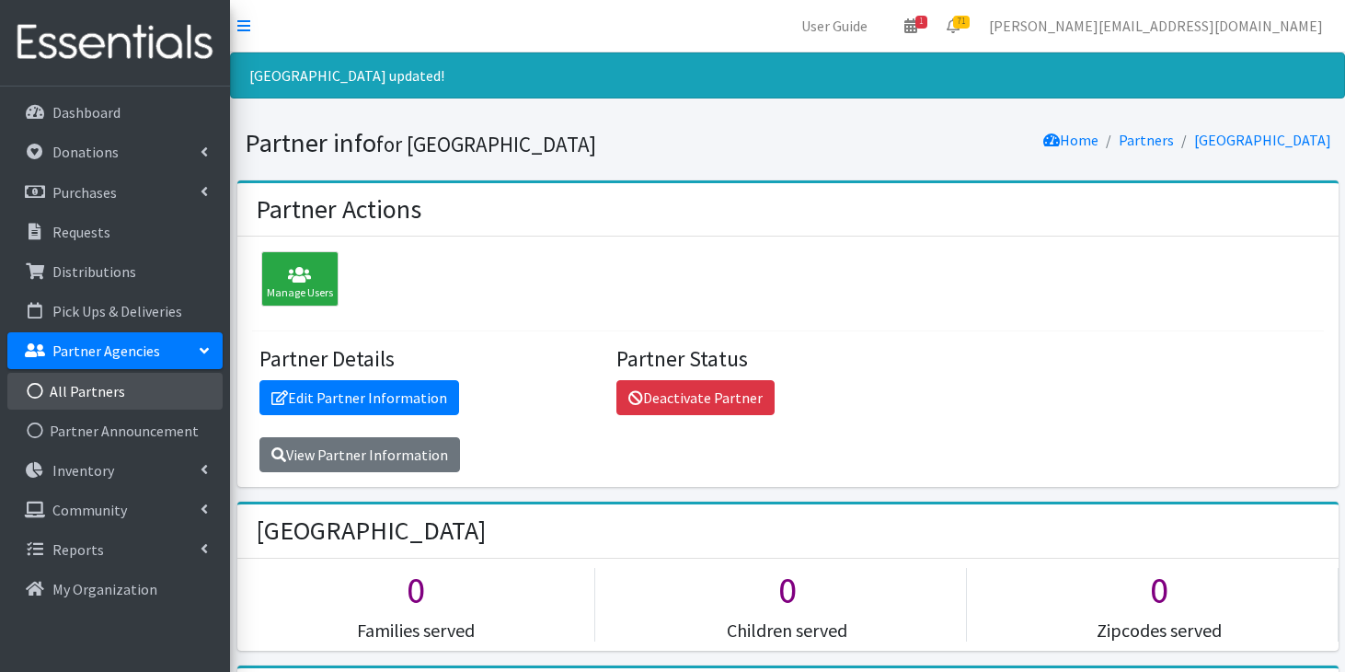
click at [96, 397] on link "All Partners" at bounding box center [114, 391] width 215 height 37
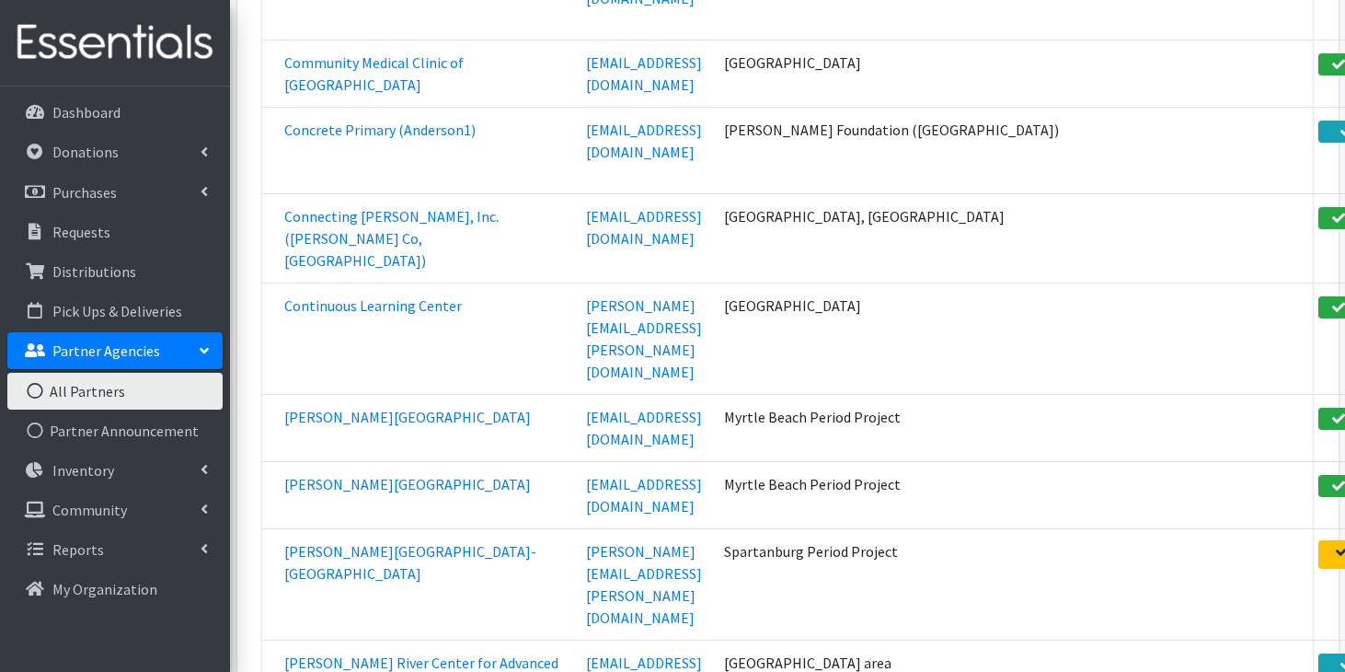
scroll to position [63074, 0]
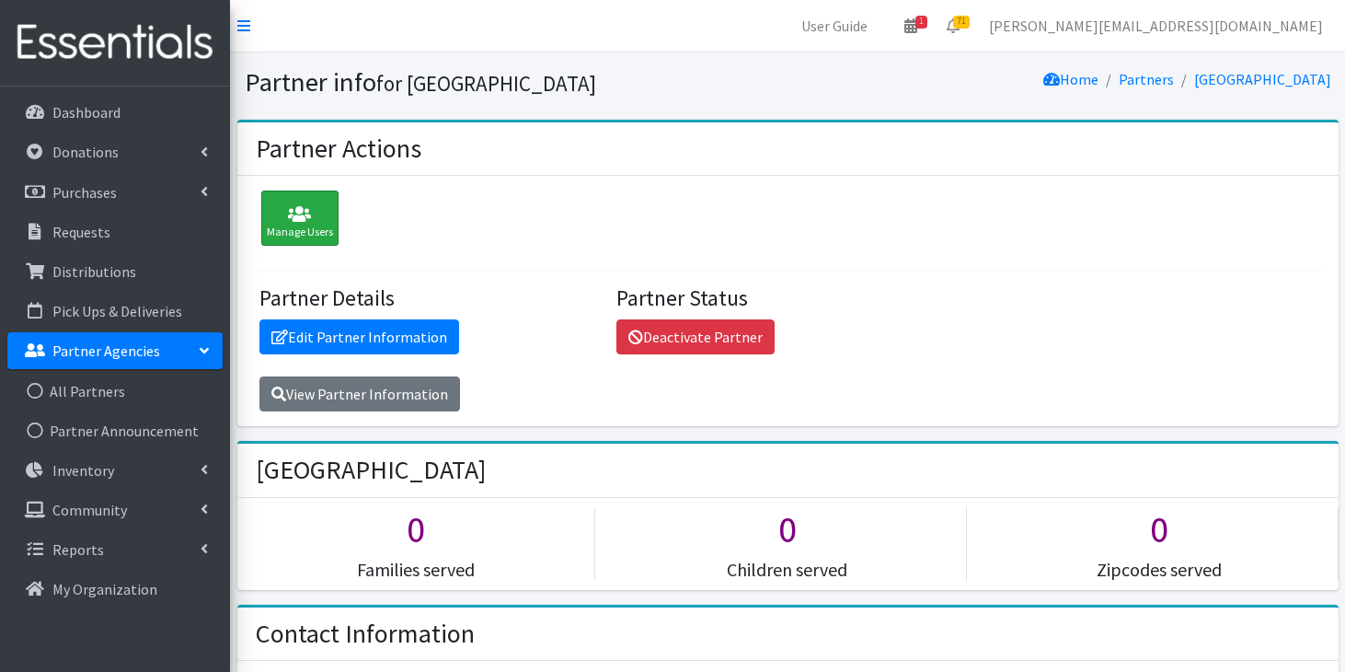
click at [305, 217] on icon at bounding box center [300, 214] width 66 height 18
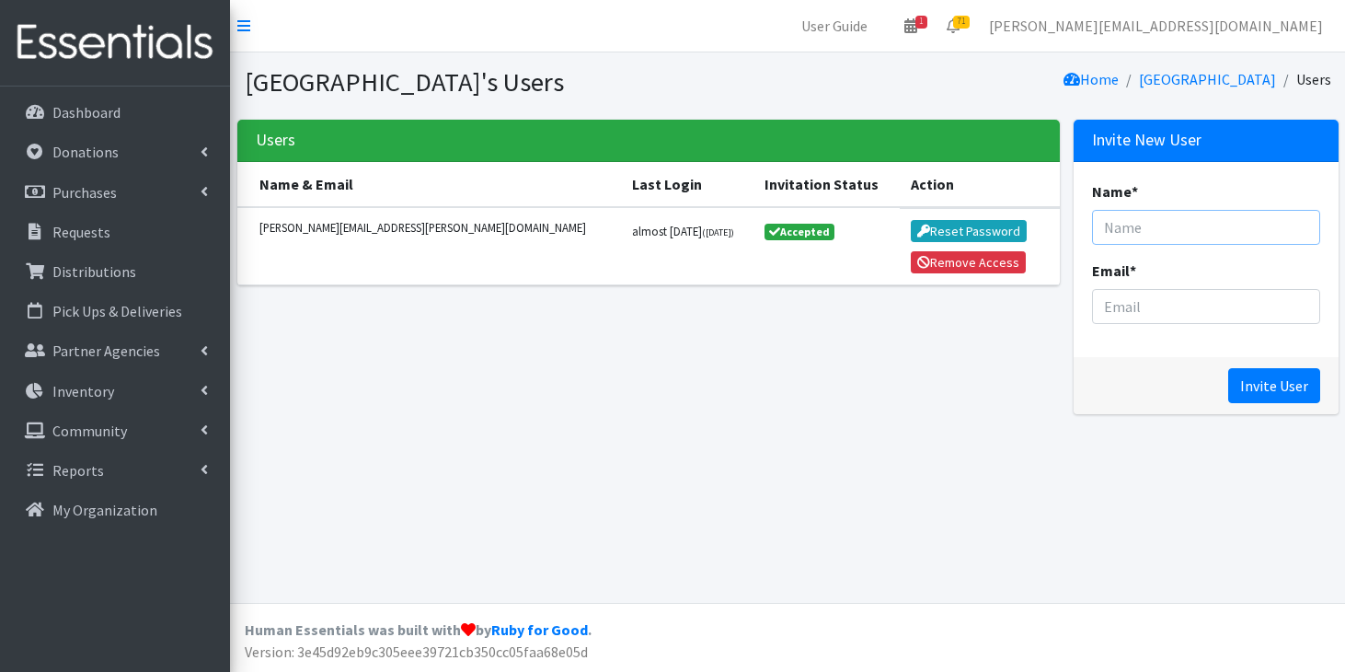
click at [1178, 230] on input "Name *" at bounding box center [1206, 227] width 228 height 35
type input "[PERSON_NAME]"
click at [1167, 304] on input "Email *" at bounding box center [1206, 306] width 228 height 35
paste input "[PERSON_NAME] <[PERSON_NAME][EMAIL_ADDRESS][PERSON_NAME][DOMAIN_NAME]>"
drag, startPoint x: 1180, startPoint y: 305, endPoint x: 1029, endPoint y: 285, distance: 153.0
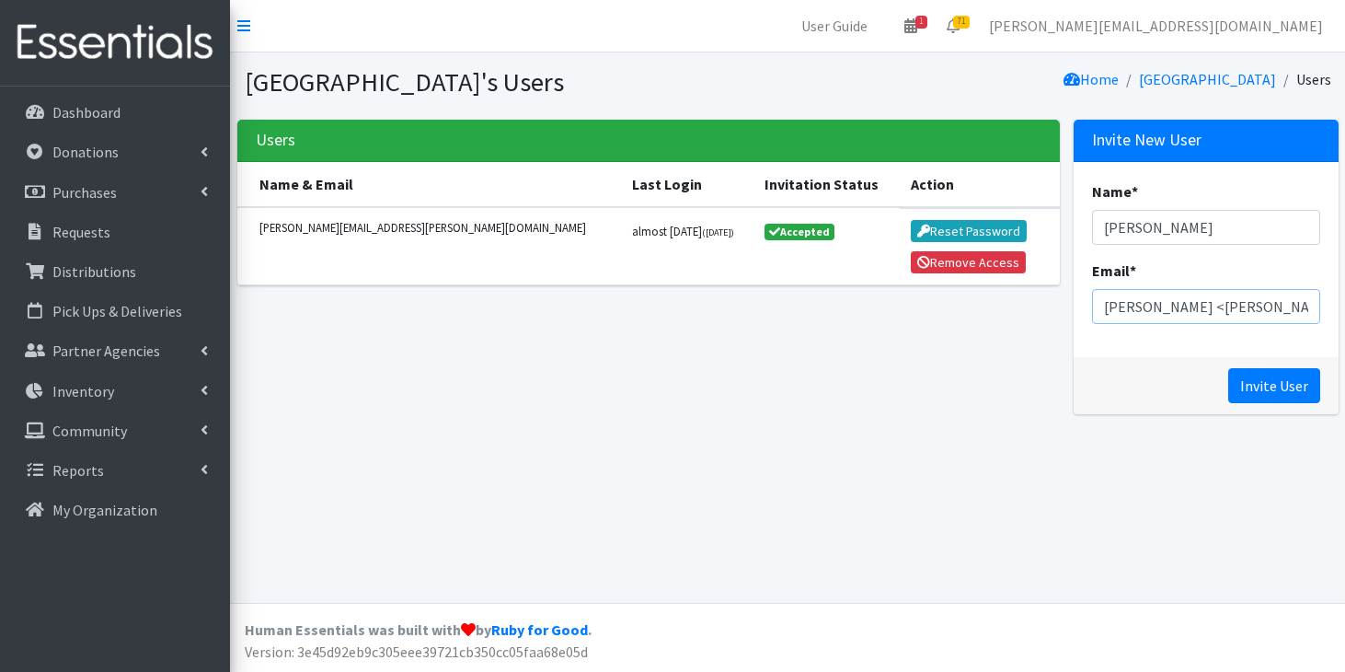
click at [1029, 285] on div "Users Name & Email Last Login Invitation Status Action [PERSON_NAME][EMAIL_ADDR…" at bounding box center [787, 274] width 1115 height 309
type input "[PERSON_NAME][EMAIL_ADDRESS][PERSON_NAME][DOMAIN_NAME]"
click at [1257, 370] on input "Invite User" at bounding box center [1274, 385] width 92 height 35
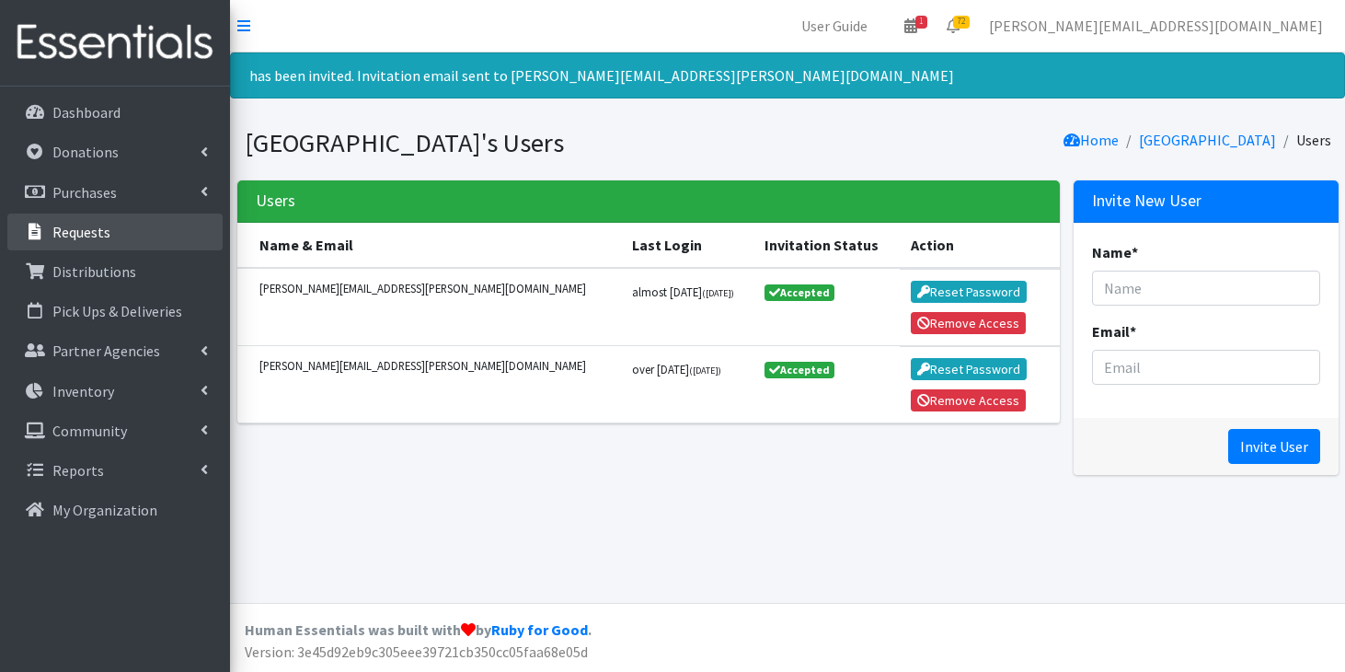
click at [121, 242] on link "Requests" at bounding box center [114, 231] width 215 height 37
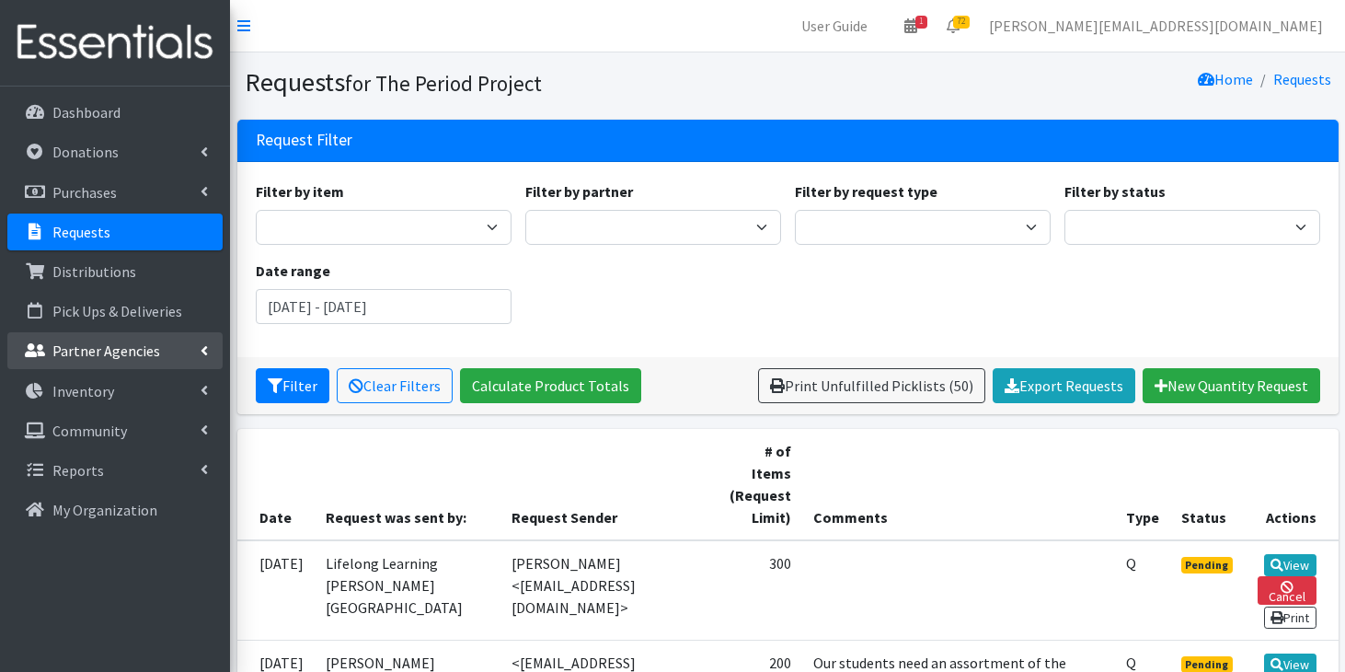
click at [109, 348] on p "Partner Agencies" at bounding box center [106, 350] width 108 height 18
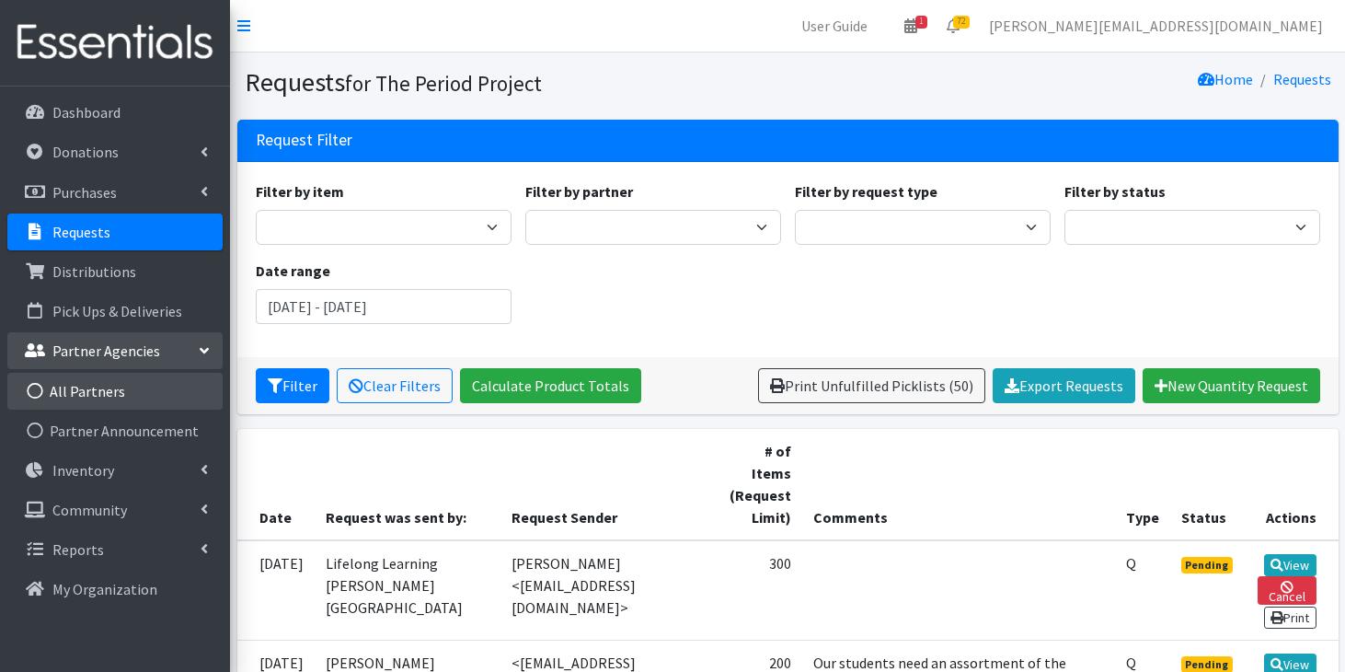
click at [103, 394] on link "All Partners" at bounding box center [114, 391] width 215 height 37
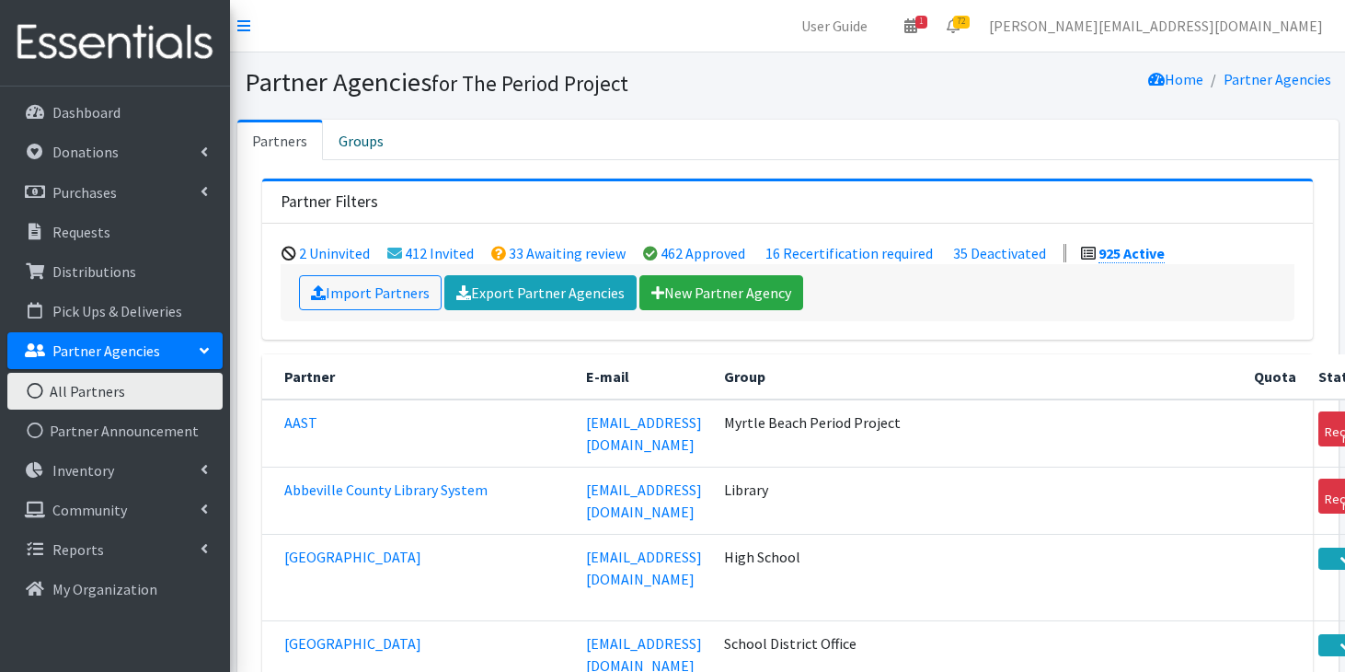
click at [556, 242] on ul "2 Uninvited 412 Invited 33 Awaiting review 462 Approved 16 Recertification requ…" at bounding box center [788, 253] width 1028 height 22
click at [558, 250] on link "33 Awaiting review" at bounding box center [567, 253] width 117 height 18
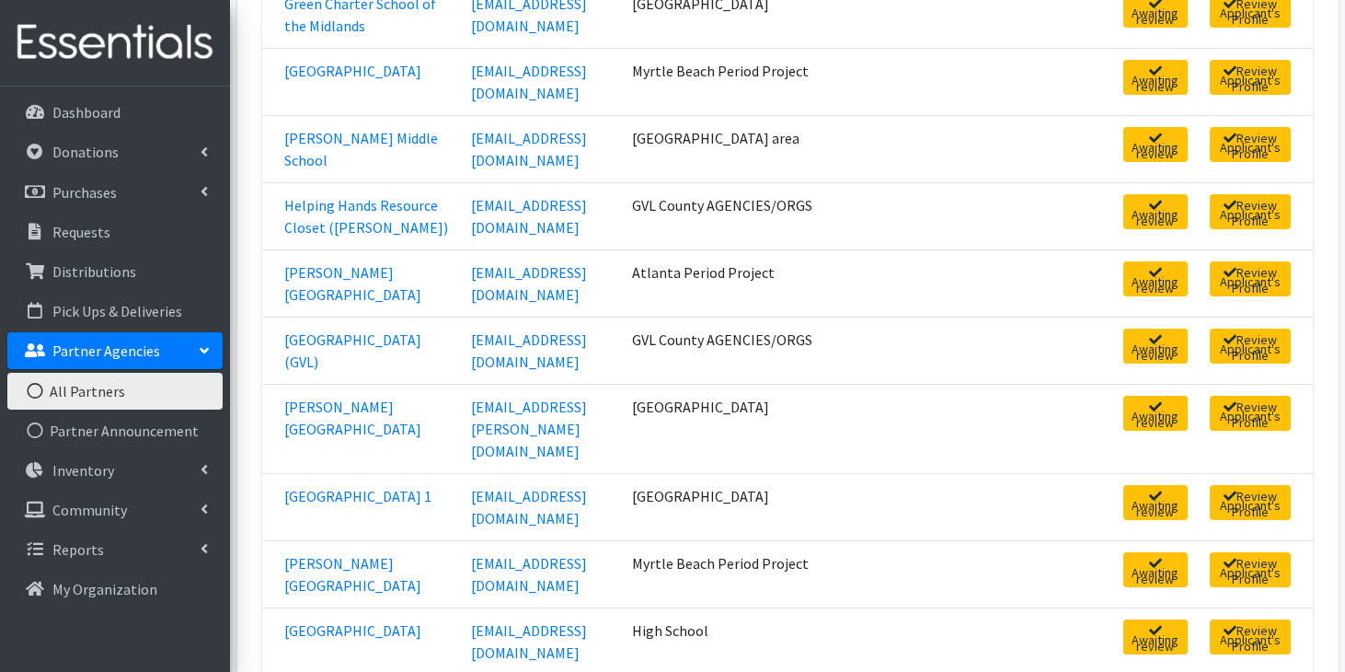
scroll to position [1268, 0]
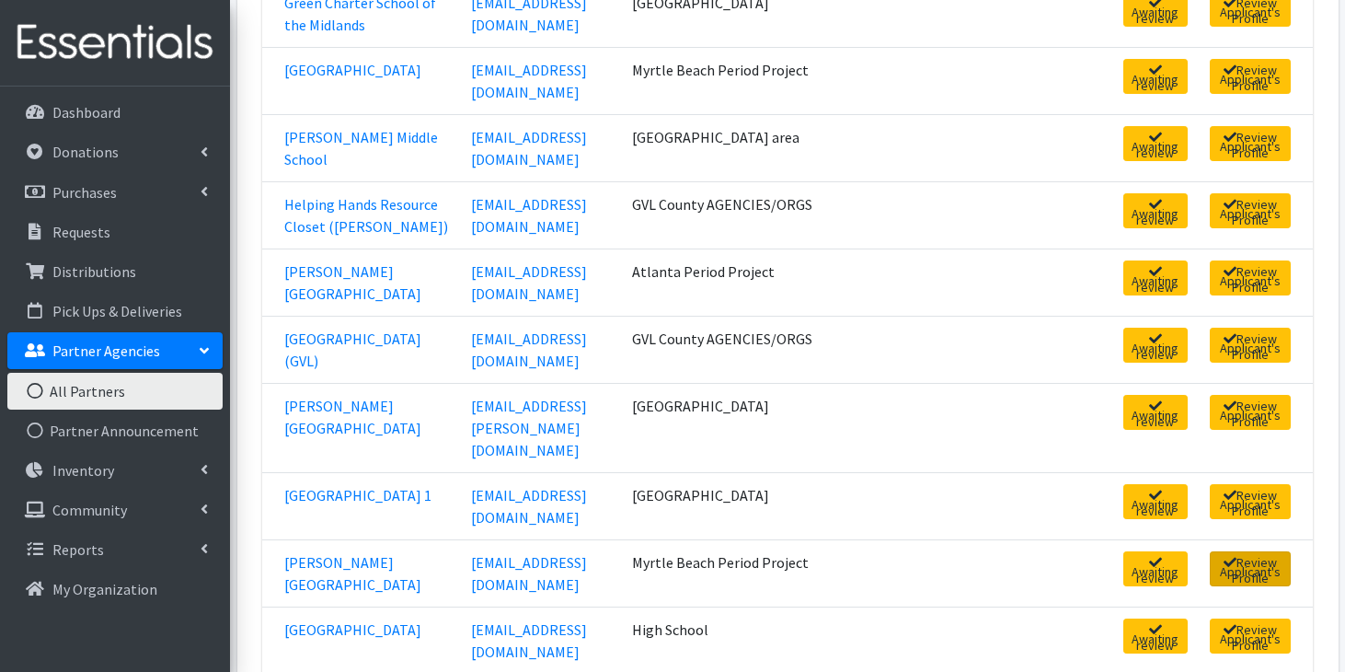
click at [1242, 551] on link "Review Applicant's Profile" at bounding box center [1250, 568] width 81 height 35
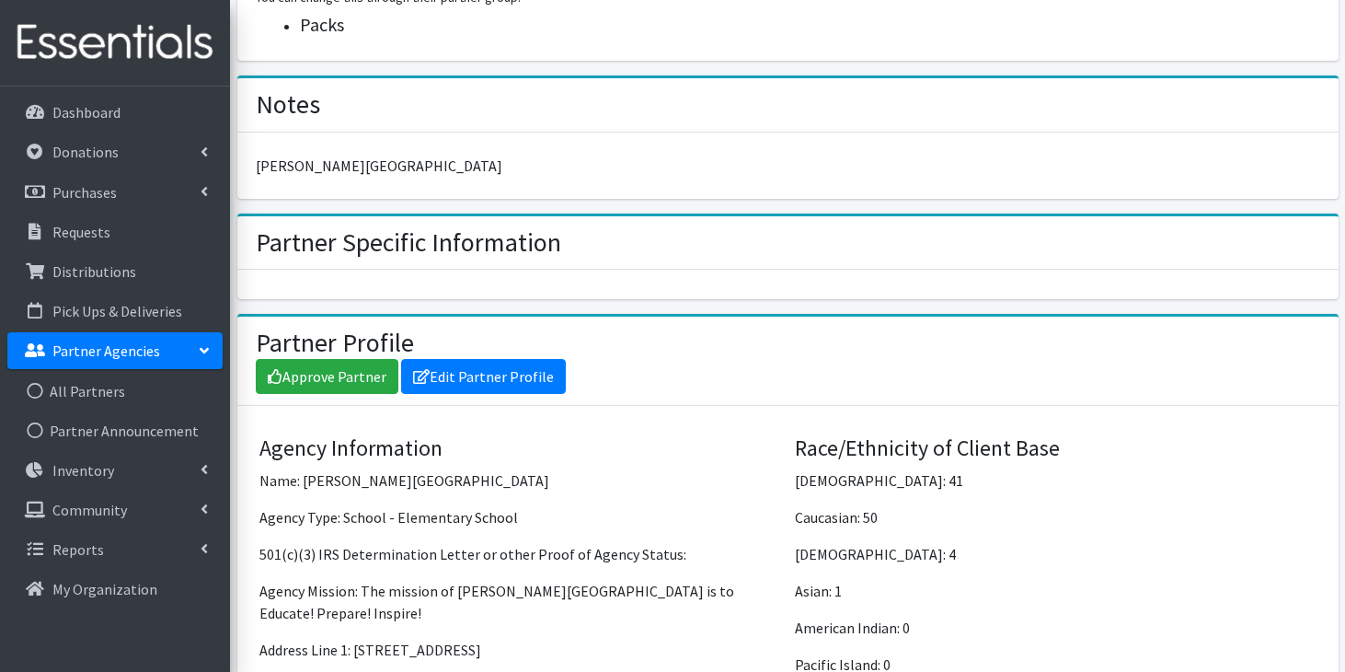
scroll to position [986, 0]
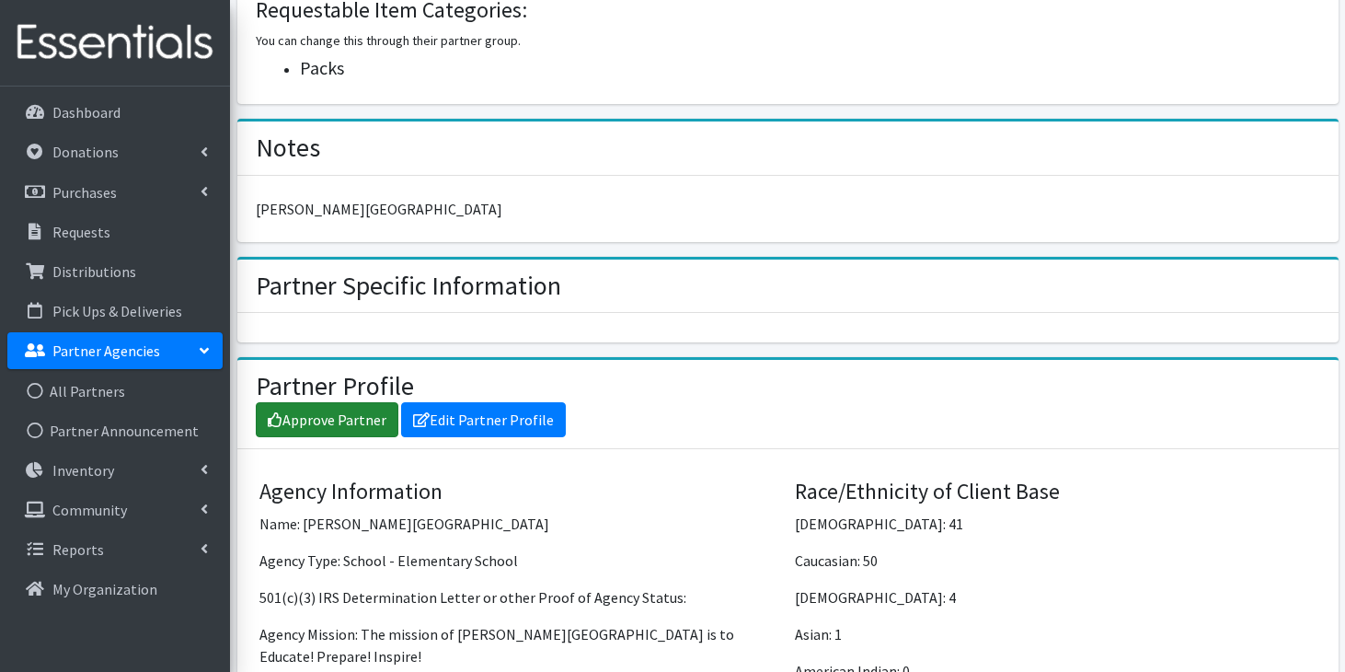
click at [315, 428] on link "Approve Partner" at bounding box center [327, 419] width 143 height 35
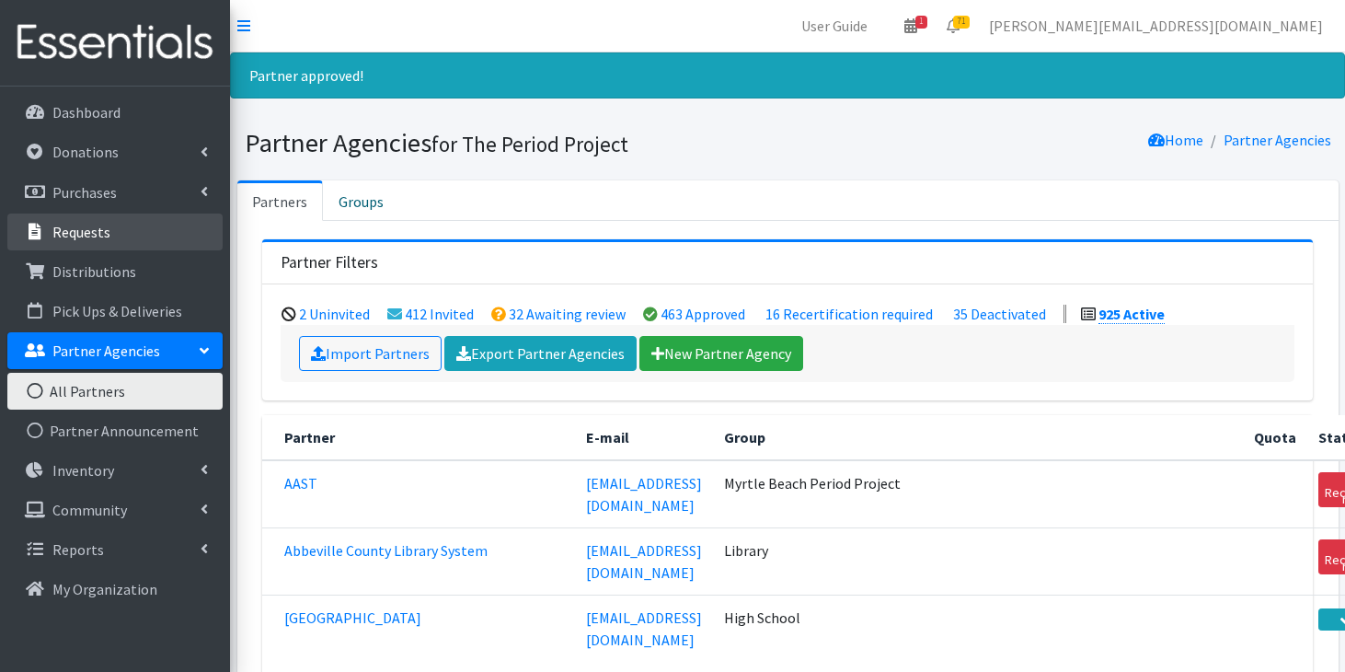
click at [105, 236] on p "Requests" at bounding box center [81, 232] width 58 height 18
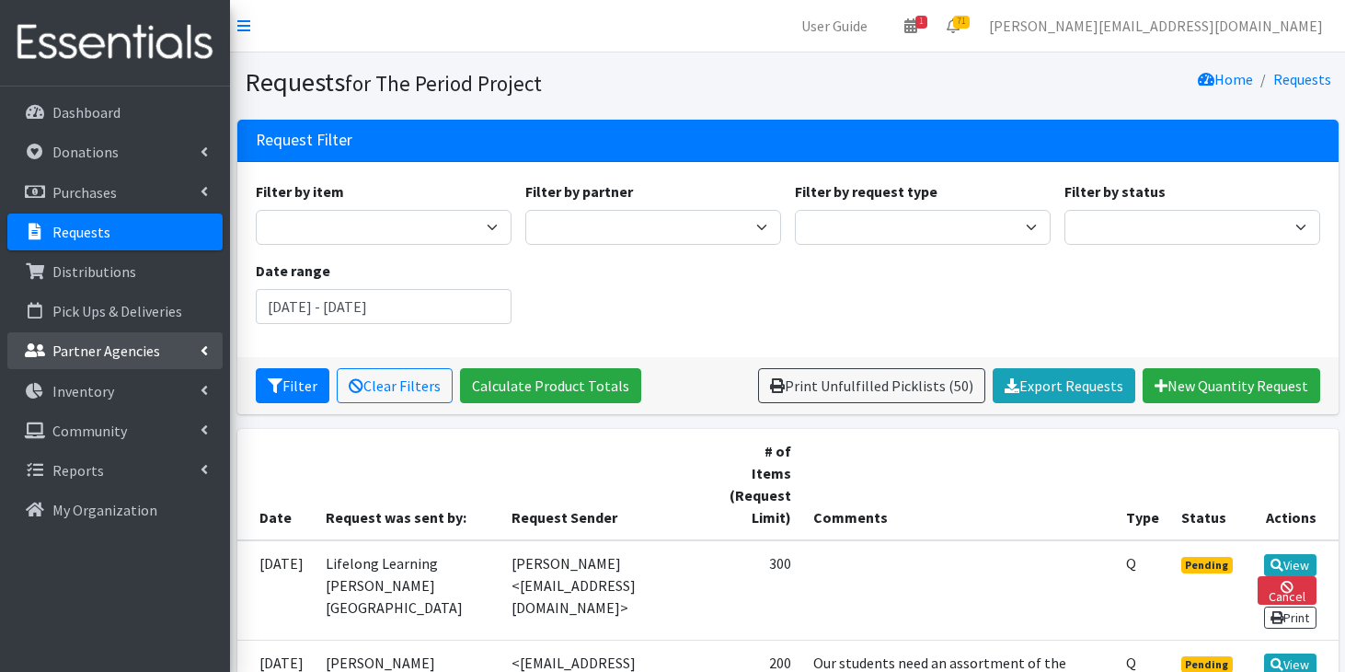
click at [158, 362] on link "Partner Agencies" at bounding box center [114, 350] width 215 height 37
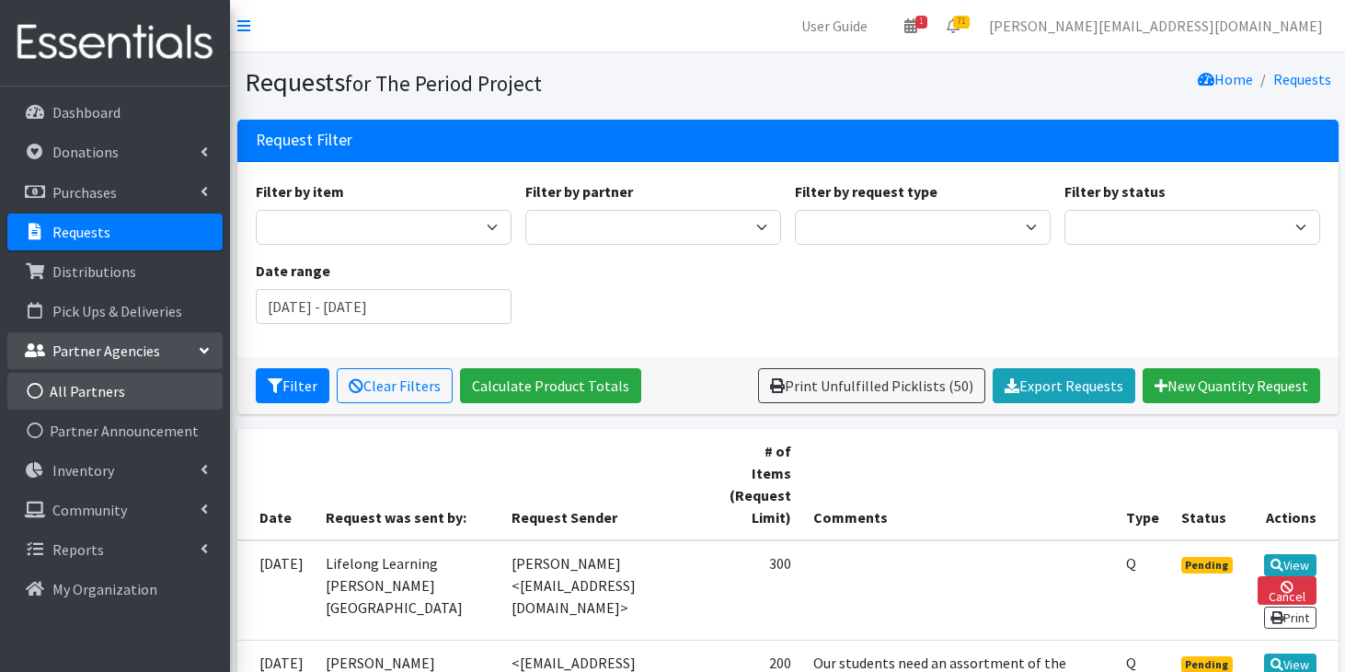
click at [154, 393] on link "All Partners" at bounding box center [114, 391] width 215 height 37
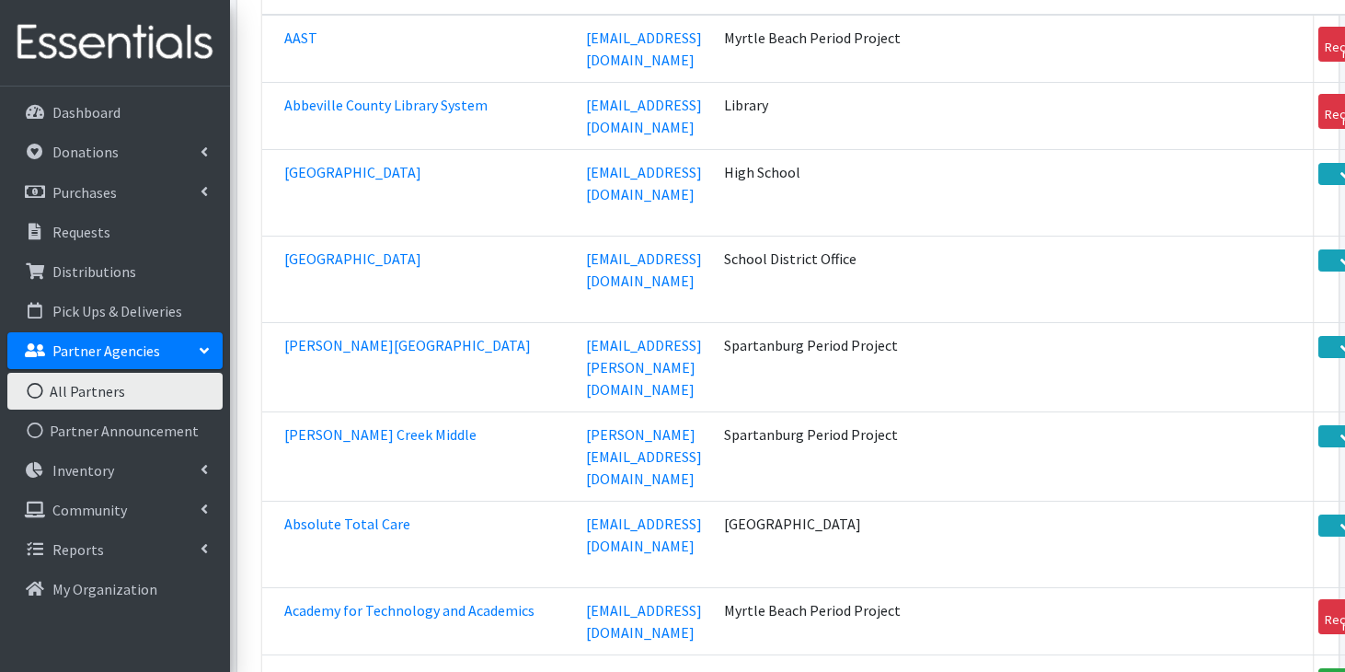
scroll to position [60837, 0]
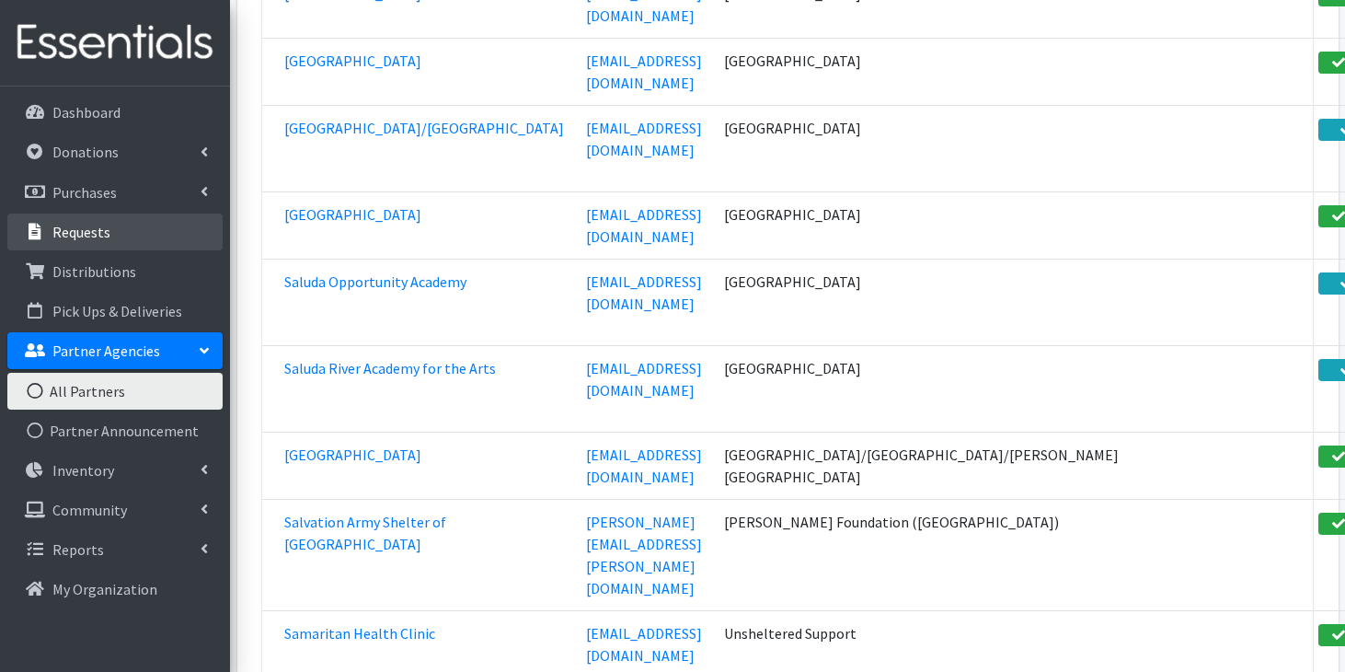
click at [60, 224] on p "Requests" at bounding box center [81, 232] width 58 height 18
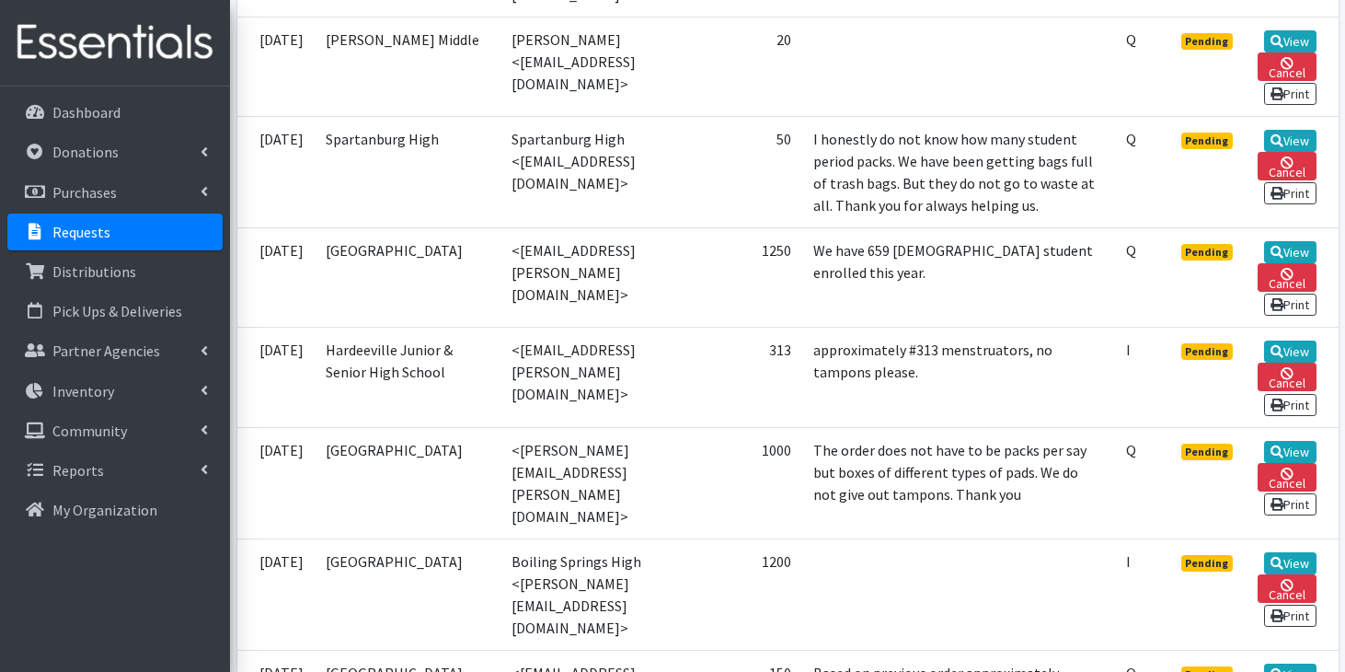
scroll to position [1261, 0]
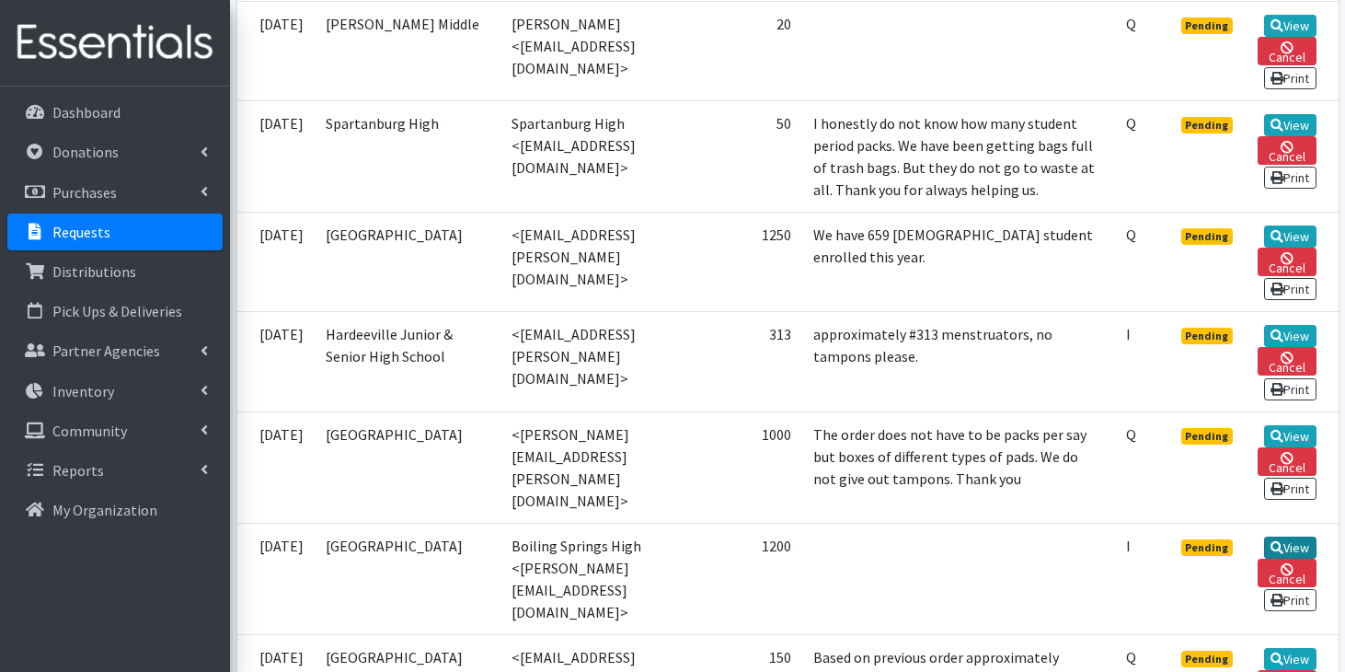
click at [1266, 536] on link "View" at bounding box center [1290, 547] width 52 height 22
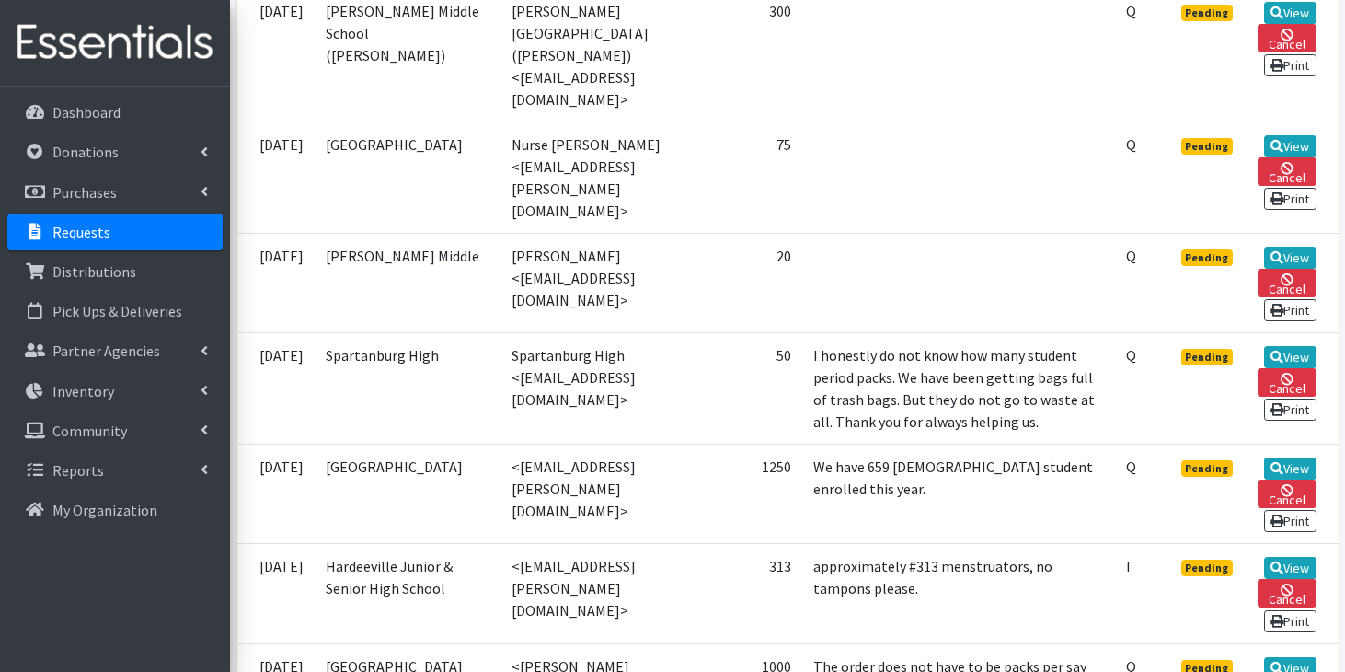
scroll to position [1029, 0]
click at [1303, 247] on link "View" at bounding box center [1290, 258] width 52 height 22
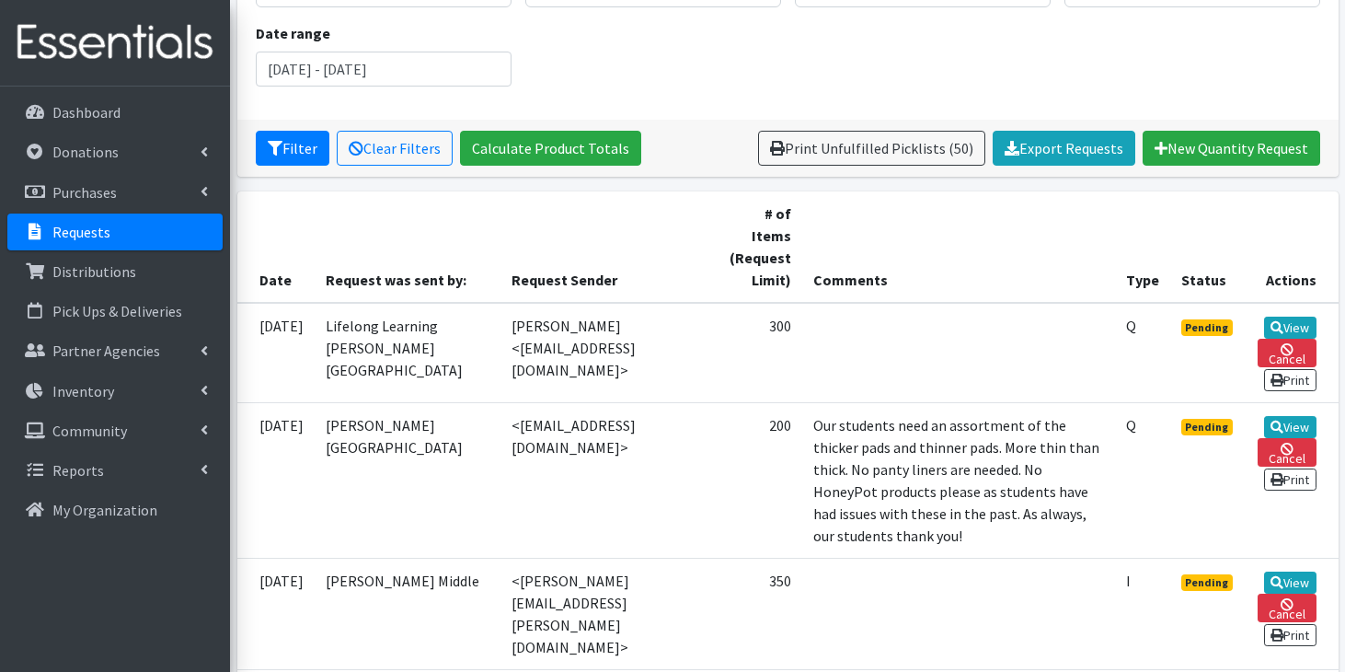
scroll to position [0, 0]
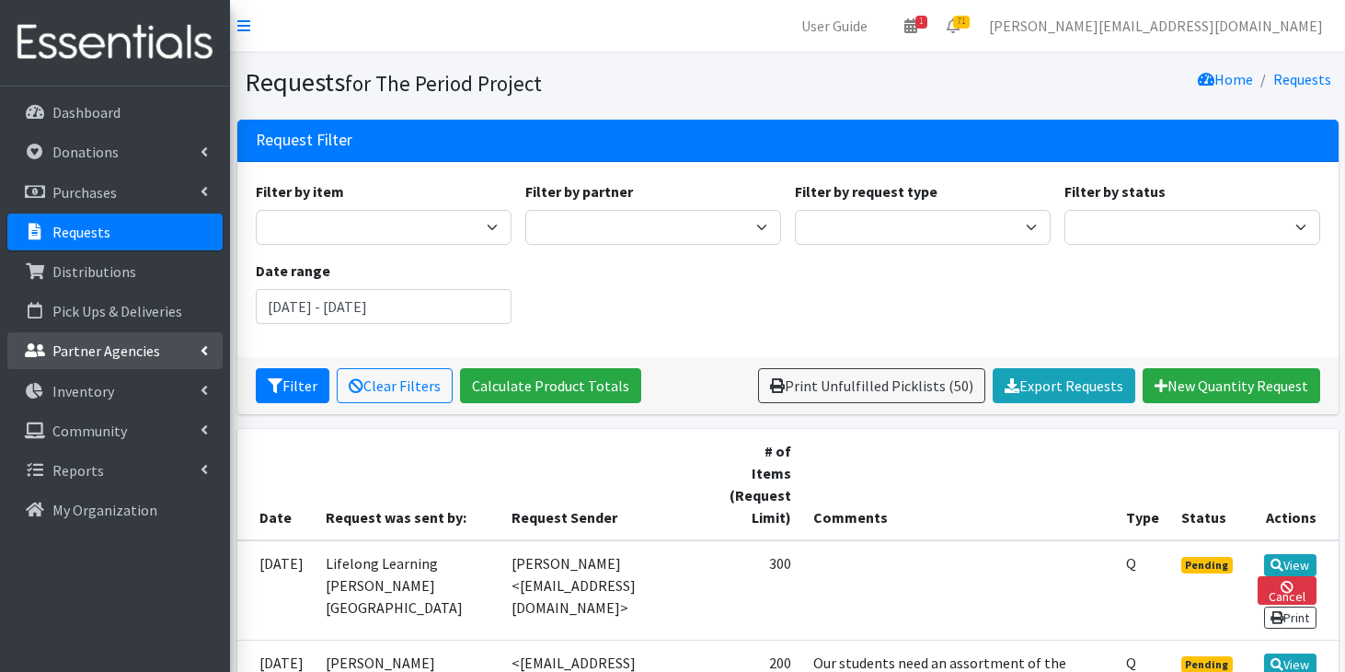
click at [125, 361] on link "Partner Agencies" at bounding box center [114, 350] width 215 height 37
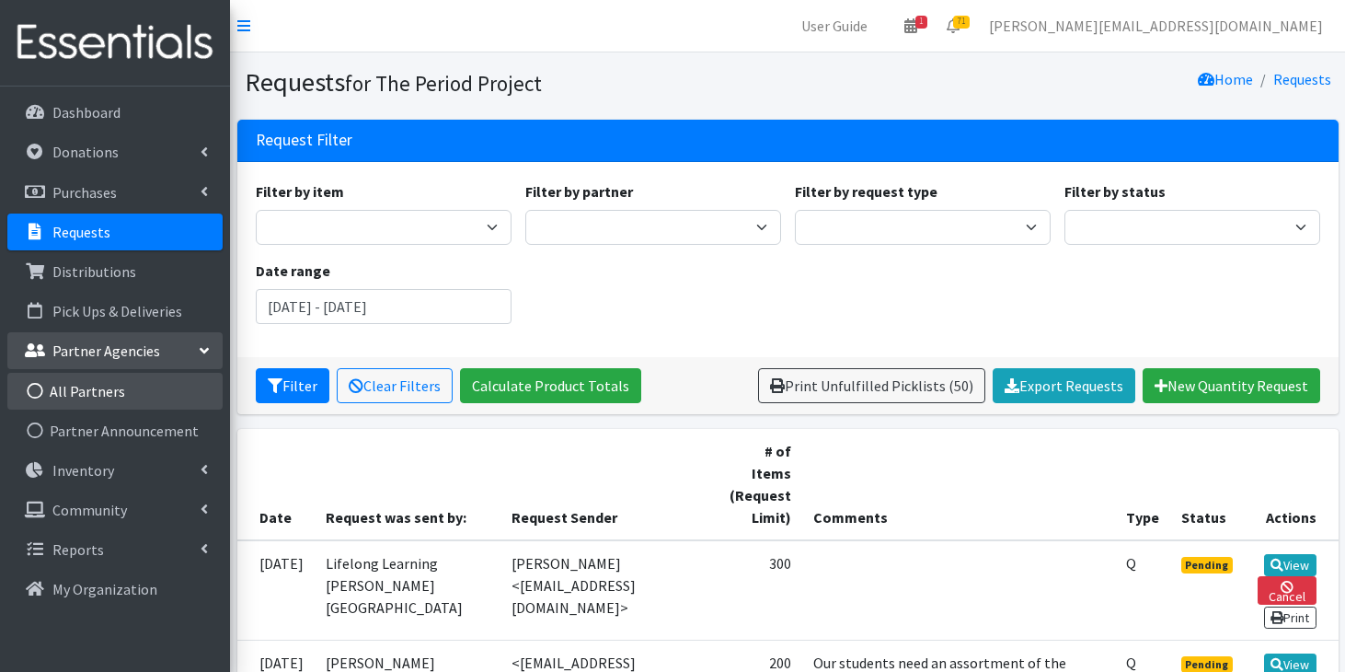
click at [116, 386] on link "All Partners" at bounding box center [114, 391] width 215 height 37
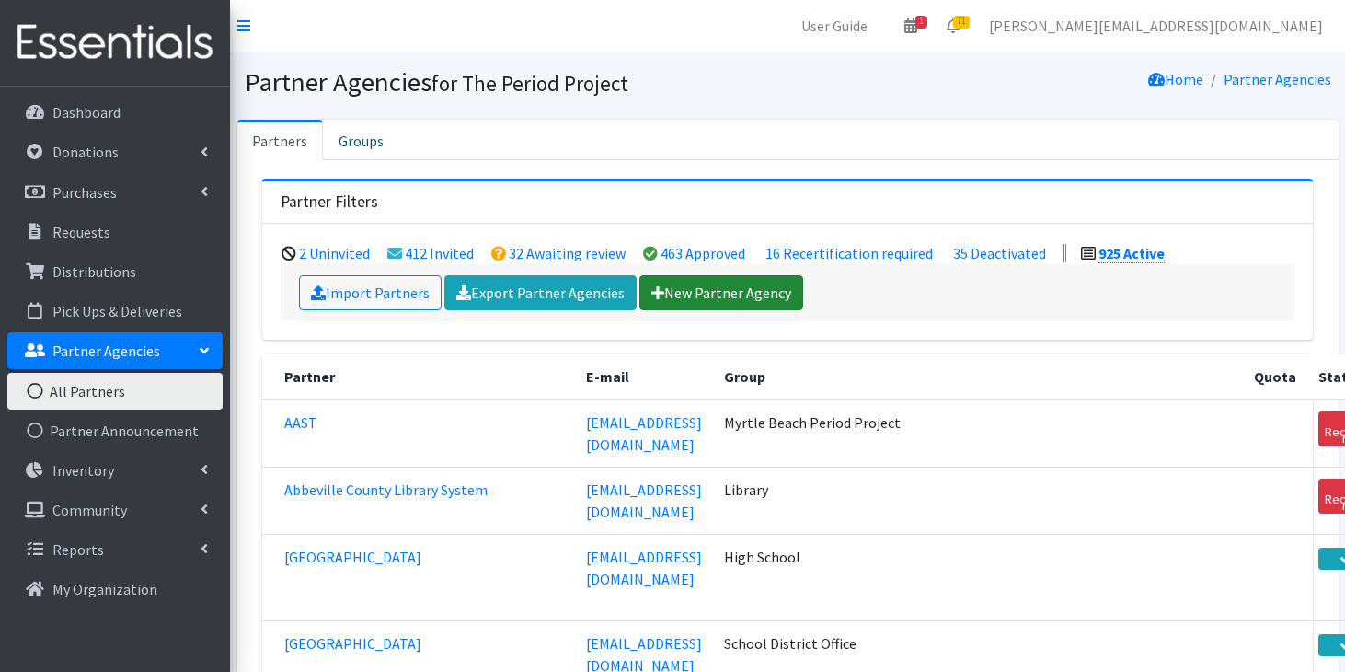
click at [707, 290] on link "New Partner Agency" at bounding box center [721, 292] width 164 height 35
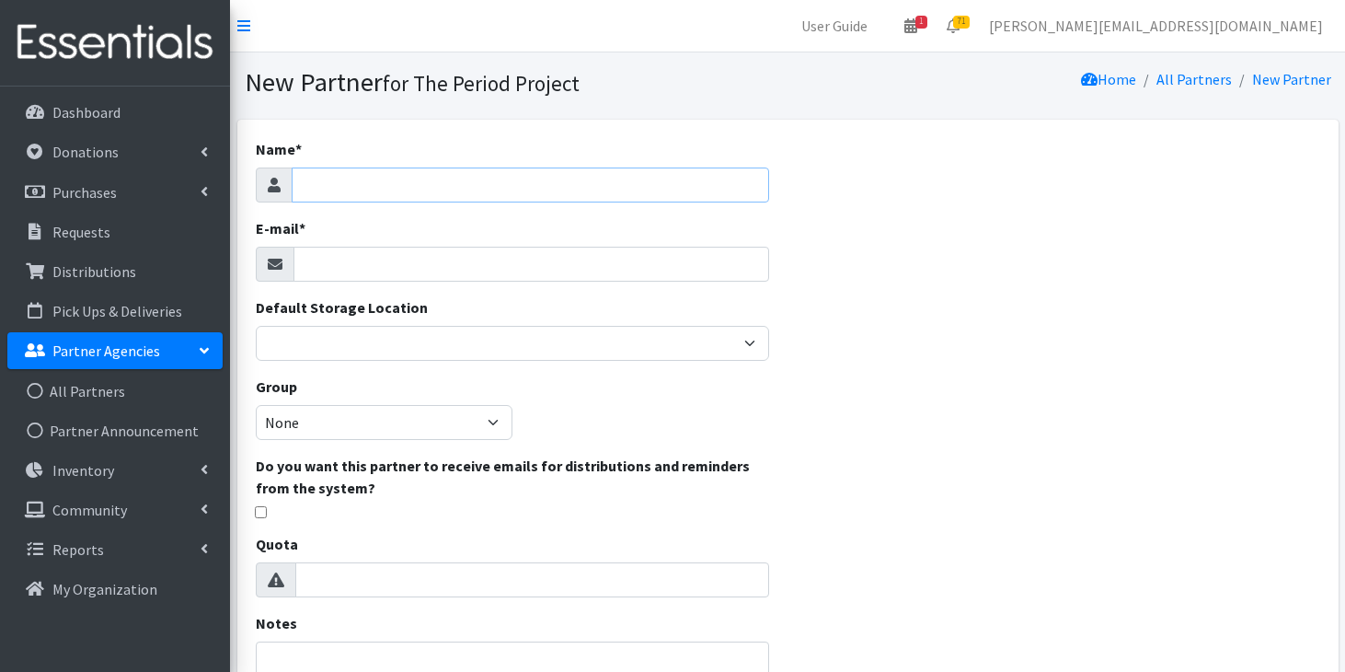
click at [656, 185] on input "Name *" at bounding box center [531, 184] width 478 height 35
type input "[PERSON_NAME][GEOGRAPHIC_DATA] (CHS)"
click at [577, 265] on input "E-mail *" at bounding box center [531, 264] width 477 height 35
paste input "[EMAIL_ADDRESS][DOMAIN_NAME] <[EMAIL_ADDRESS][DOMAIN_NAME]>"
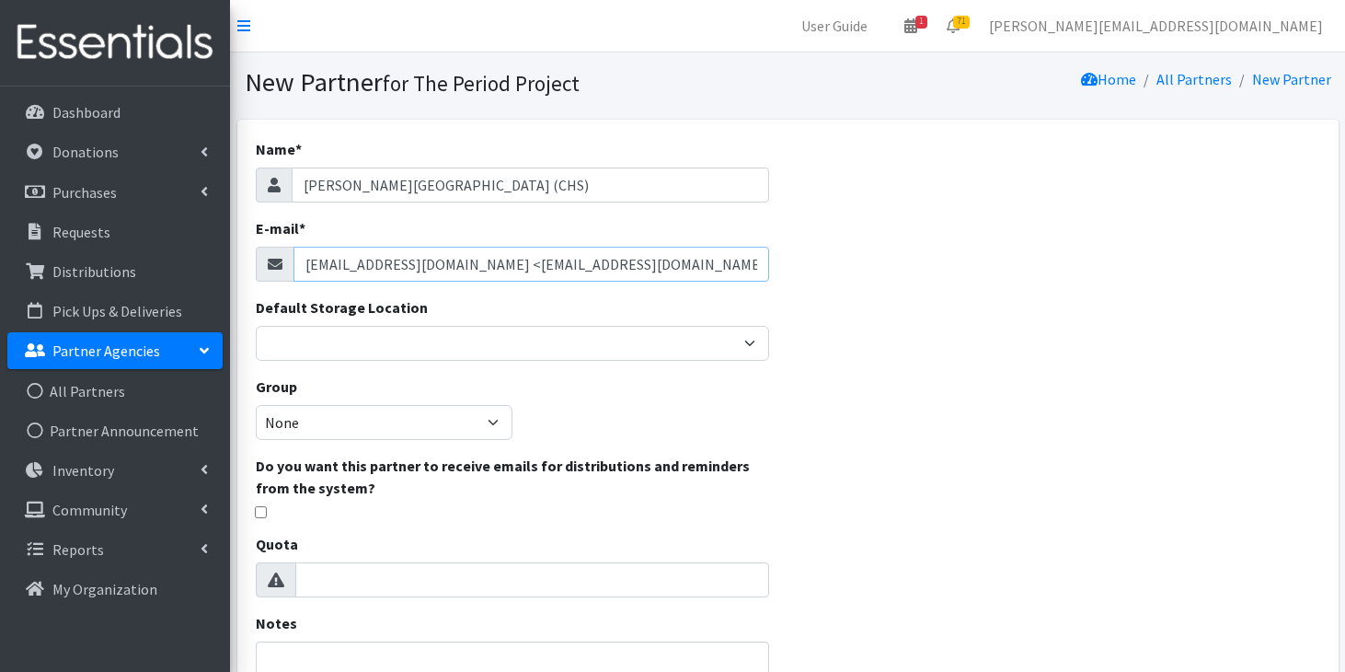
drag, startPoint x: 494, startPoint y: 266, endPoint x: 296, endPoint y: 254, distance: 198.2
click at [296, 254] on input "[EMAIL_ADDRESS][DOMAIN_NAME] <[EMAIL_ADDRESS][DOMAIN_NAME]>" at bounding box center [531, 264] width 477 height 35
click at [581, 267] on input "[EMAIL_ADDRESS][DOMAIN_NAME]>" at bounding box center [531, 264] width 477 height 35
type input "[EMAIL_ADDRESS][DOMAIN_NAME]"
click at [470, 323] on div "Default Storage Location [GEOGRAPHIC_DATA] HPP [GEOGRAPHIC_DATA], [GEOGRAPHIC_D…" at bounding box center [513, 328] width 514 height 64
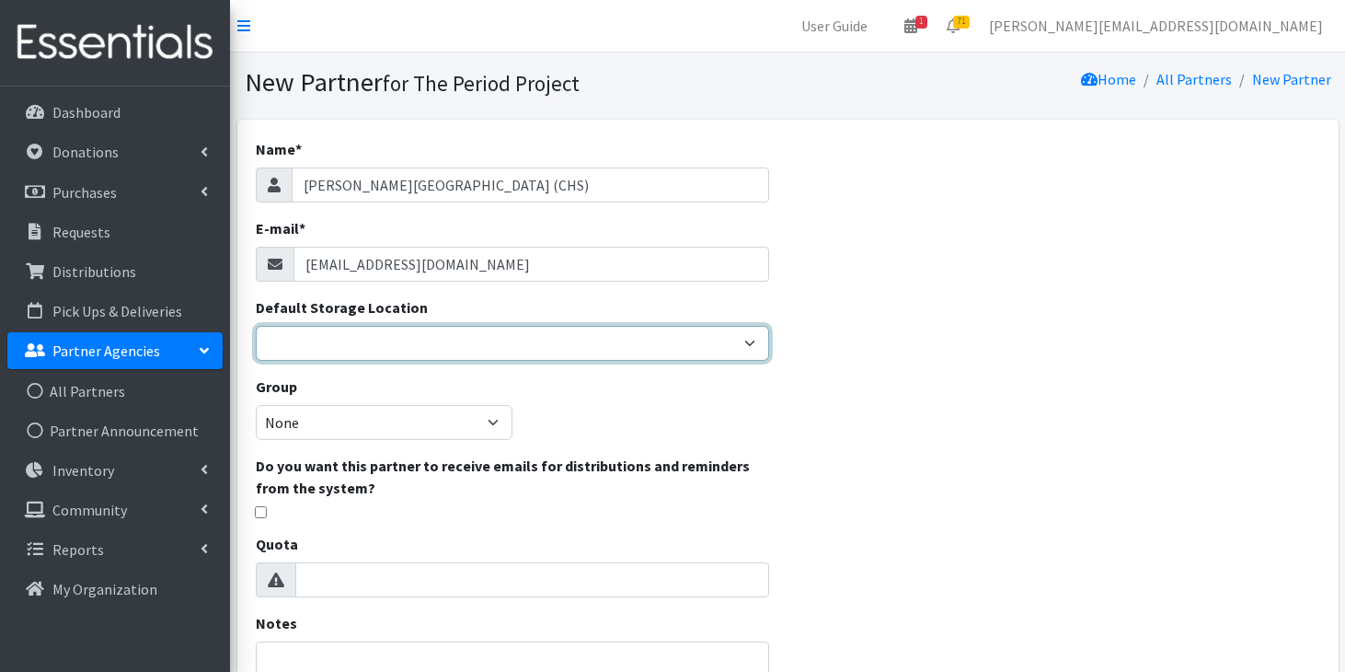
click at [464, 353] on select "[PERSON_NAME] HPP [GEOGRAPHIC_DATA], [GEOGRAPHIC_DATA] [GEOGRAPHIC_DATA] [GEOGR…" at bounding box center [513, 343] width 514 height 35
select select "418"
click at [256, 326] on select "[PERSON_NAME] HPP [GEOGRAPHIC_DATA], [GEOGRAPHIC_DATA] [GEOGRAPHIC_DATA] [GEOGR…" at bounding box center [513, 343] width 514 height 35
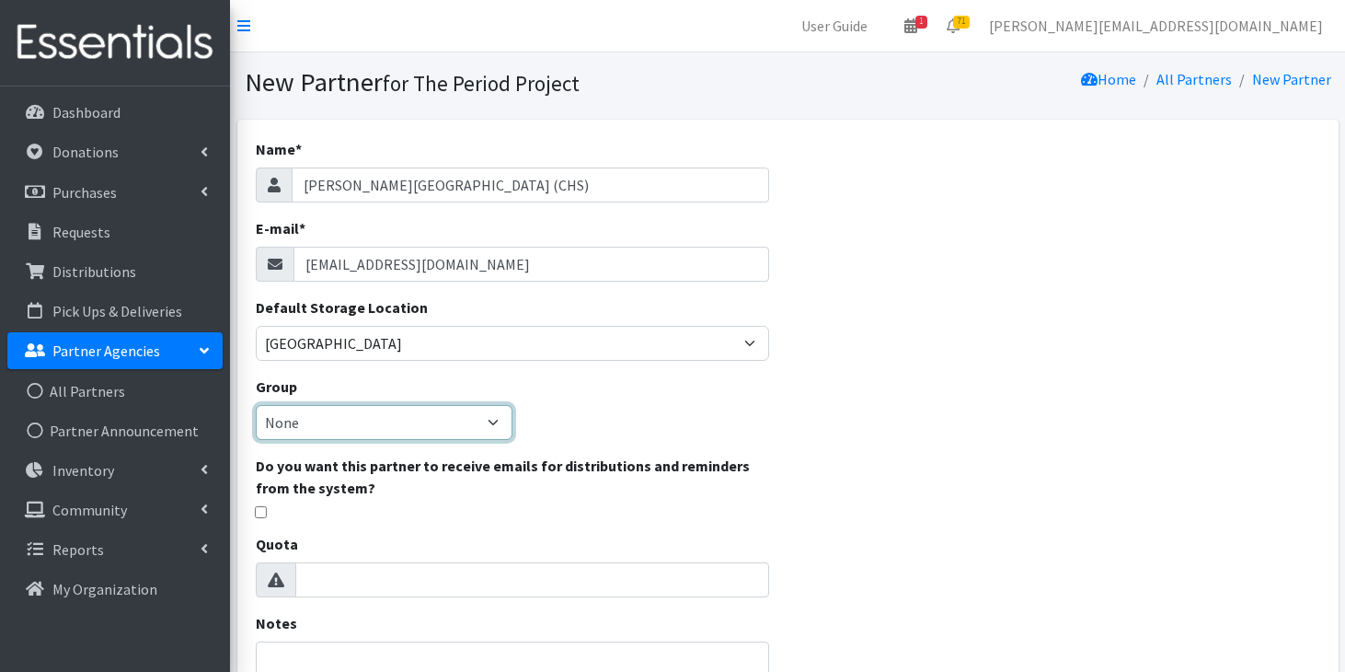
click at [430, 429] on select "None [GEOGRAPHIC_DATA] Unsheltered Support Head Start Library [PERSON_NAME] Fou…" at bounding box center [384, 422] width 257 height 35
select select "85"
click at [256, 405] on select "None [GEOGRAPHIC_DATA] Unsheltered Support Head Start Library [PERSON_NAME] Fou…" at bounding box center [384, 422] width 257 height 35
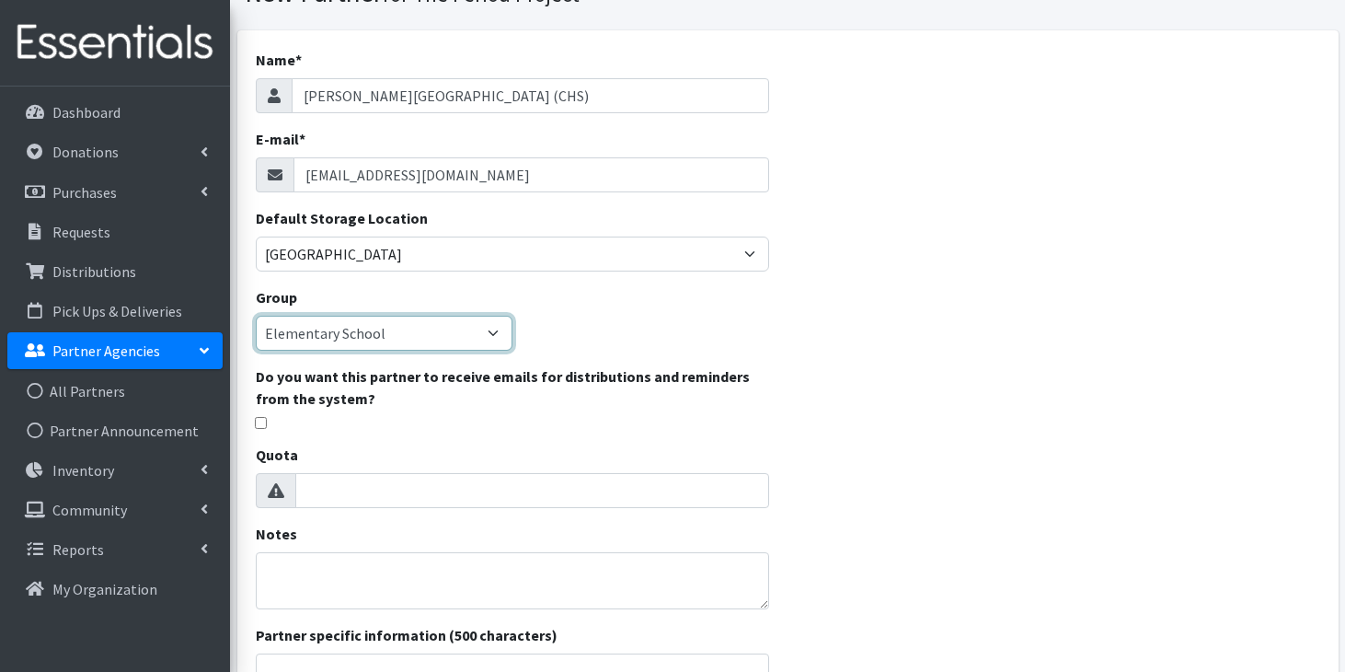
scroll to position [128, 0]
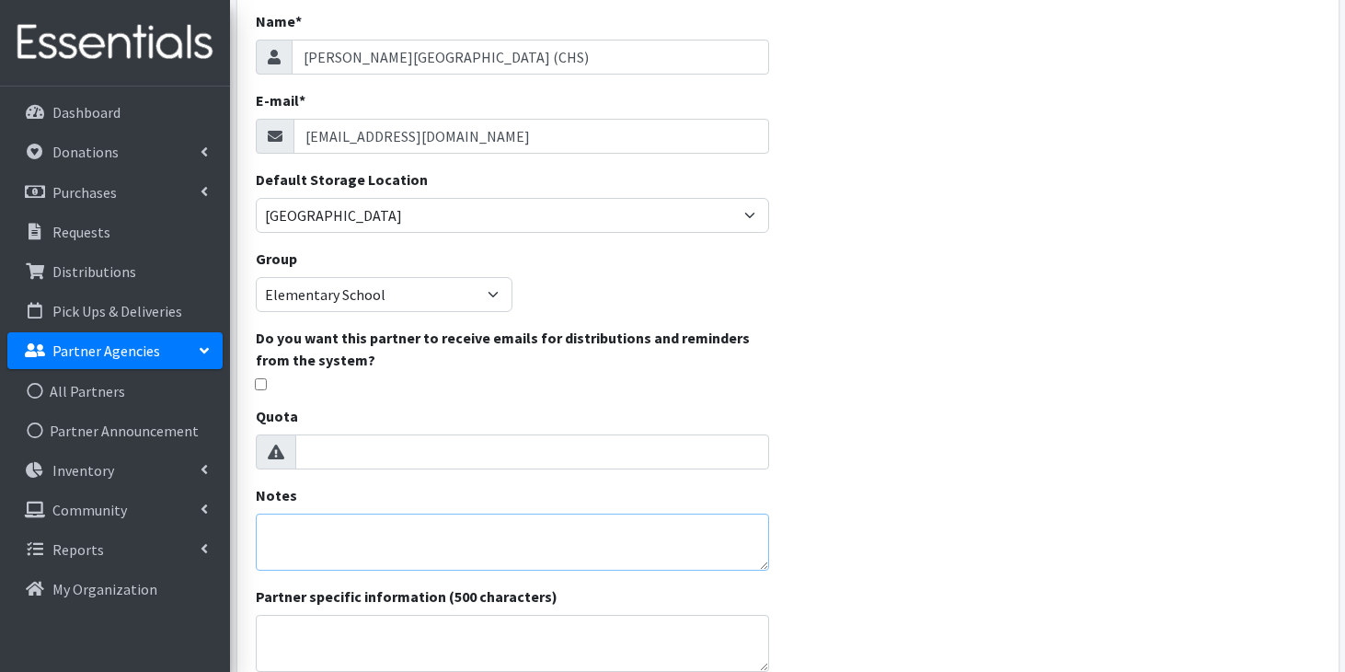
click at [452, 529] on textarea "Notes" at bounding box center [513, 541] width 514 height 57
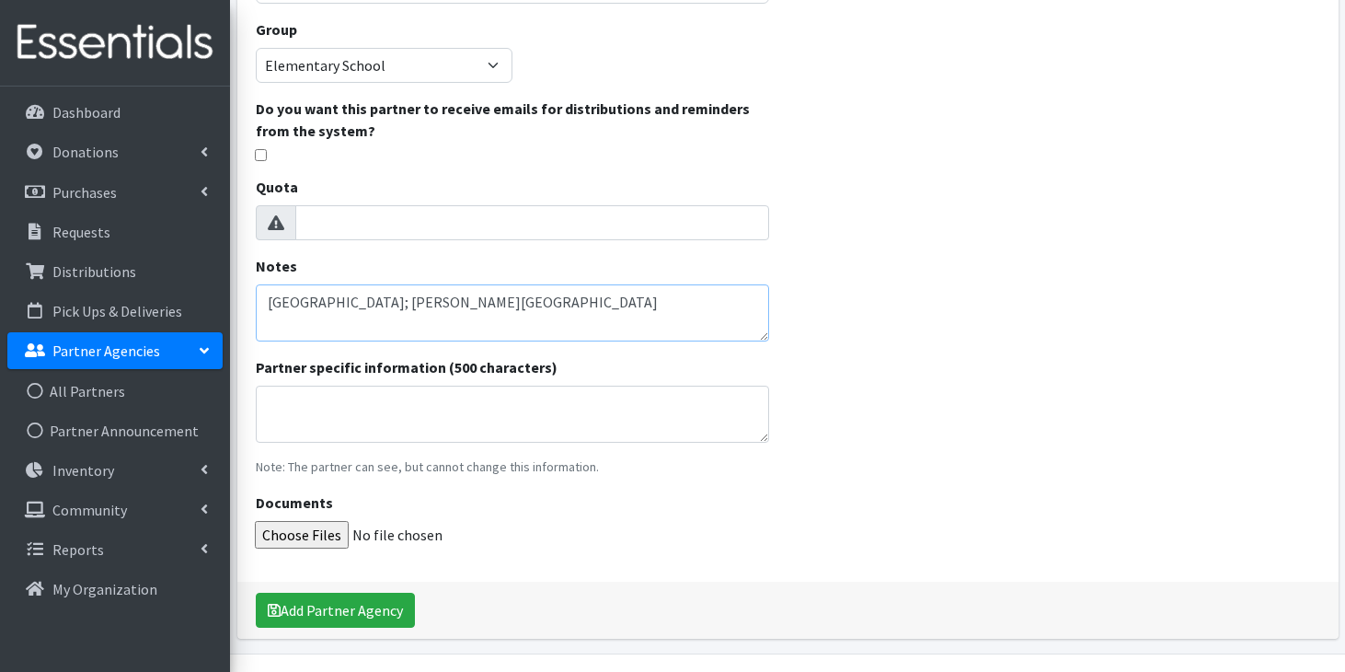
scroll to position [407, 0]
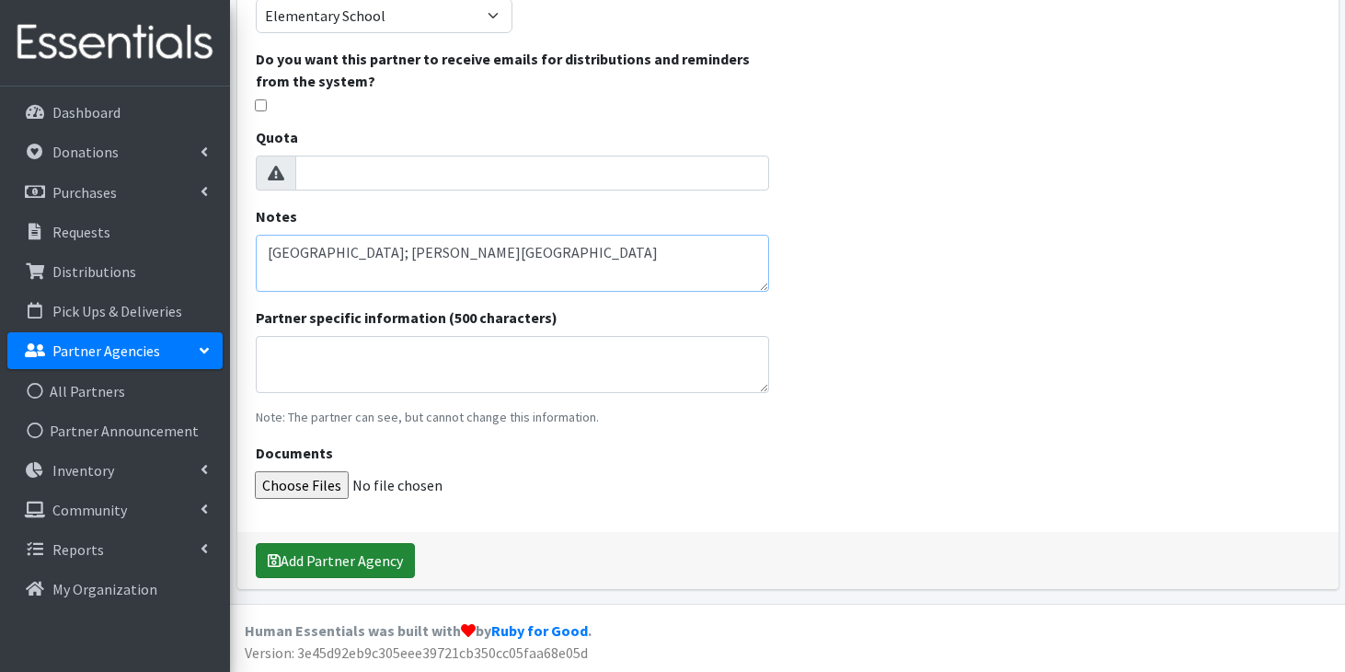
type textarea "[GEOGRAPHIC_DATA]; [PERSON_NAME][GEOGRAPHIC_DATA]"
click at [376, 554] on button "Add Partner Agency" at bounding box center [335, 560] width 159 height 35
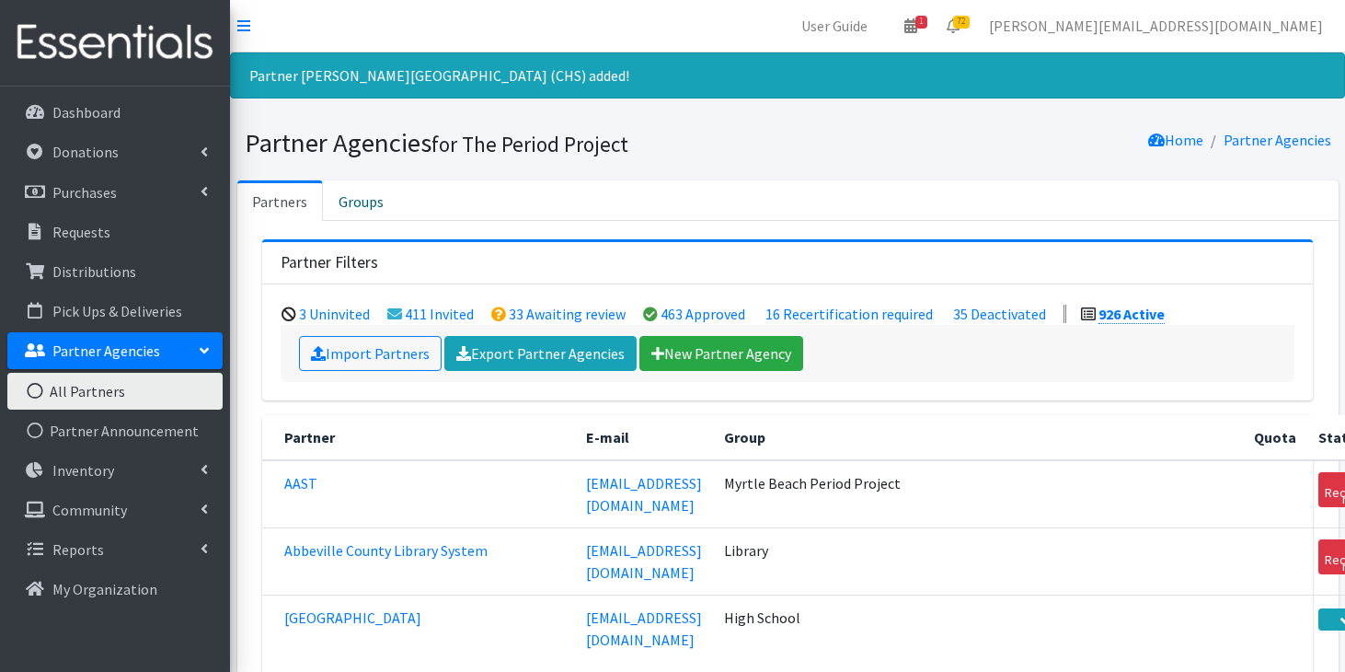
scroll to position [56573, 0]
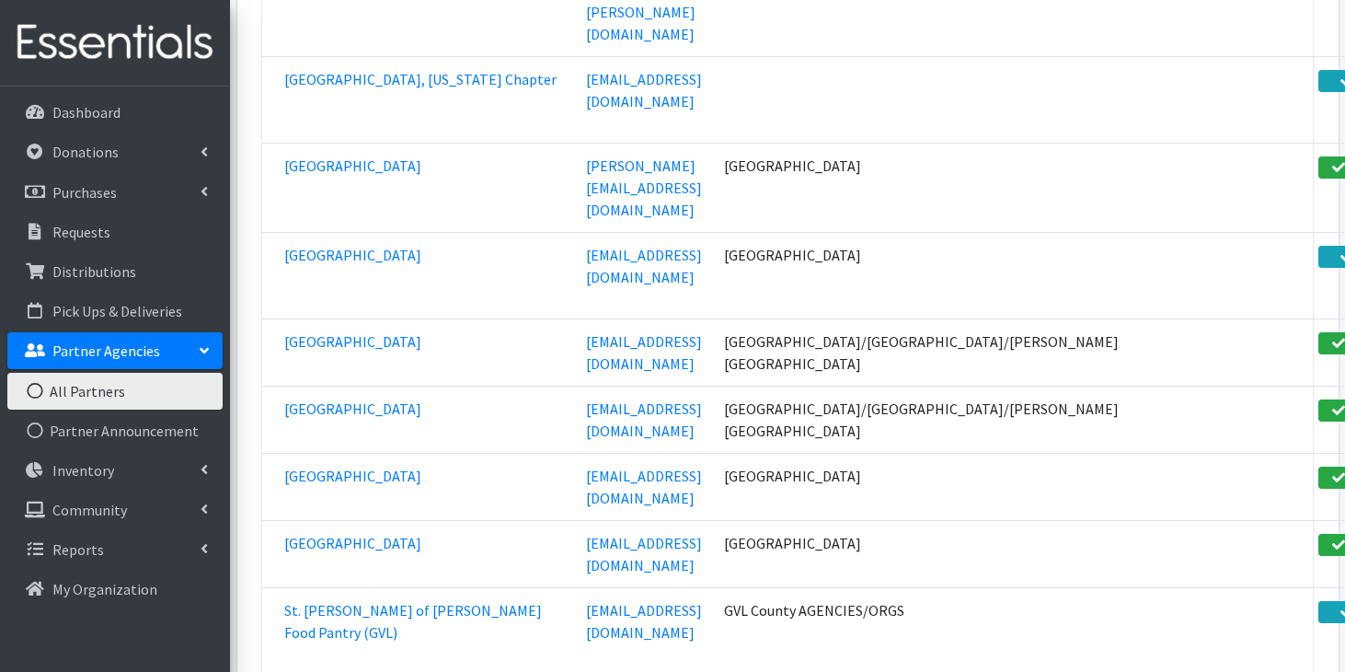
scroll to position [66000, 0]
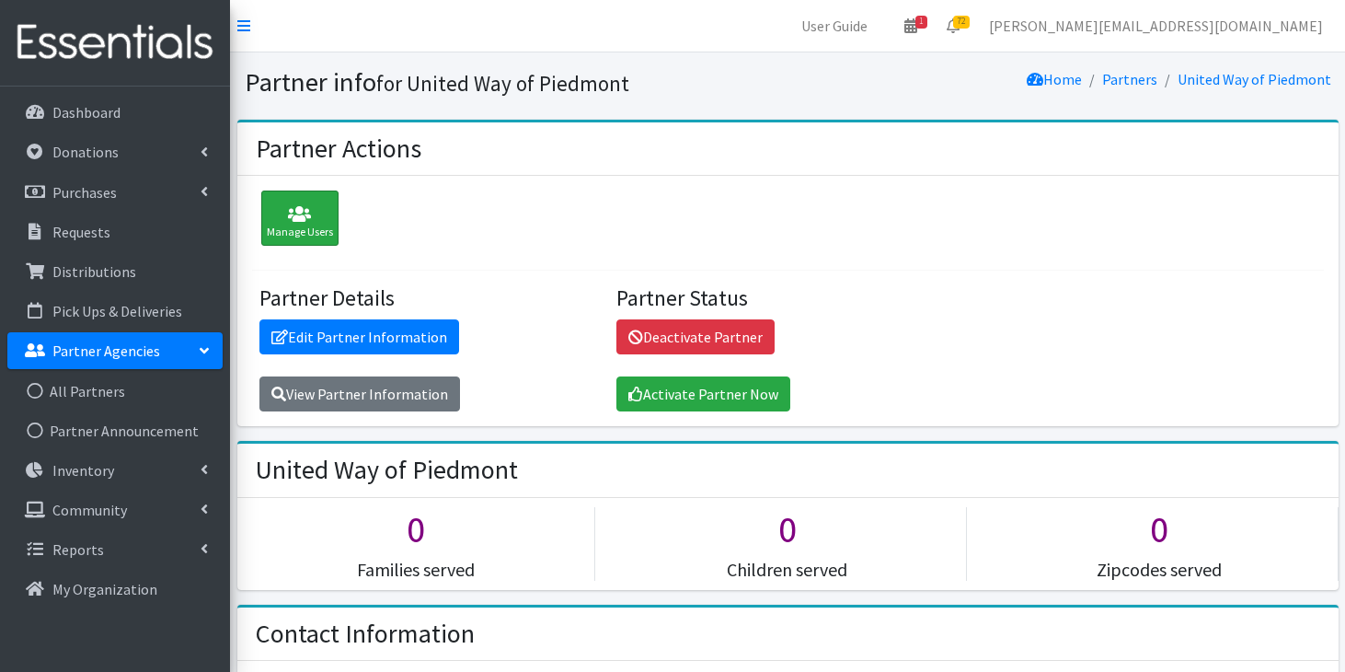
click at [321, 223] on icon at bounding box center [300, 214] width 66 height 18
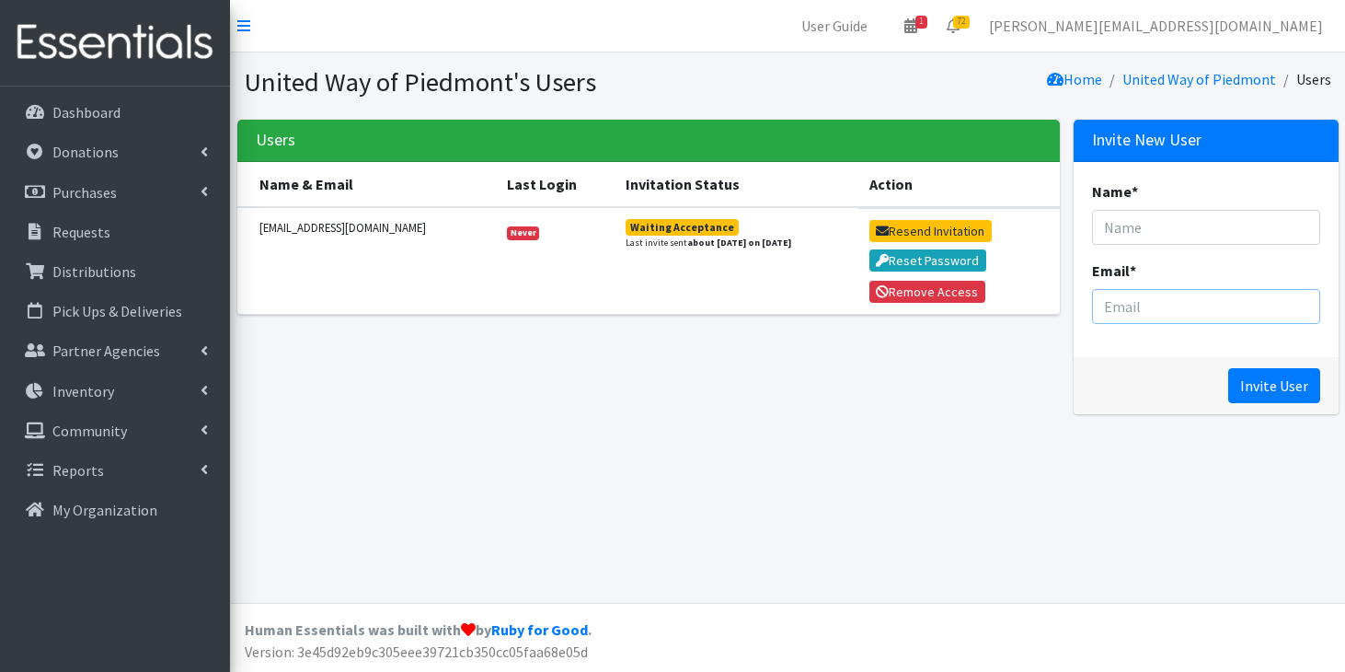
click at [1127, 322] on input "Email *" at bounding box center [1206, 306] width 228 height 35
paste input "LaKenya Young <lyoung@uwpiedmont.org>"
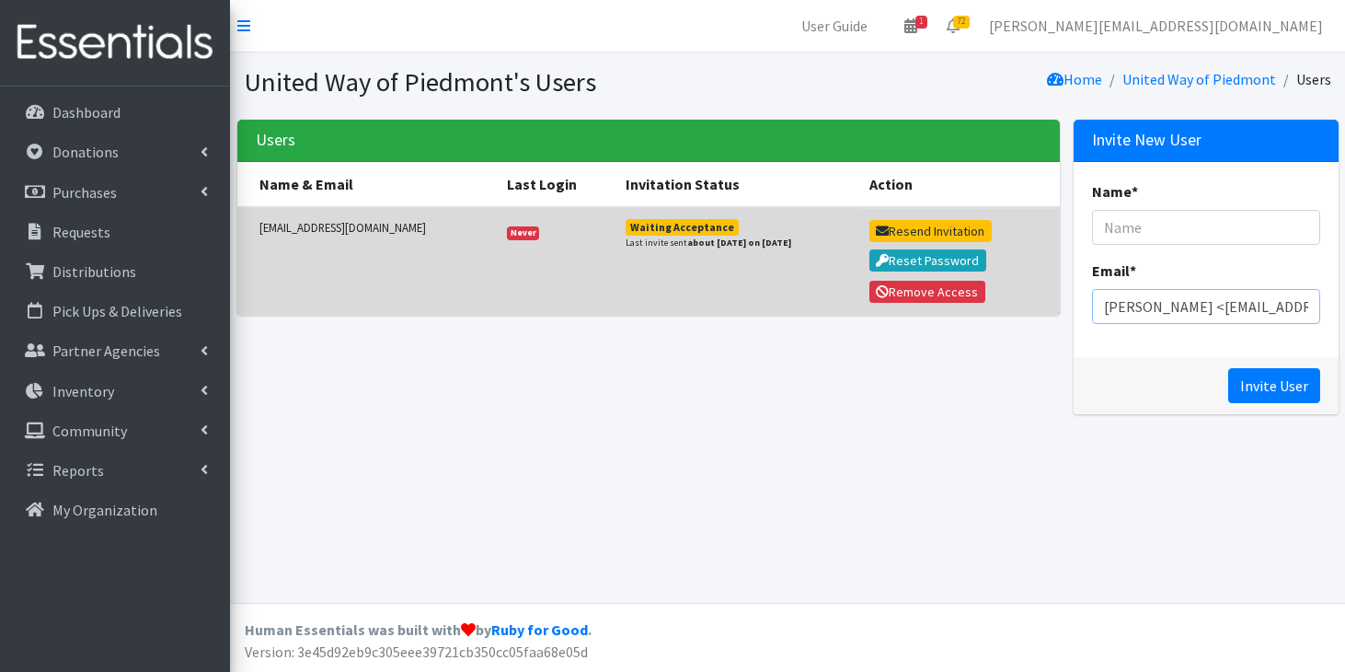
drag, startPoint x: 1149, startPoint y: 305, endPoint x: 1040, endPoint y: 304, distance: 109.5
click at [1040, 304] on div "Users Name & Email Last Login Invitation Status Action sdaniel@uwpiedmont.org N…" at bounding box center [787, 274] width 1115 height 309
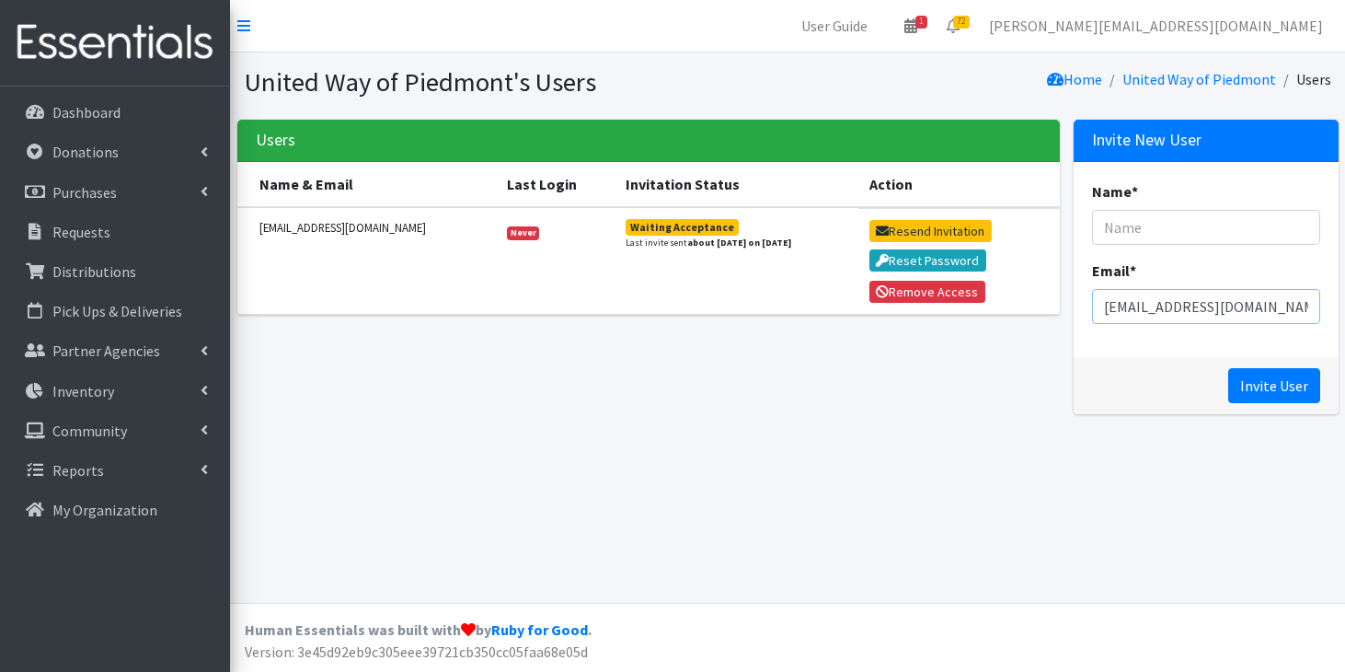
type input "lyoung@uwpiedmont.org"
click at [1143, 233] on input "Name *" at bounding box center [1206, 227] width 228 height 35
paste input "LaKenya Young <"
type input "LaKenya Young"
click at [1298, 378] on input "Invite User" at bounding box center [1274, 385] width 92 height 35
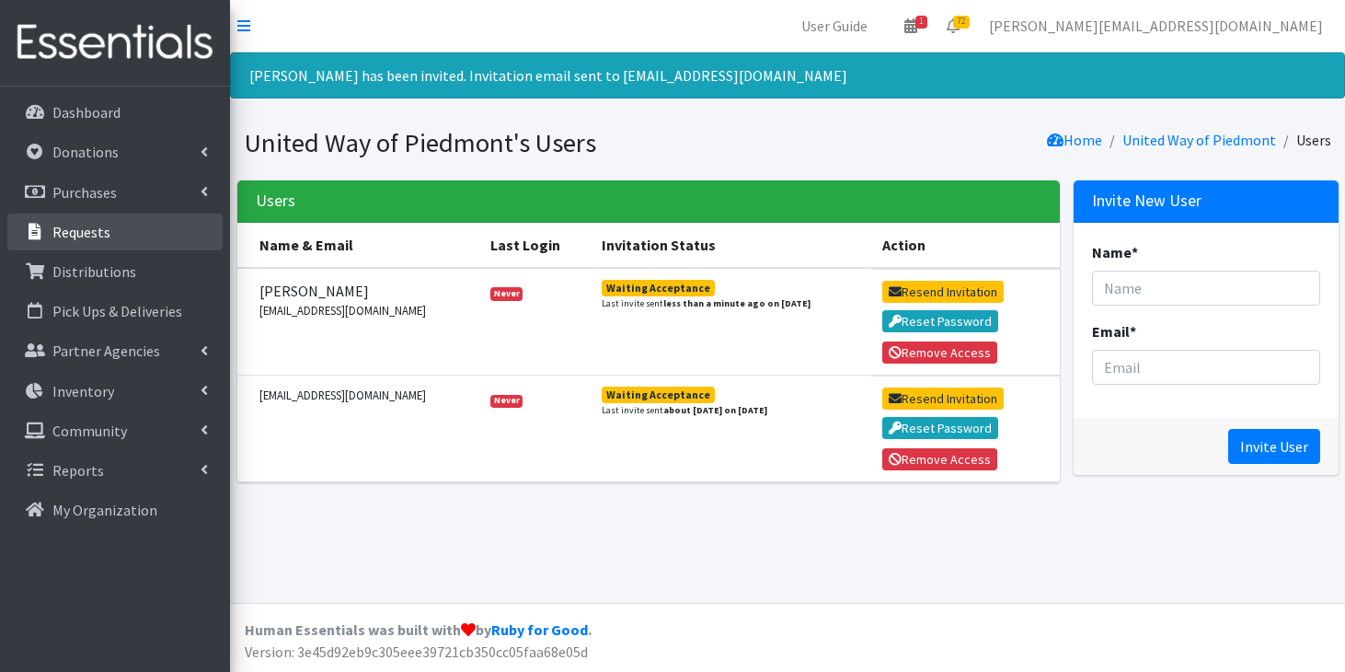
click at [74, 243] on link "Requests" at bounding box center [114, 231] width 215 height 37
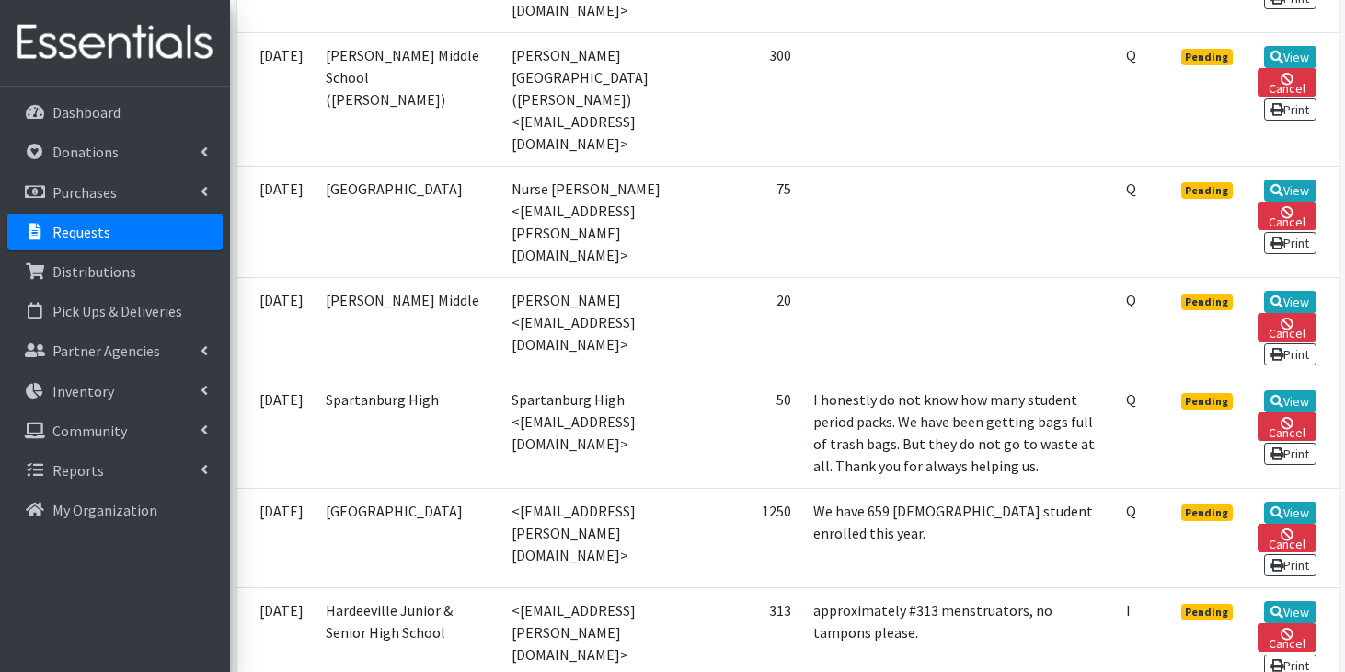
scroll to position [987, 0]
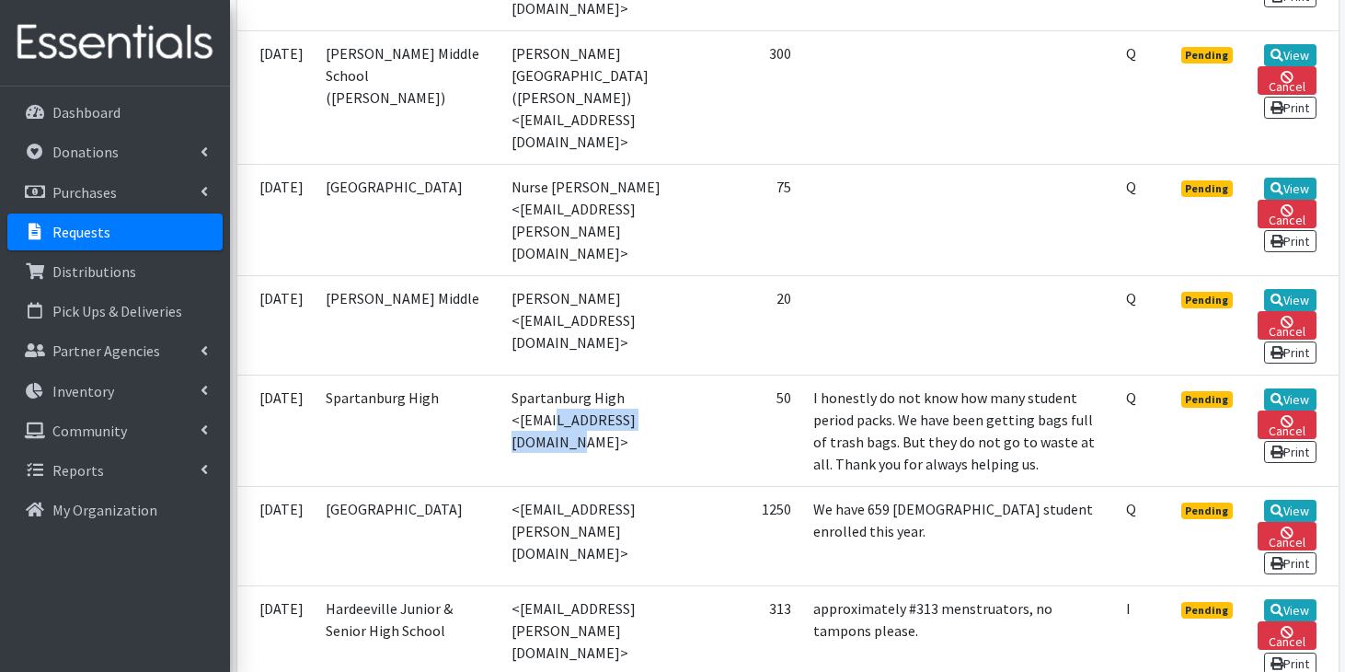
drag, startPoint x: 593, startPoint y: 303, endPoint x: 722, endPoint y: 309, distance: 129.9
click at [712, 375] on td "Spartanburg High <jkmurray@spart7.org>" at bounding box center [607, 430] width 212 height 111
click at [643, 384] on td "Spartanburg High <jkmurray@spart7.org>" at bounding box center [607, 430] width 212 height 111
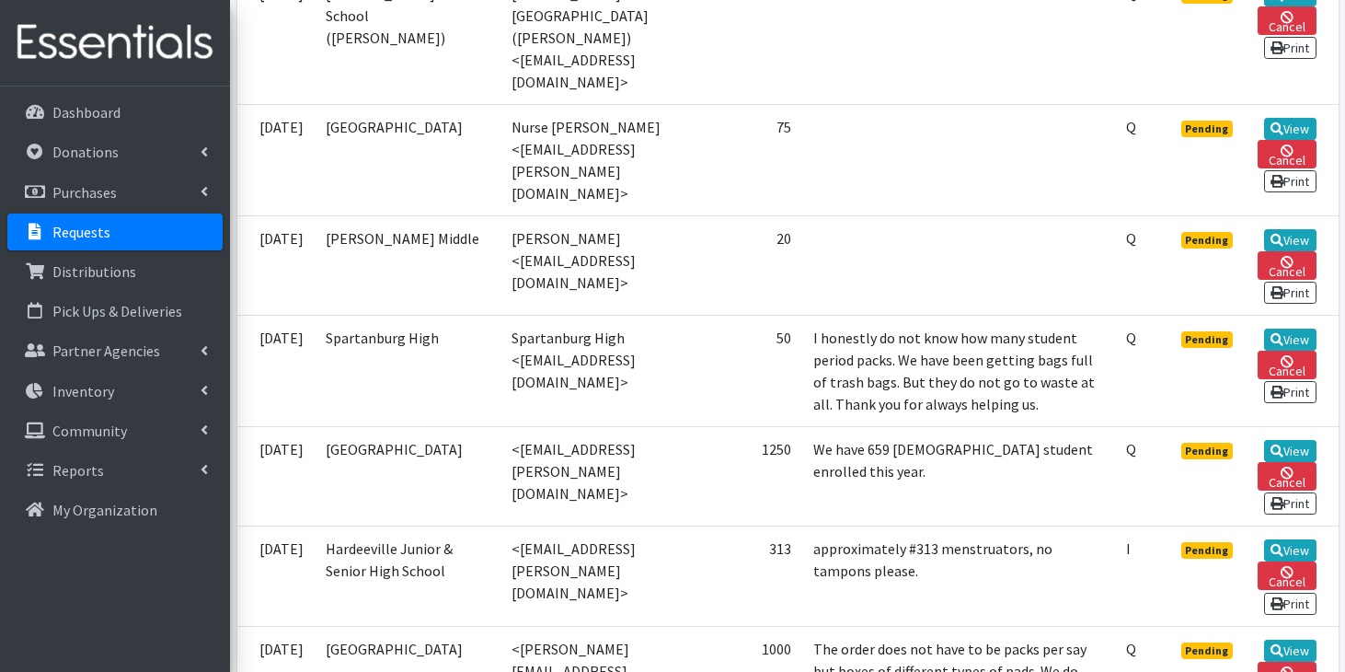
scroll to position [1049, 0]
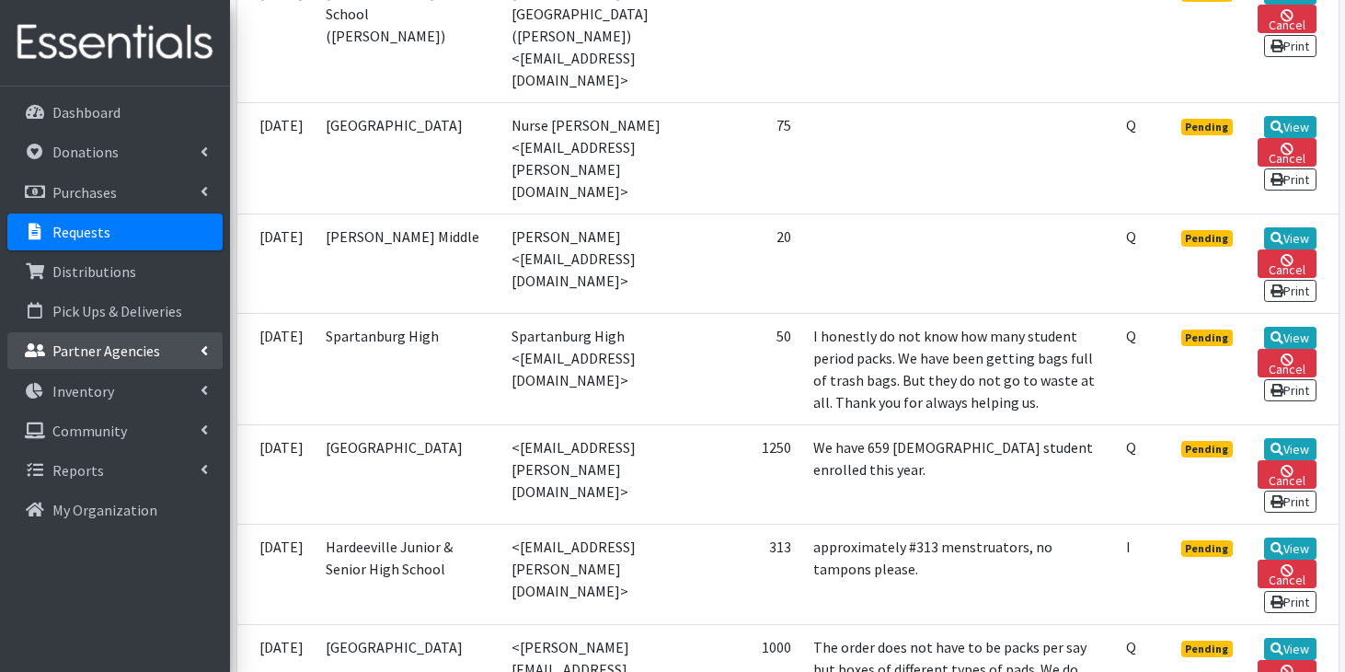
click at [99, 349] on p "Partner Agencies" at bounding box center [106, 350] width 108 height 18
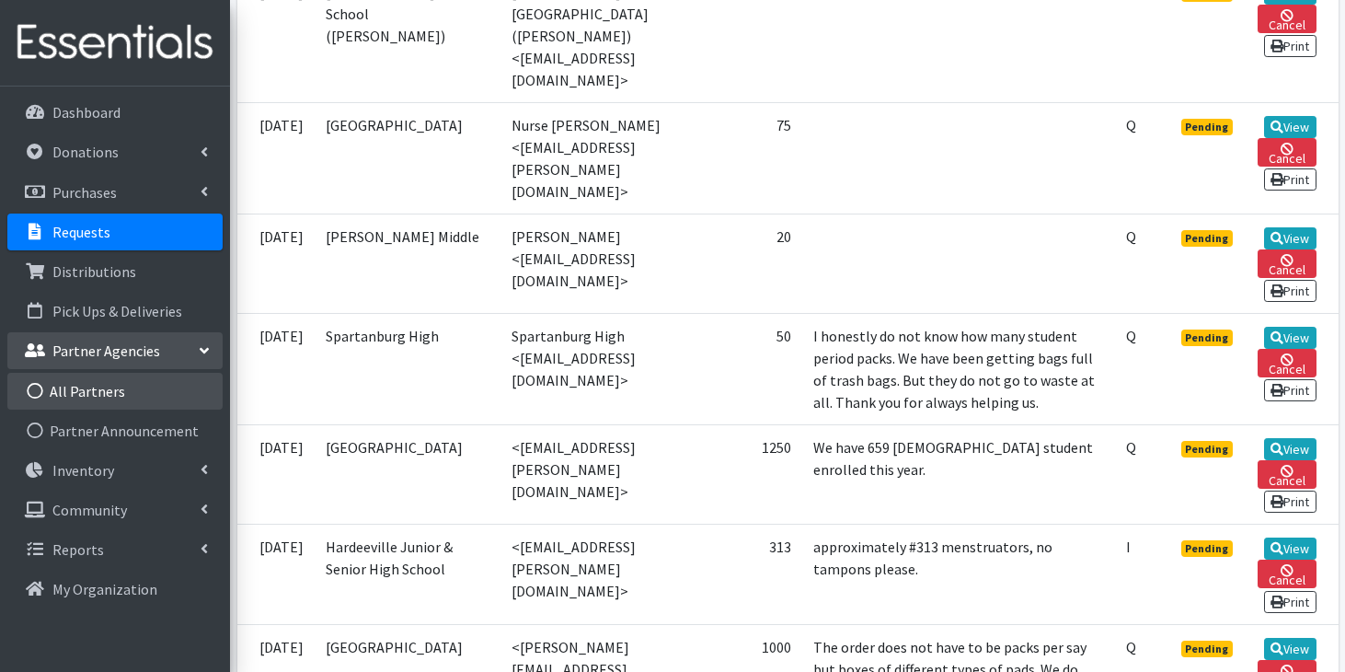
click at [94, 382] on link "All Partners" at bounding box center [114, 391] width 215 height 37
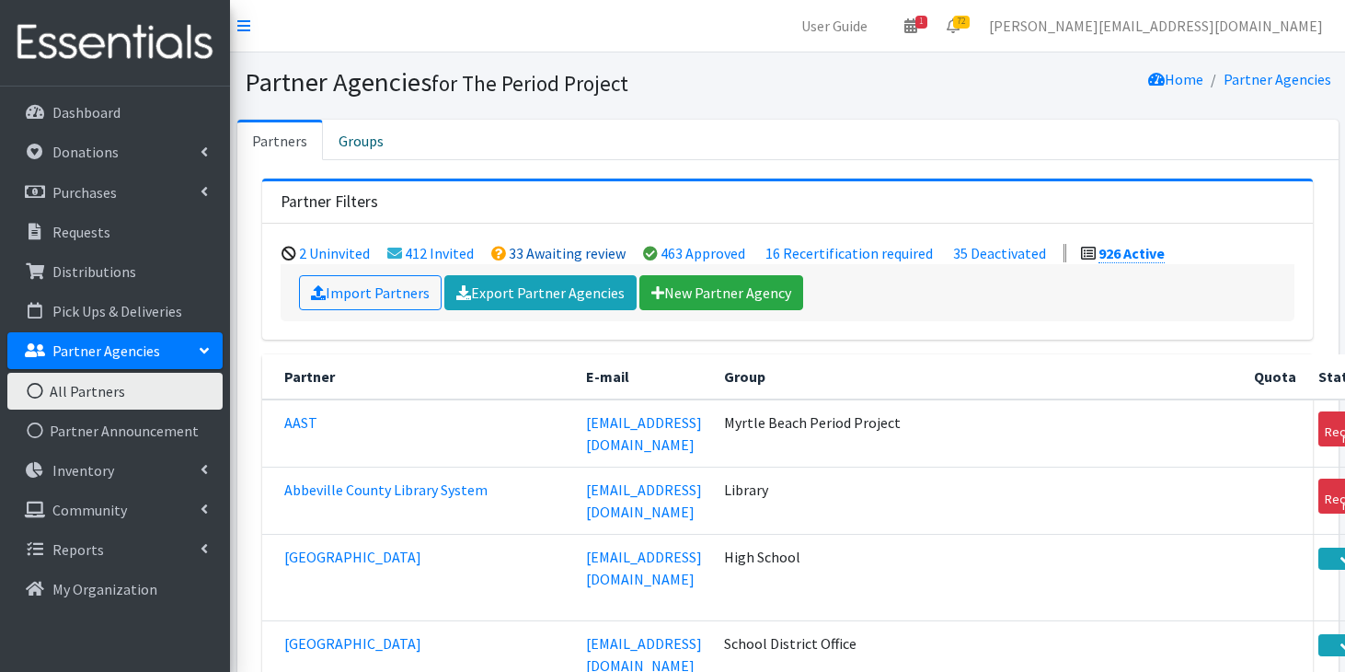
click at [522, 250] on link "33 Awaiting review" at bounding box center [567, 253] width 117 height 18
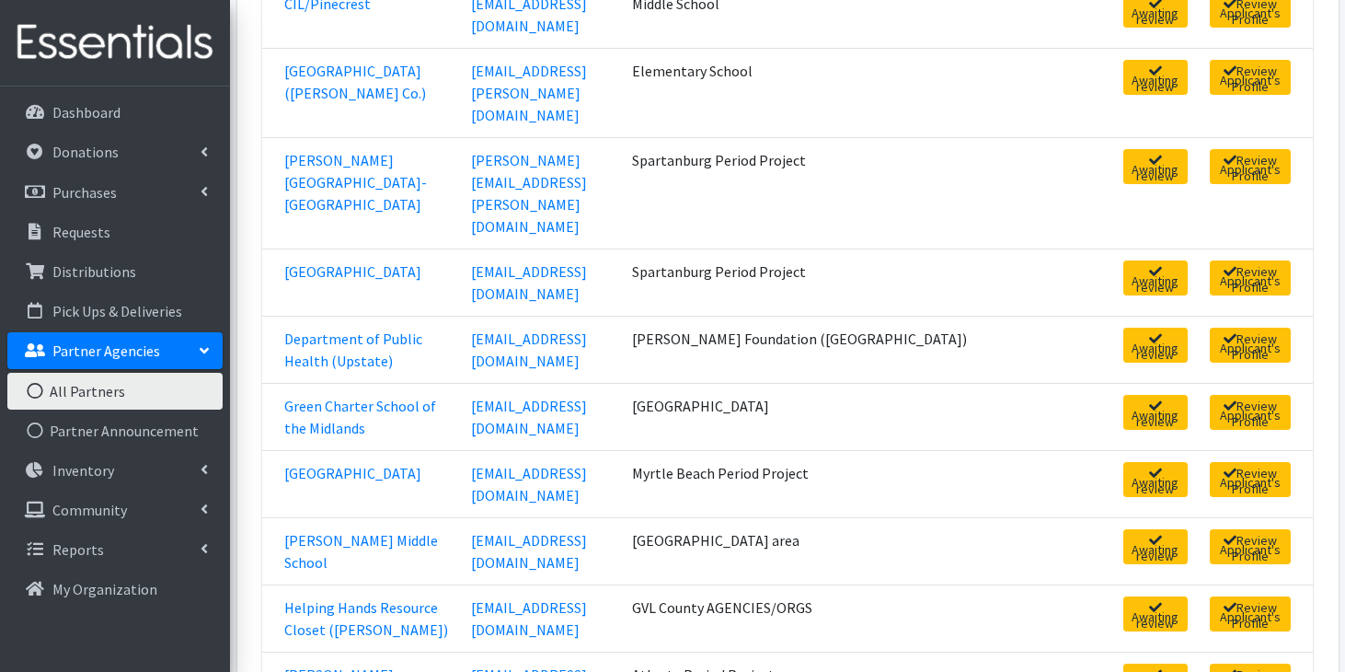
scroll to position [868, 0]
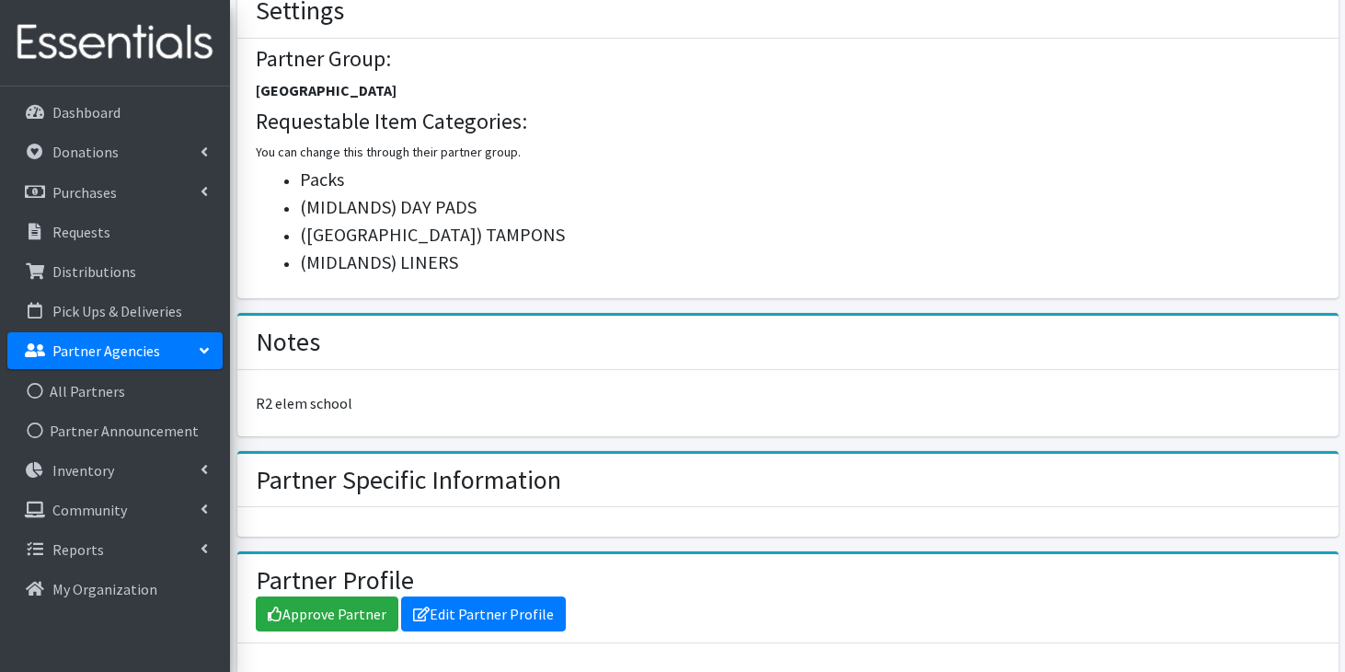
scroll to position [923, 0]
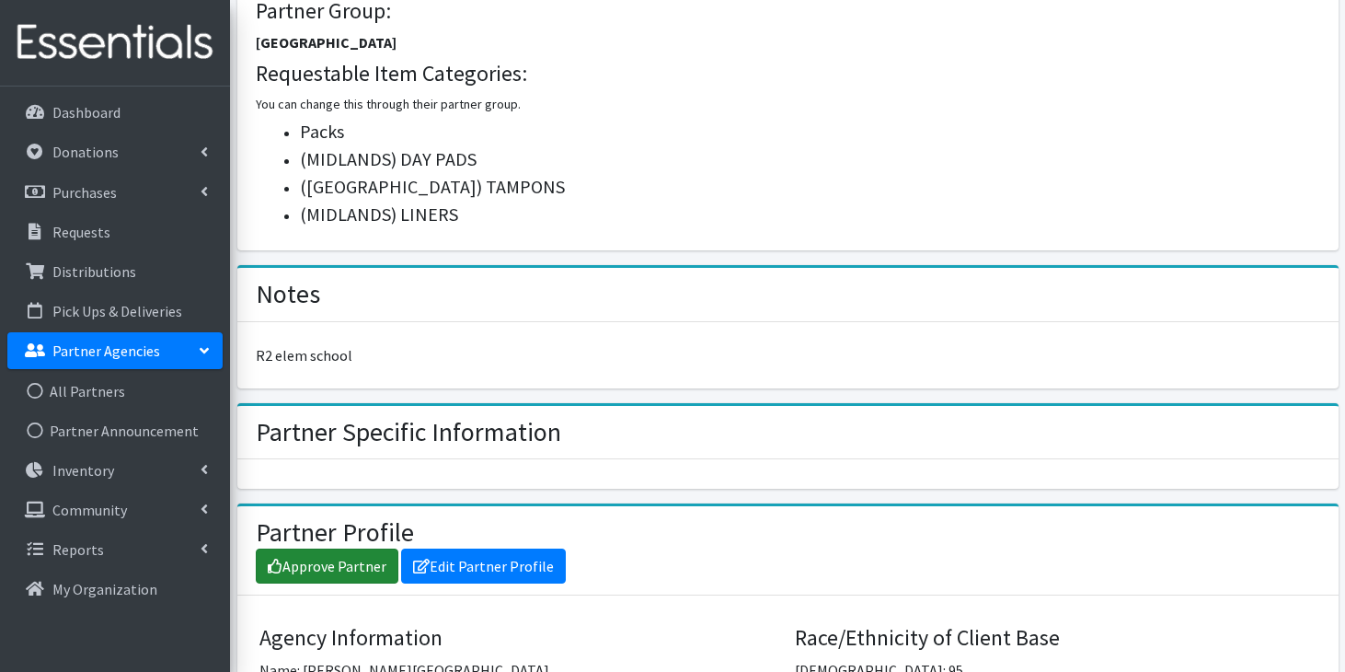
click at [323, 575] on link "Approve Partner" at bounding box center [327, 565] width 143 height 35
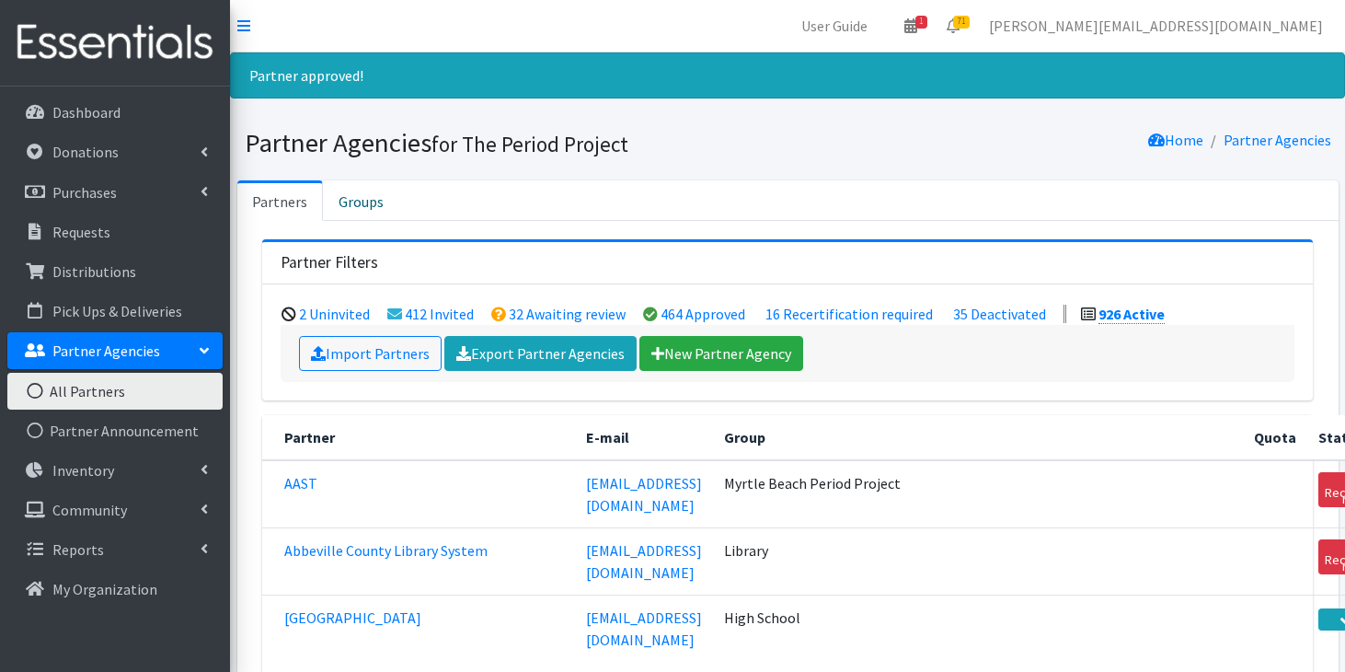
scroll to position [7492, 0]
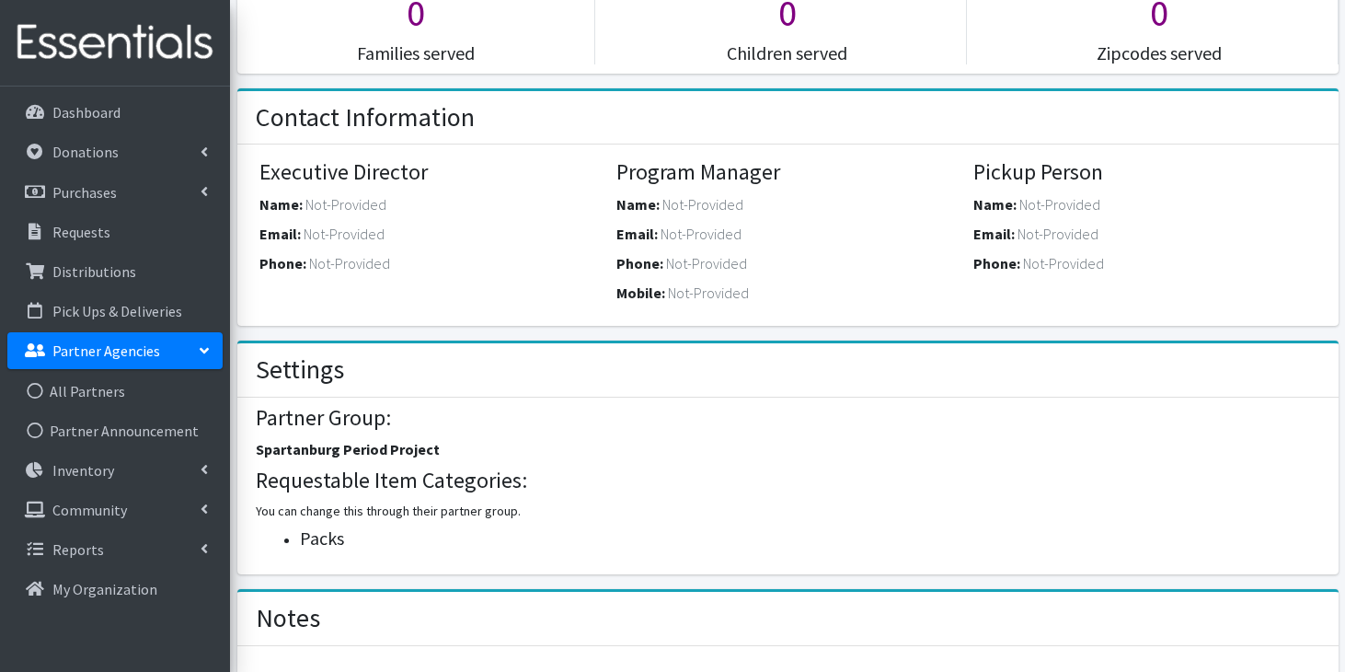
scroll to position [459, 0]
